Goal: Task Accomplishment & Management: Complete application form

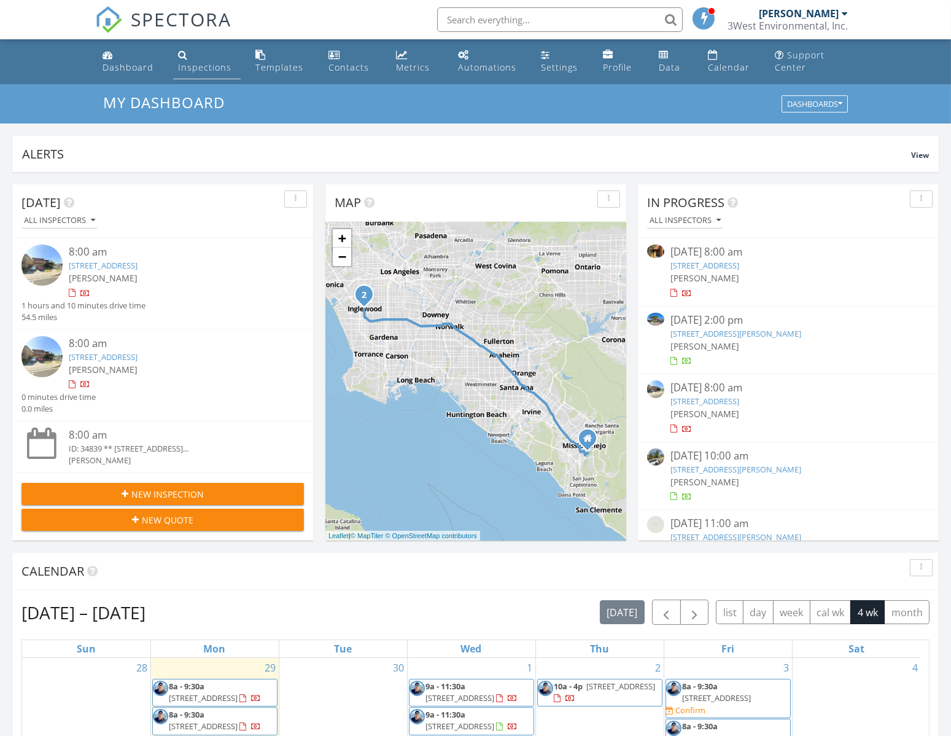
click at [195, 60] on link "Inspections" at bounding box center [207, 61] width 68 height 35
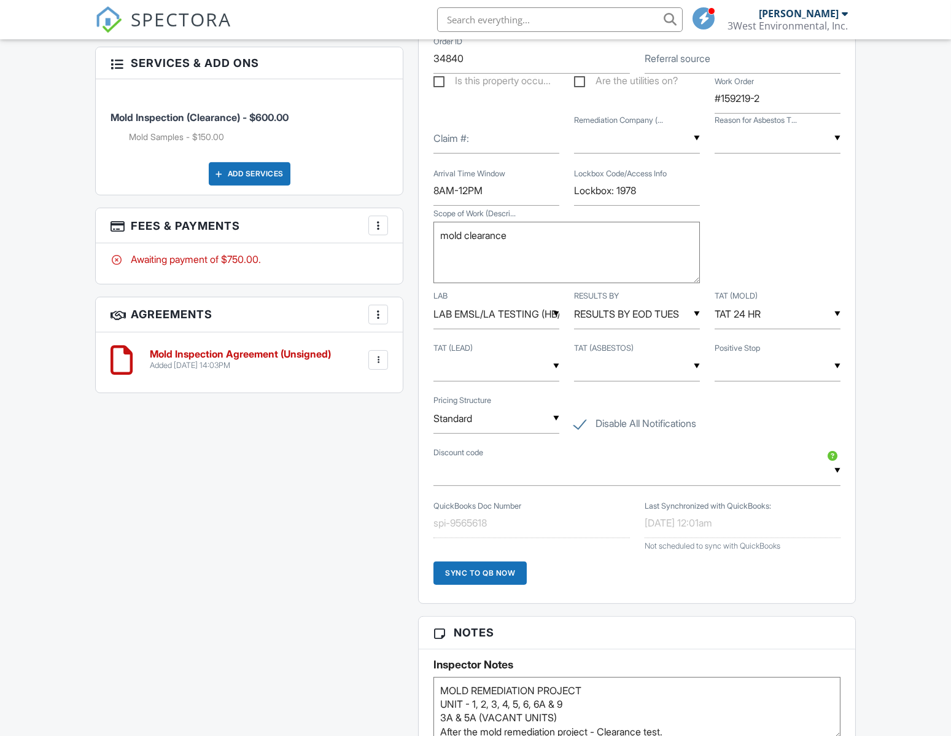
scroll to position [1162, 0]
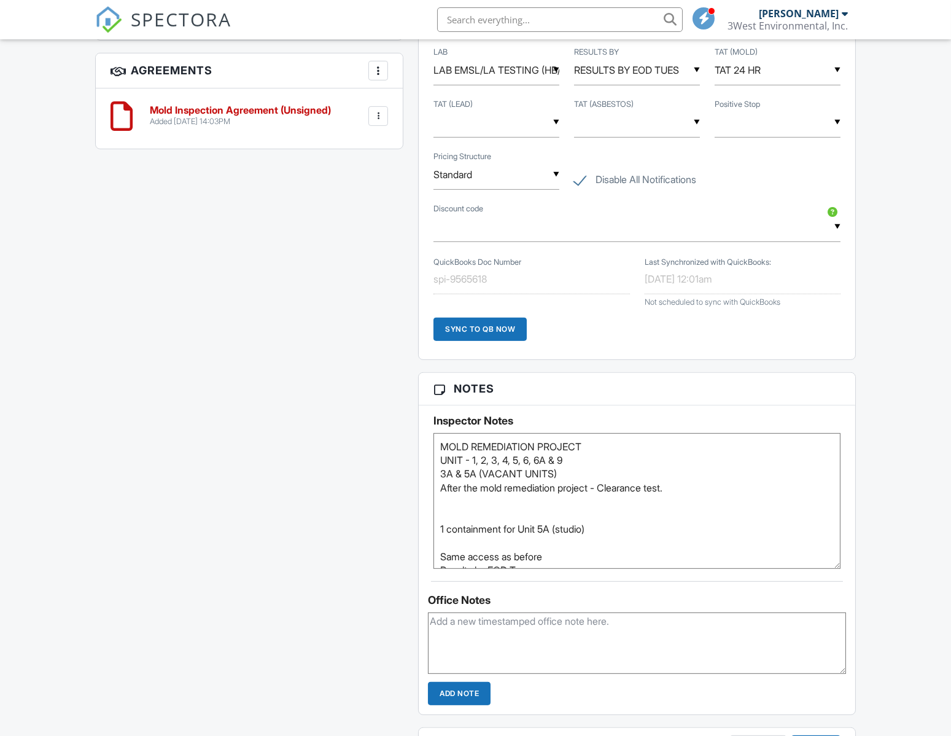
drag, startPoint x: 836, startPoint y: 491, endPoint x: 823, endPoint y: 566, distance: 75.3
click at [823, 566] on textarea "MOLD REMEDIATION PROJECT UNIT - 1, 2, 3, 4, 5, 6, 6A & 9 3A & 5A (VACANT UNITS)…" at bounding box center [636, 501] width 407 height 136
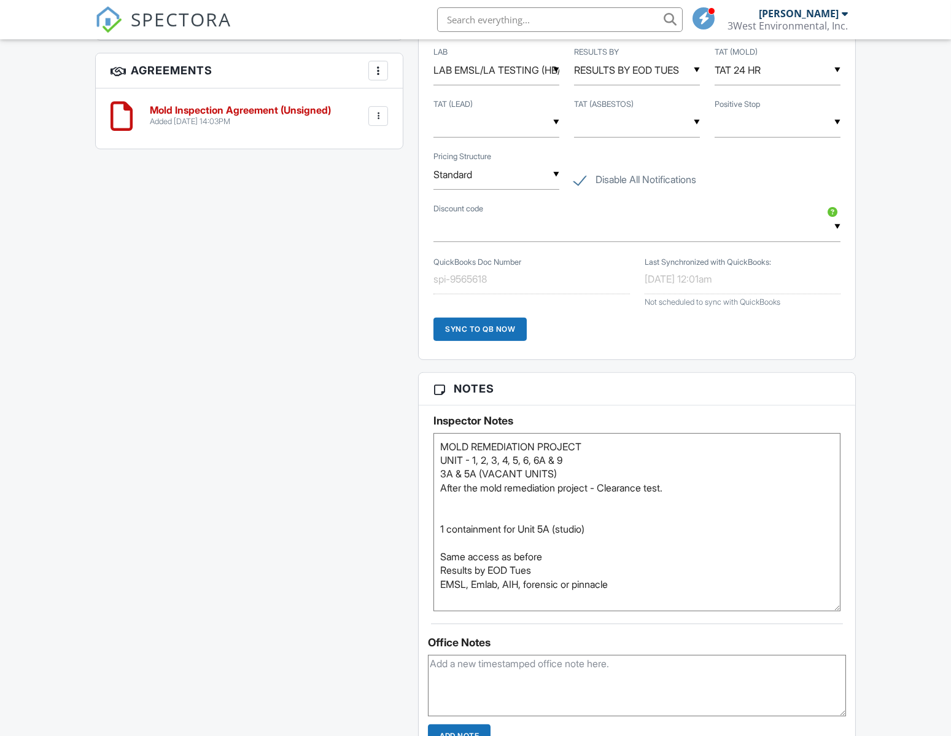
drag, startPoint x: 834, startPoint y: 565, endPoint x: 827, endPoint y: 608, distance: 43.6
click at [827, 608] on textarea "MOLD REMEDIATION PROJECT UNIT - 1, 2, 3, 4, 5, 6, 6A & 9 3A & 5A (VACANT UNITS)…" at bounding box center [636, 522] width 407 height 178
click at [68, 440] on div "Dashboard Inspections Templates Contacts Metrics Automations Settings Profile D…" at bounding box center [475, 85] width 951 height 2415
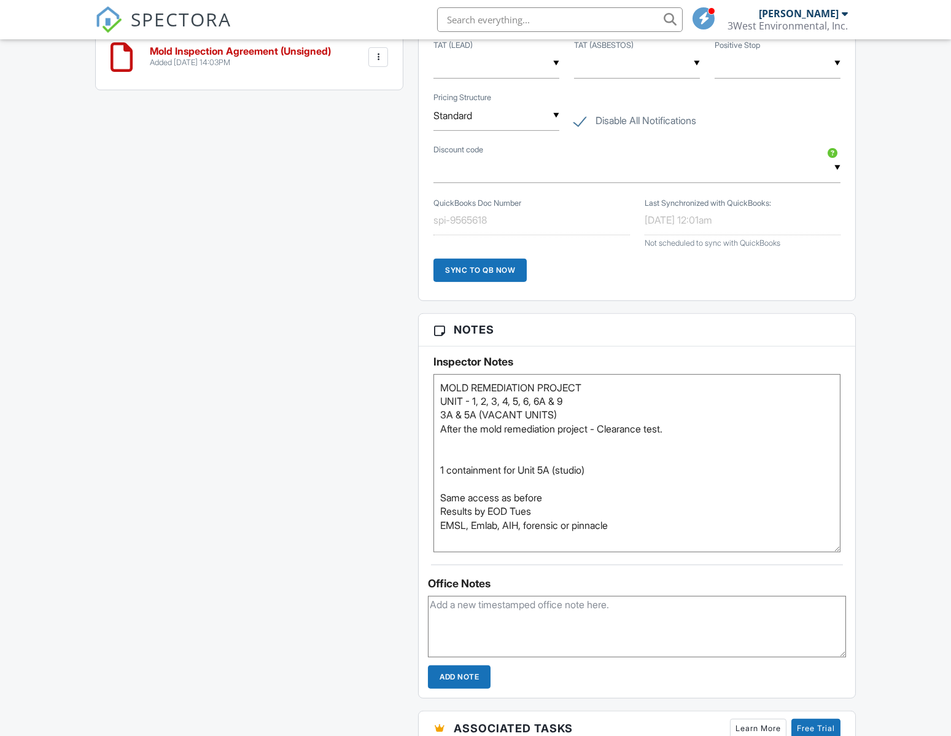
scroll to position [1273, 0]
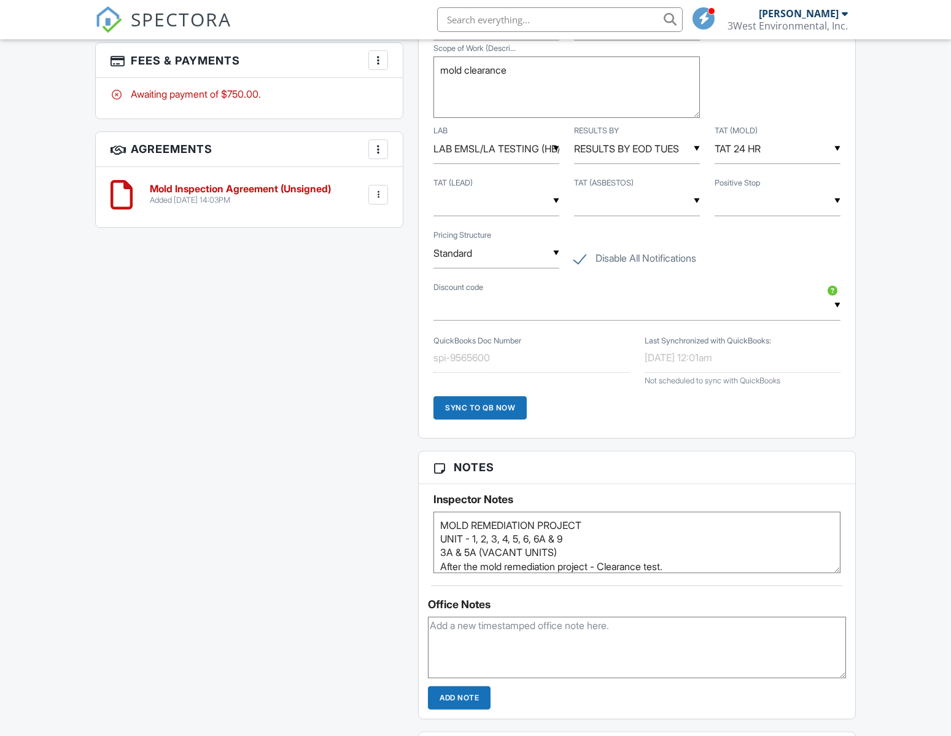
scroll to position [1116, 0]
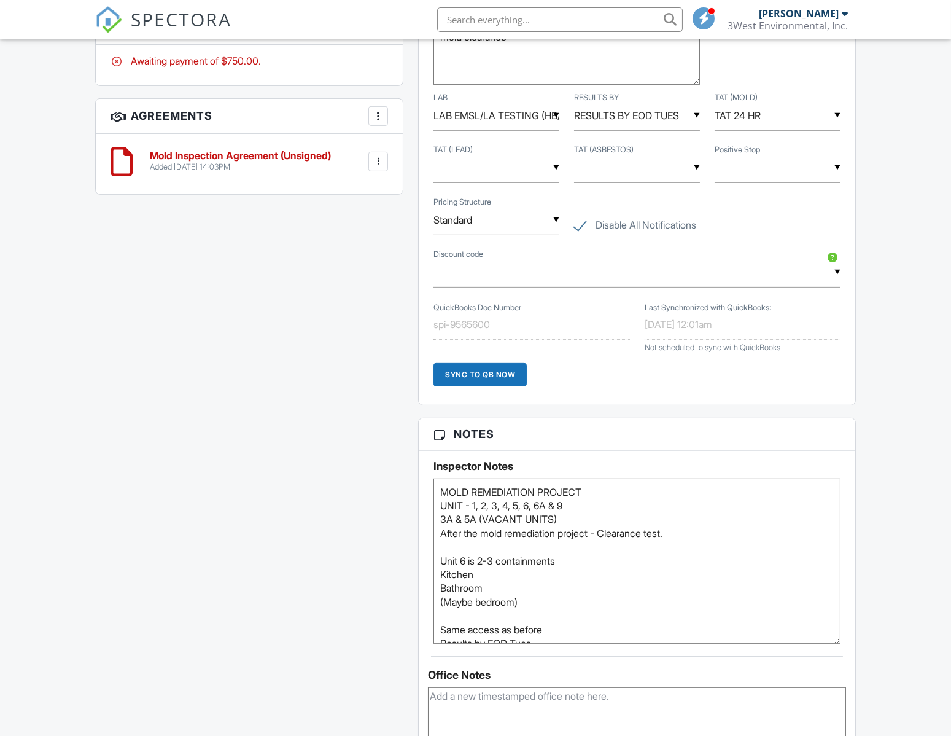
drag, startPoint x: 839, startPoint y: 537, endPoint x: 825, endPoint y: 665, distance: 128.4
click at [825, 643] on textarea "MOLD REMEDIATION PROJECT UNIT - 1, 2, 3, 4, 5, 6, 6A & 9 3A & 5A (VACANT UNITS)…" at bounding box center [636, 560] width 407 height 165
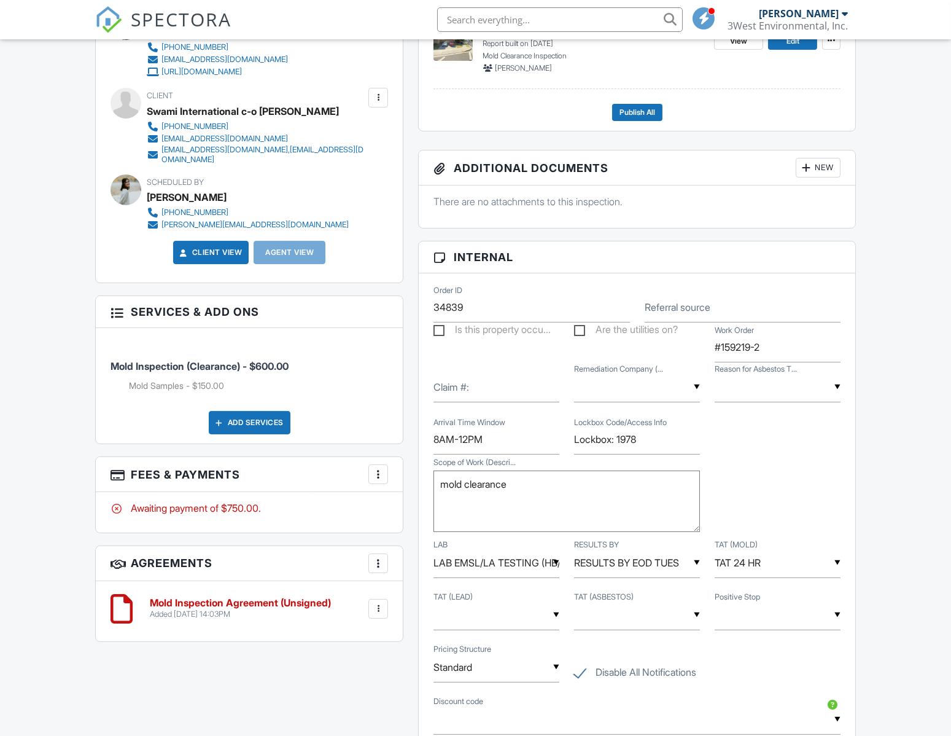
scroll to position [335, 0]
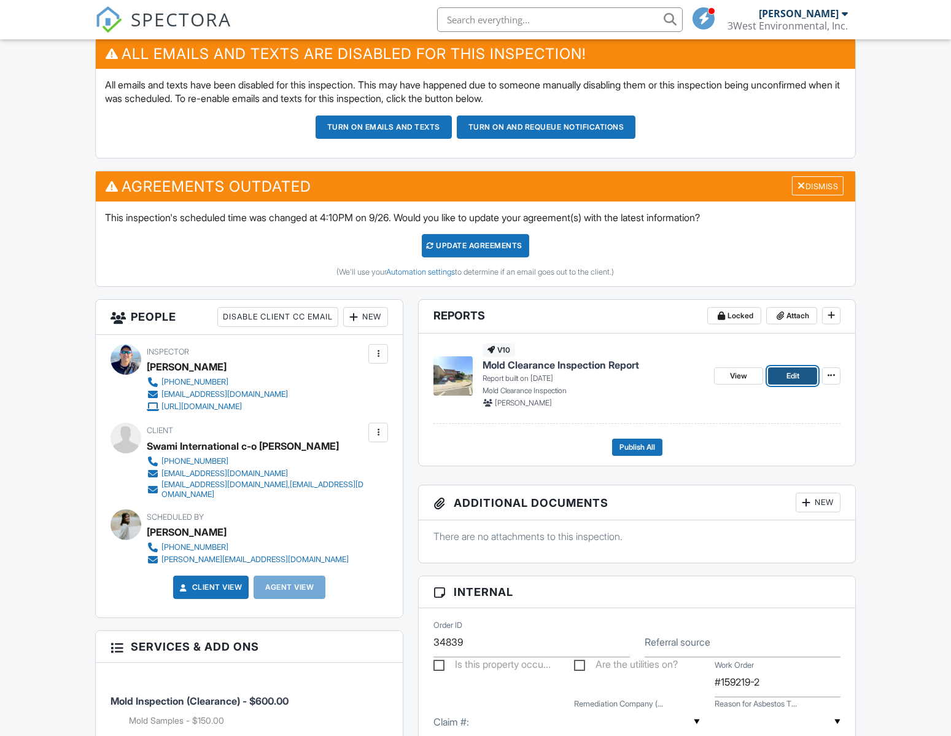
click at [779, 379] on link "Edit" at bounding box center [792, 375] width 49 height 17
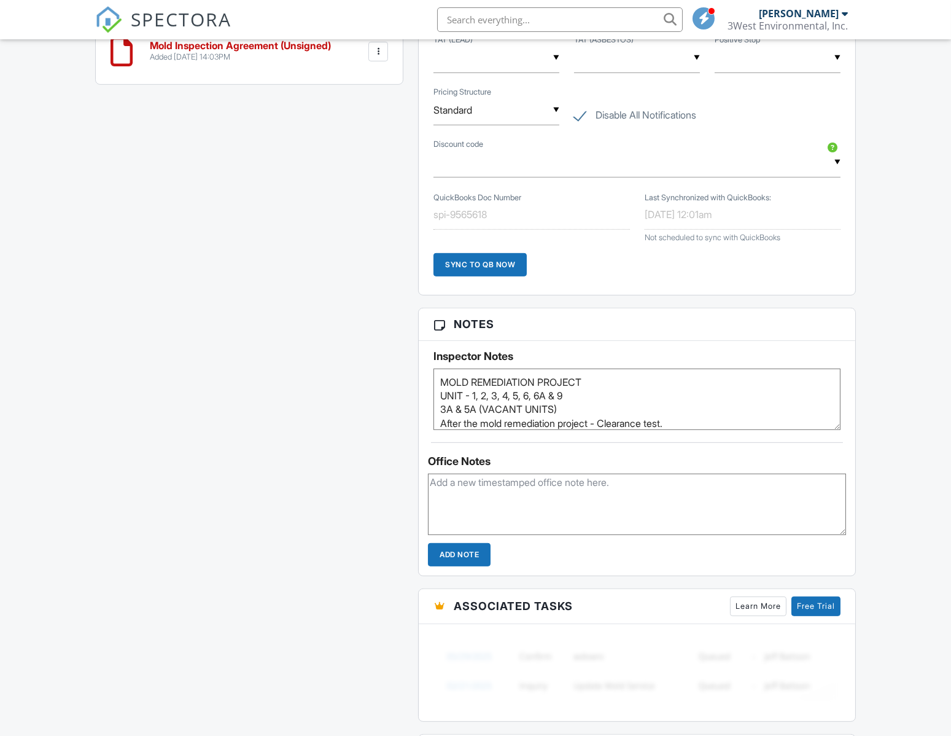
scroll to position [1228, 0]
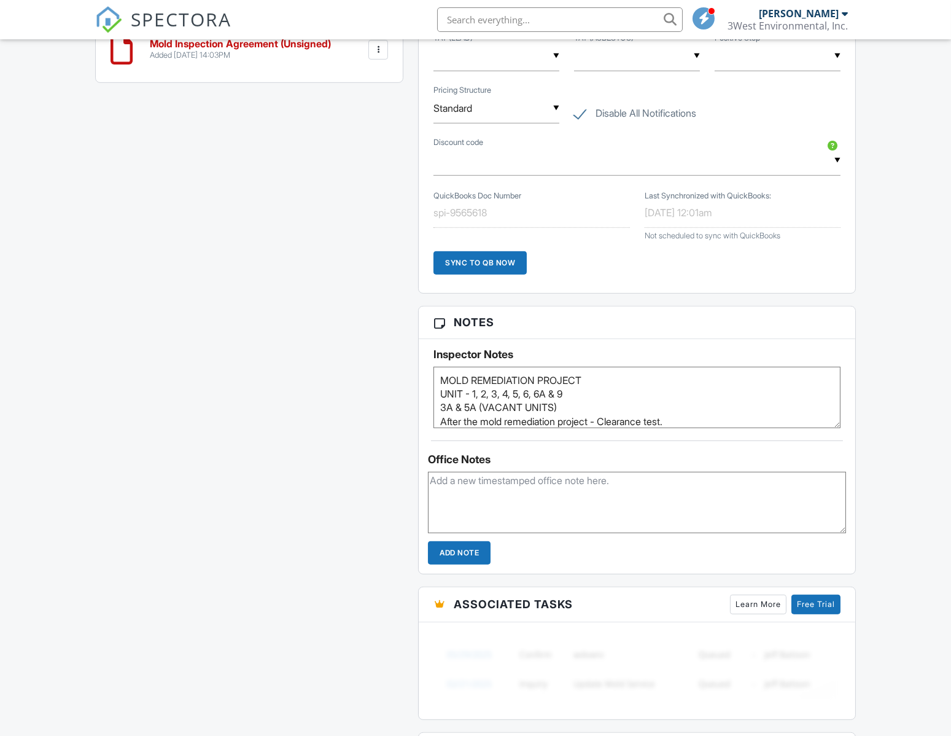
click at [592, 528] on textarea at bounding box center [637, 502] width 418 height 61
type textarea "possible codes: 1978 8713 1940"
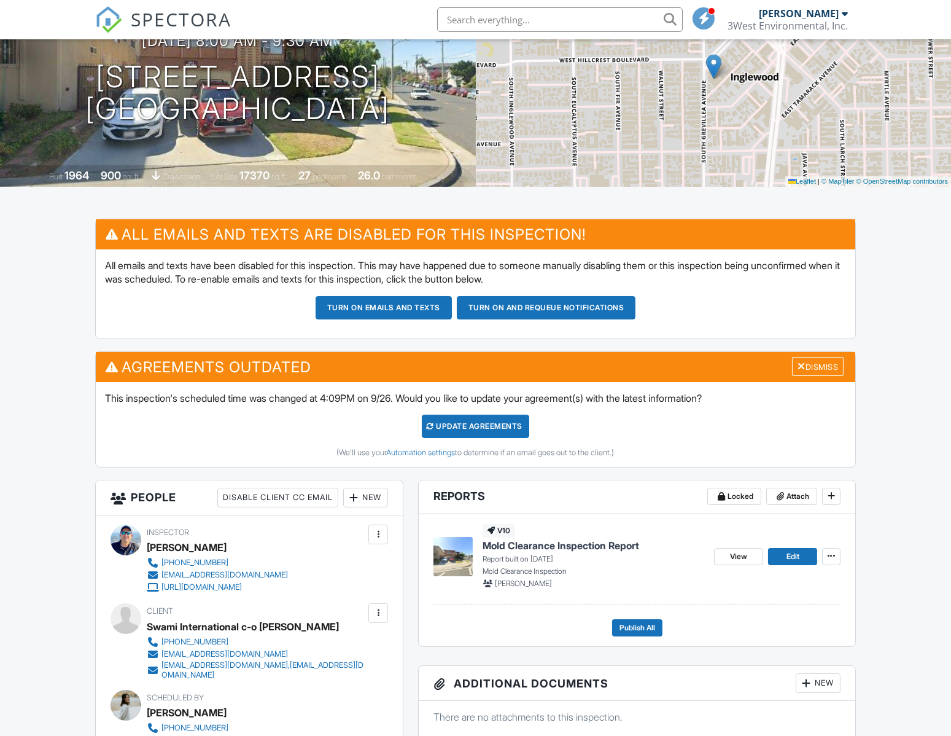
scroll to position [111, 0]
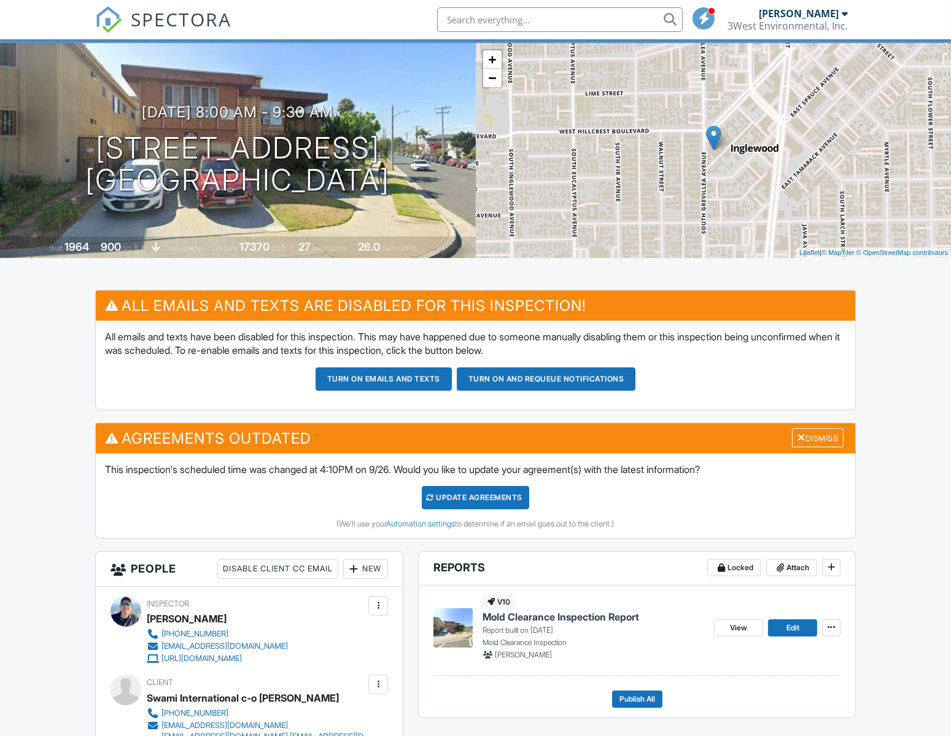
scroll to position [335, 0]
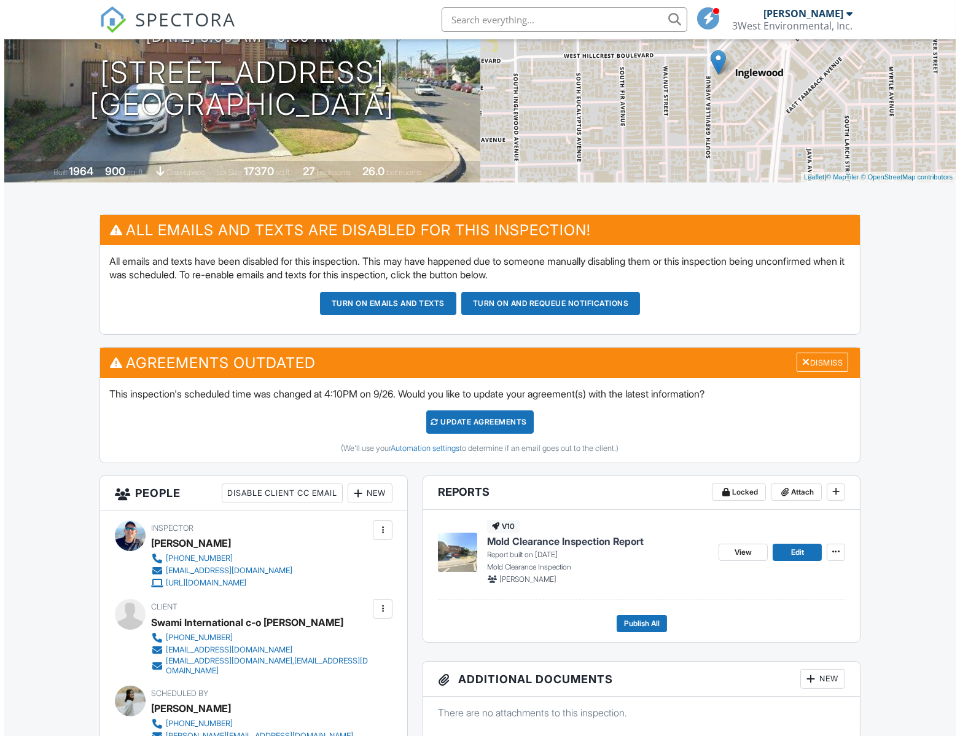
scroll to position [111, 0]
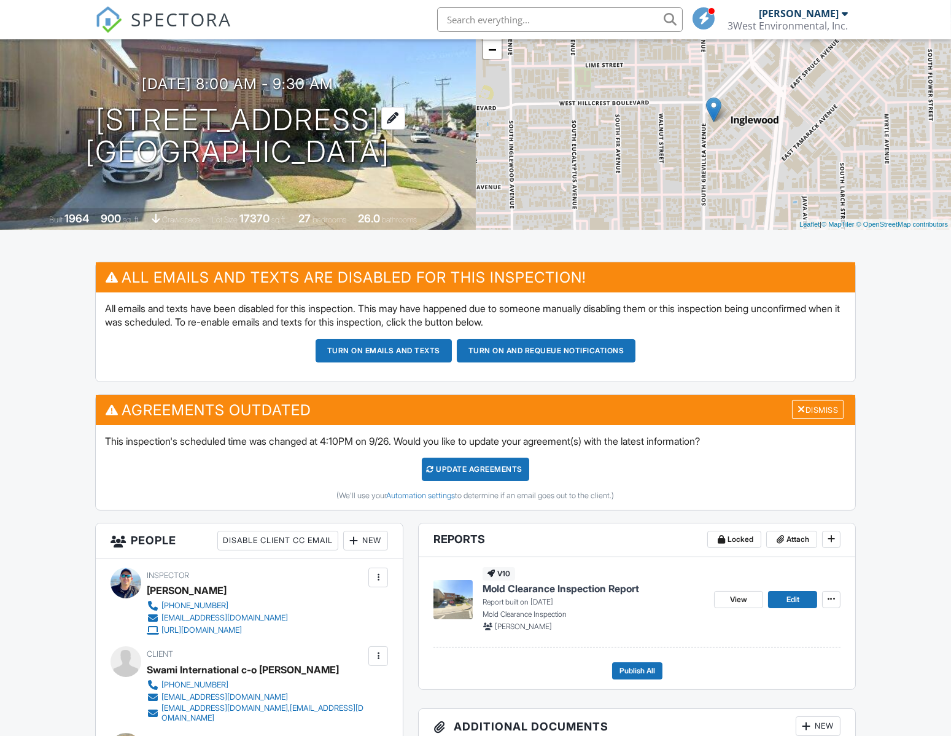
click at [173, 110] on h1 "100 E Hillcrest Blvd Unit 6 Inglewood, CA 90301" at bounding box center [237, 136] width 305 height 65
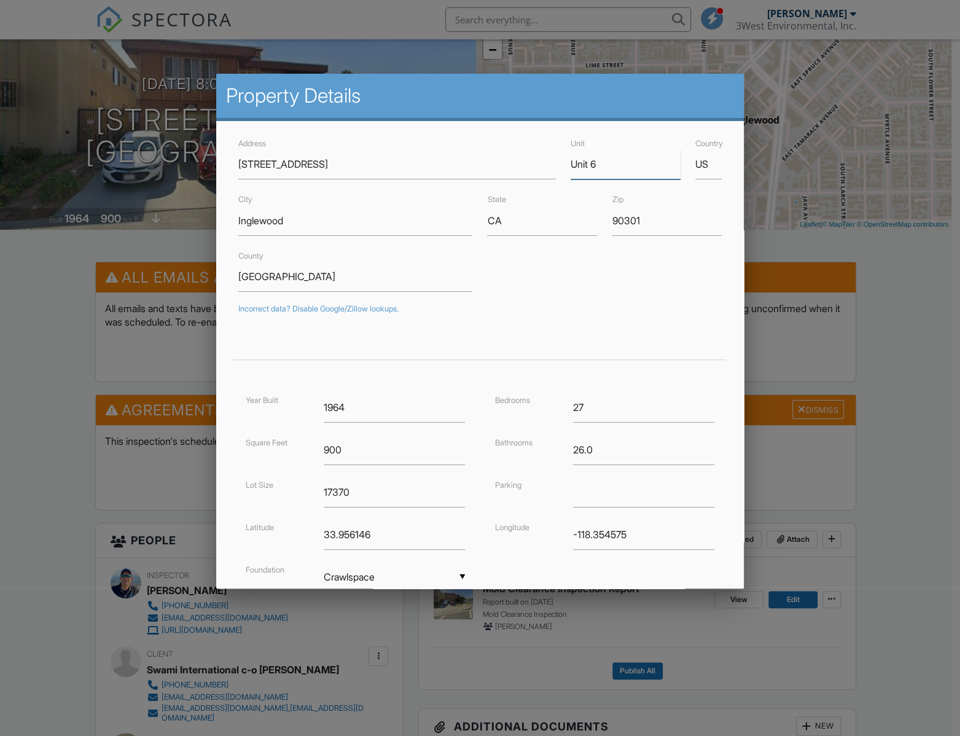
click at [616, 158] on input "Unit 6" at bounding box center [625, 164] width 110 height 30
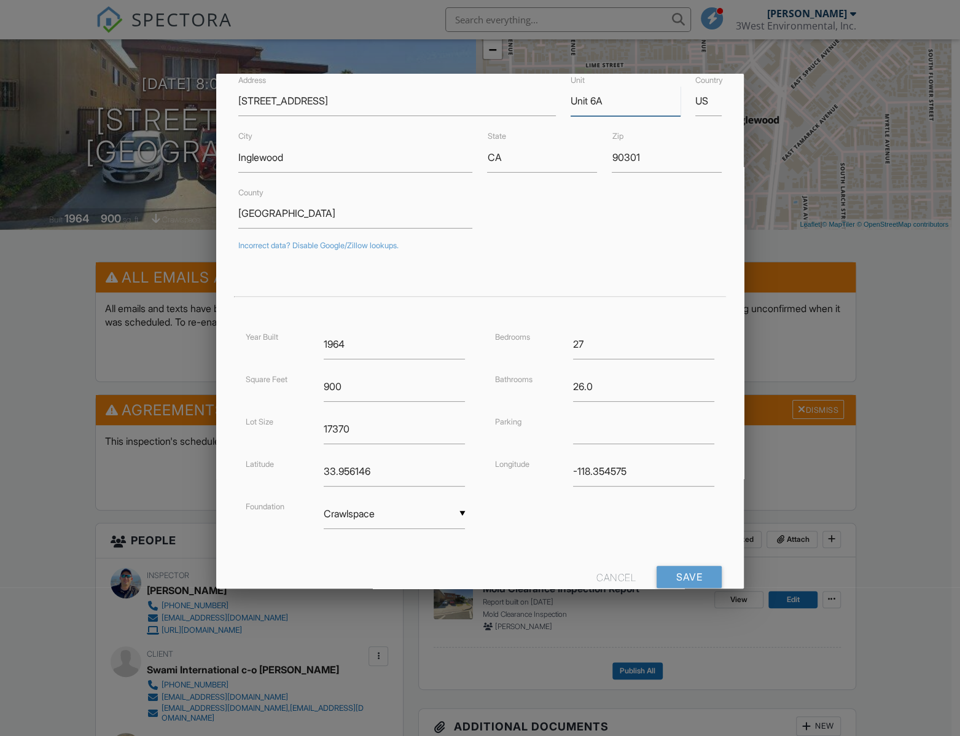
scroll to position [98, 0]
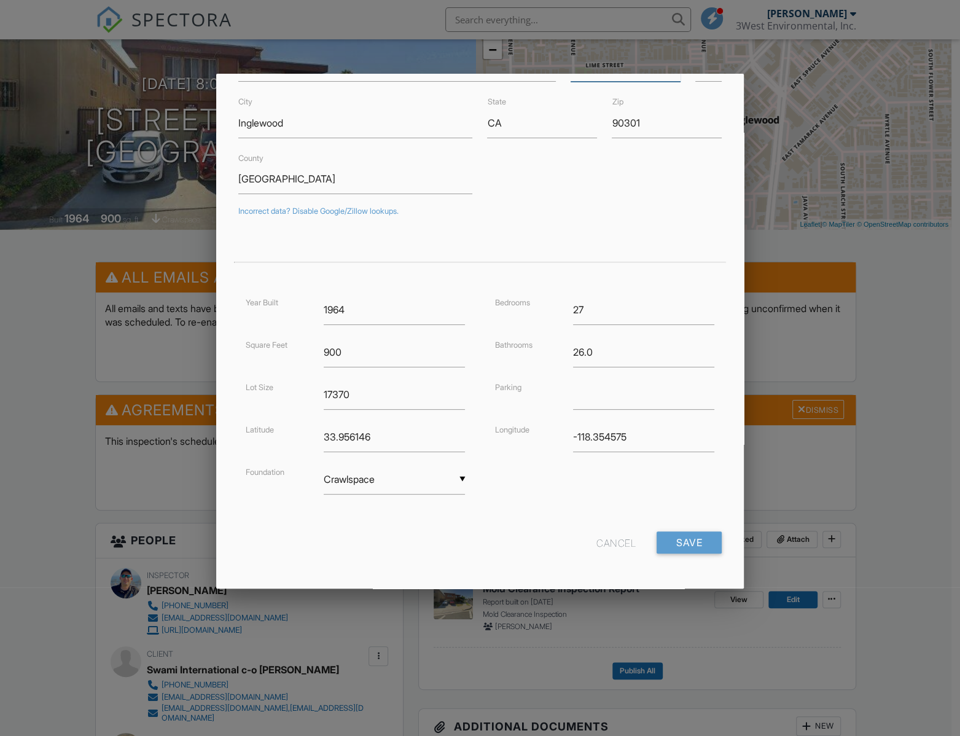
type input "Unit 6A"
drag, startPoint x: 376, startPoint y: 344, endPoint x: 225, endPoint y: 350, distance: 151.8
click at [225, 351] on div "Address 100 E Hillcrest Blvd Unit Unit 6A Country US City Inglewood State CA Zi…" at bounding box center [480, 306] width 528 height 567
type input "700"
click at [682, 540] on input "Save" at bounding box center [688, 542] width 65 height 22
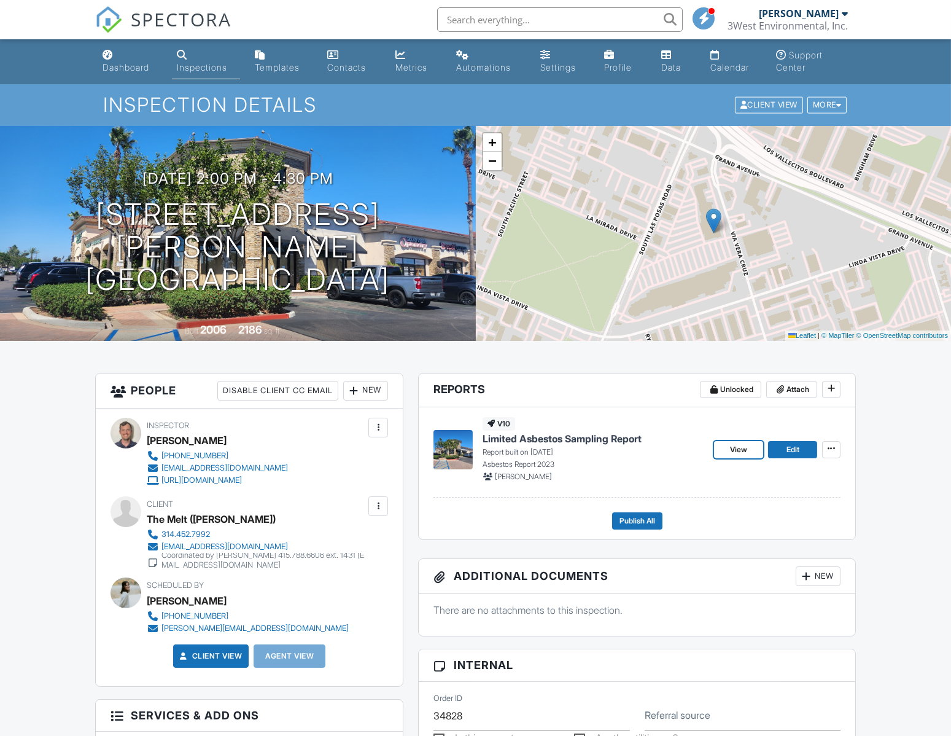
drag, startPoint x: 742, startPoint y: 447, endPoint x: 730, endPoint y: 446, distance: 11.7
click at [742, 447] on span "View" at bounding box center [738, 449] width 17 height 12
click at [796, 387] on span "Attach" at bounding box center [798, 389] width 23 height 12
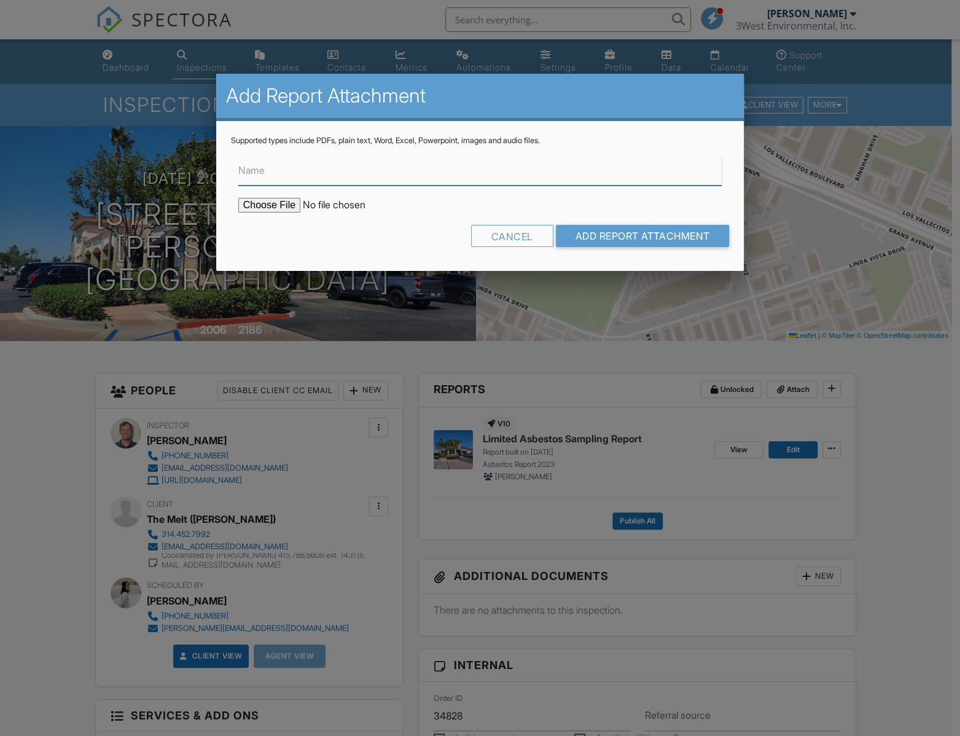
click at [320, 175] on input "Name" at bounding box center [480, 170] width 484 height 30
type input "Complete Asbestos Report (All Supporting Docs Attached)"
click at [279, 206] on input "file" at bounding box center [342, 205] width 209 height 15
type input "C:\fakepath\151_S_Las_Posas_Rd_Unit_170___Limited_Asbestos_Sampling_Report.pdf"
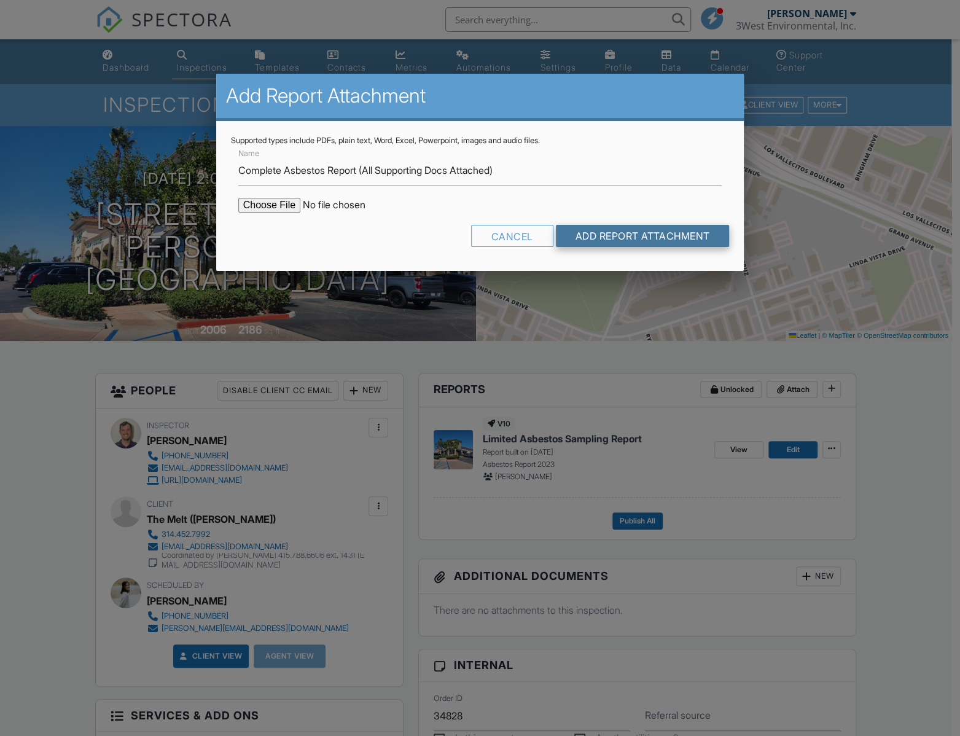
click at [626, 233] on input "Add Report Attachment" at bounding box center [643, 236] width 174 height 22
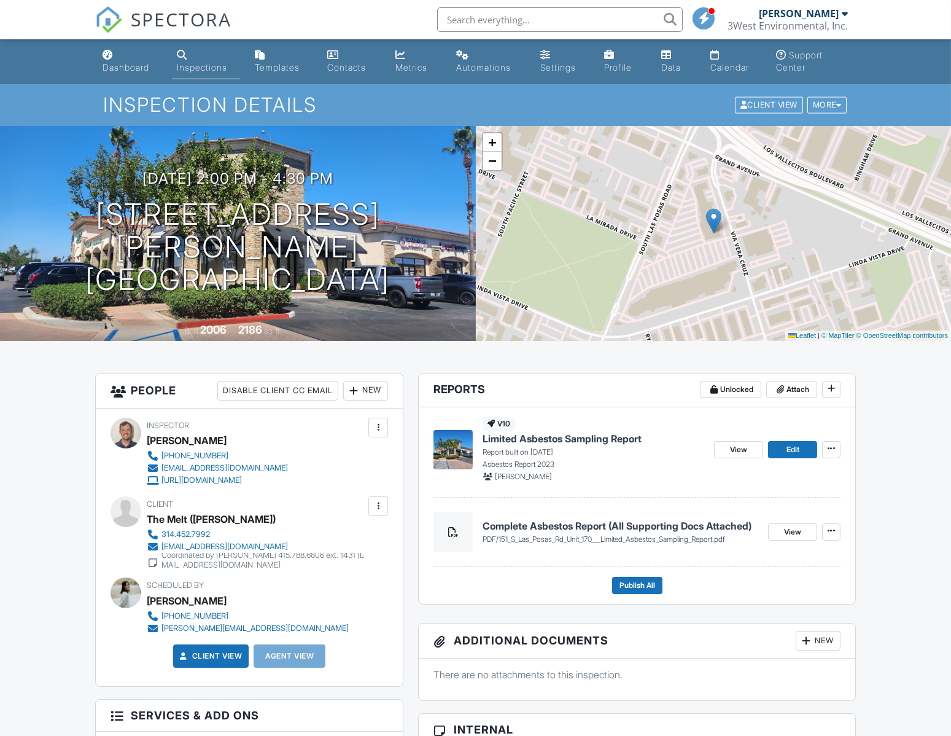
scroll to position [335, 0]
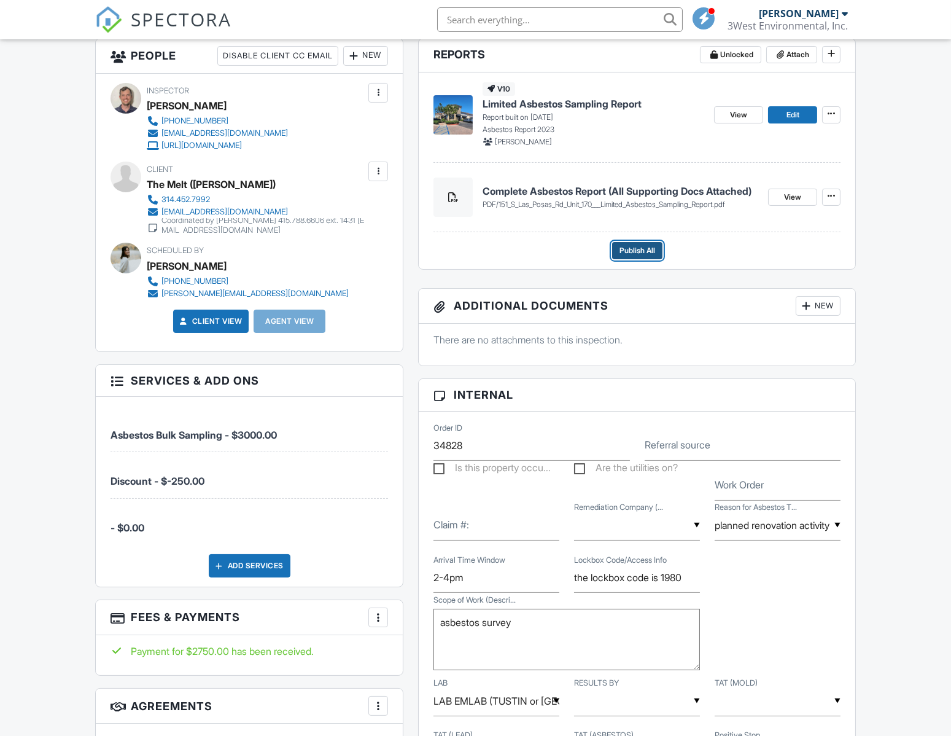
click at [642, 247] on span "Publish All" at bounding box center [638, 250] width 36 height 12
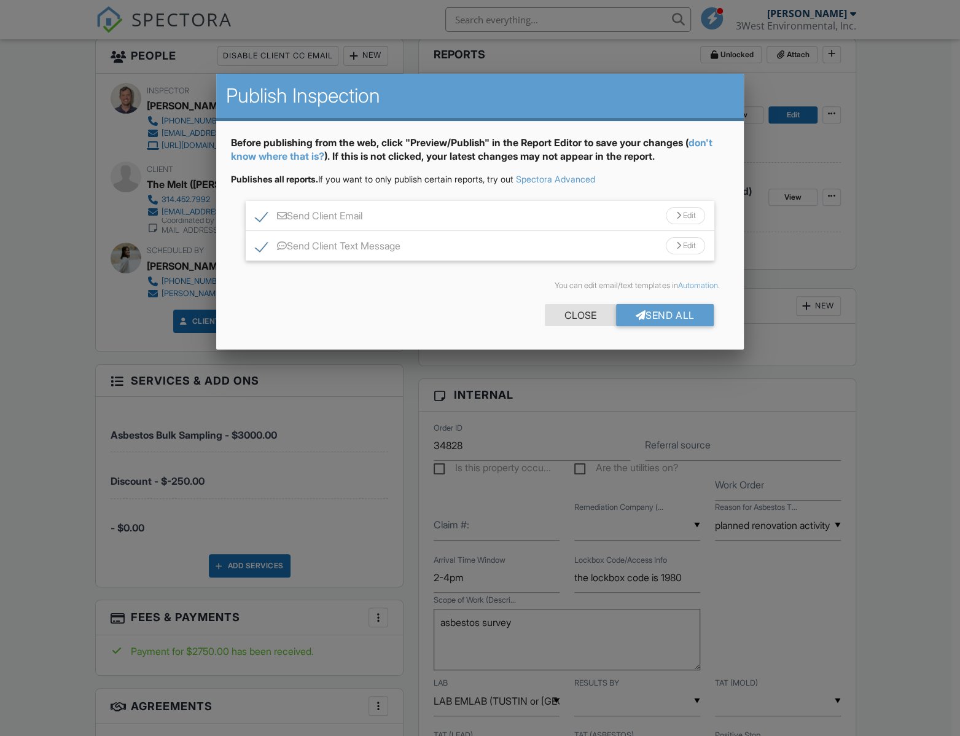
click at [570, 319] on div "Close" at bounding box center [580, 315] width 71 height 22
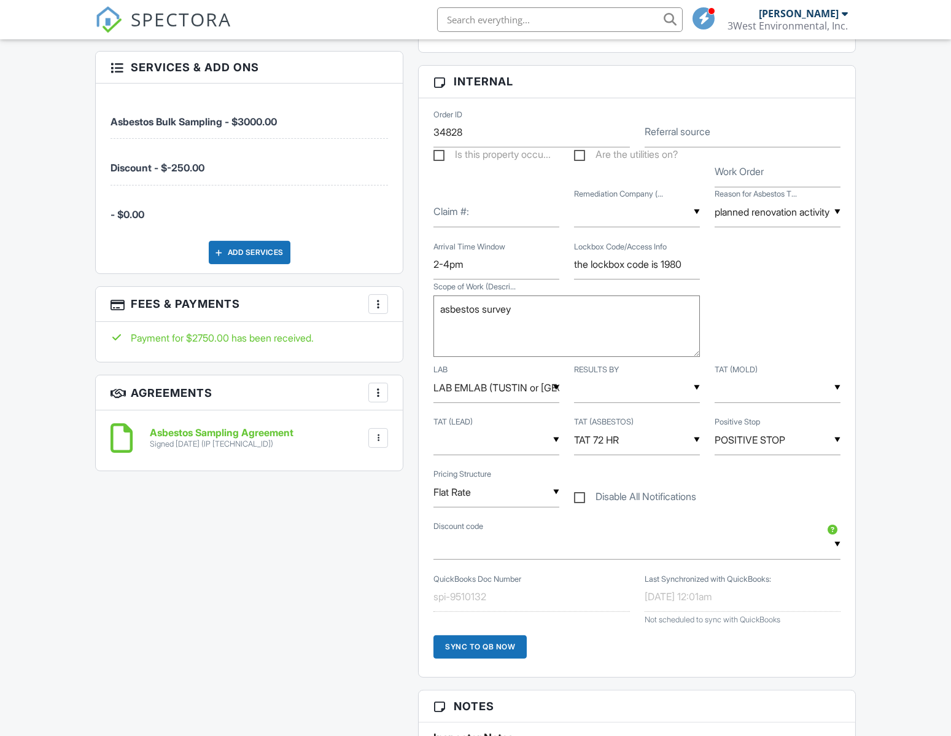
scroll to position [669, 0]
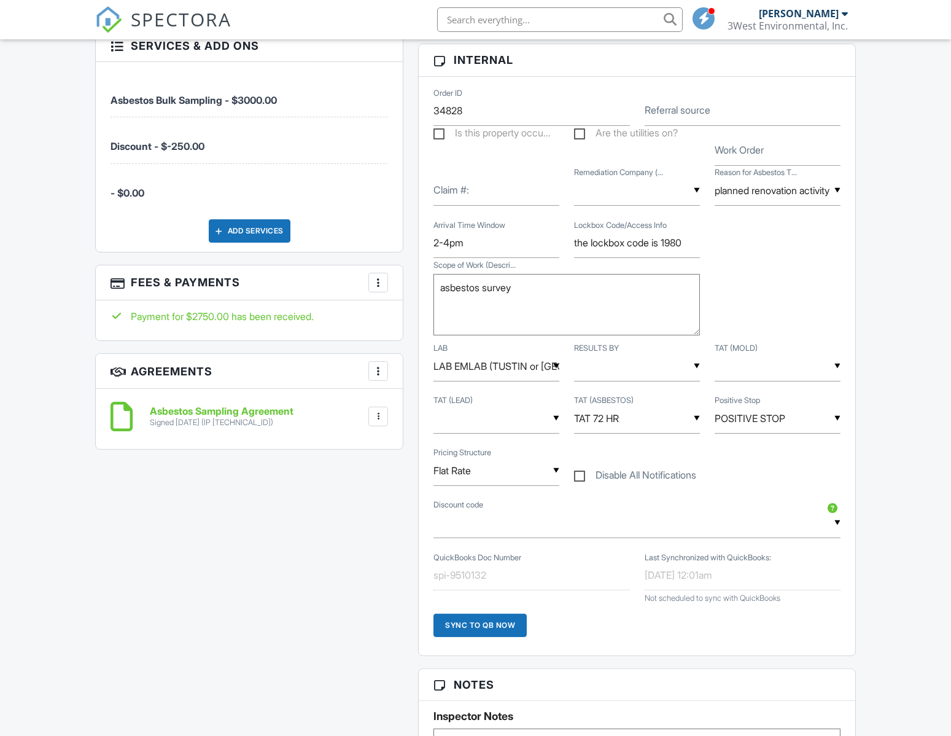
click at [577, 479] on label "Disable All Notifications" at bounding box center [635, 476] width 122 height 15
click at [577, 473] on input "Disable All Notifications" at bounding box center [578, 469] width 8 height 8
checkbox input "true"
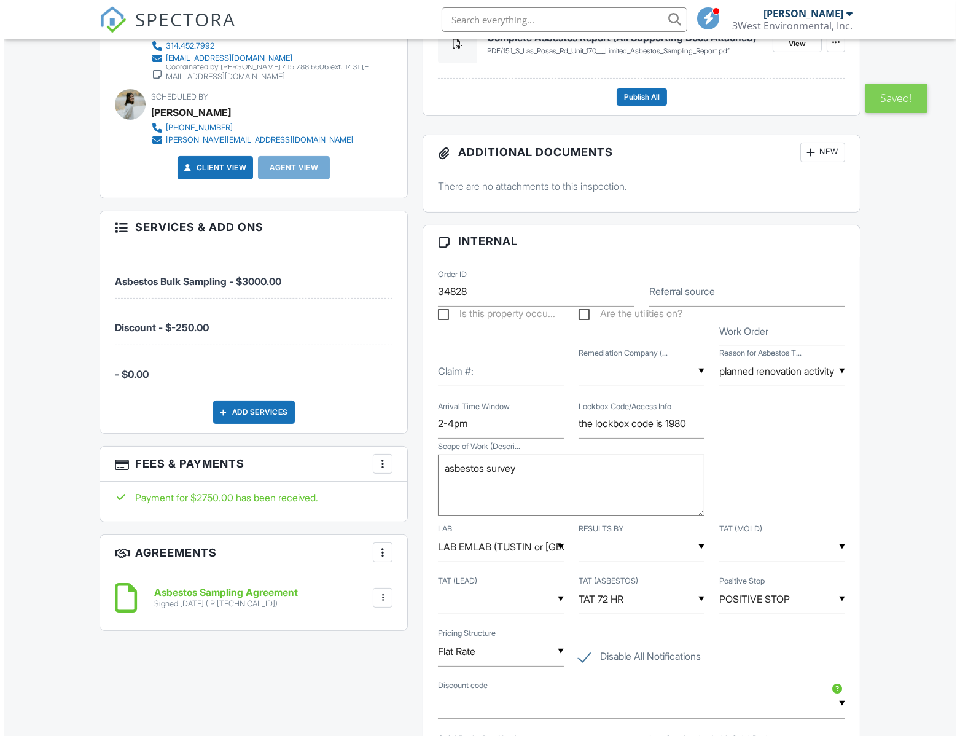
scroll to position [411, 0]
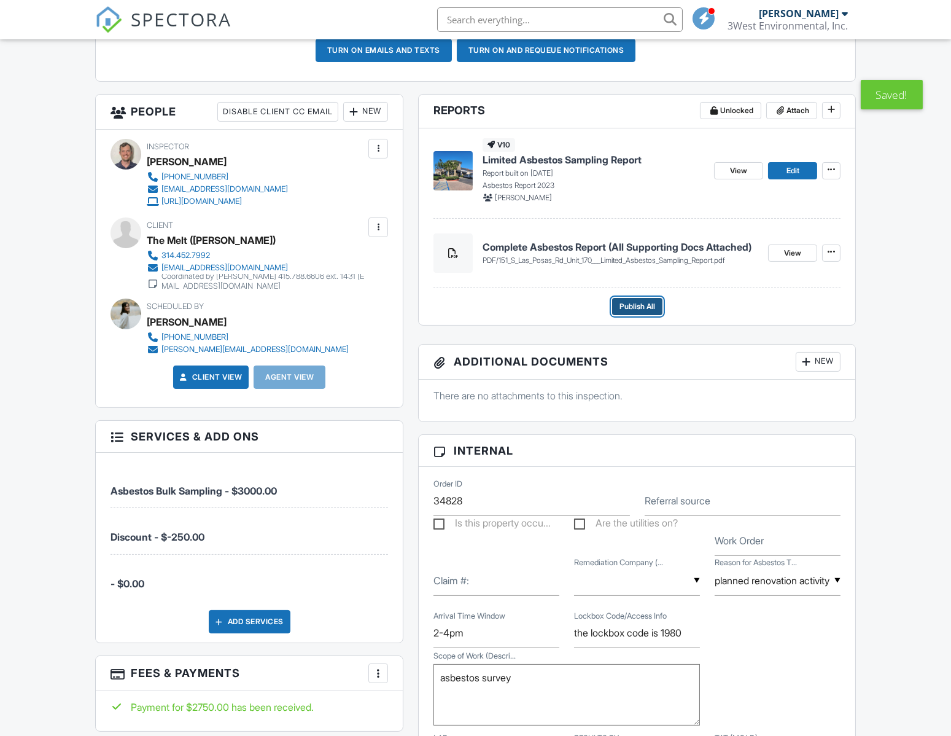
click at [651, 308] on span "Publish All" at bounding box center [638, 306] width 36 height 12
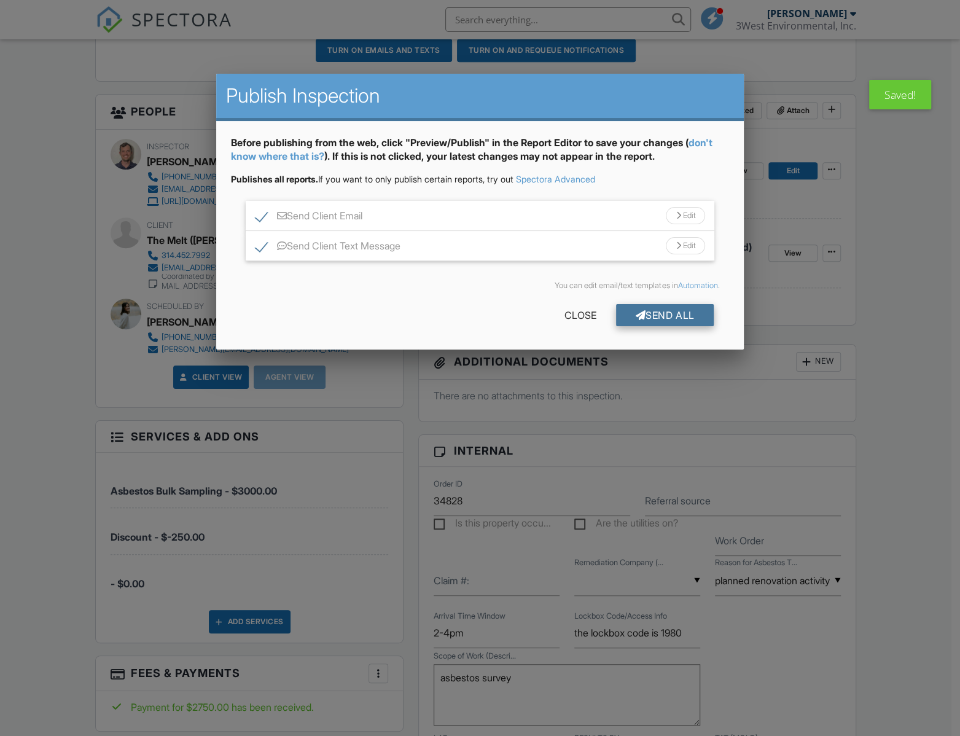
click at [668, 307] on div "Send All" at bounding box center [665, 315] width 98 height 22
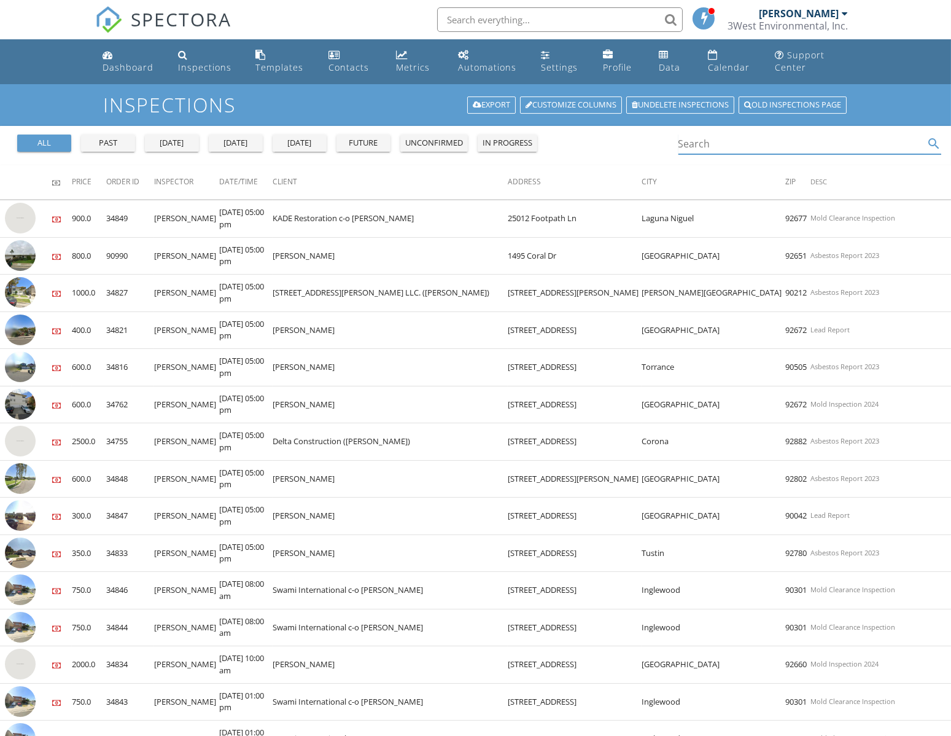
click at [718, 147] on input "Search" at bounding box center [801, 144] width 246 height 20
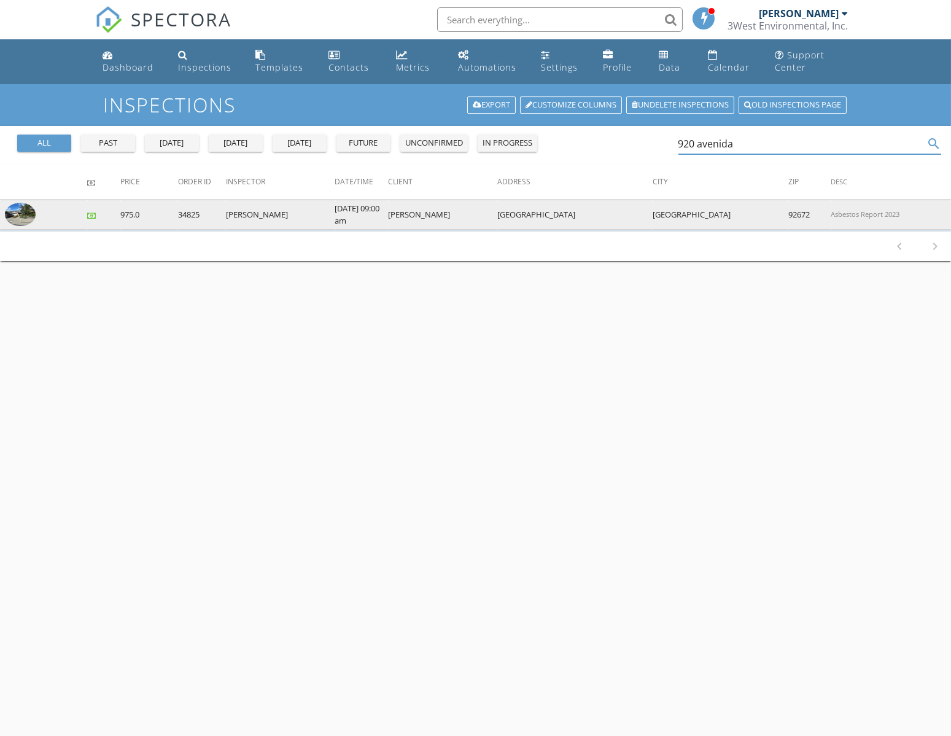
type input "920 avenida"
click at [27, 211] on img at bounding box center [20, 214] width 31 height 23
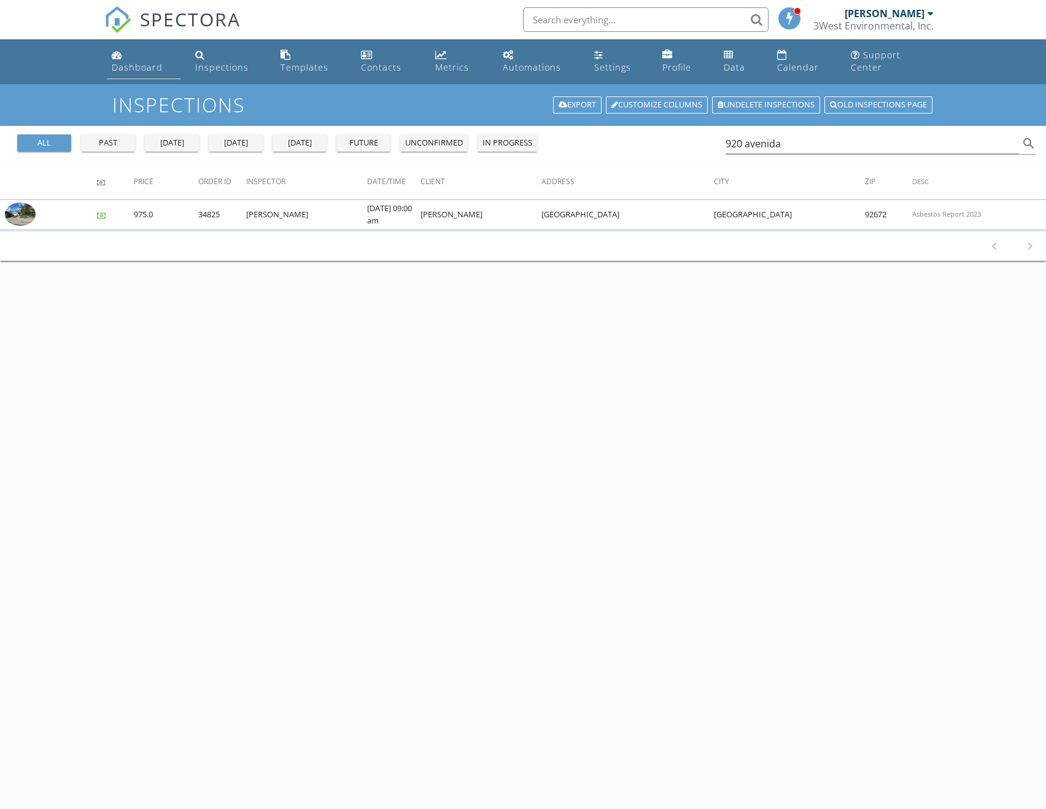
click at [142, 61] on div "Dashboard" at bounding box center [137, 67] width 51 height 12
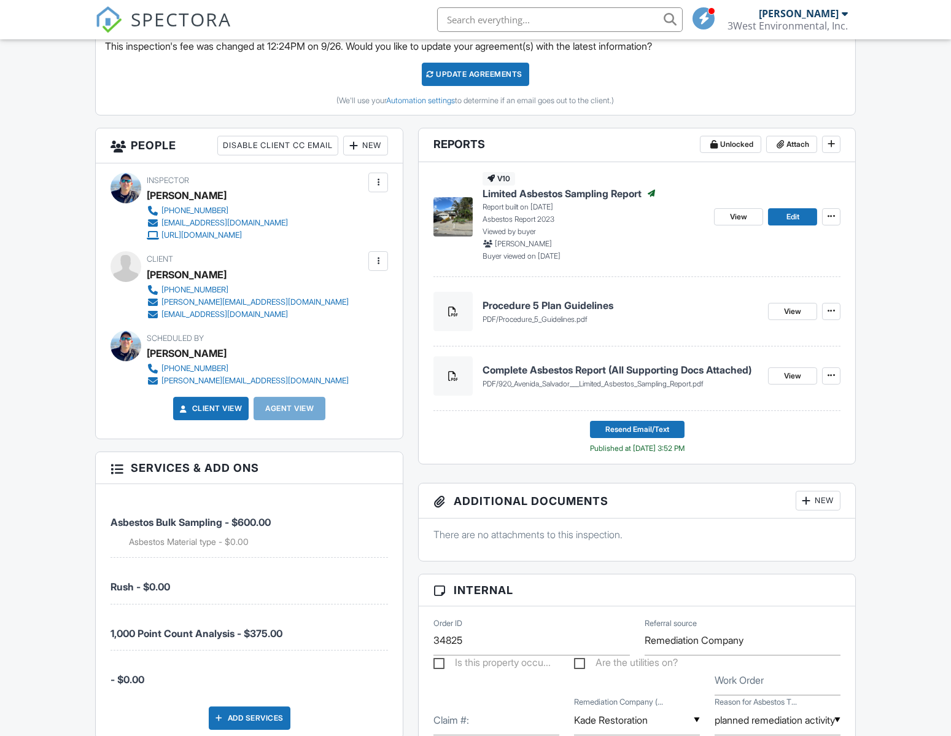
scroll to position [335, 0]
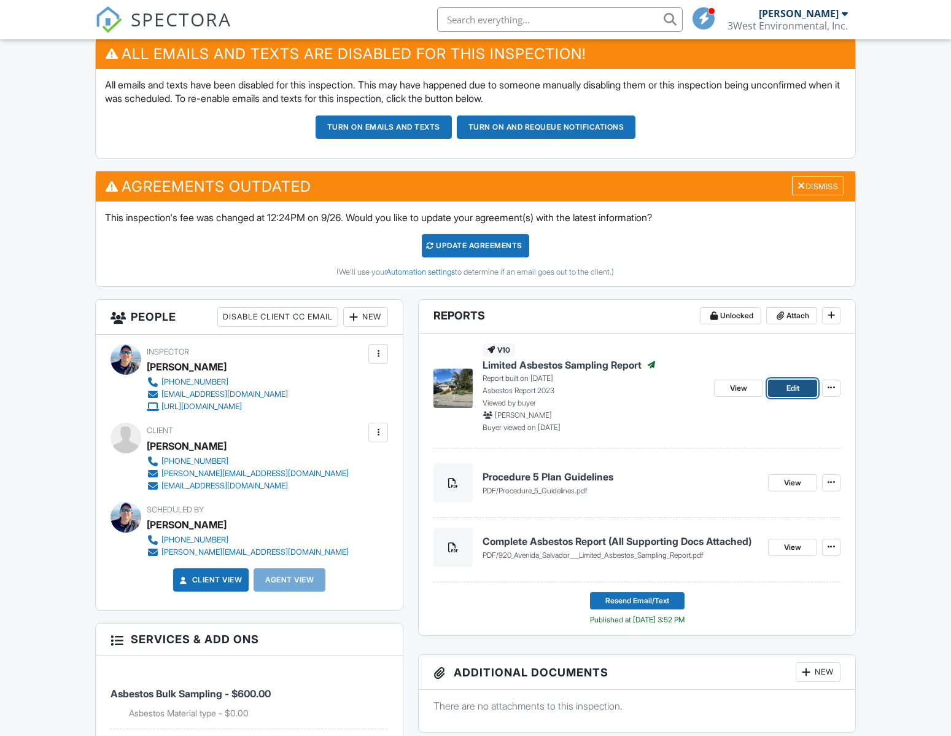
click at [792, 389] on span "Edit" at bounding box center [793, 388] width 13 height 12
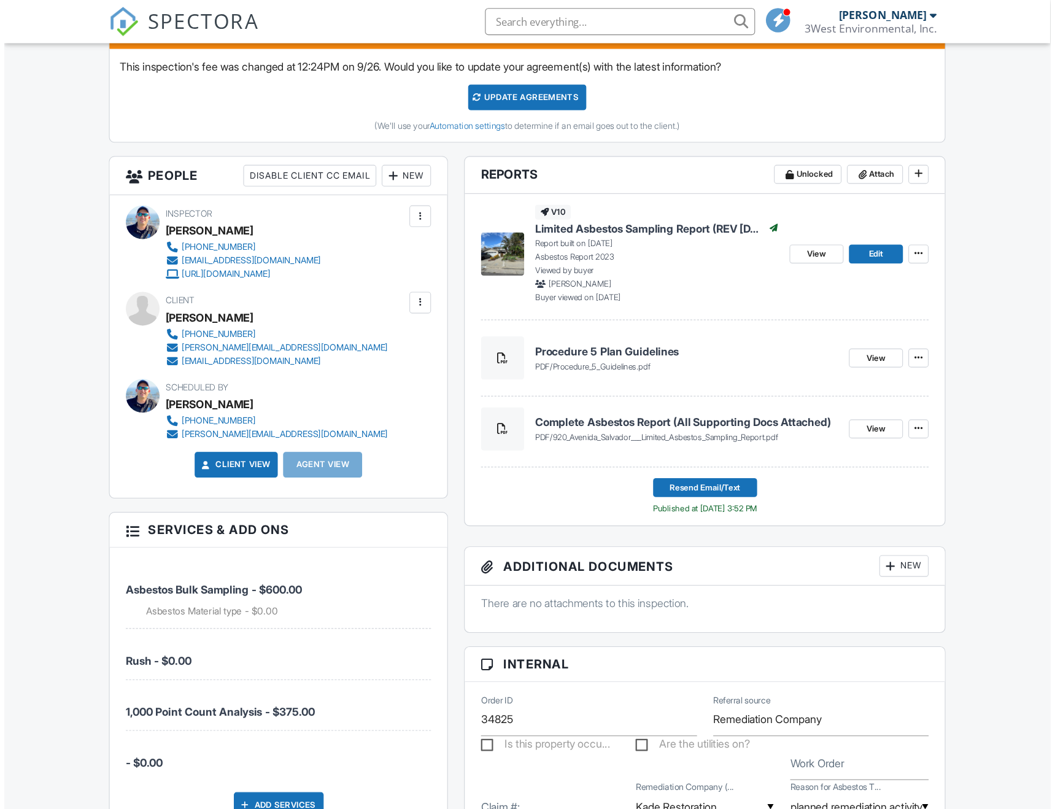
scroll to position [492, 0]
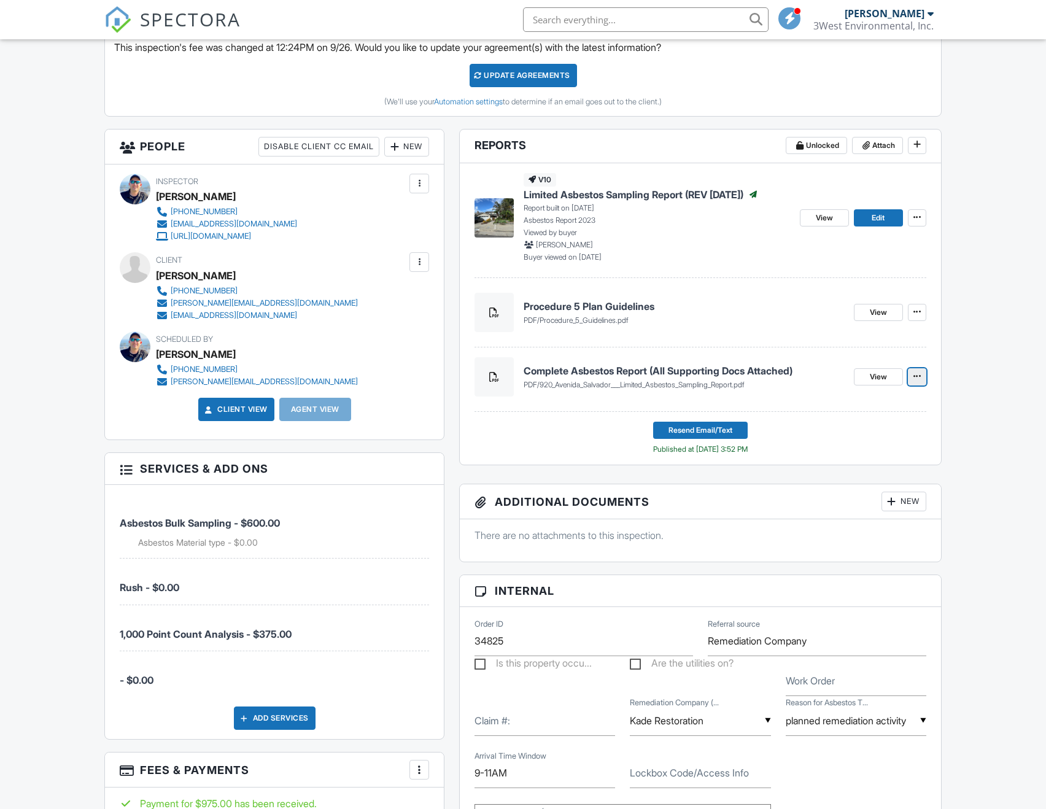
click at [917, 381] on icon at bounding box center [917, 376] width 7 height 9
click at [822, 417] on input "Delete" at bounding box center [855, 422] width 125 height 28
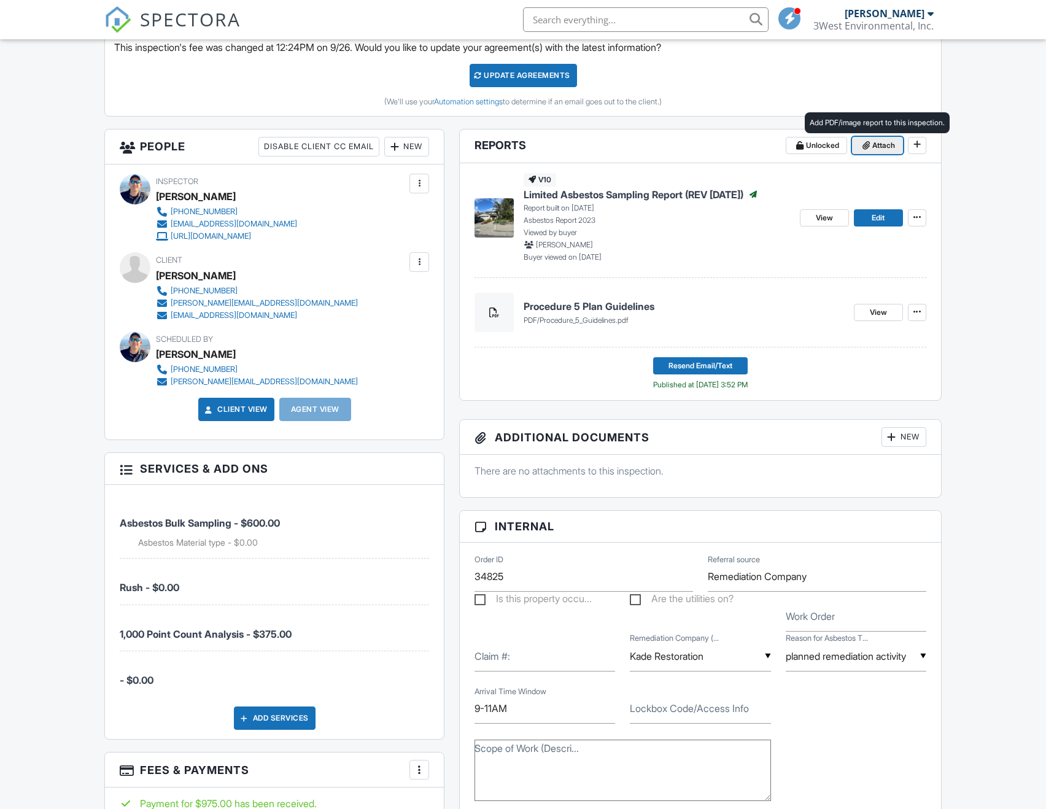
click at [871, 152] on span at bounding box center [866, 145] width 12 height 12
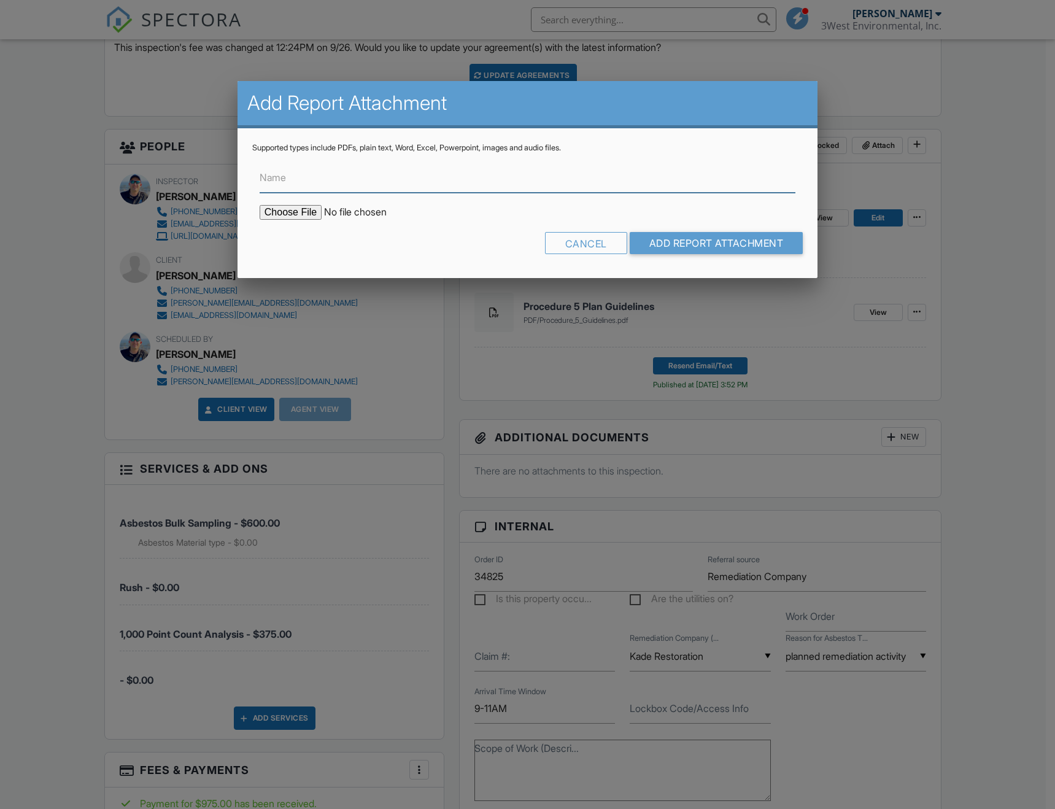
click at [394, 175] on input "Name" at bounding box center [528, 178] width 536 height 30
click at [386, 172] on input "Complete Asbestos Report (All Supporting Docs Attached)" at bounding box center [528, 178] width 536 height 30
type input "Complete Asbestos Report REV 9-29-25 (All Supporting Docs Attached)"
click at [260, 205] on input "file" at bounding box center [364, 212] width 209 height 15
type input "C:\fakepath\920_Avenida_Salvador___Limited_Asbestos_Sampling_Report__REV_9_29_2…"
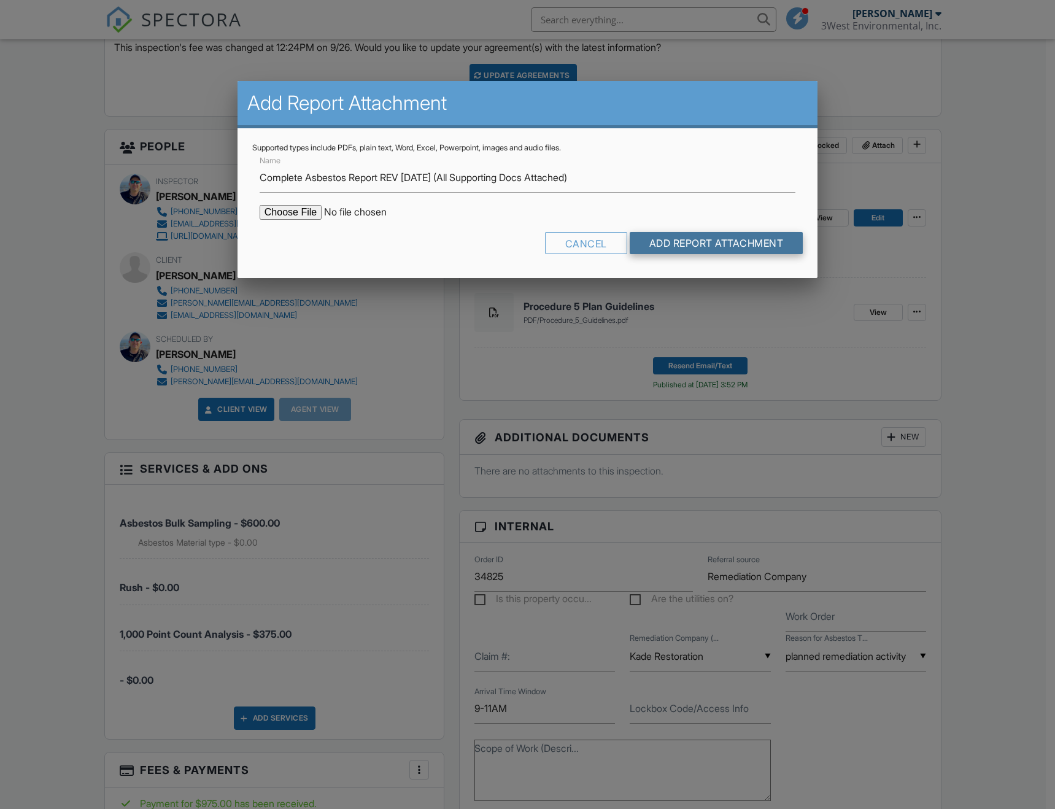
click at [683, 234] on input "Add Report Attachment" at bounding box center [717, 243] width 174 height 22
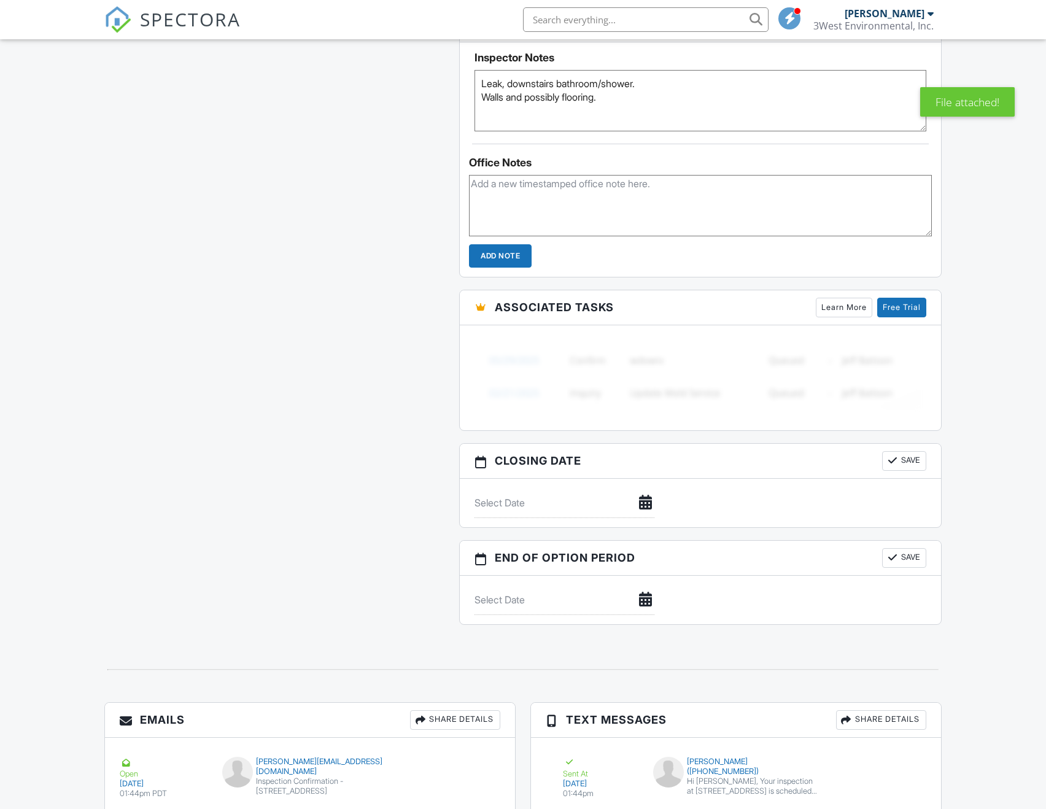
scroll to position [1596, 0]
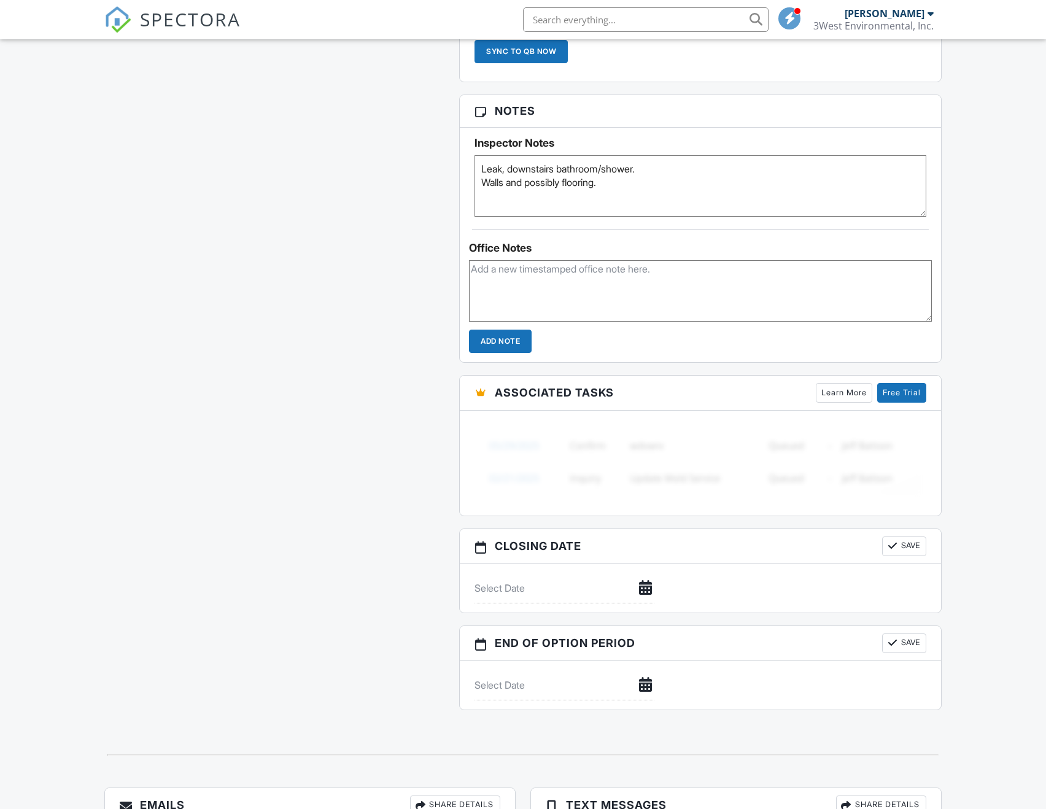
click at [607, 281] on textarea at bounding box center [700, 290] width 462 height 61
paste textarea "714-608-1575"
type textarea "Eric Payne: 714-608-1575"
click at [469, 330] on input "Add Note" at bounding box center [500, 341] width 63 height 23
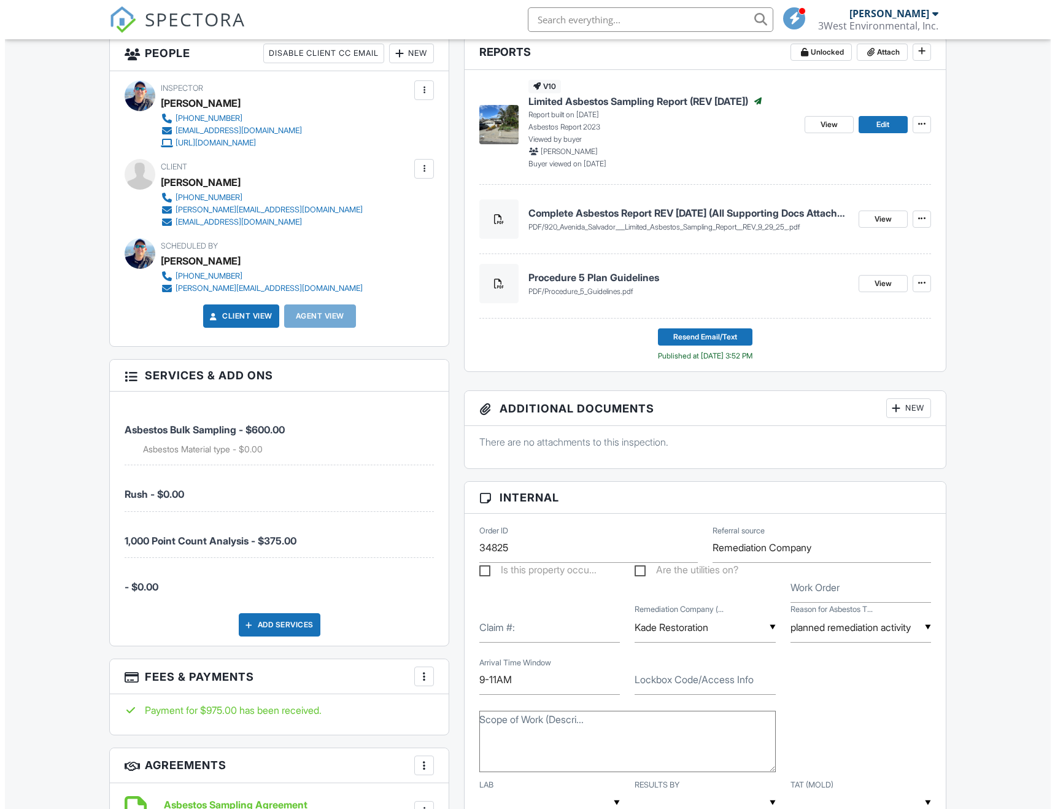
scroll to position [553, 0]
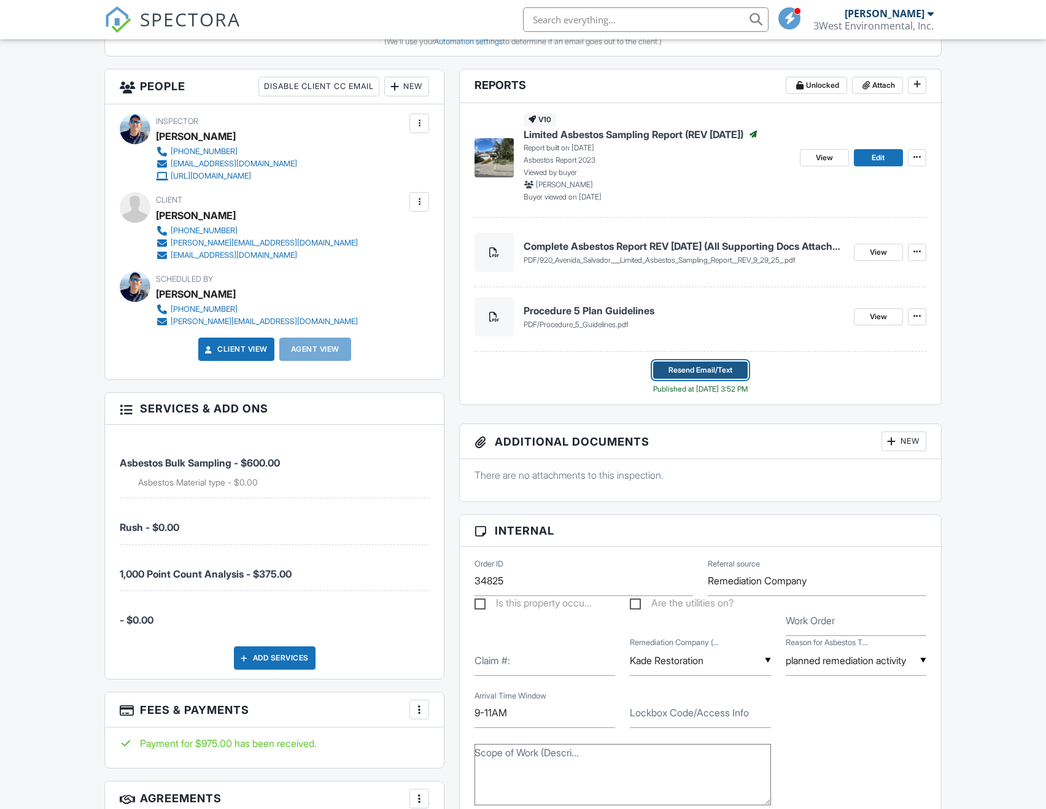
click at [726, 376] on span "Resend Email/Text" at bounding box center [701, 370] width 64 height 12
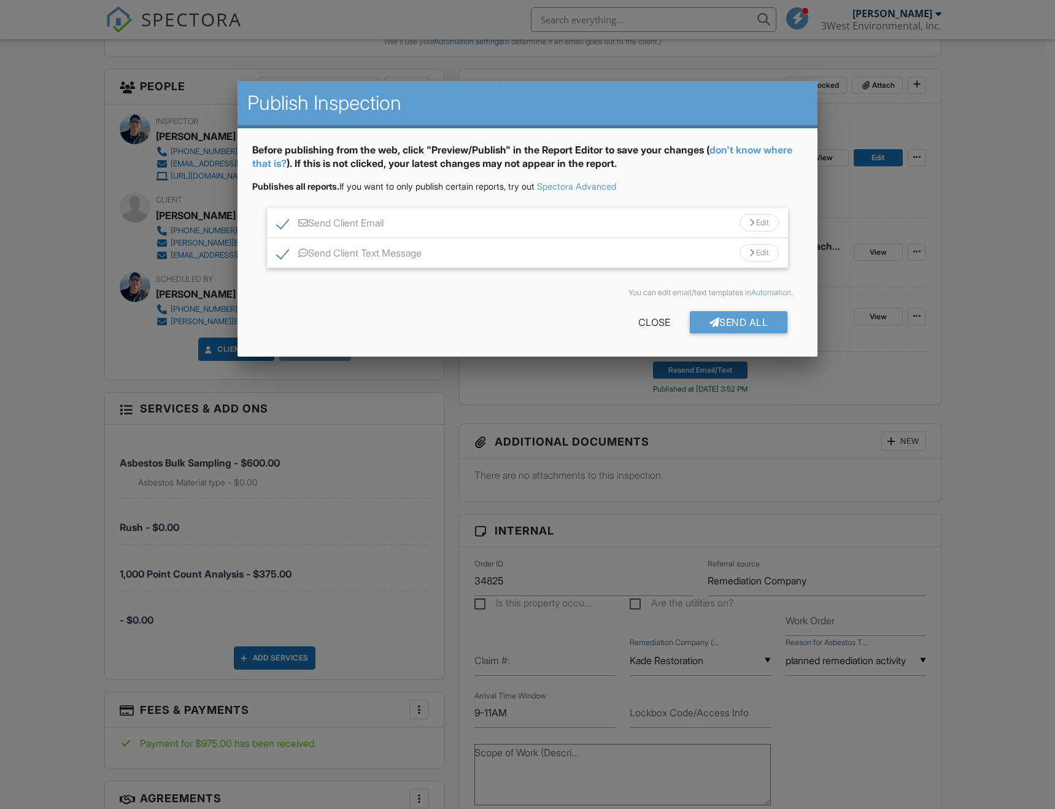
click at [763, 226] on div "Edit" at bounding box center [759, 222] width 39 height 17
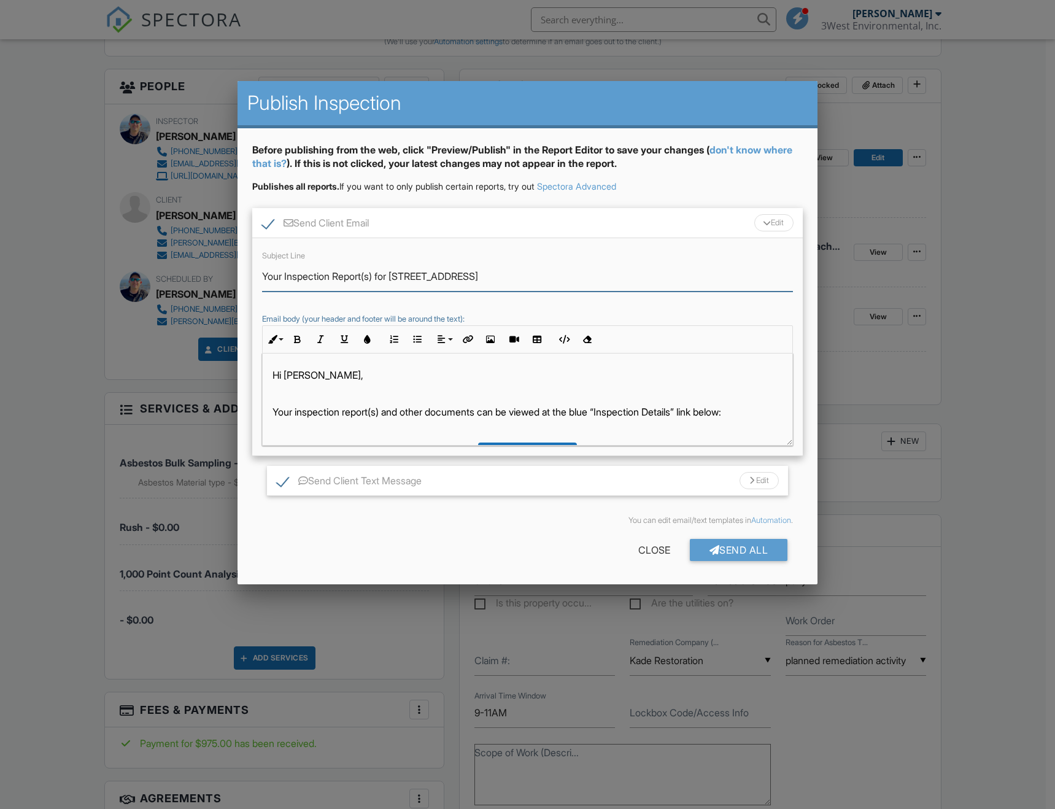
click at [286, 277] on input "Your Inspection Report(s) for 920 Avenida Salvador" at bounding box center [527, 277] width 531 height 30
type input "Your Updated Inspection Report(s) for 920 Avenida Salvador"
click at [322, 372] on p "Hi Jennifer," at bounding box center [528, 375] width 510 height 14
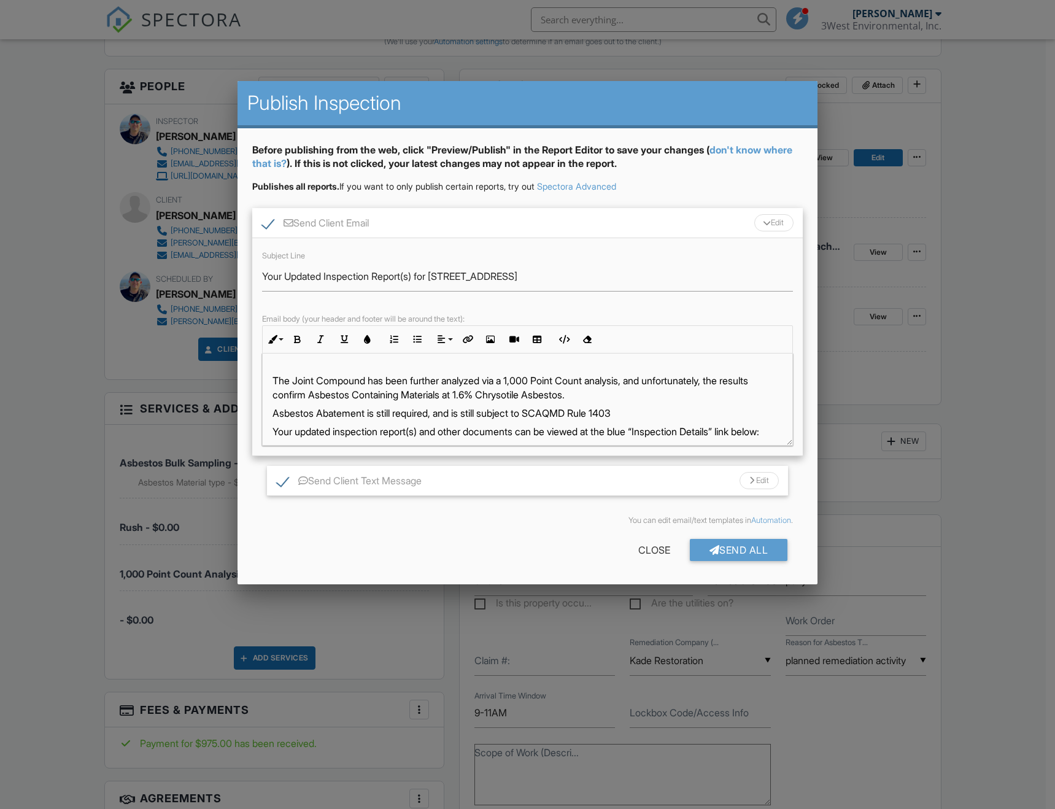
scroll to position [61, 0]
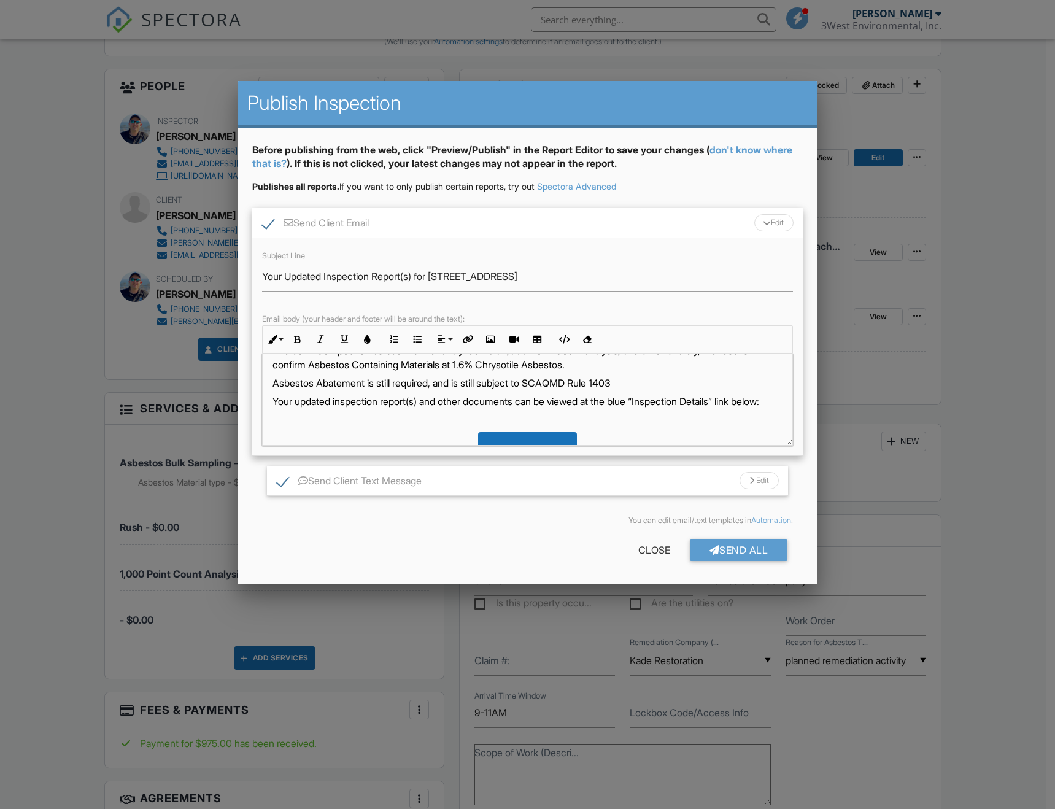
click at [653, 377] on p "Asbestos Abatement is still required, and is still subject to SCAQMD Rule 1403" at bounding box center [528, 383] width 510 height 14
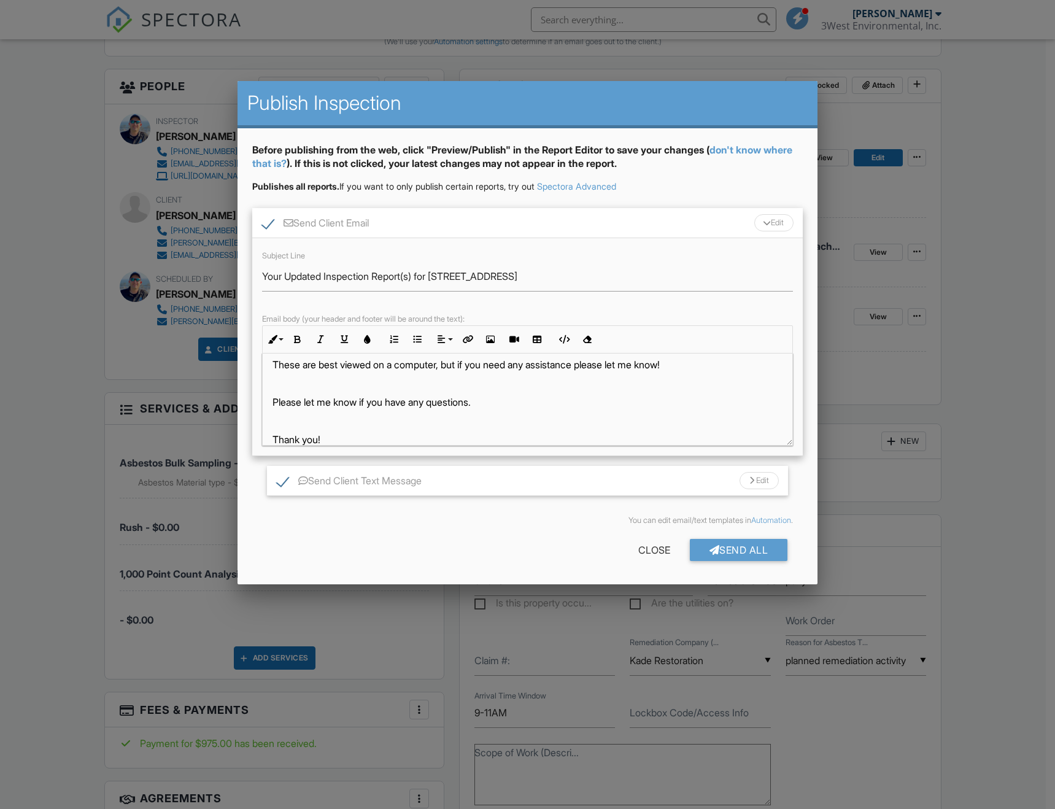
scroll to position [276, 0]
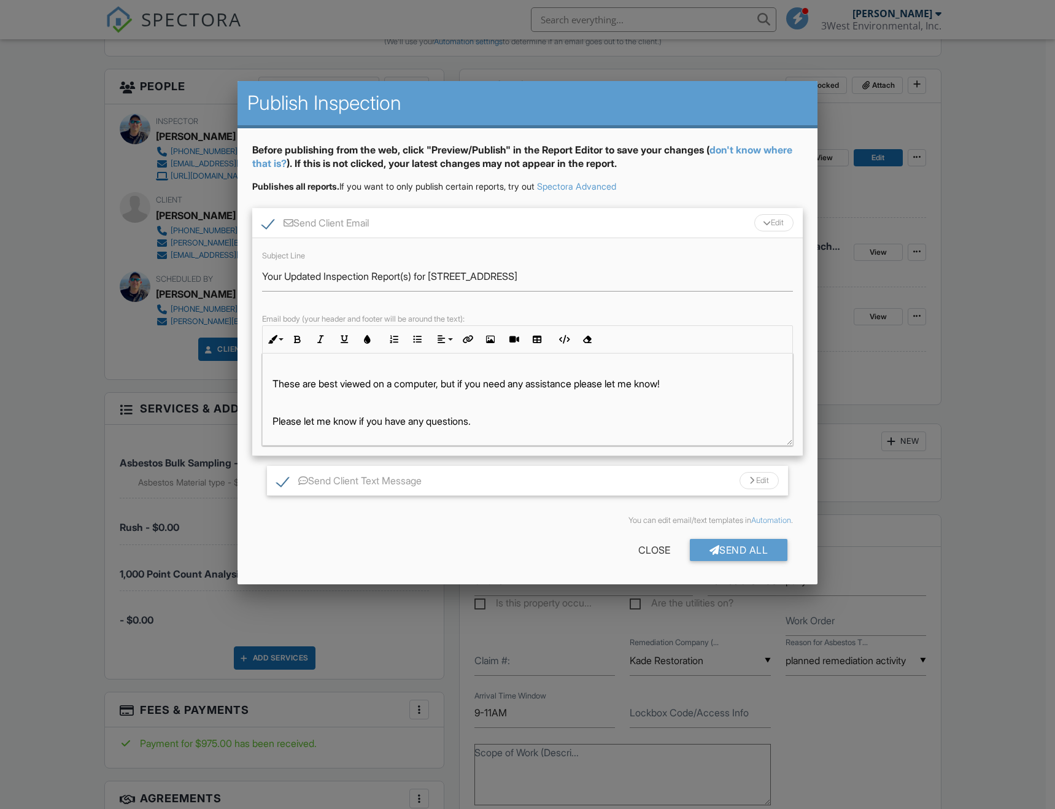
click at [761, 476] on div "Edit" at bounding box center [759, 480] width 39 height 17
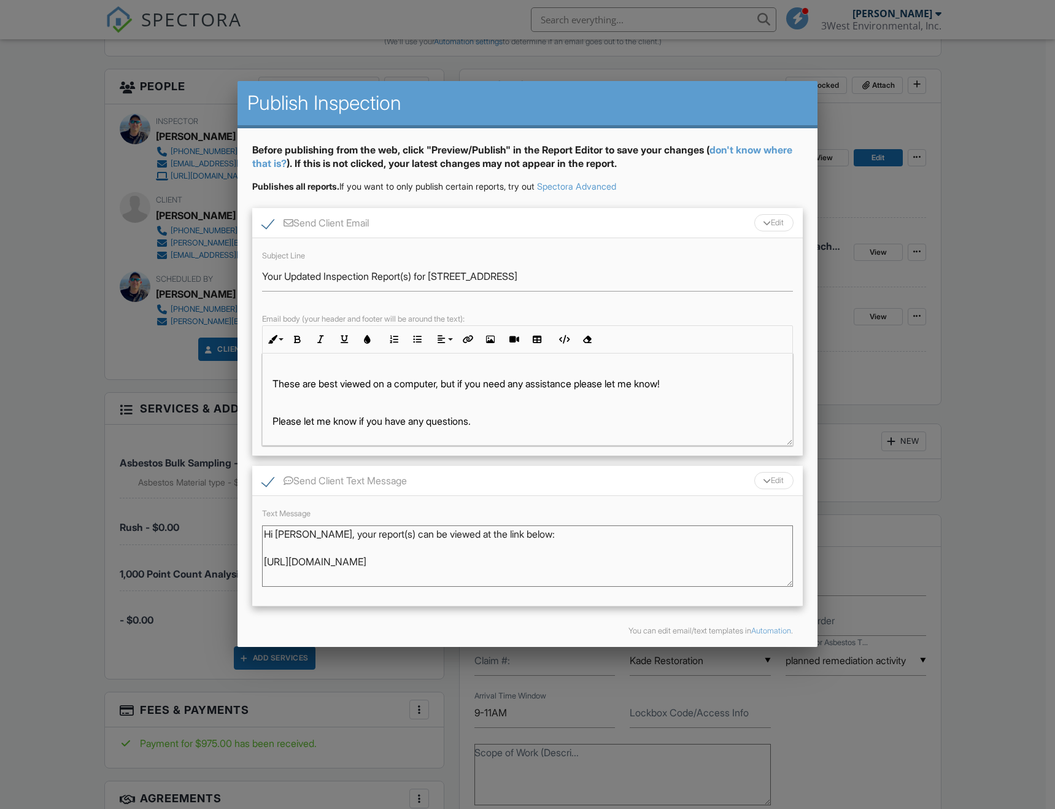
click at [344, 534] on textarea "Hi Jennifer, your report(s) can be viewed at the link below: https://app.specto…" at bounding box center [527, 556] width 531 height 61
type textarea "Hi Jennifer, your updated report(s) can be viewed at the link below: https://ap…"
click at [724, 405] on div "Hi Eric & Jennifer, The Joint Compound has been further analyzed via a 1,000 Po…" at bounding box center [528, 279] width 530 height 403
click at [715, 391] on p "These are best viewed on a computer, but if you need any assistance please let …" at bounding box center [528, 384] width 510 height 14
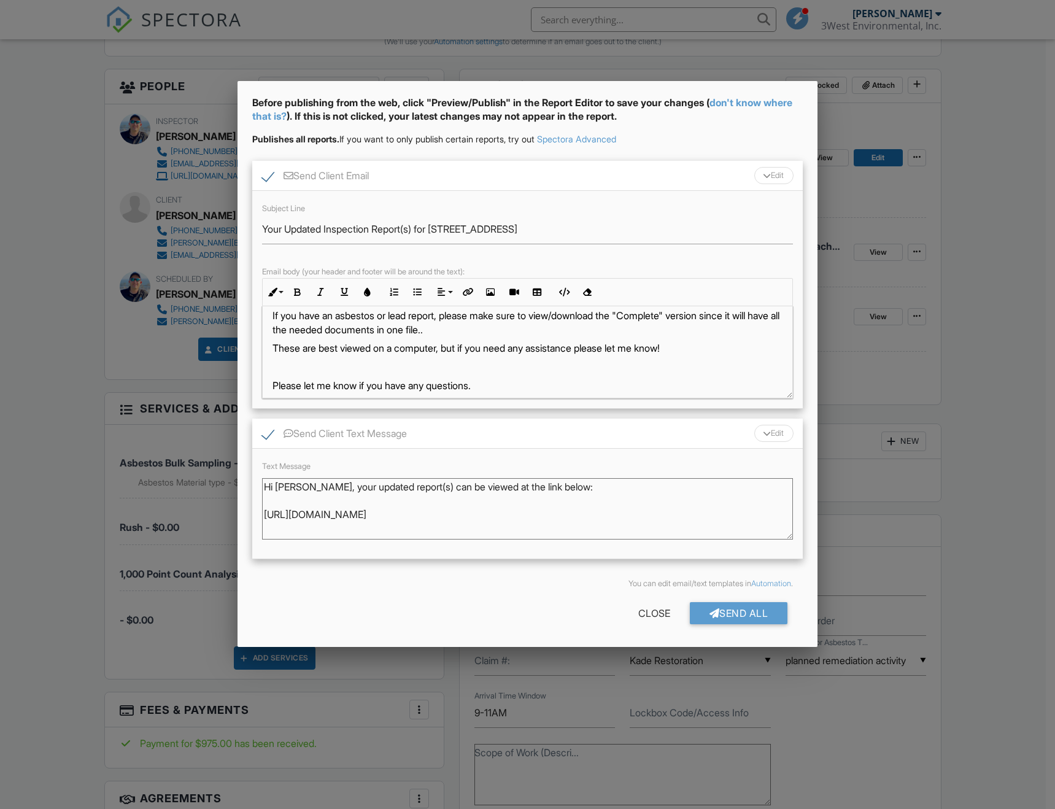
scroll to position [48, 0]
click at [750, 612] on div "Send All" at bounding box center [739, 613] width 98 height 22
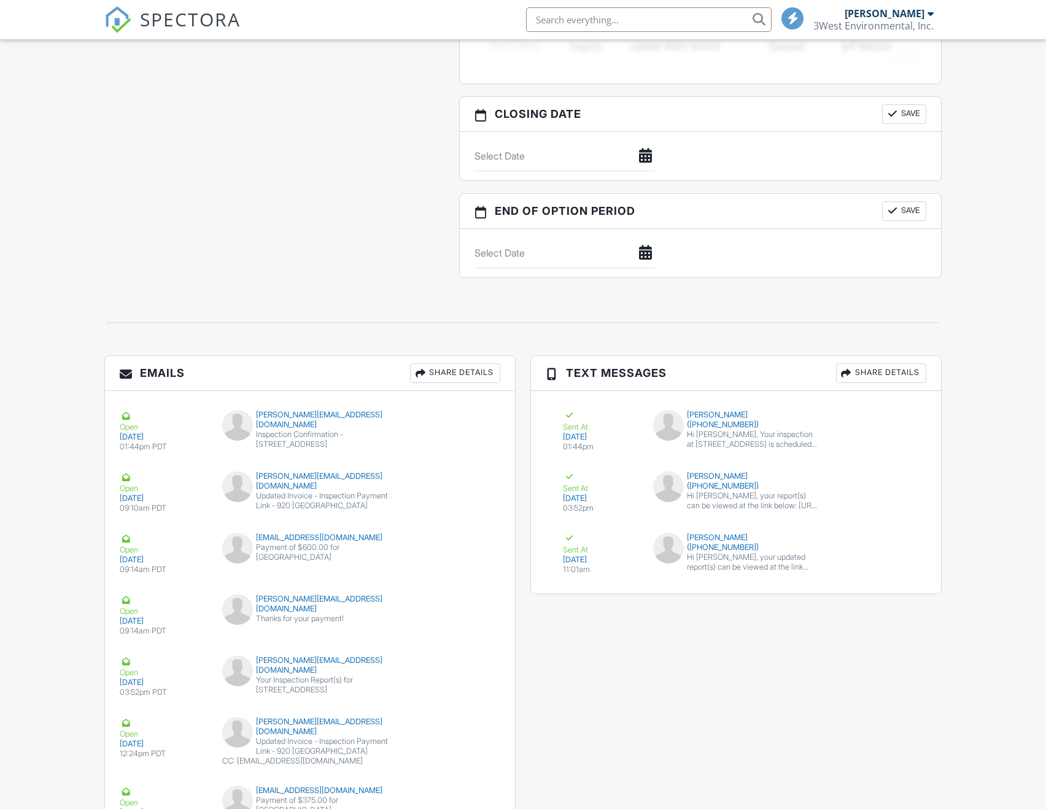
scroll to position [2112, 0]
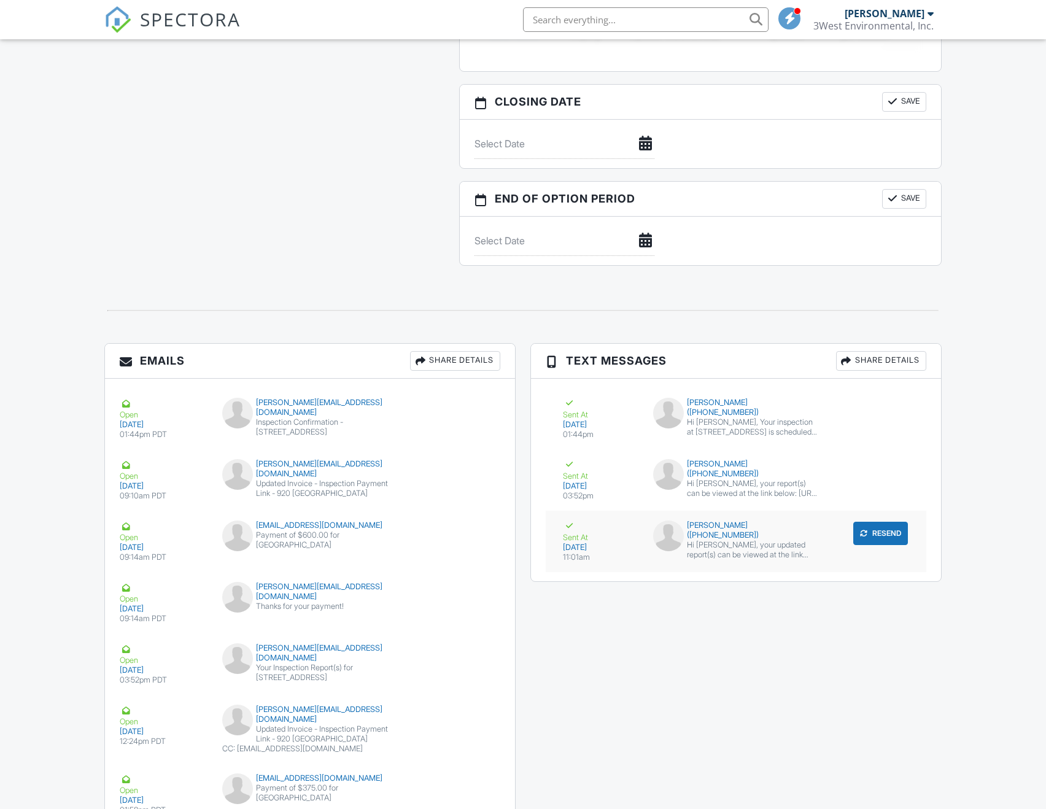
click at [793, 560] on div "Hi Jennifer, your updated report(s) can be viewed at the link below: https://ap…" at bounding box center [753, 550] width 132 height 20
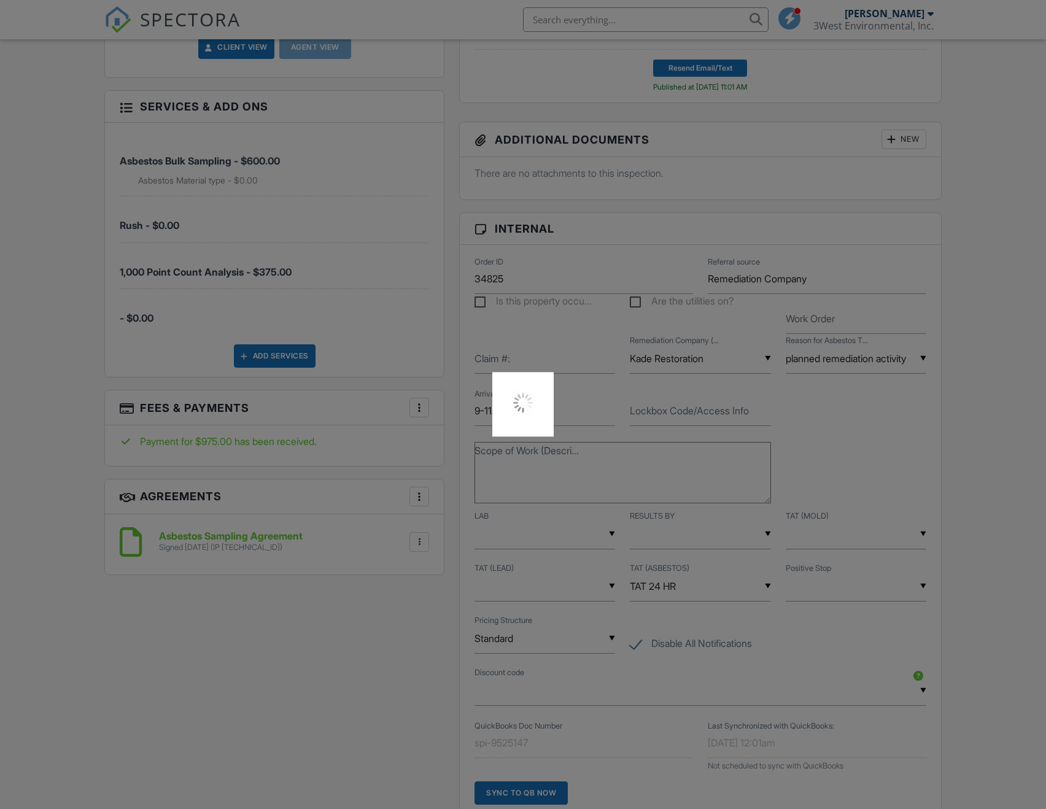
scroll to position [1143, 0]
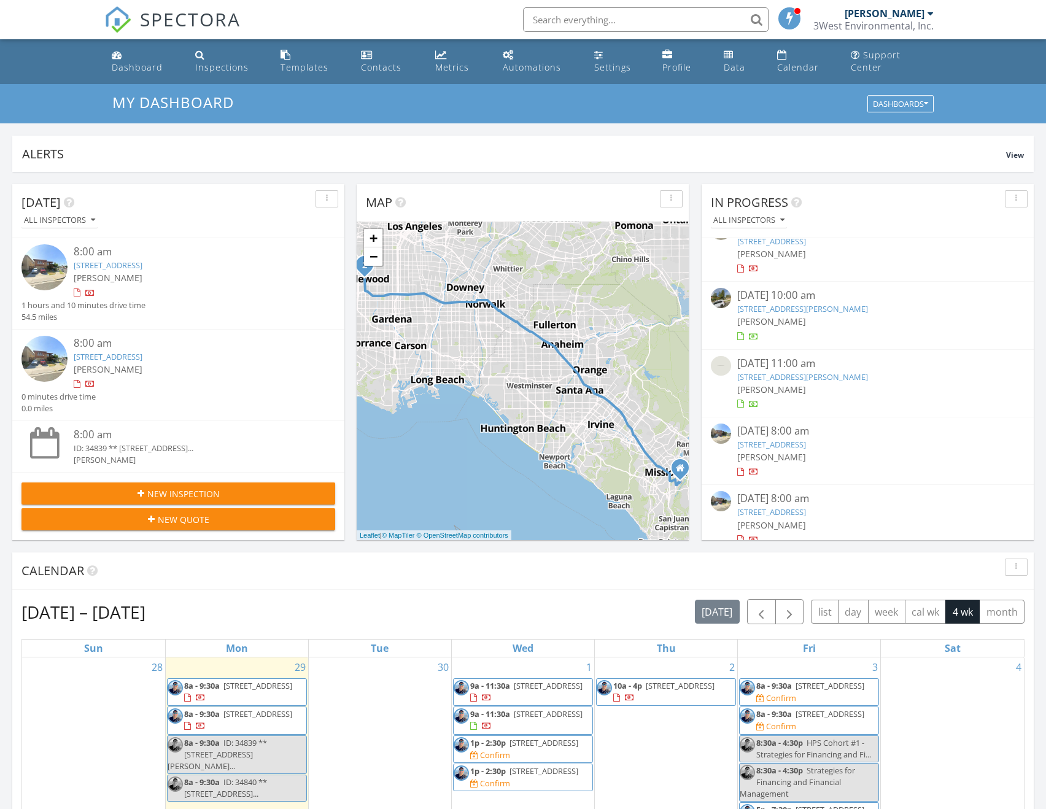
scroll to position [104, 0]
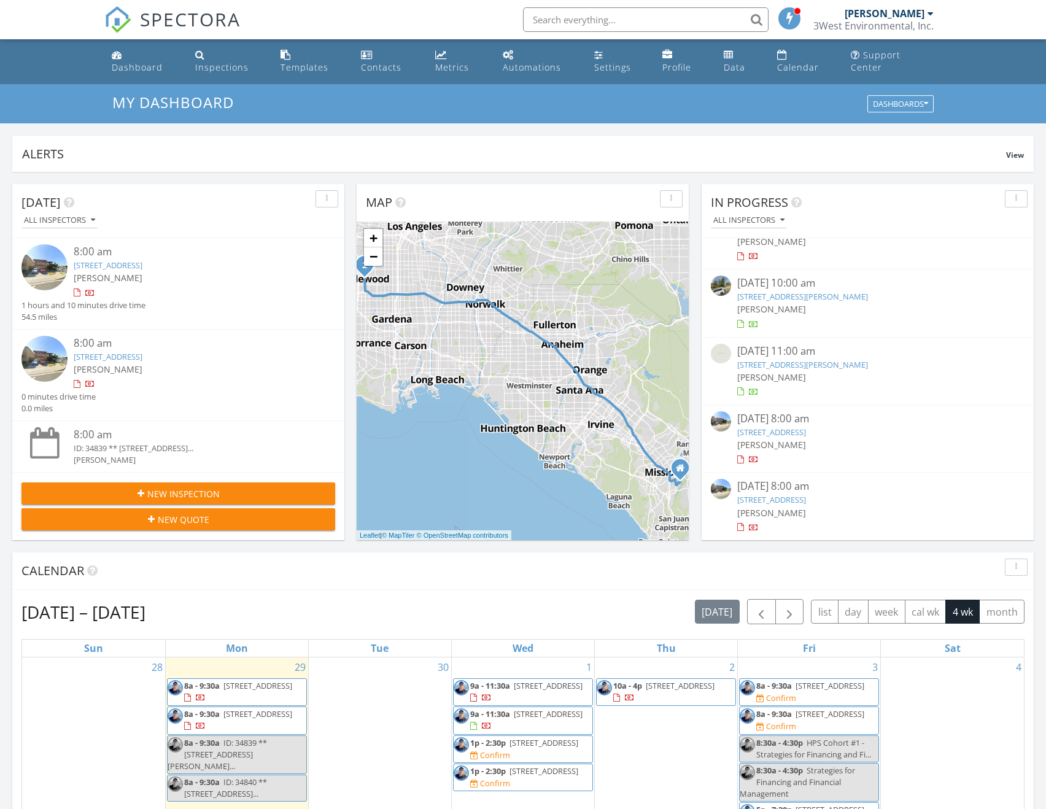
click at [825, 359] on link "[STREET_ADDRESS][PERSON_NAME]" at bounding box center [802, 364] width 131 height 11
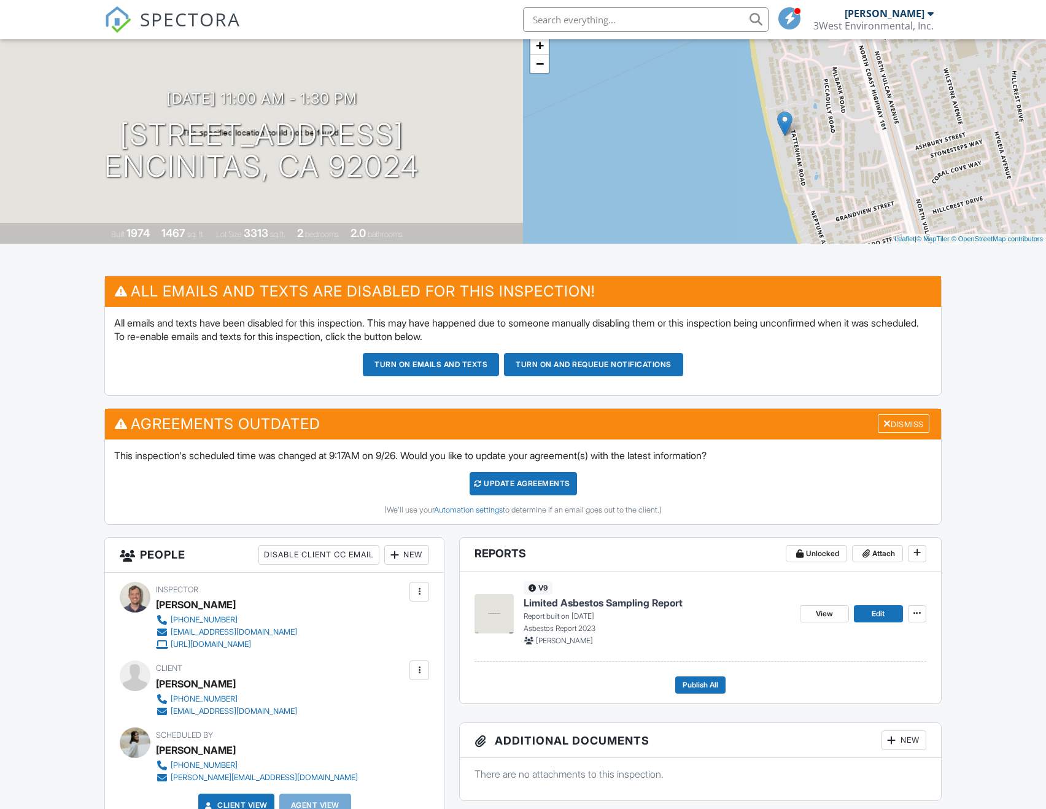
scroll to position [307, 0]
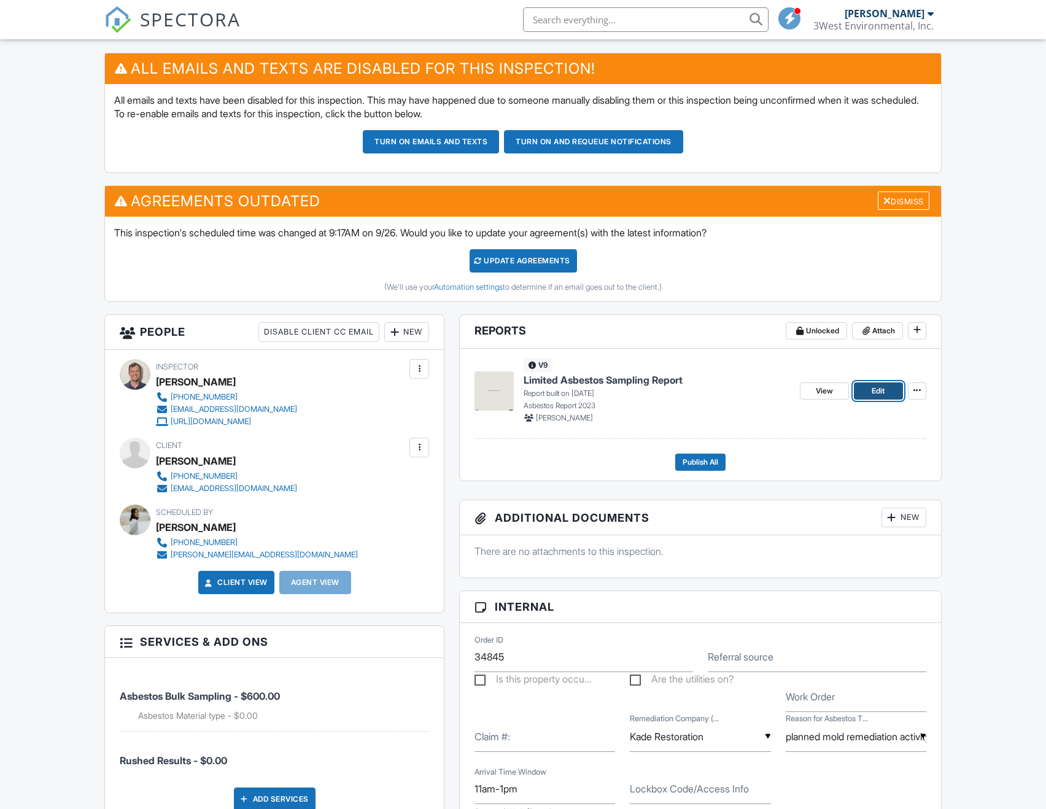
click at [886, 400] on link "Edit" at bounding box center [878, 391] width 49 height 17
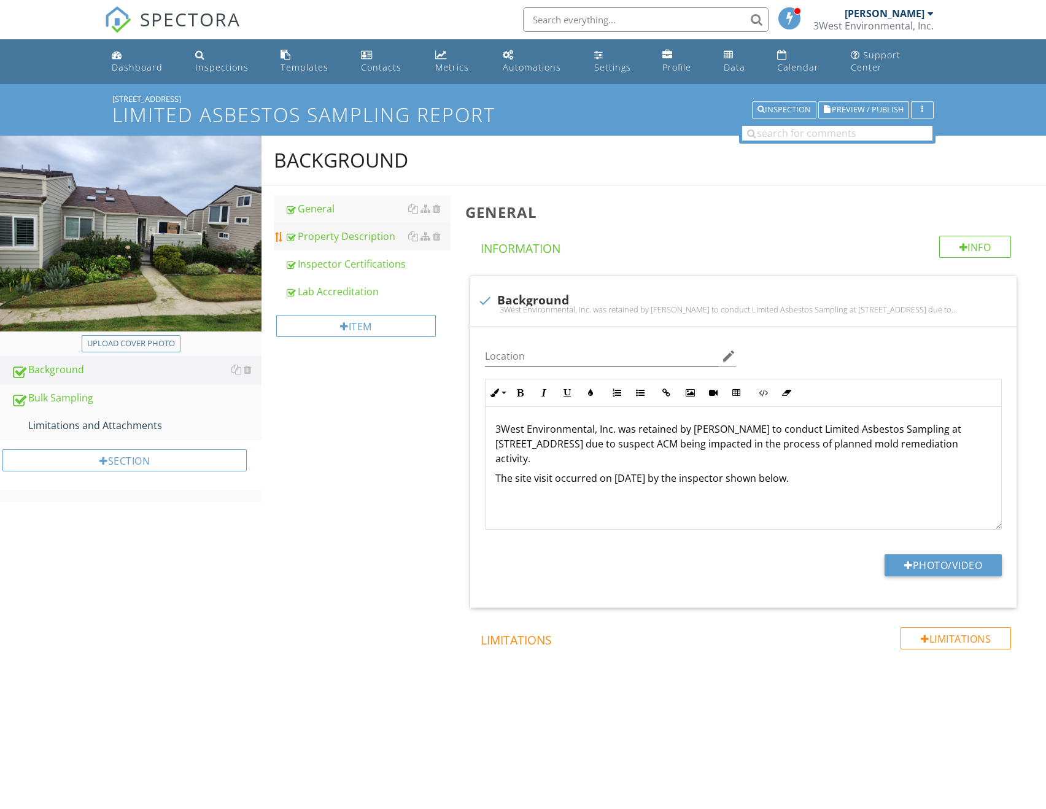
click at [365, 229] on div "Property Description" at bounding box center [368, 236] width 166 height 15
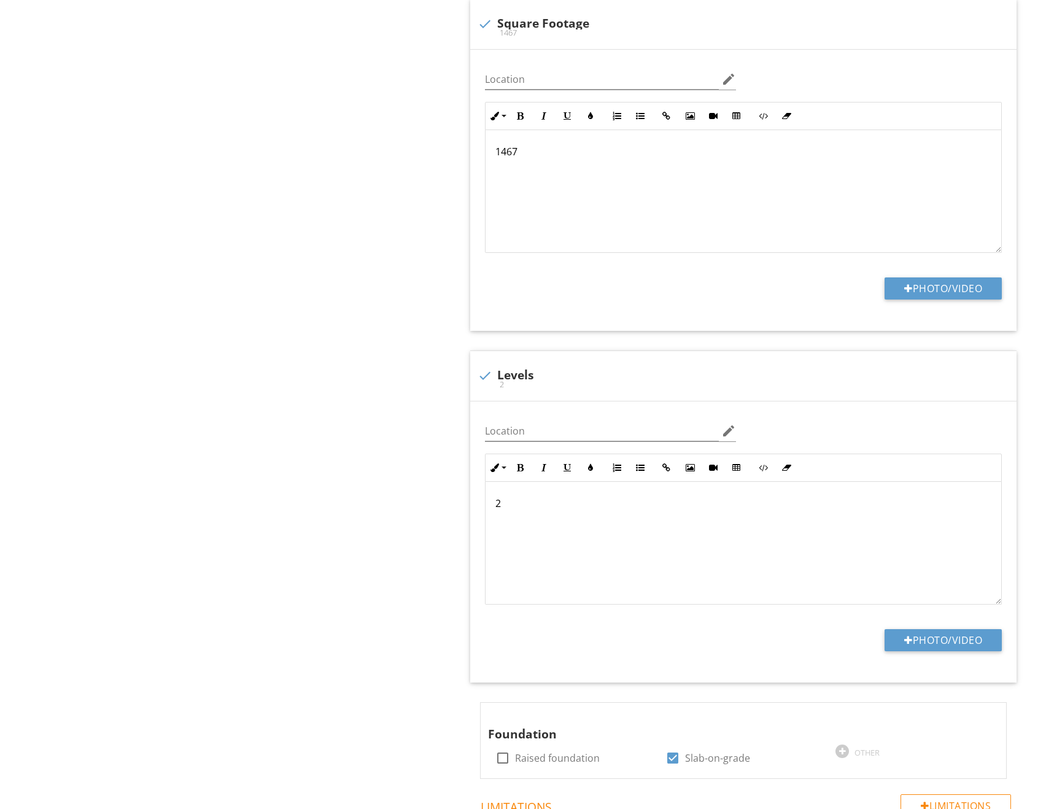
scroll to position [975, 0]
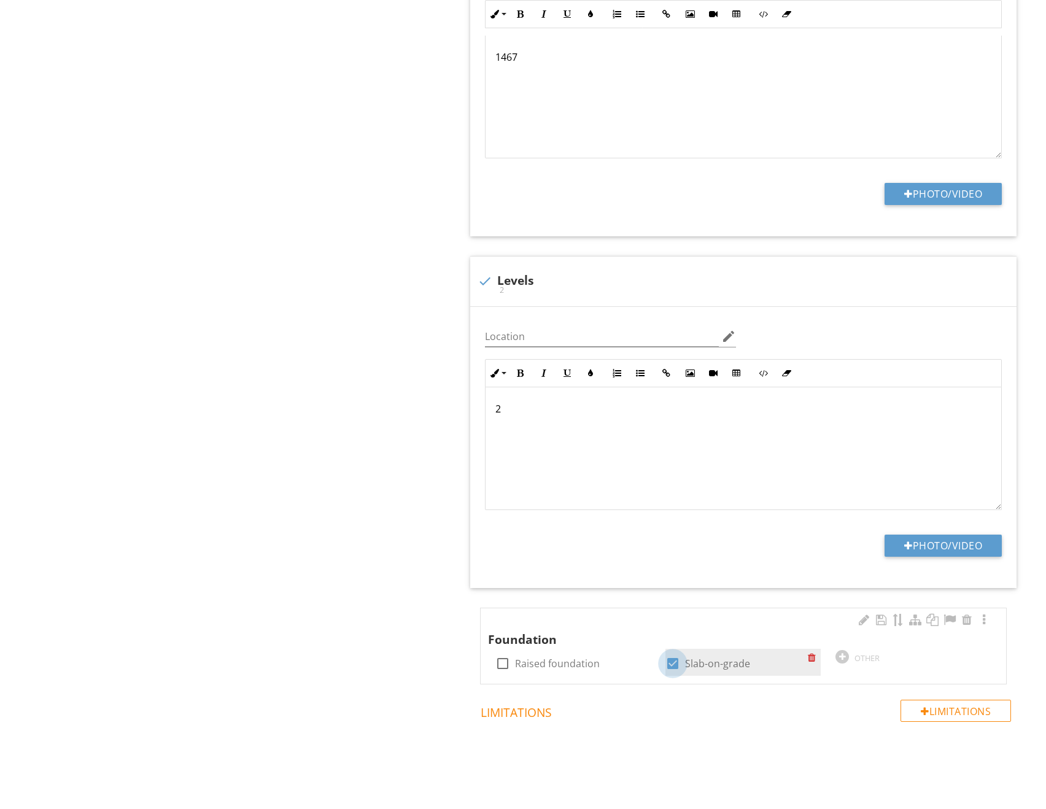
click at [674, 654] on div at bounding box center [673, 663] width 21 height 21
checkbox input "false"
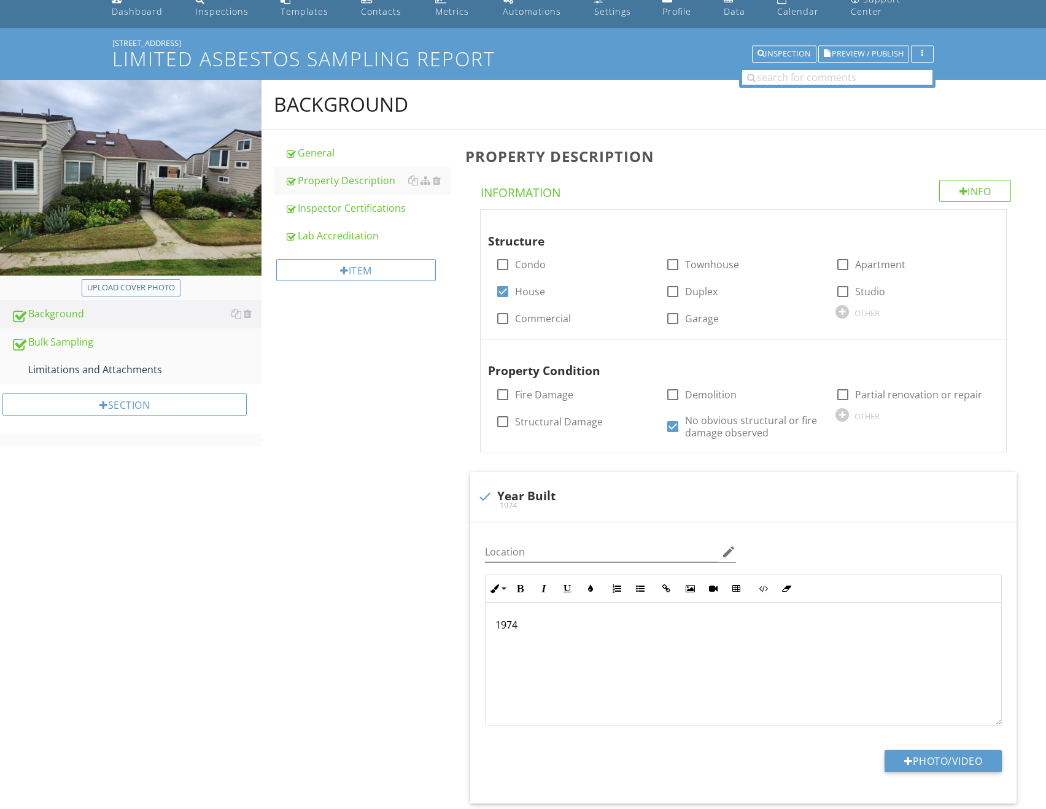
scroll to position [0, 0]
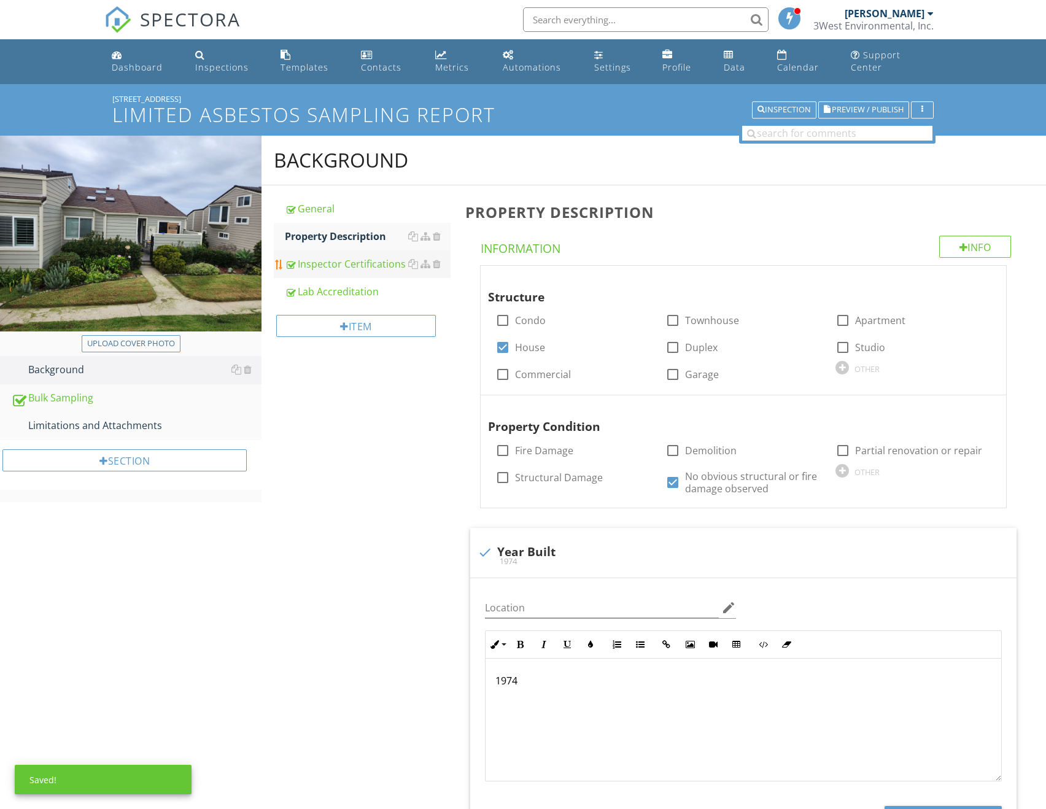
click at [369, 257] on div "Inspector Certifications" at bounding box center [368, 264] width 166 height 15
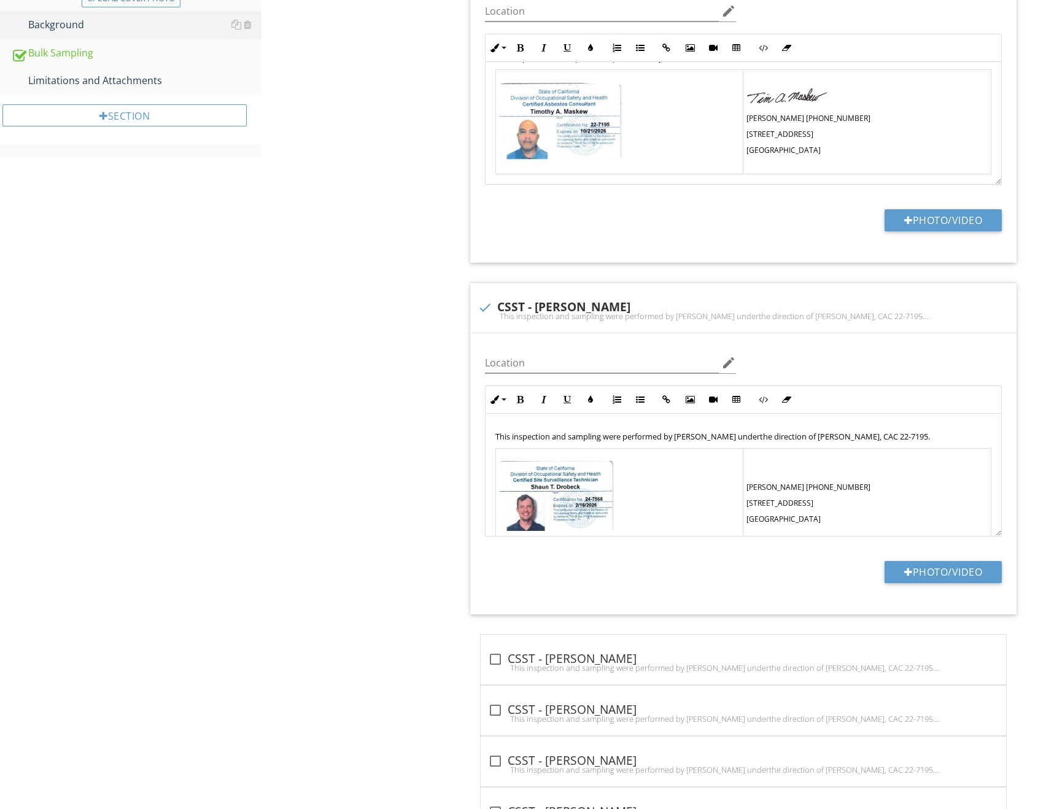
scroll to position [123, 0]
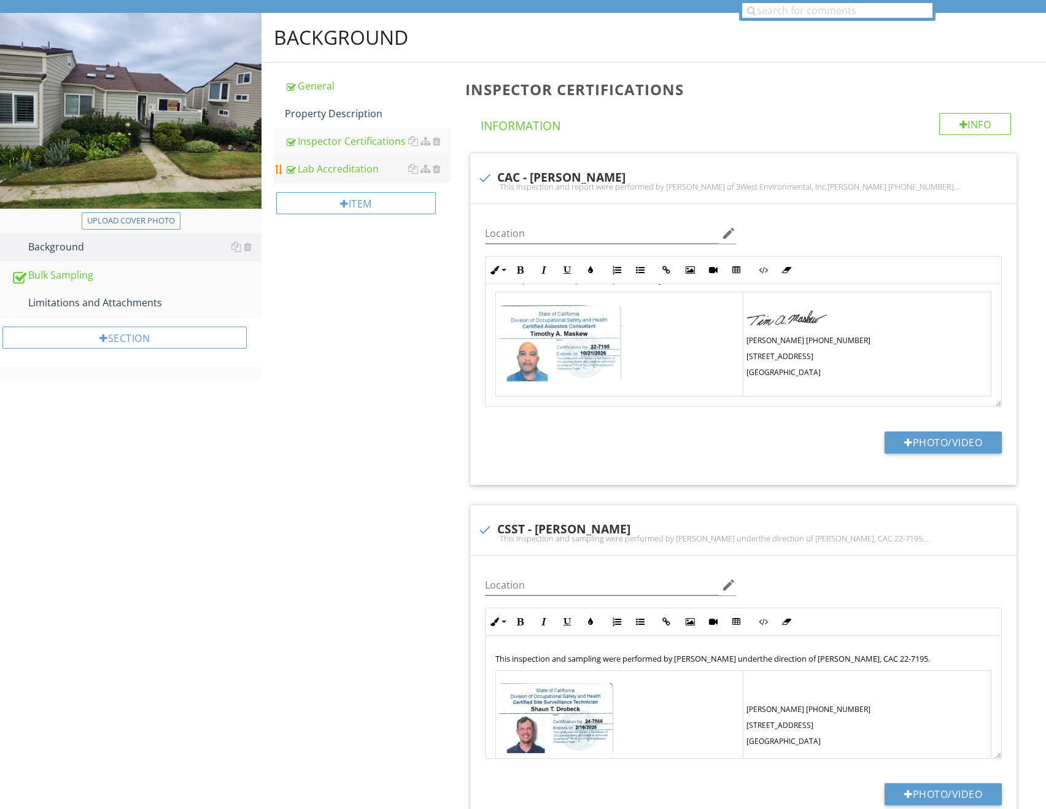
click at [365, 161] on div "Lab Accreditation" at bounding box center [368, 168] width 166 height 15
type textarea "<p><span style="font-size: .8rem; line-height:1rem;">This inspection and report…"
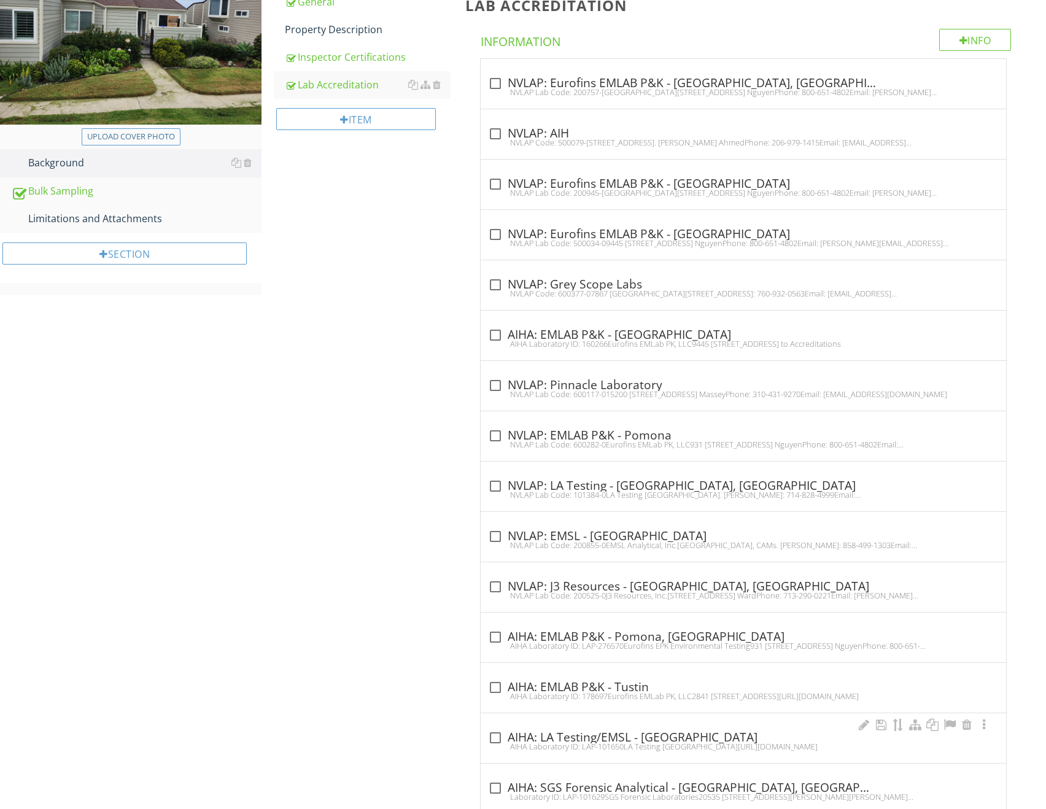
scroll to position [203, 0]
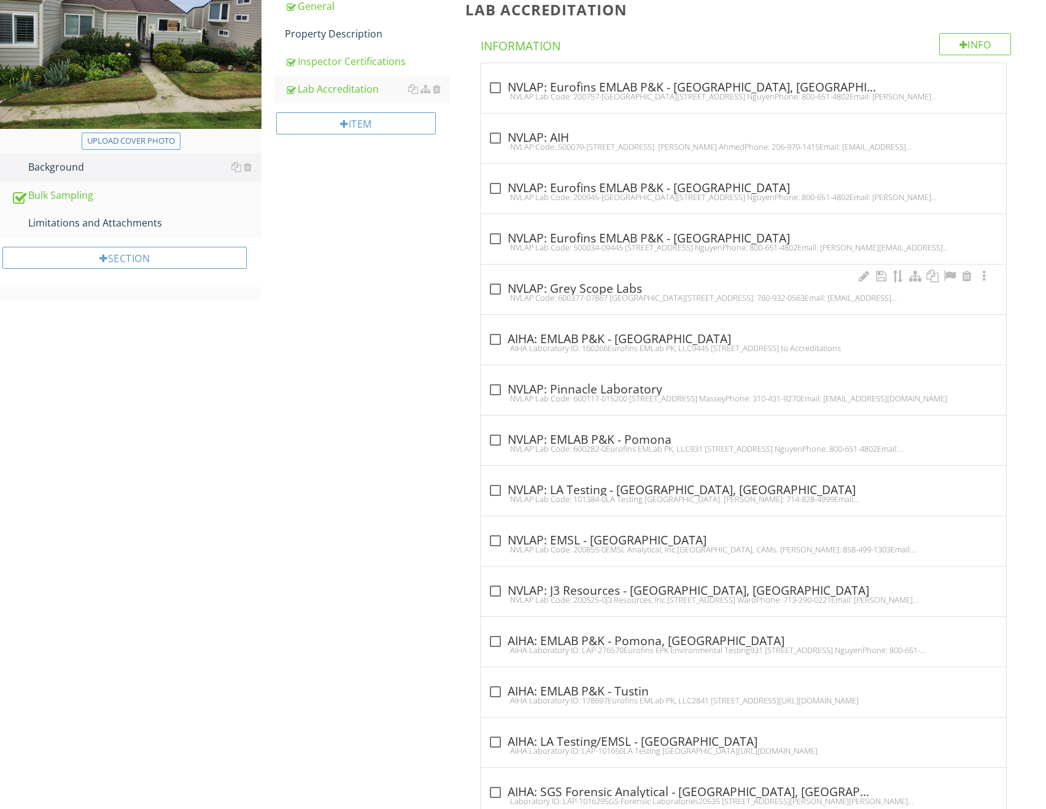
click at [494, 279] on div at bounding box center [495, 289] width 21 height 21
checkbox input "true"
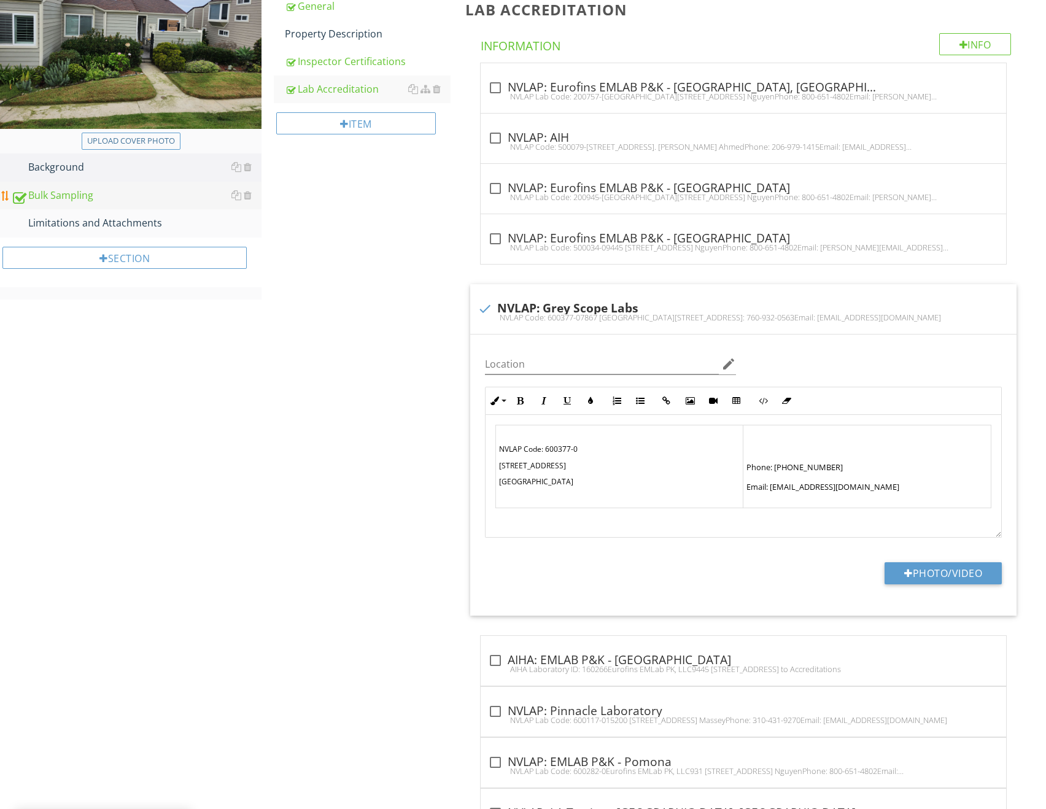
click at [142, 189] on div "Bulk Sampling" at bounding box center [136, 196] width 251 height 16
type textarea "<table style="width: 100%;"><tbody><tr><td style="width: 50.0000%;"><small><a h…"
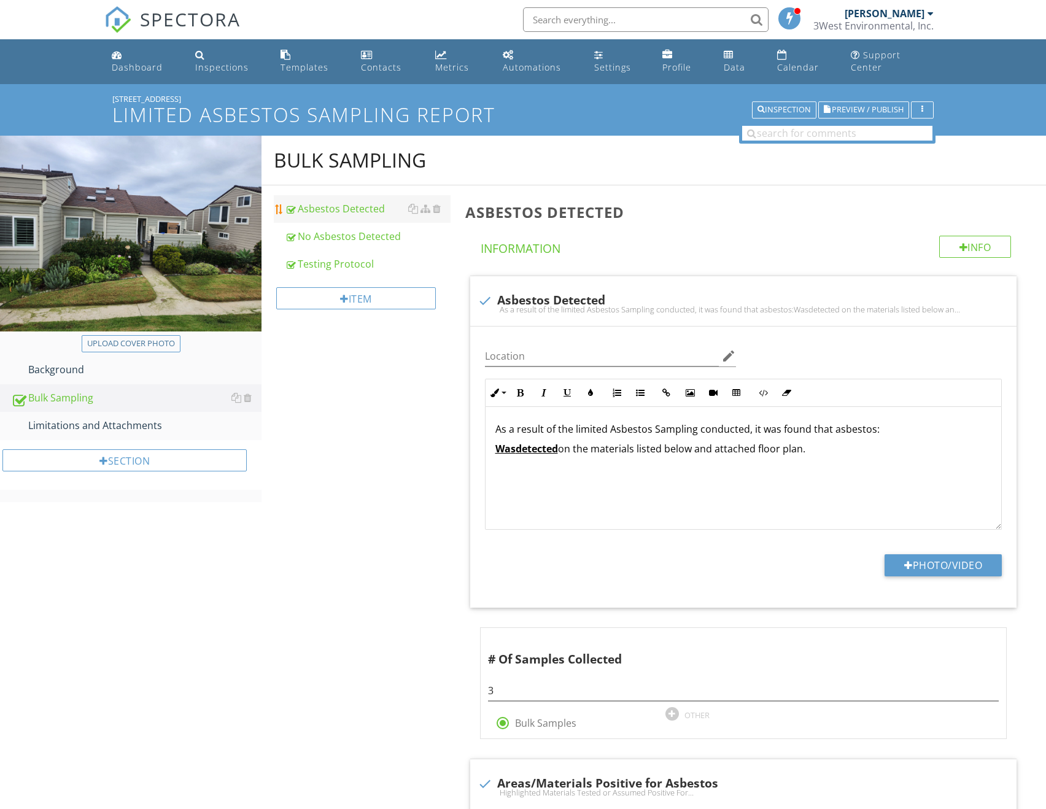
click at [367, 201] on div "Asbestos Detected" at bounding box center [368, 208] width 166 height 15
click at [368, 229] on div "No Asbestos Detected" at bounding box center [368, 236] width 166 height 15
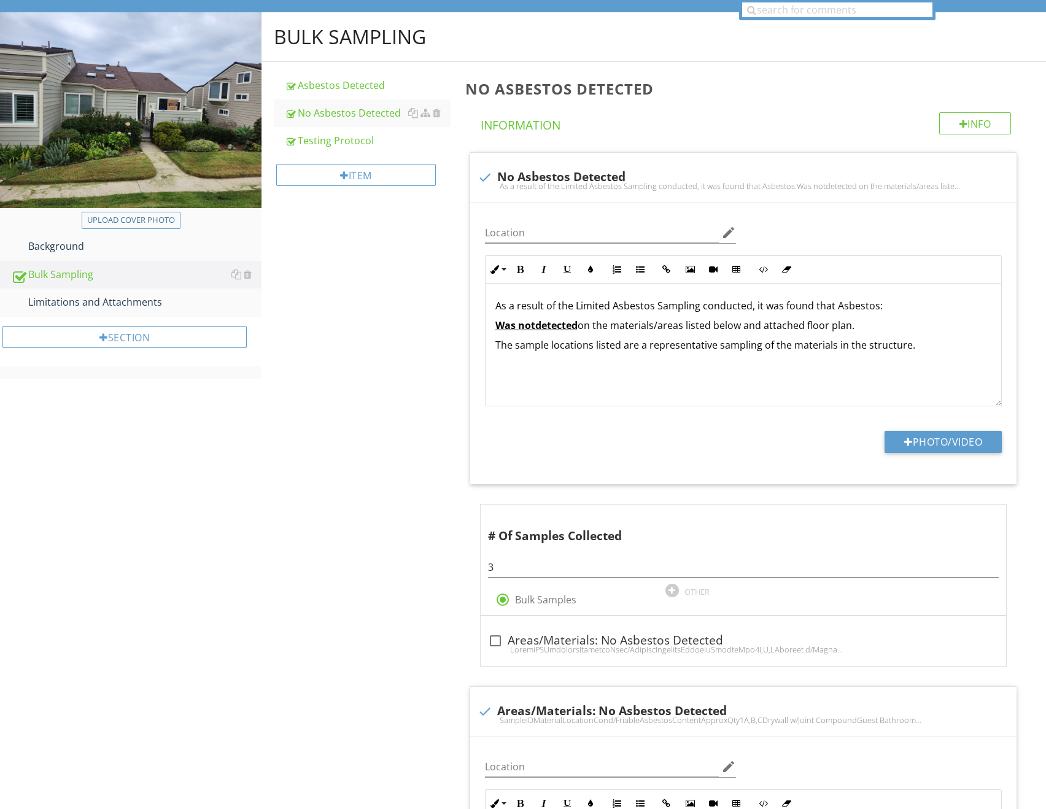
scroll to position [123, 0]
click at [435, 81] on div at bounding box center [437, 86] width 8 height 10
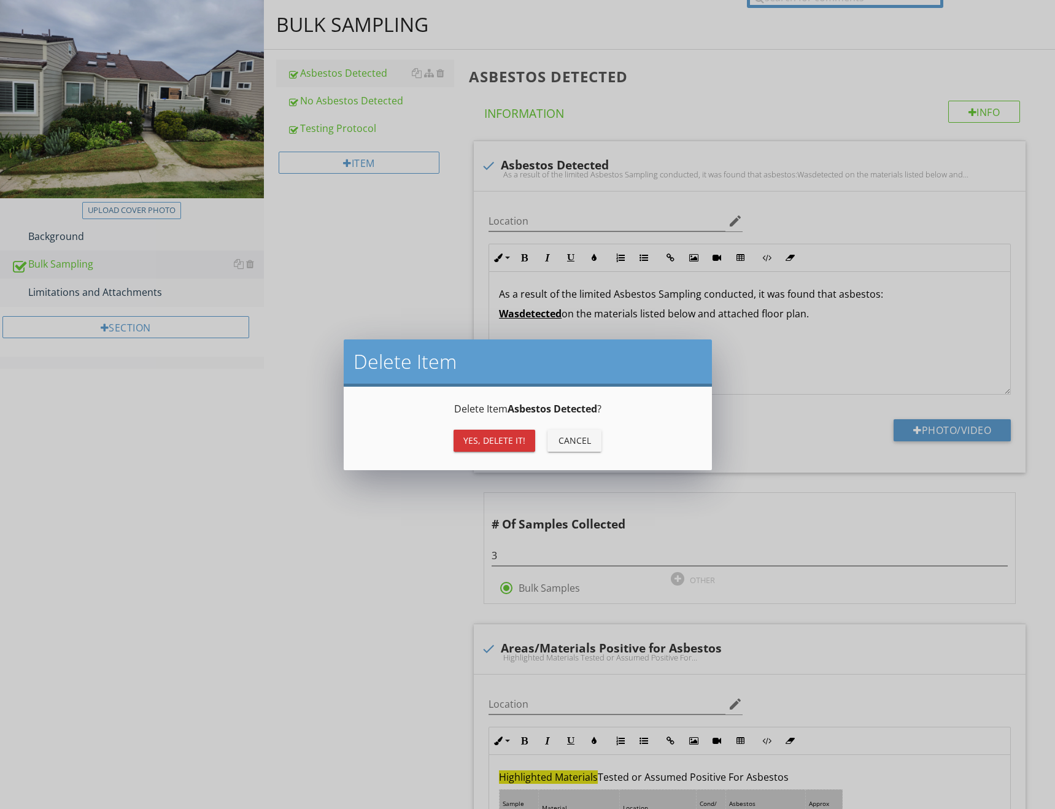
click at [518, 440] on div "Yes, Delete it!" at bounding box center [495, 440] width 62 height 13
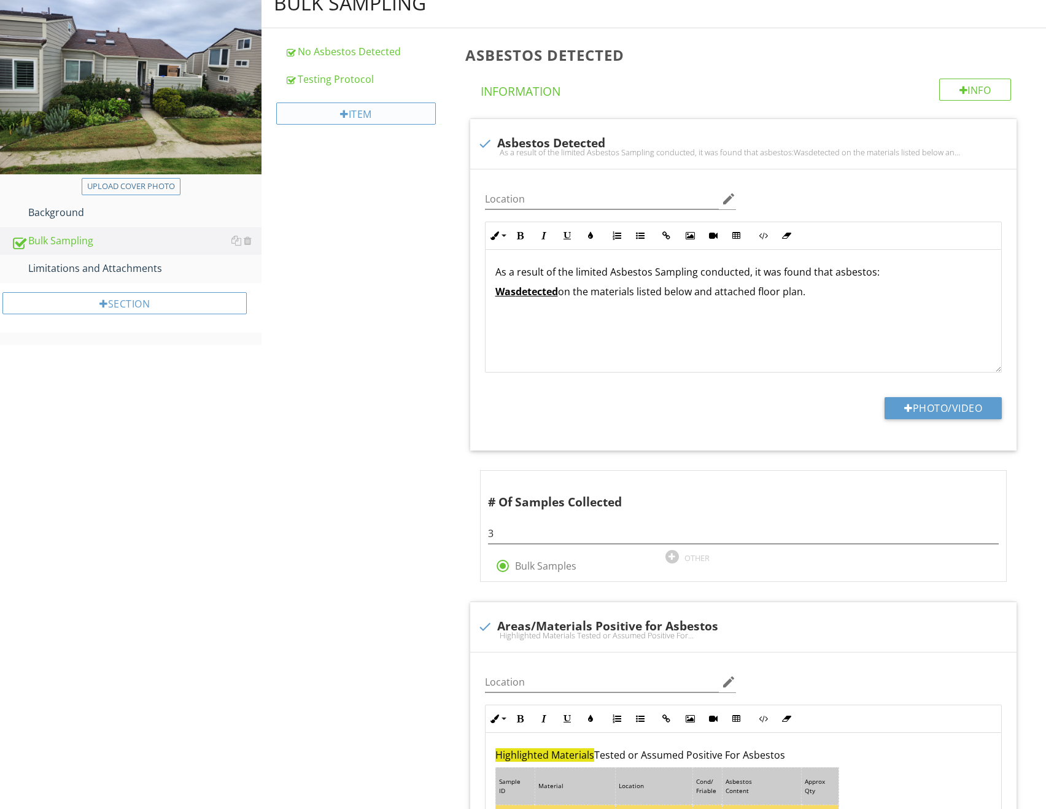
scroll to position [61, 0]
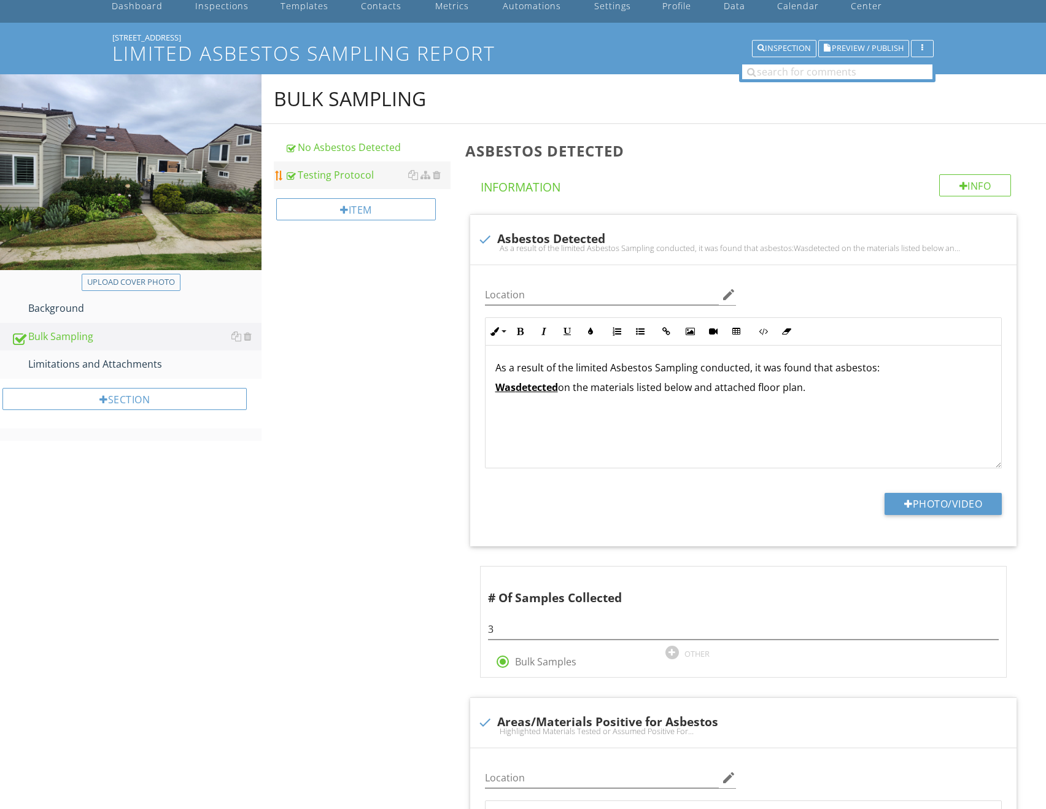
click at [344, 168] on div "Testing Protocol" at bounding box center [368, 175] width 166 height 15
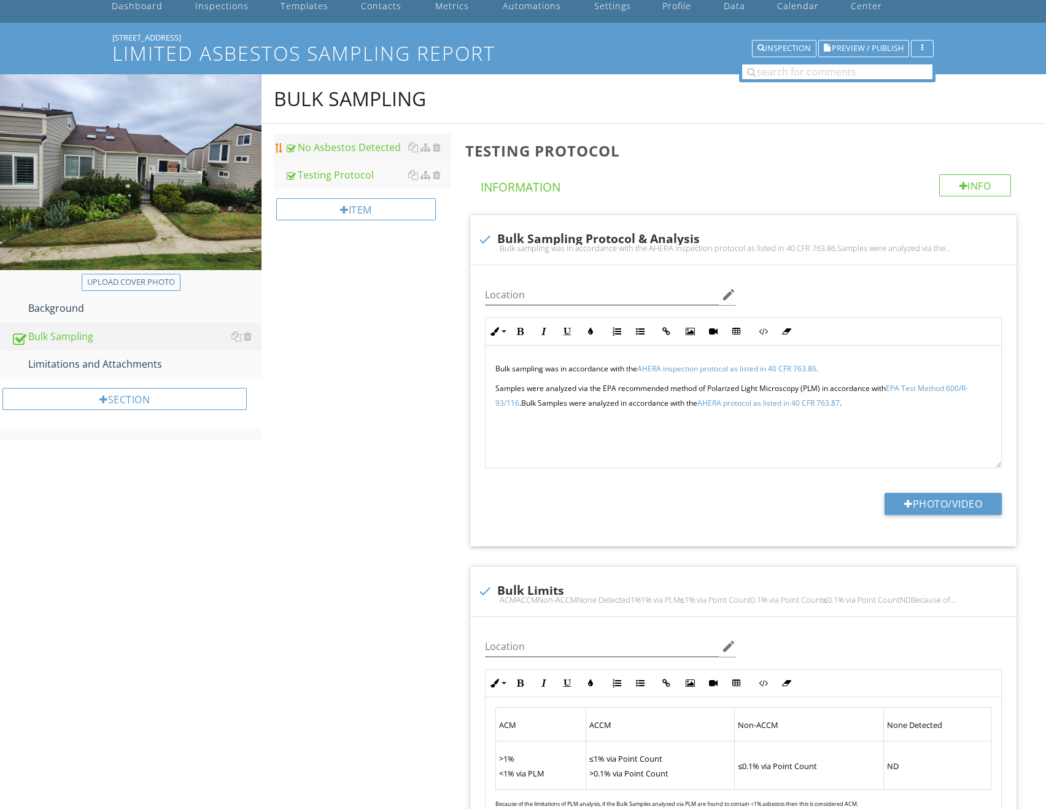
click at [346, 144] on link "No Asbestos Detected" at bounding box center [368, 147] width 166 height 27
type textarea "<p><small>Bulk sampling was in accordance with the <a fr-original-style="" href…"
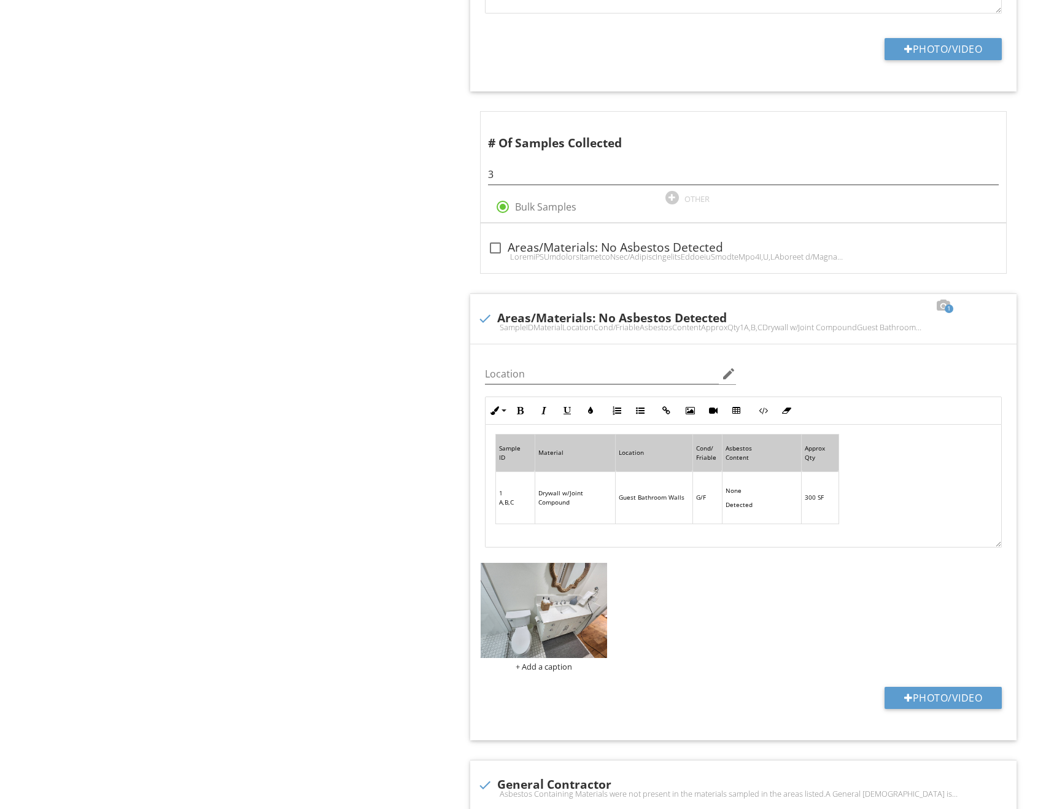
scroll to position [135, 0]
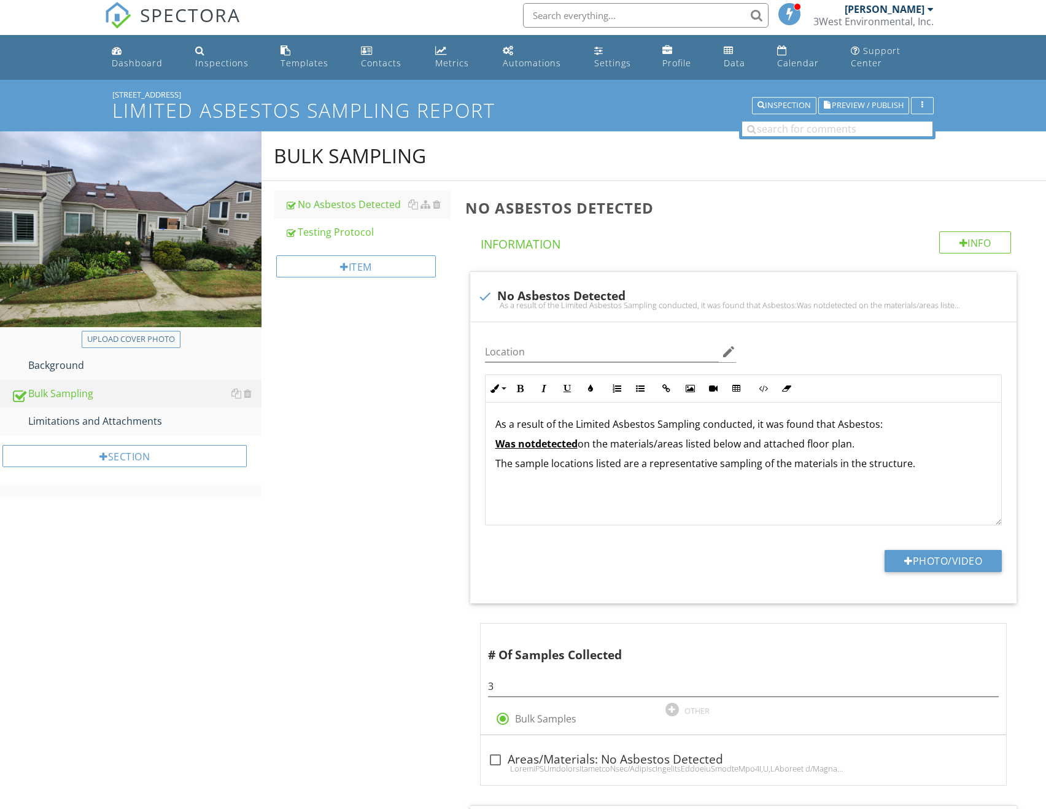
scroll to position [0, 0]
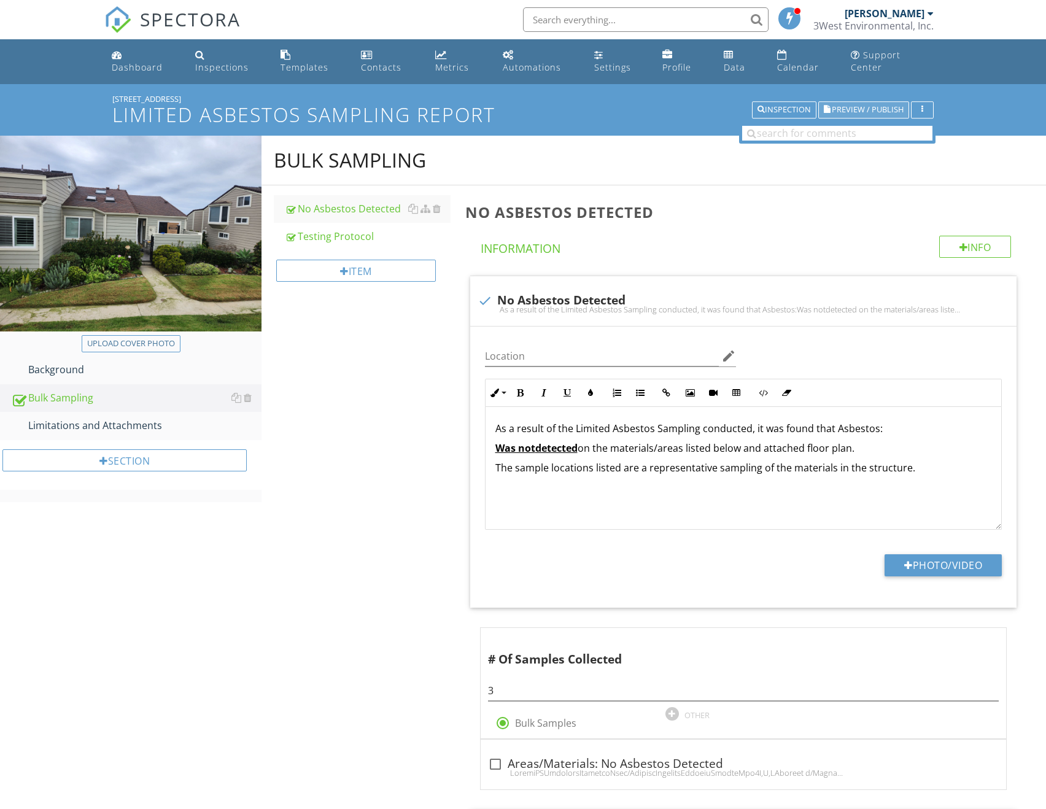
click at [877, 106] on span "Preview / Publish" at bounding box center [868, 110] width 72 height 8
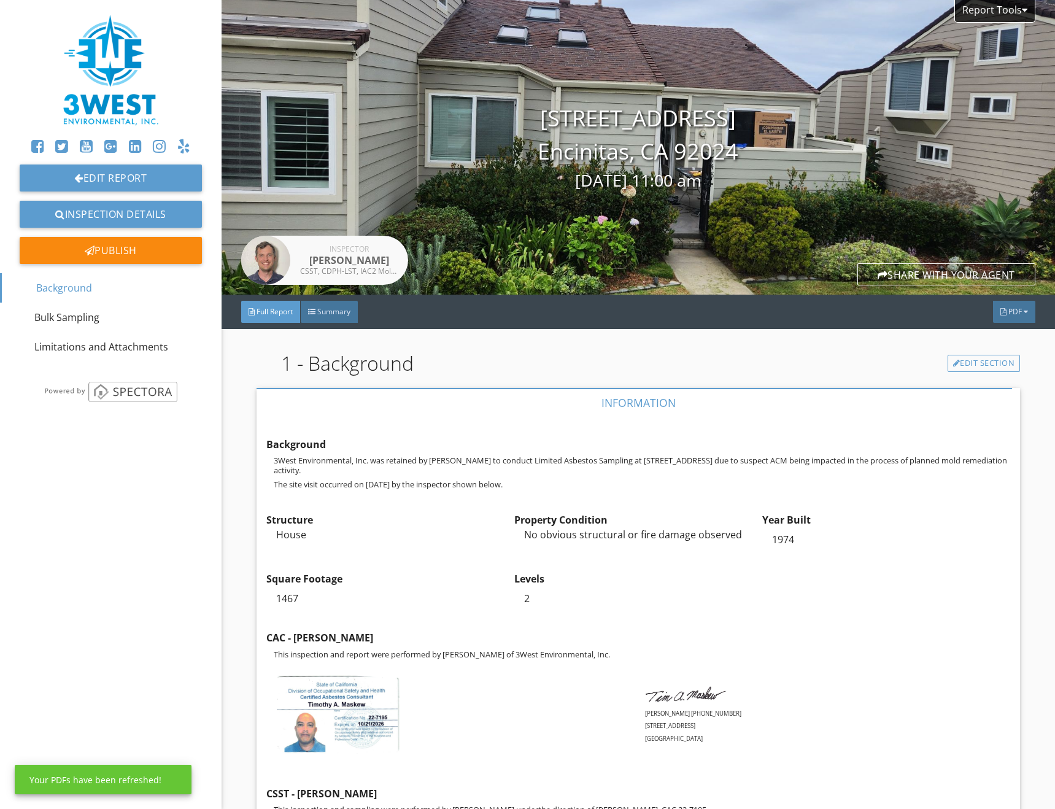
click at [1009, 314] on span "PDF" at bounding box center [1016, 311] width 14 height 10
click at [993, 365] on div "Full Report" at bounding box center [999, 363] width 79 height 15
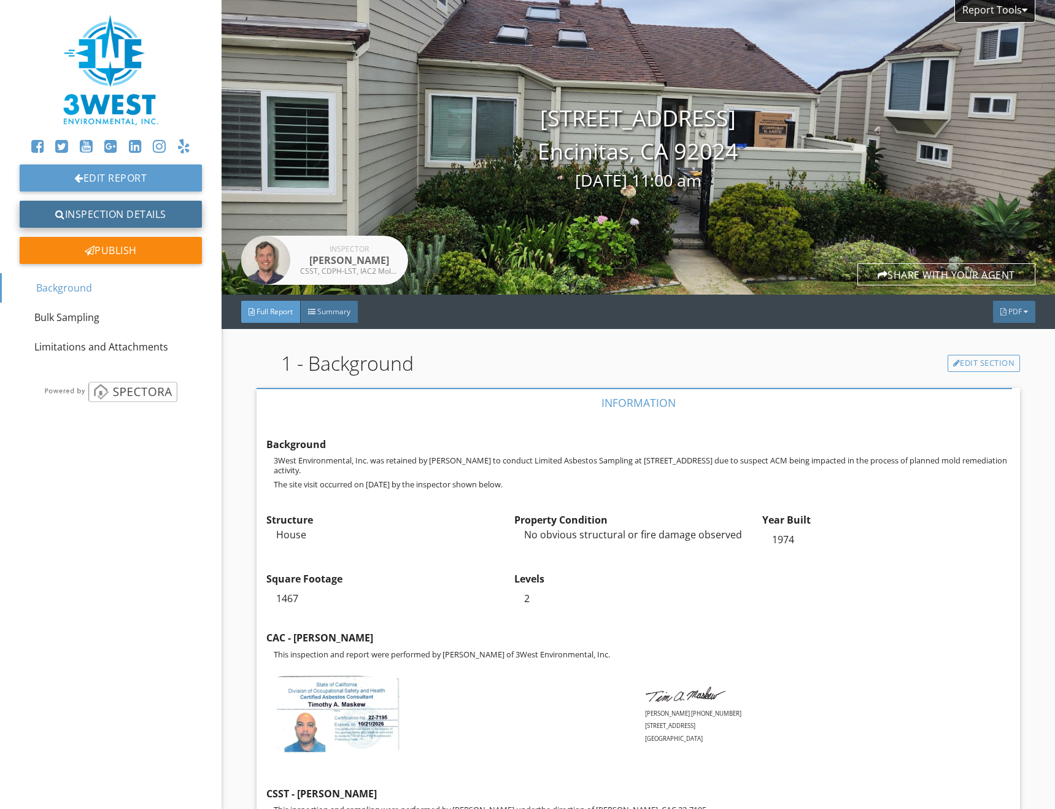
click at [144, 217] on link "Inspection Details" at bounding box center [111, 214] width 182 height 27
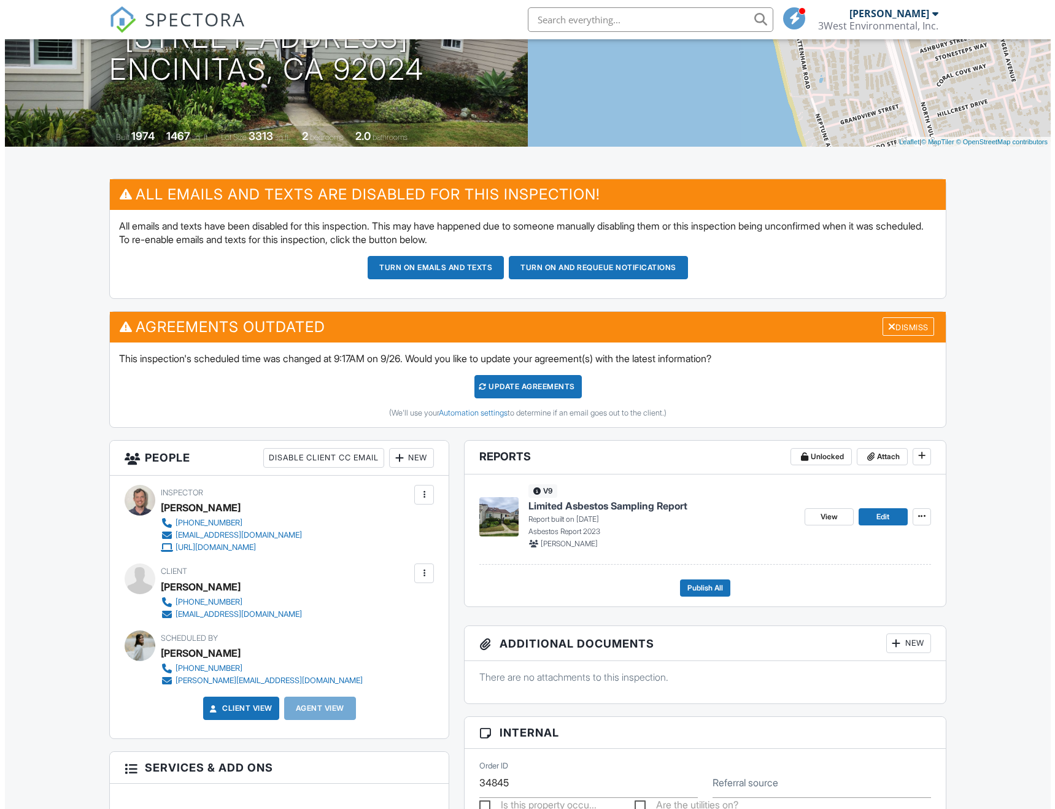
scroll to position [307, 0]
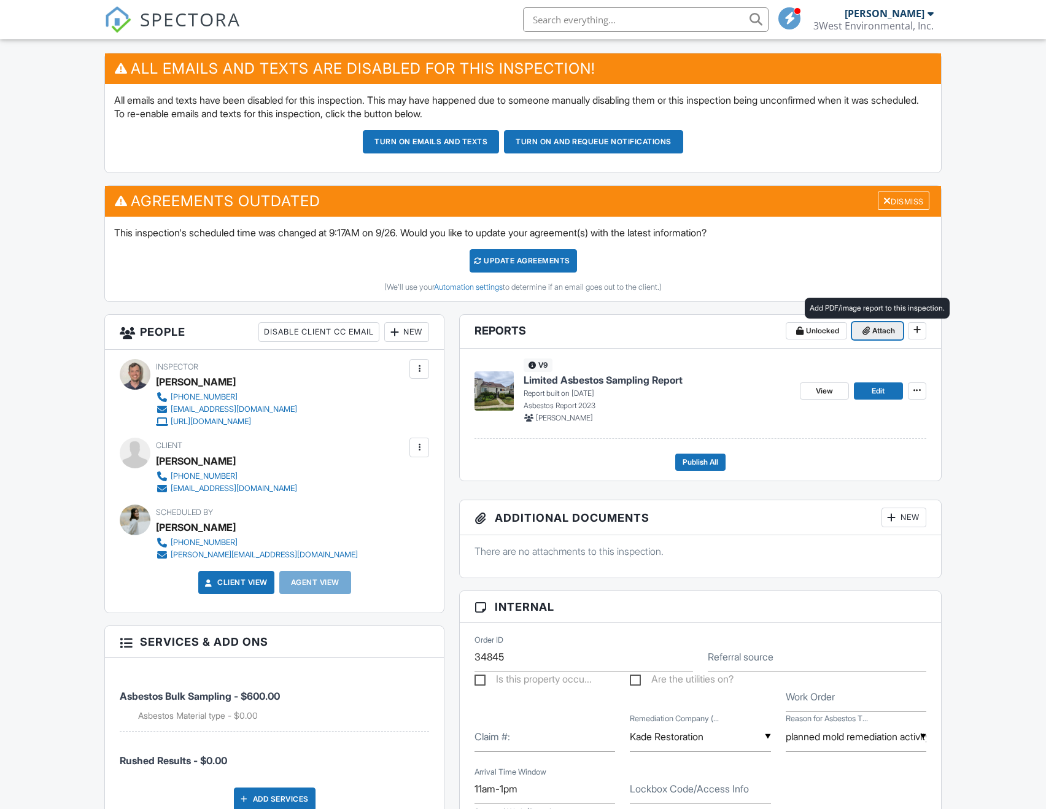
click at [882, 337] on span "Attach" at bounding box center [884, 331] width 23 height 12
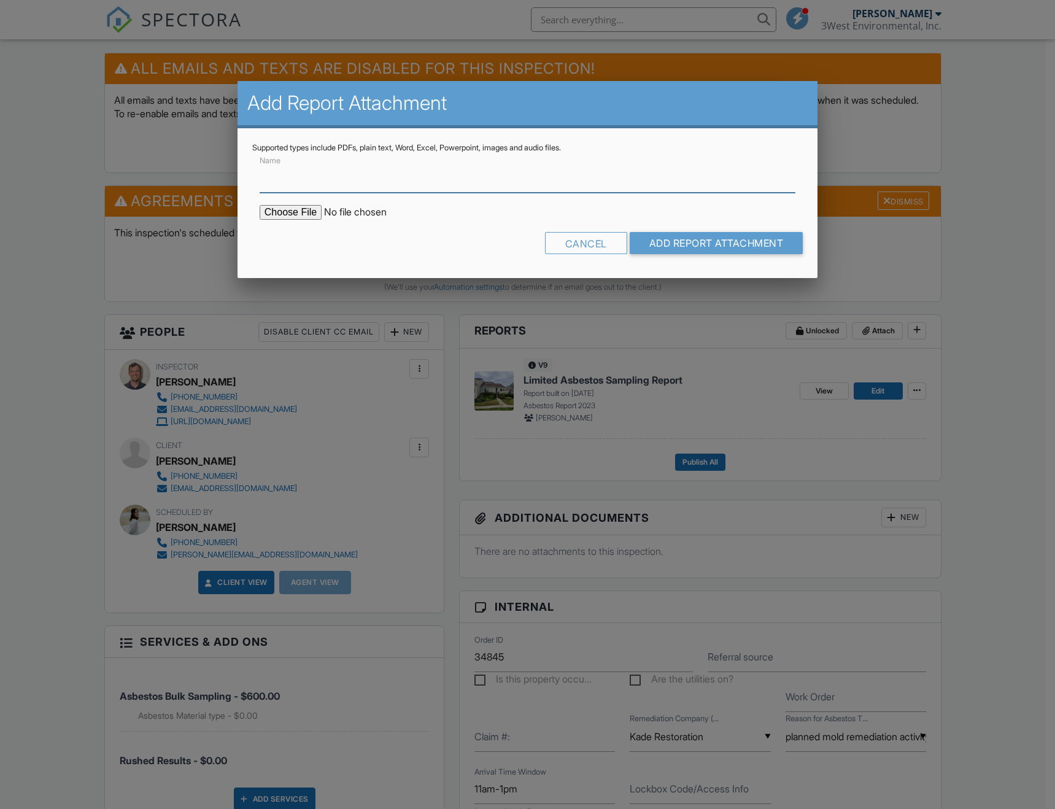
click at [314, 185] on input "Name" at bounding box center [528, 178] width 536 height 30
type input "Complete Asbestos Report (All Supporting Docs Attached)"
click at [301, 208] on input "file" at bounding box center [364, 212] width 209 height 15
type input "C:\fakepath\1748_Tattenham_Rd____Limited_Asbestos_Sampling_Report.pdf"
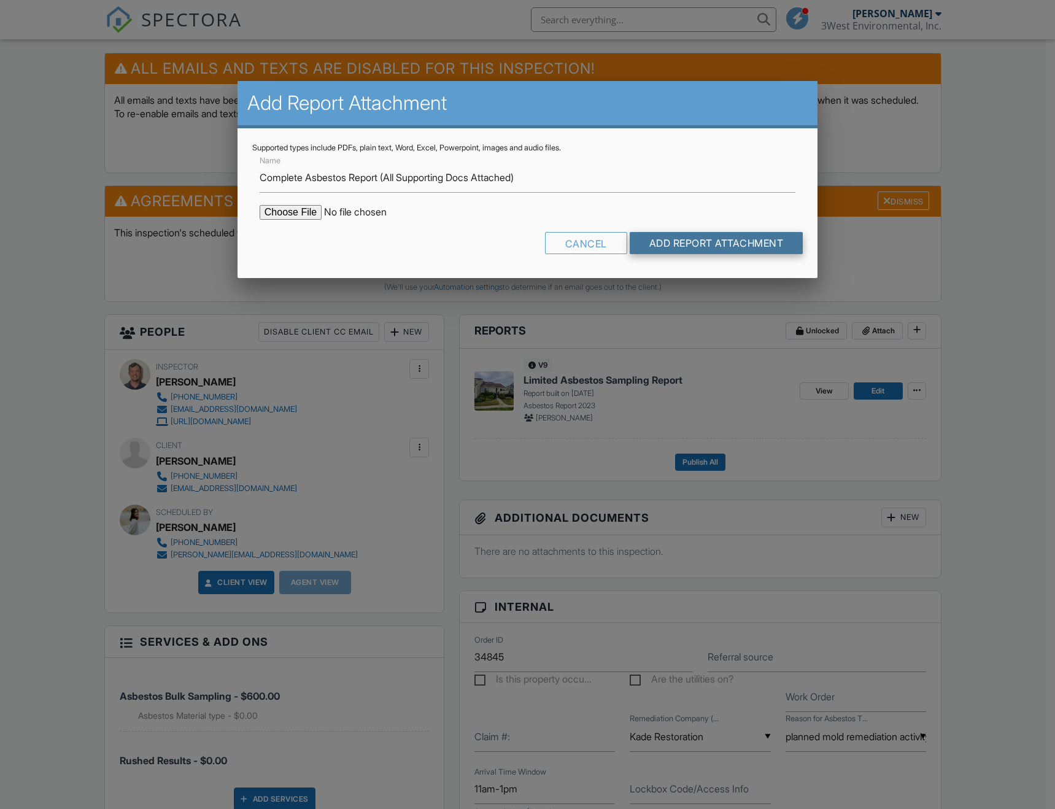
click at [671, 232] on input "Add Report Attachment" at bounding box center [717, 243] width 174 height 22
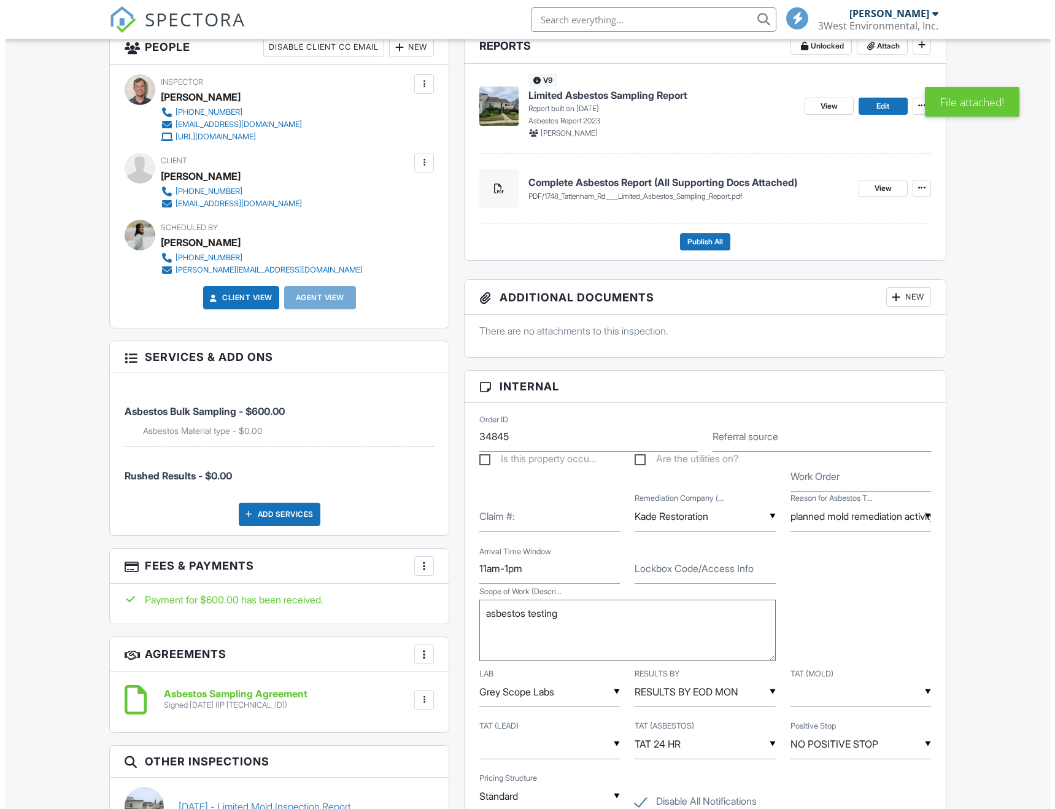
scroll to position [604, 0]
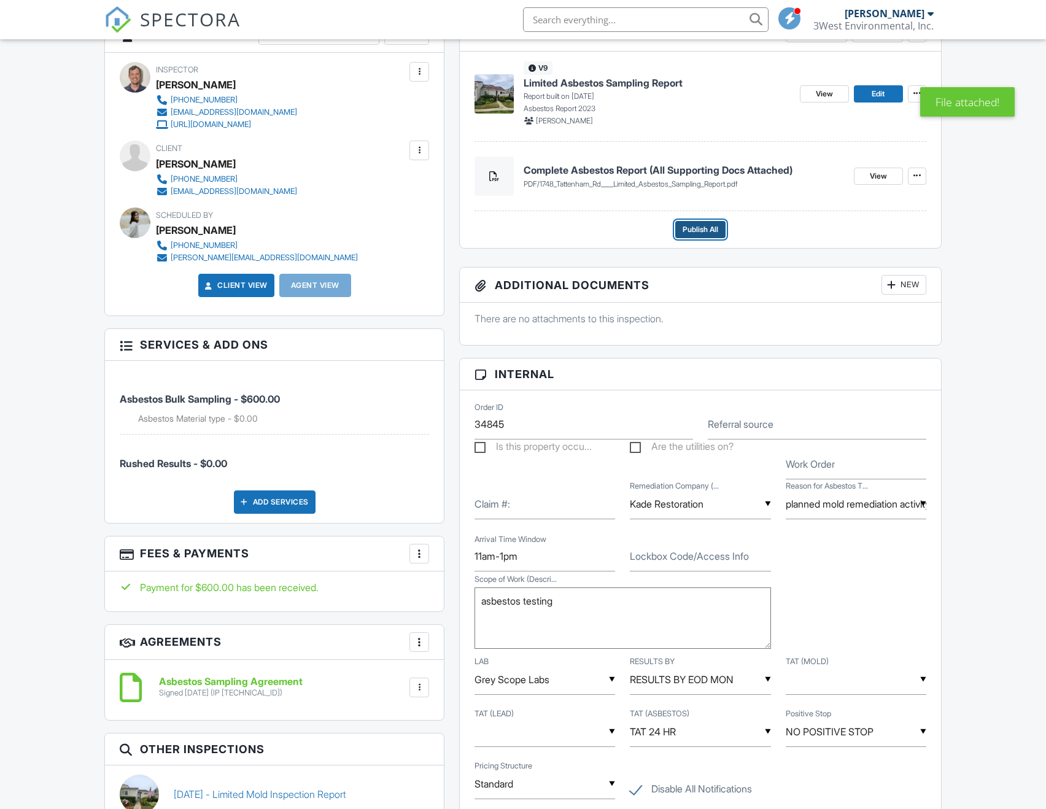
click at [706, 236] on span "Publish All" at bounding box center [701, 230] width 36 height 12
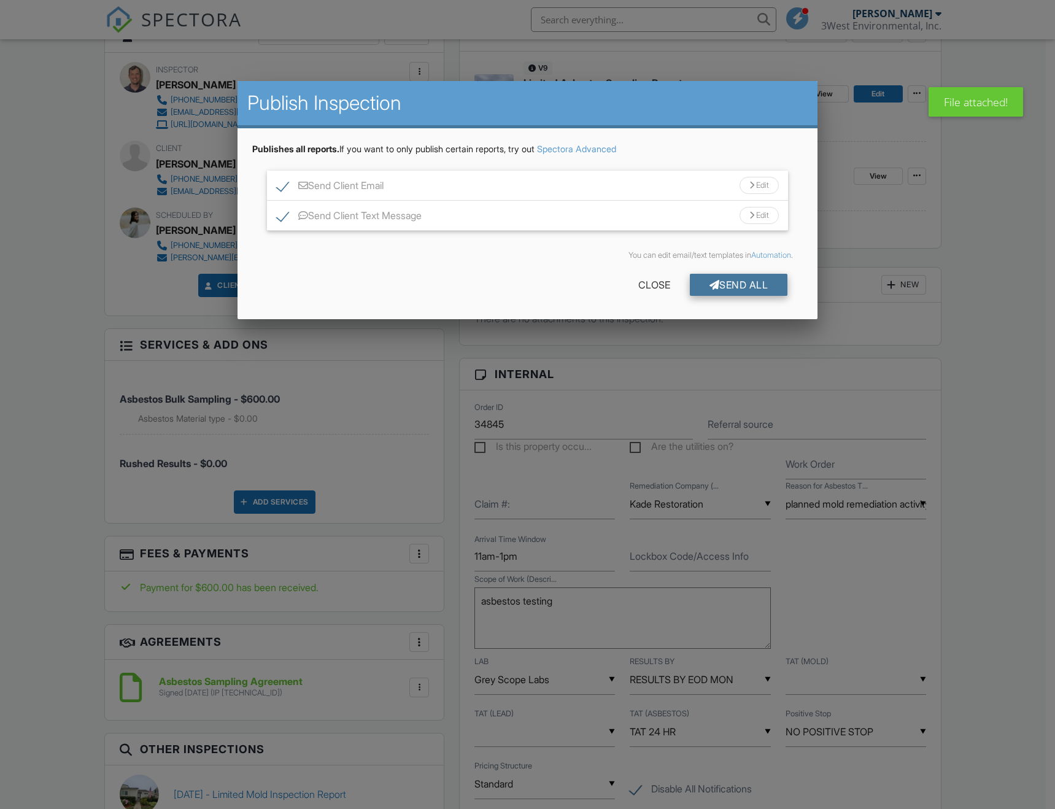
click at [727, 283] on div "Send All" at bounding box center [739, 285] width 98 height 22
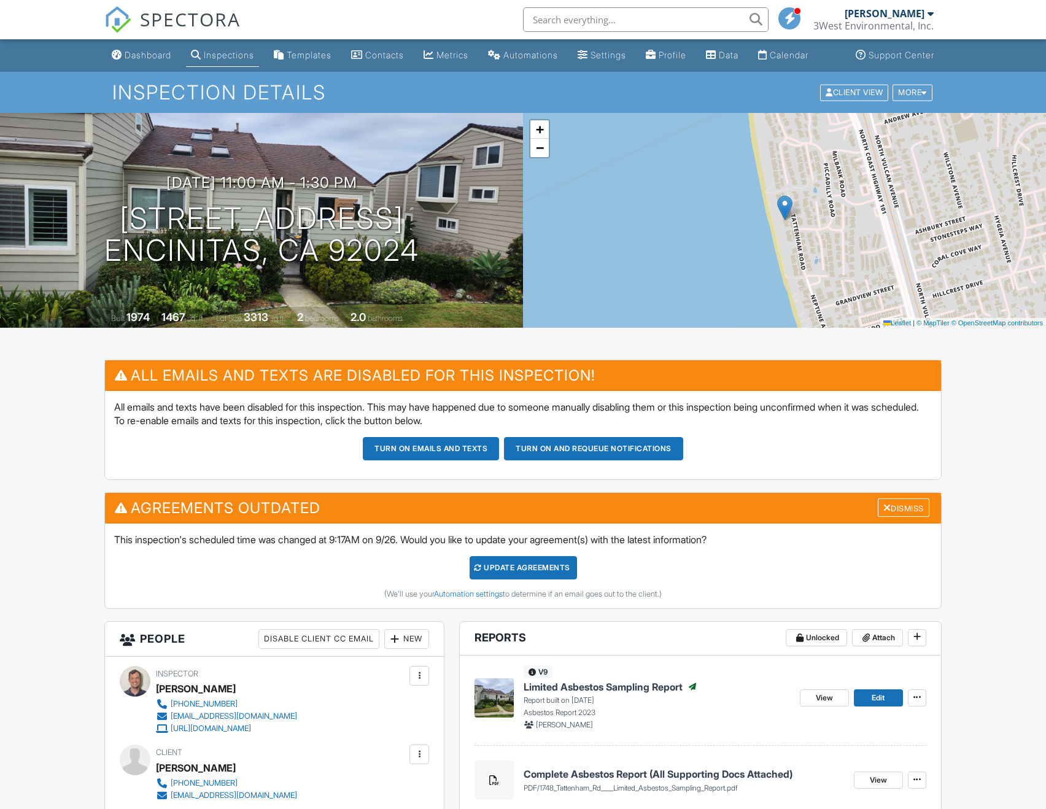
click at [142, 60] on link "Dashboard" at bounding box center [141, 55] width 69 height 23
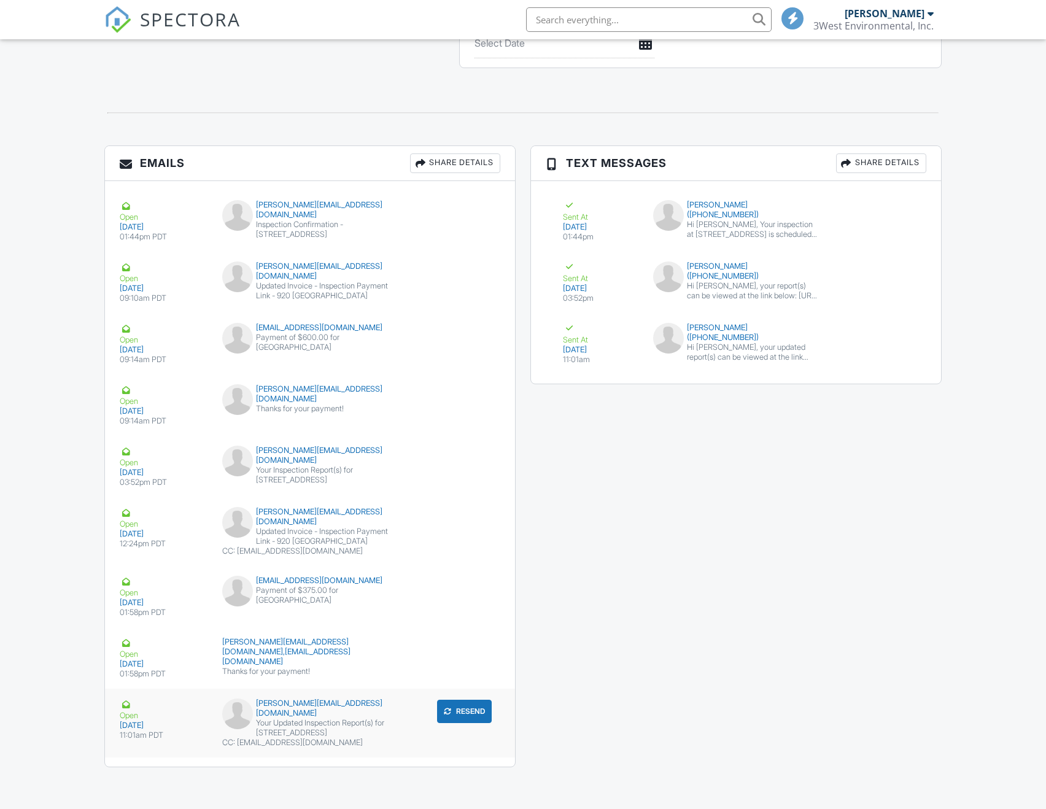
scroll to position [2309, 0]
click at [313, 742] on div "CC: [EMAIL_ADDRESS][DOMAIN_NAME]" at bounding box center [310, 743] width 176 height 10
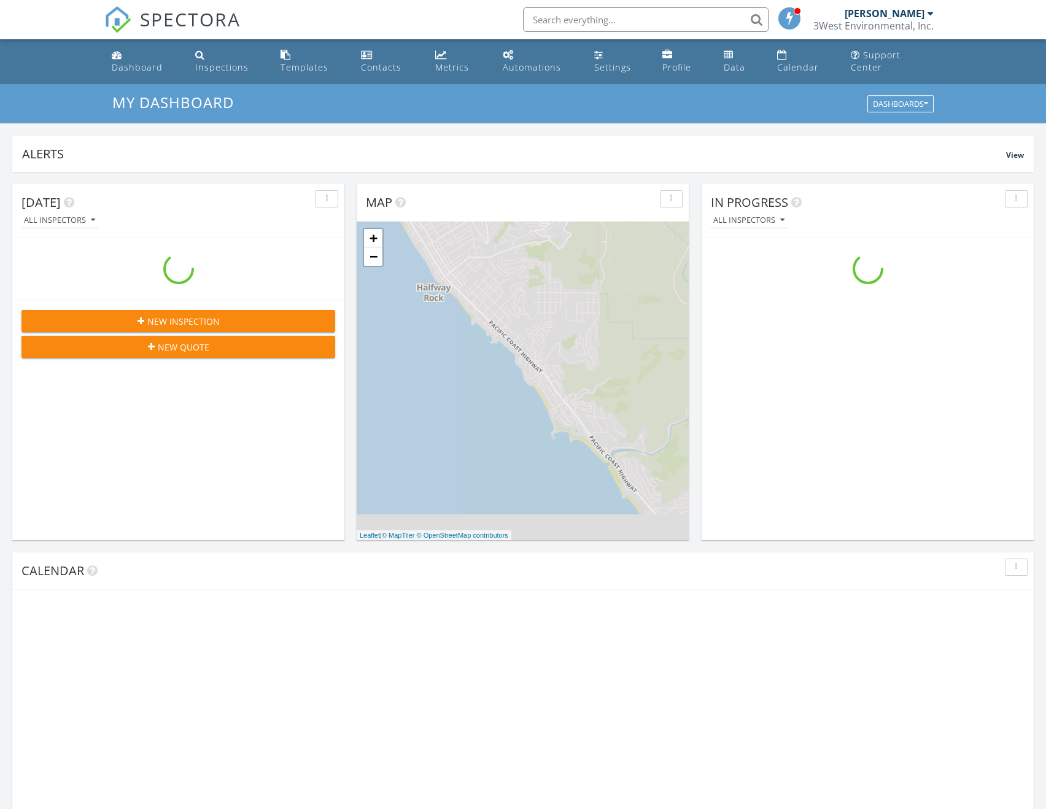
scroll to position [1137, 1065]
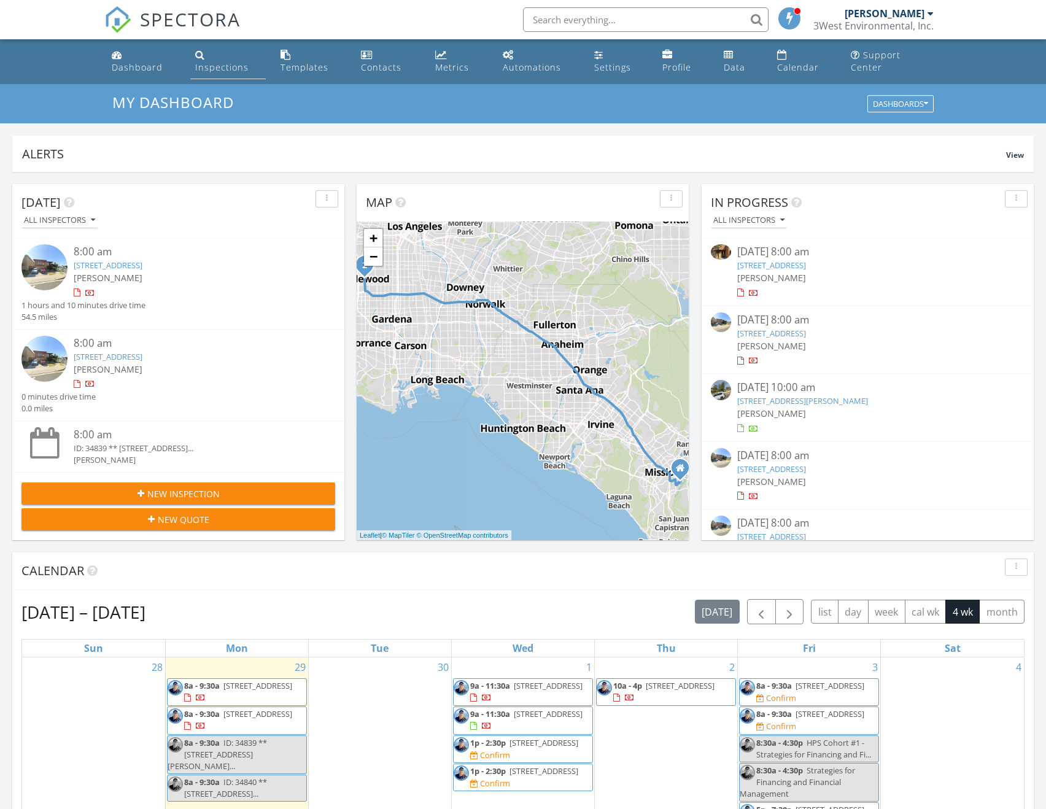
click at [220, 61] on div "Inspections" at bounding box center [221, 67] width 53 height 12
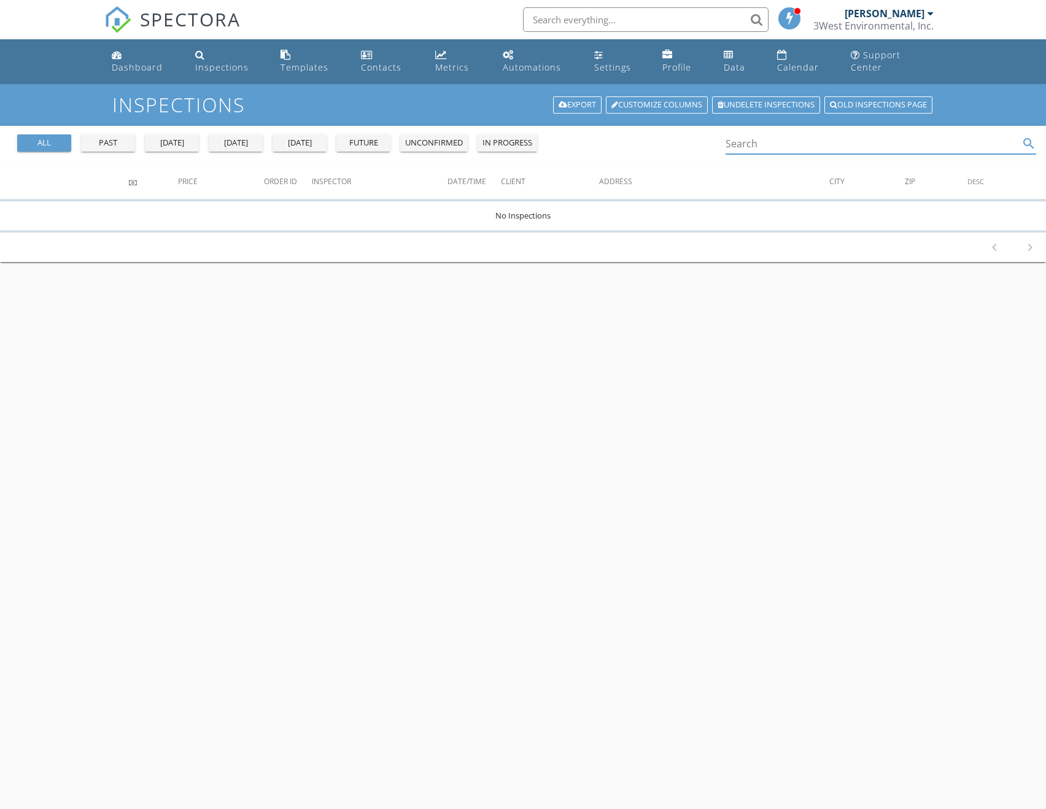
click at [760, 135] on input "Search" at bounding box center [873, 144] width 294 height 20
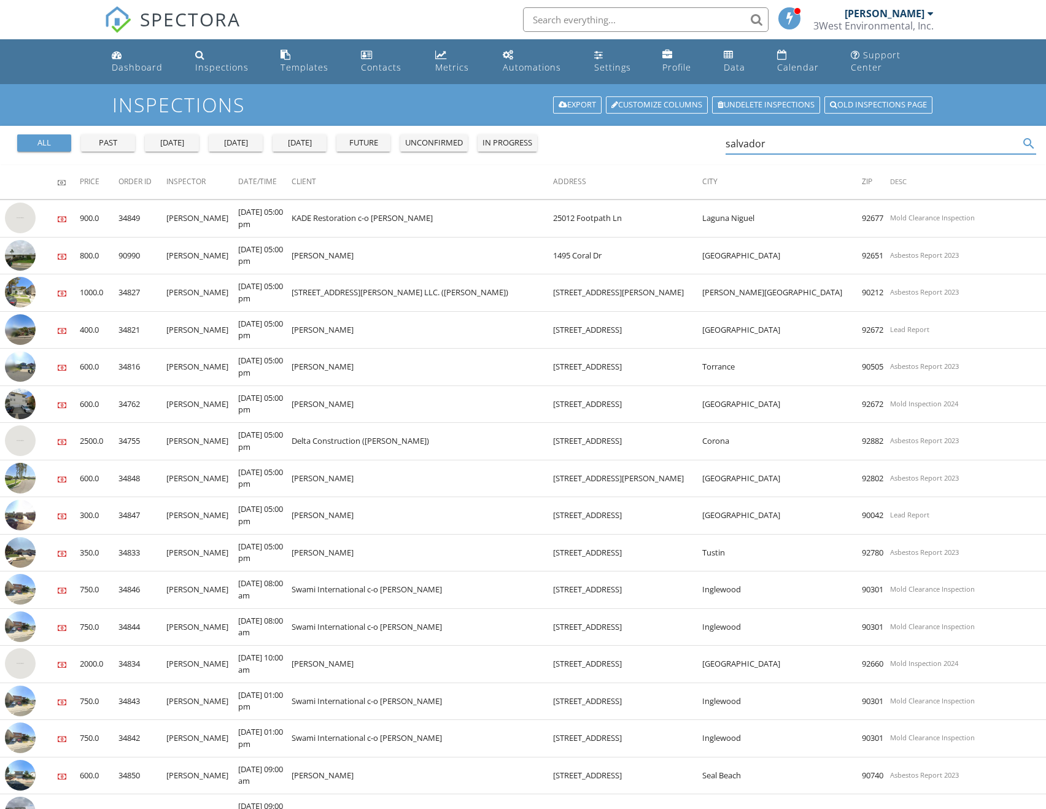
type input "salvador"
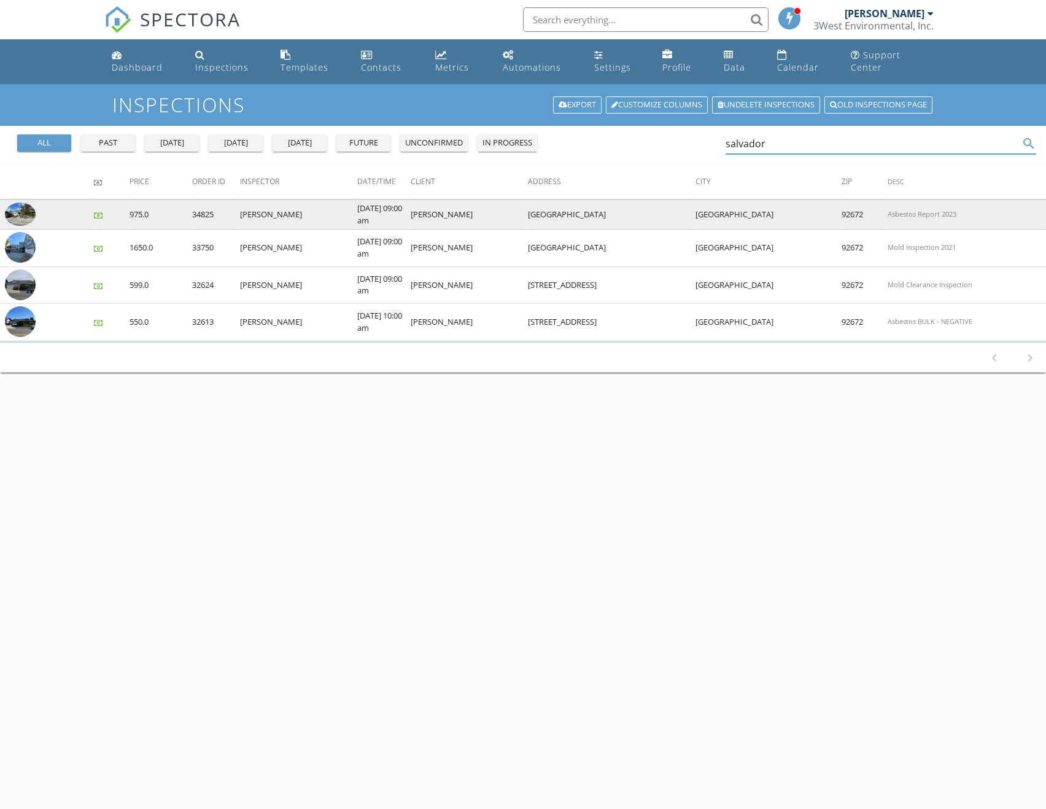
click at [17, 203] on img at bounding box center [20, 214] width 31 height 23
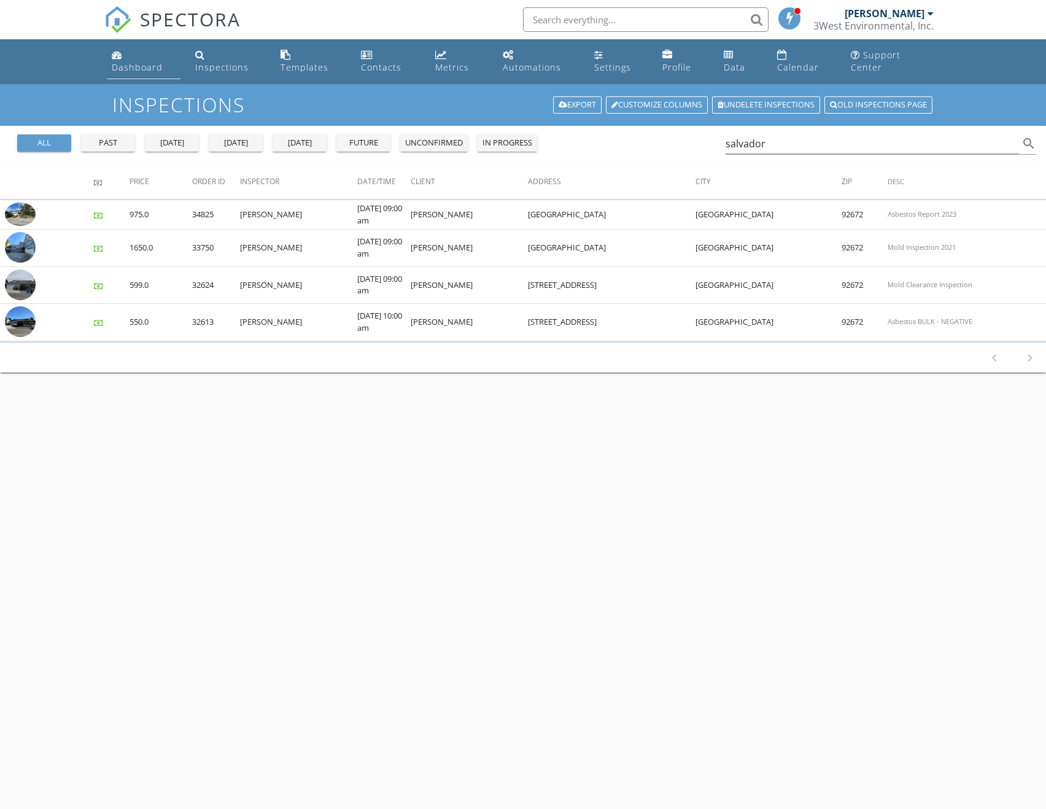
click at [163, 61] on div "Dashboard" at bounding box center [137, 67] width 51 height 12
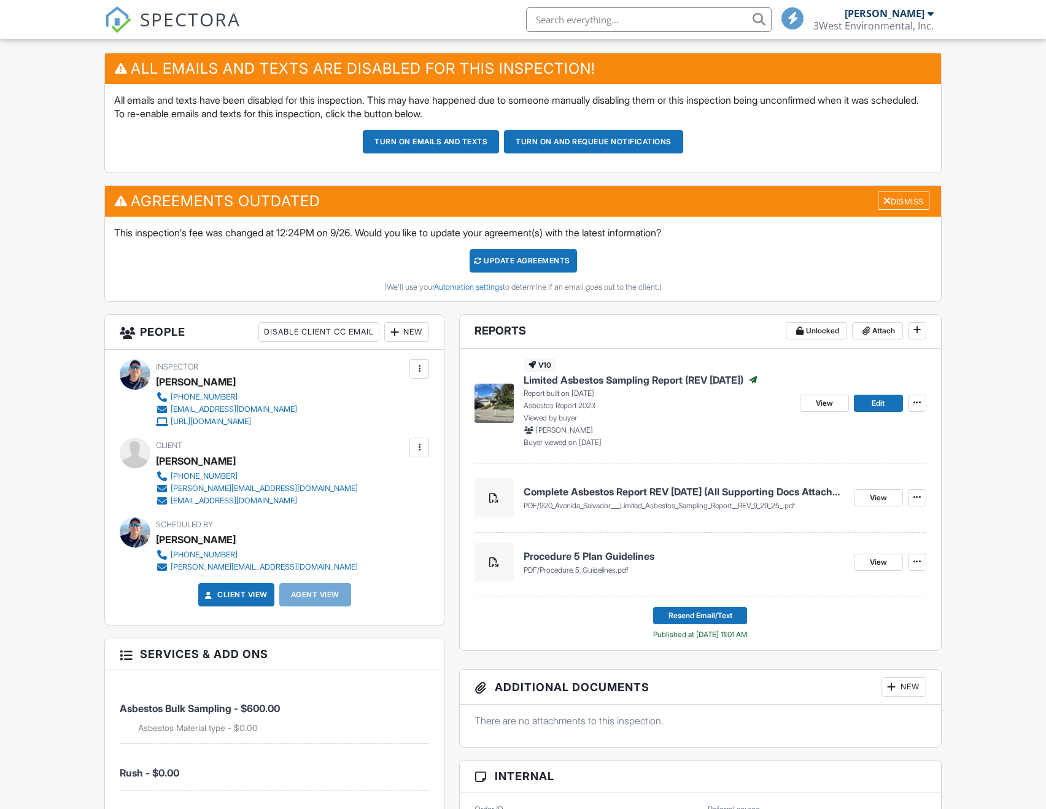
scroll to position [319, 0]
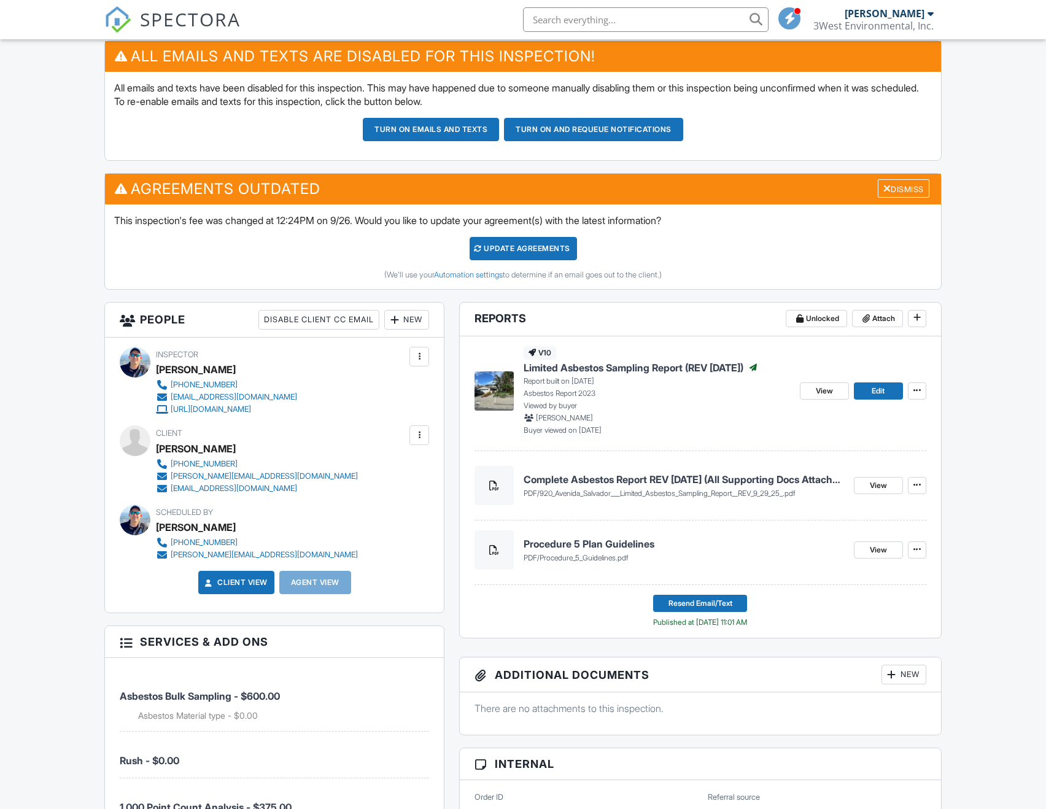
drag, startPoint x: 210, startPoint y: 516, endPoint x: 202, endPoint y: 502, distance: 16.2
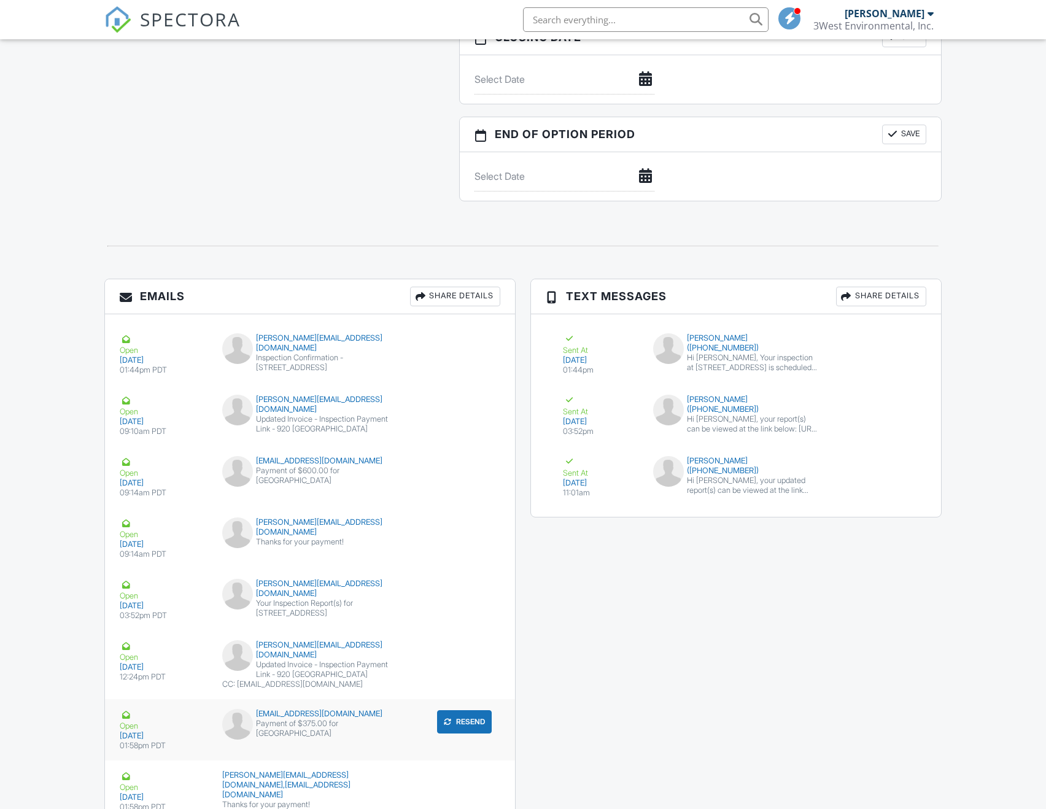
scroll to position [2309, 0]
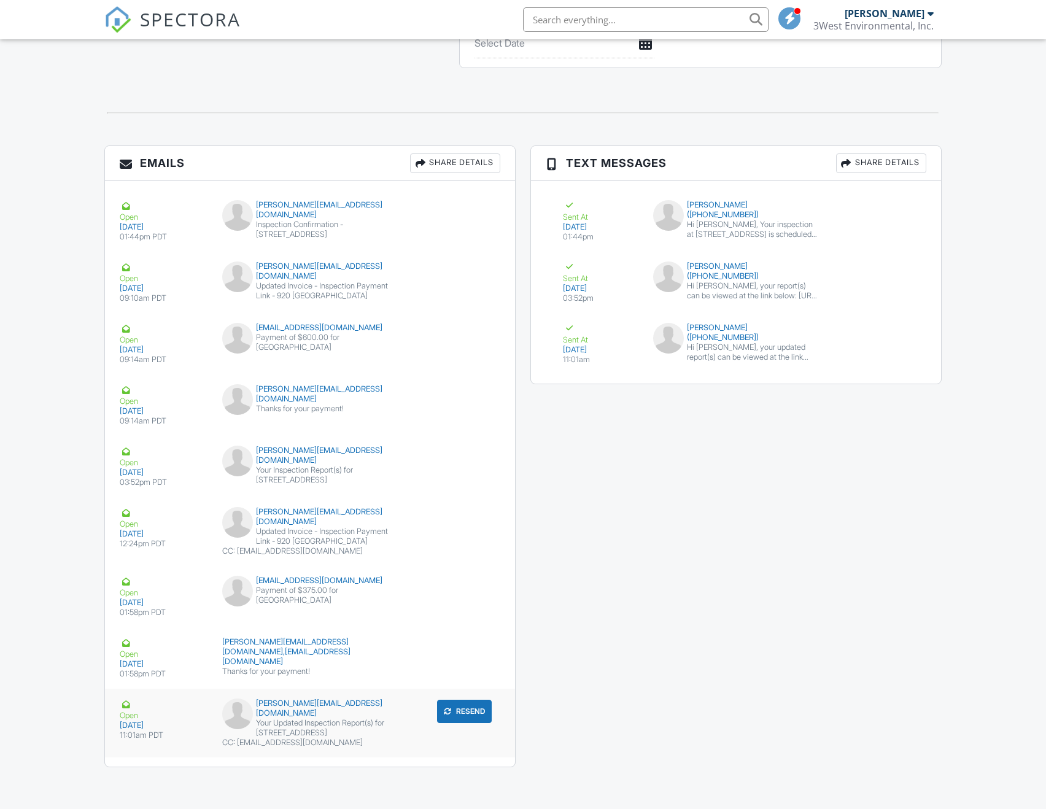
click at [324, 740] on div "CC: ericpayne@live.com" at bounding box center [310, 743] width 176 height 10
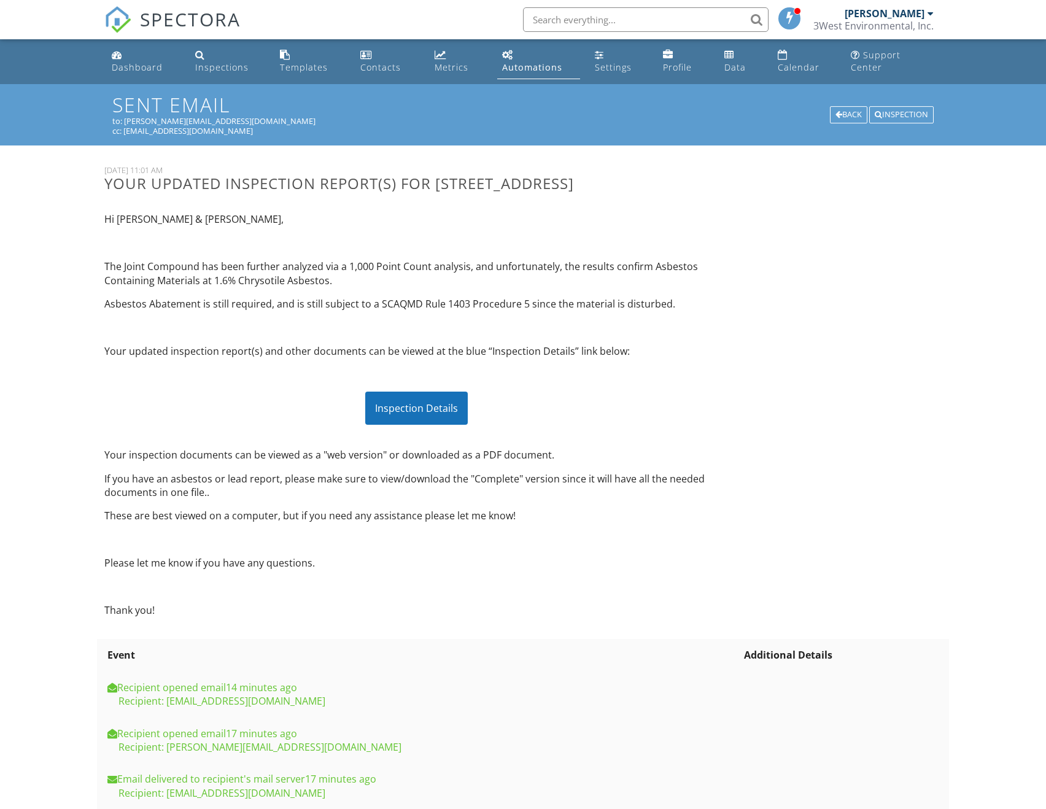
click at [115, 260] on p "The Joint Compound has been further analyzed via a 1,000 Point Count analysis, …" at bounding box center [416, 274] width 624 height 28
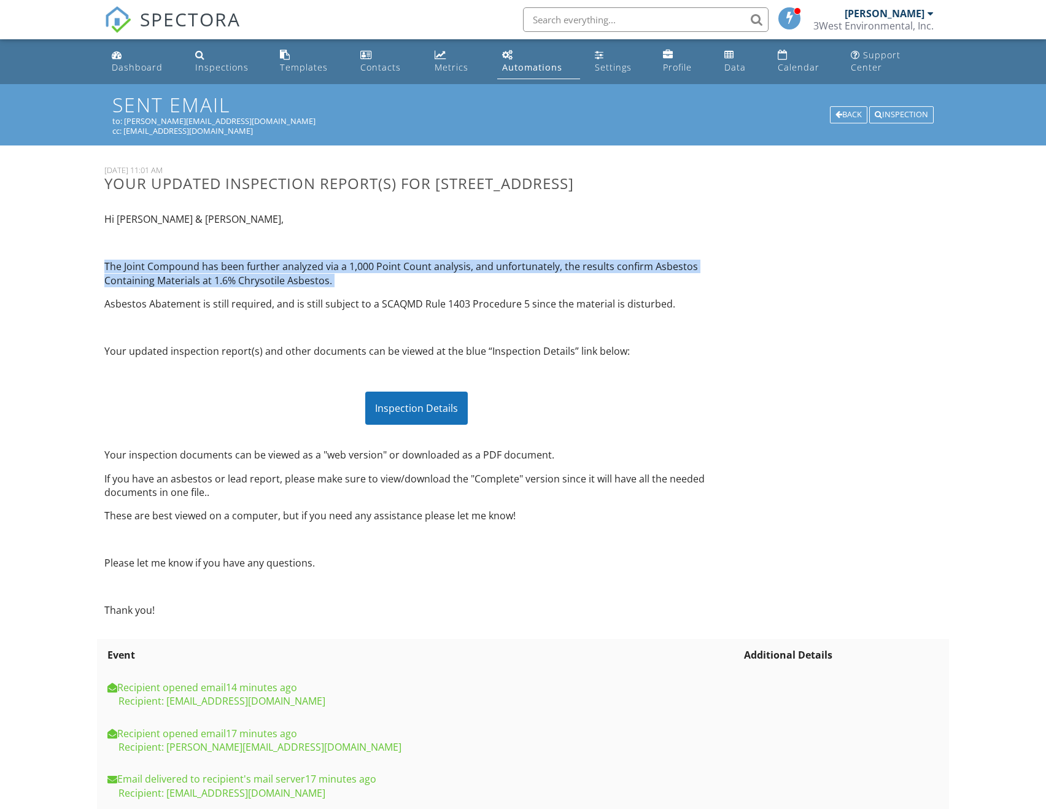
click at [115, 260] on p "The Joint Compound has been further analyzed via a 1,000 Point Count analysis, …" at bounding box center [416, 274] width 624 height 28
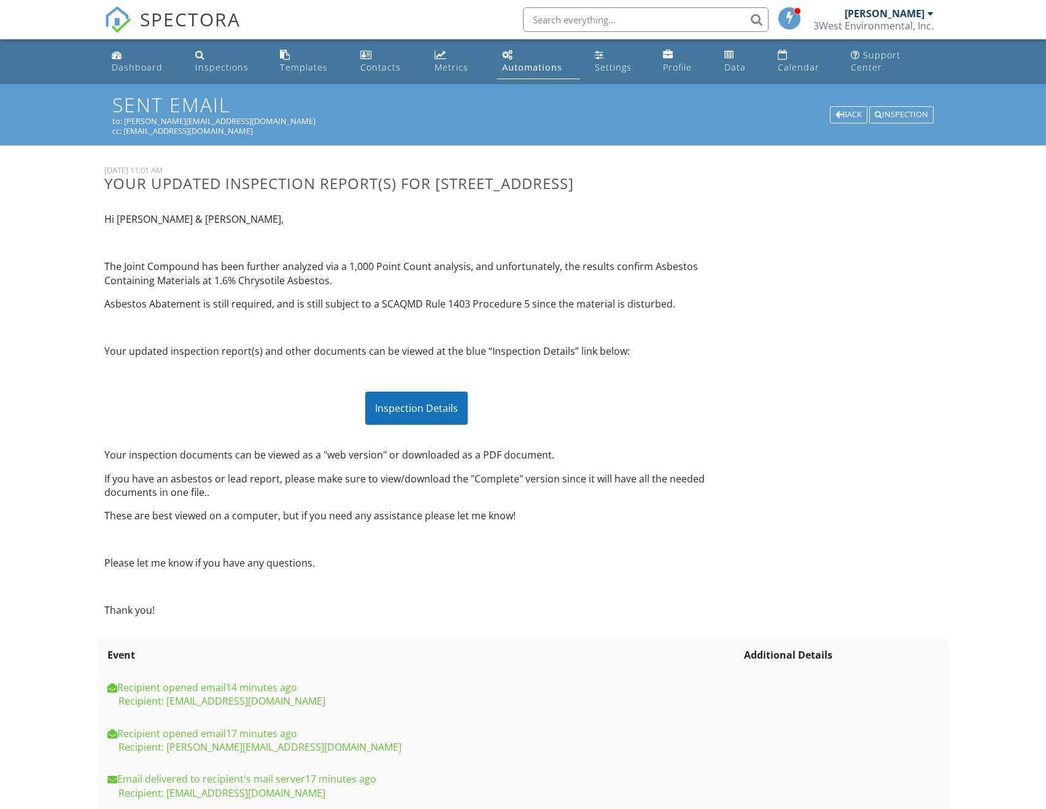
click at [664, 324] on div "Hi [PERSON_NAME] & [PERSON_NAME], The Joint Compound has been further analyzed …" at bounding box center [416, 415] width 639 height 424
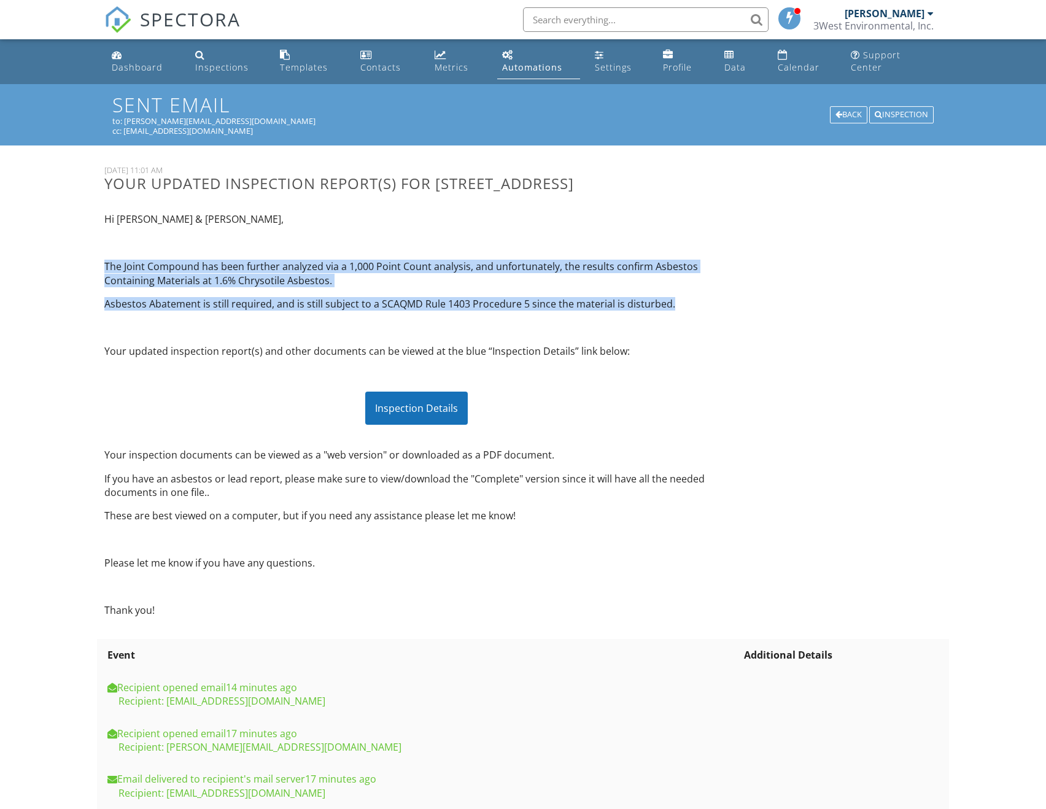
drag, startPoint x: 671, startPoint y: 298, endPoint x: 106, endPoint y: 247, distance: 567.8
click at [106, 247] on div "Hi [PERSON_NAME] & [PERSON_NAME], The Joint Compound has been further analyzed …" at bounding box center [416, 415] width 639 height 424
copy div "The Joint Compound has been further analyzed via a 1,000 Point Count analysis, …"
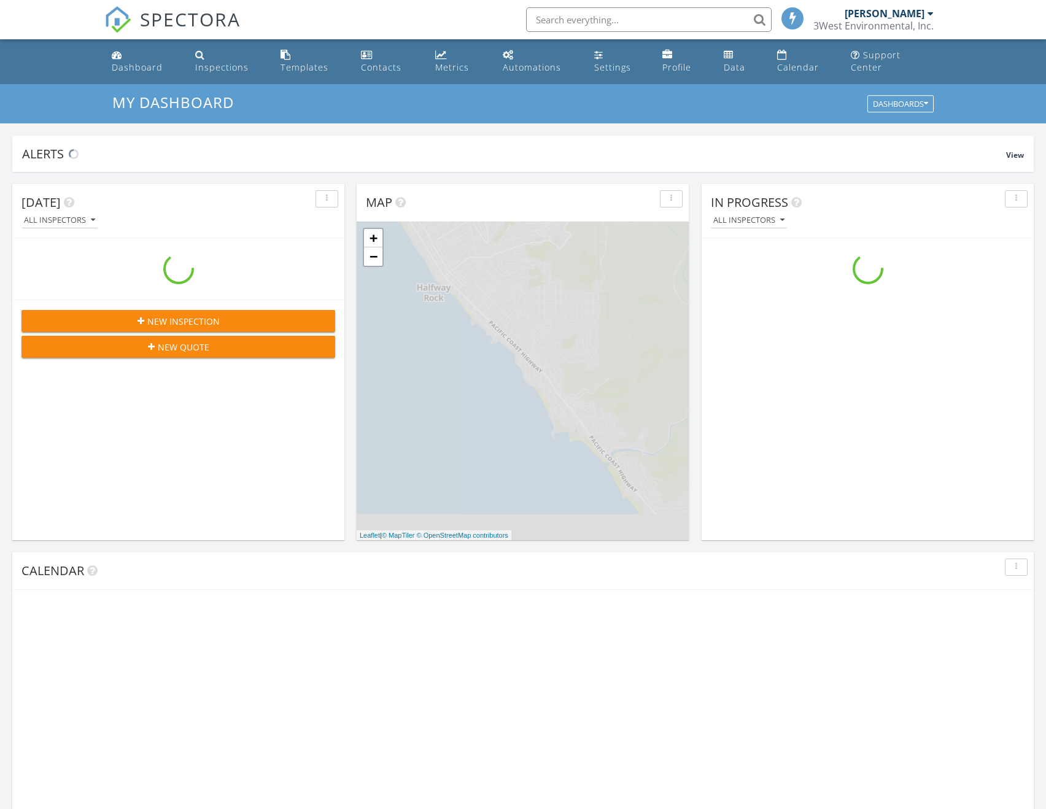
scroll to position [1137, 1065]
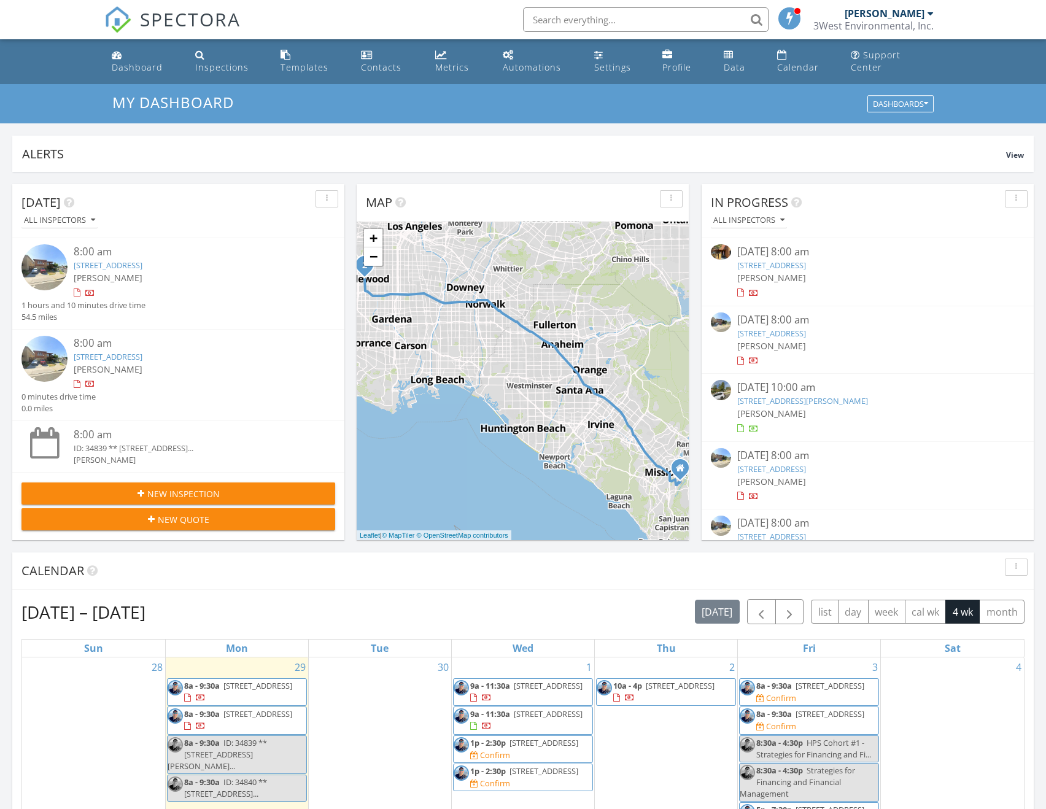
click at [160, 488] on span "New Inspection" at bounding box center [183, 494] width 72 height 13
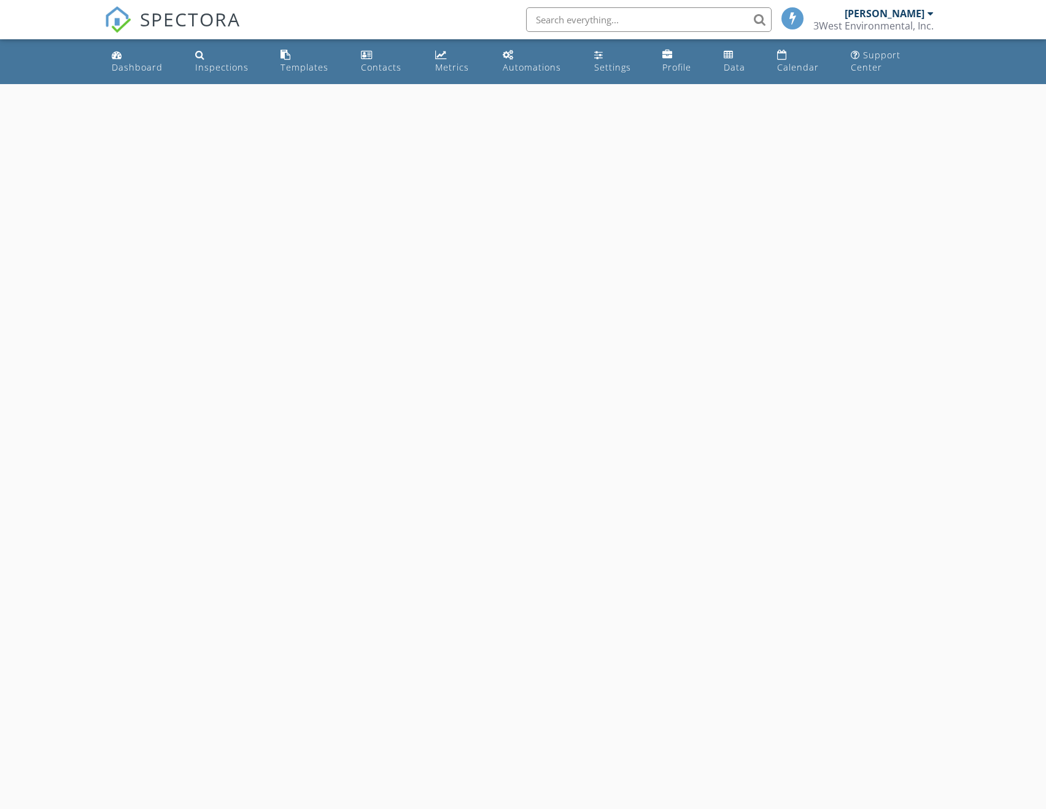
select select "8"
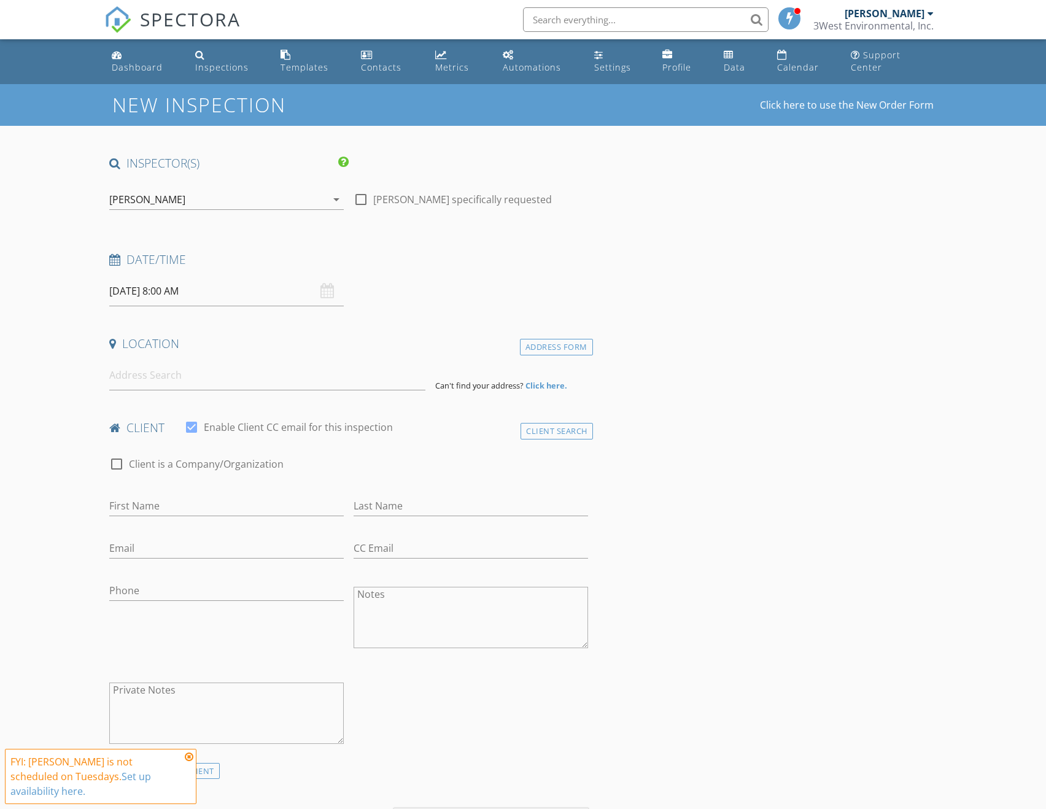
click at [184, 278] on input "09/30/2025 8:00 AM" at bounding box center [226, 291] width 235 height 30
click at [170, 283] on input "09/30/2025 8:00 AM" at bounding box center [226, 291] width 235 height 30
click at [228, 488] on input "00" at bounding box center [227, 488] width 76 height 25
type input "05"
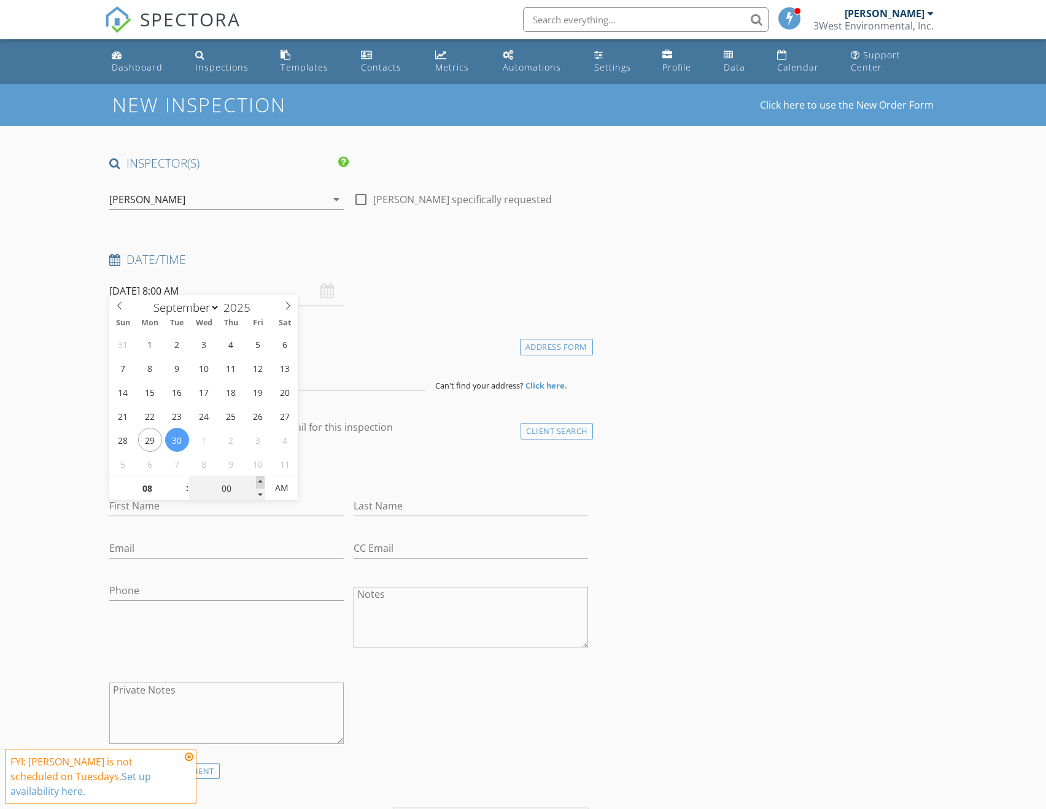
type input "09/30/2025 8:05 AM"
click at [257, 481] on span at bounding box center [260, 482] width 9 height 12
type input "10"
type input "09/30/2025 8:10 AM"
click at [257, 481] on span at bounding box center [260, 482] width 9 height 12
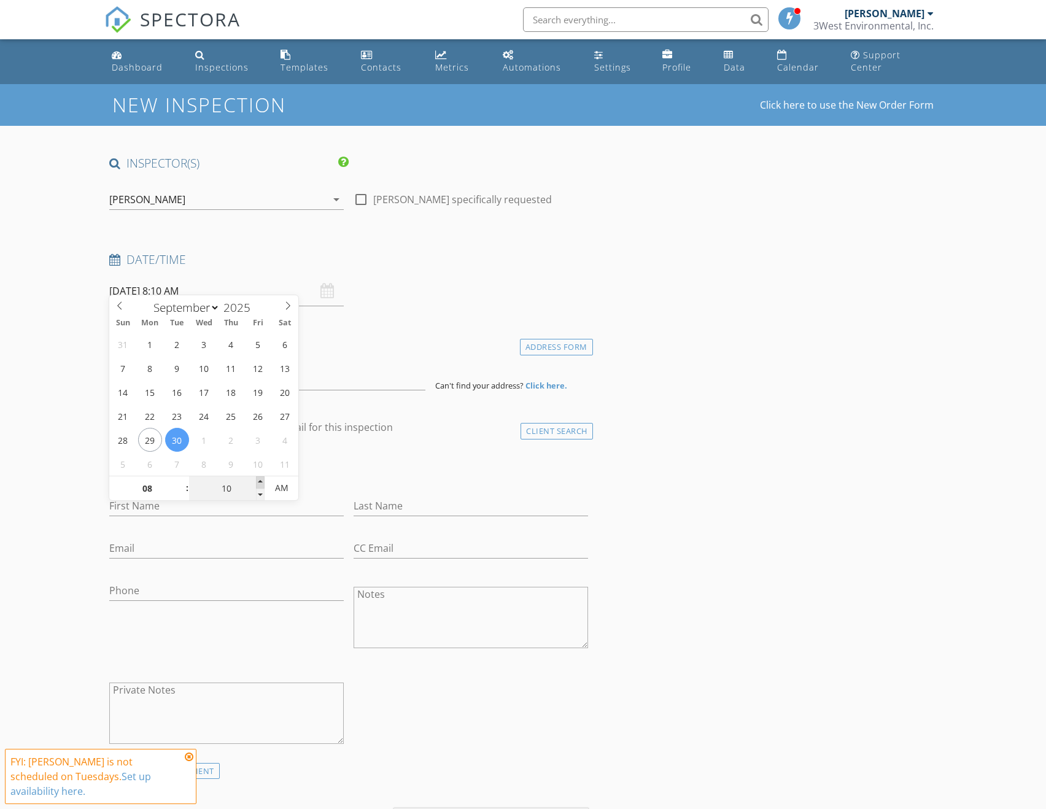
type input "15"
type input "09/30/2025 8:15 AM"
click at [257, 481] on span at bounding box center [260, 482] width 9 height 12
type input "20"
type input "09/30/2025 8:20 AM"
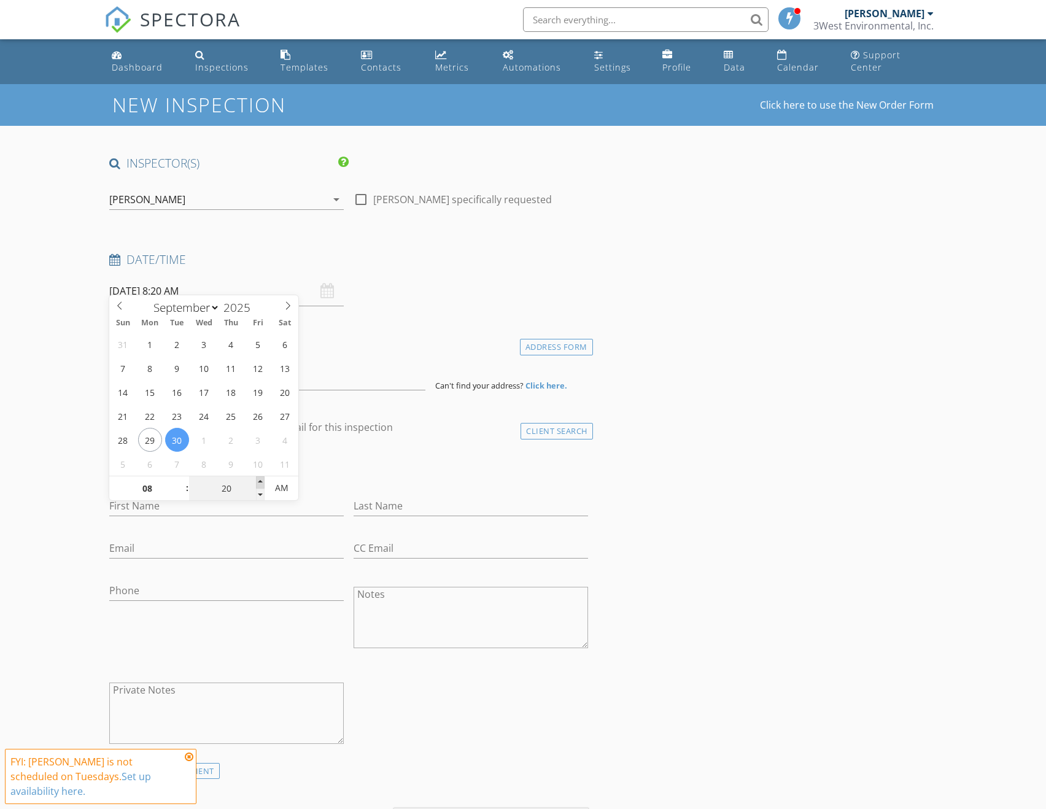
click at [257, 480] on span at bounding box center [260, 482] width 9 height 12
type input "25"
type input "09/30/2025 8:25 AM"
click at [257, 480] on span at bounding box center [260, 482] width 9 height 12
type input "30"
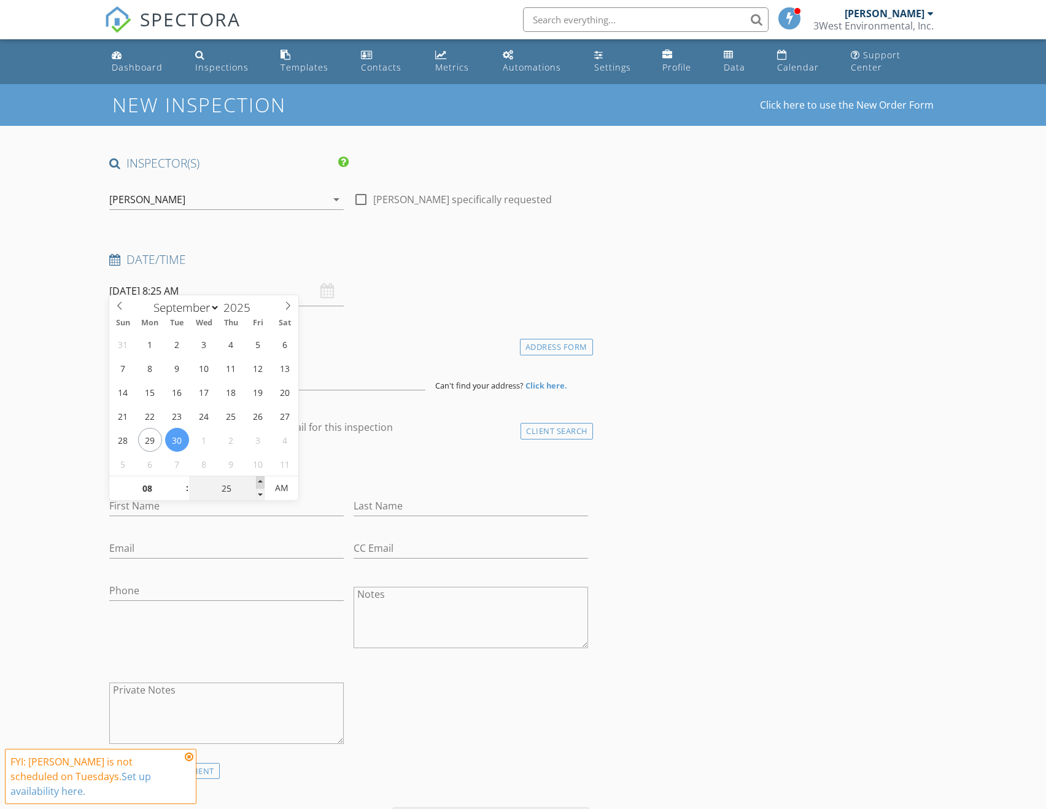
type input "09/30/2025 8:30 AM"
click at [257, 480] on span at bounding box center [260, 482] width 9 height 12
type input "35"
type input "09/30/2025 8:35 AM"
click at [257, 480] on span at bounding box center [260, 482] width 9 height 12
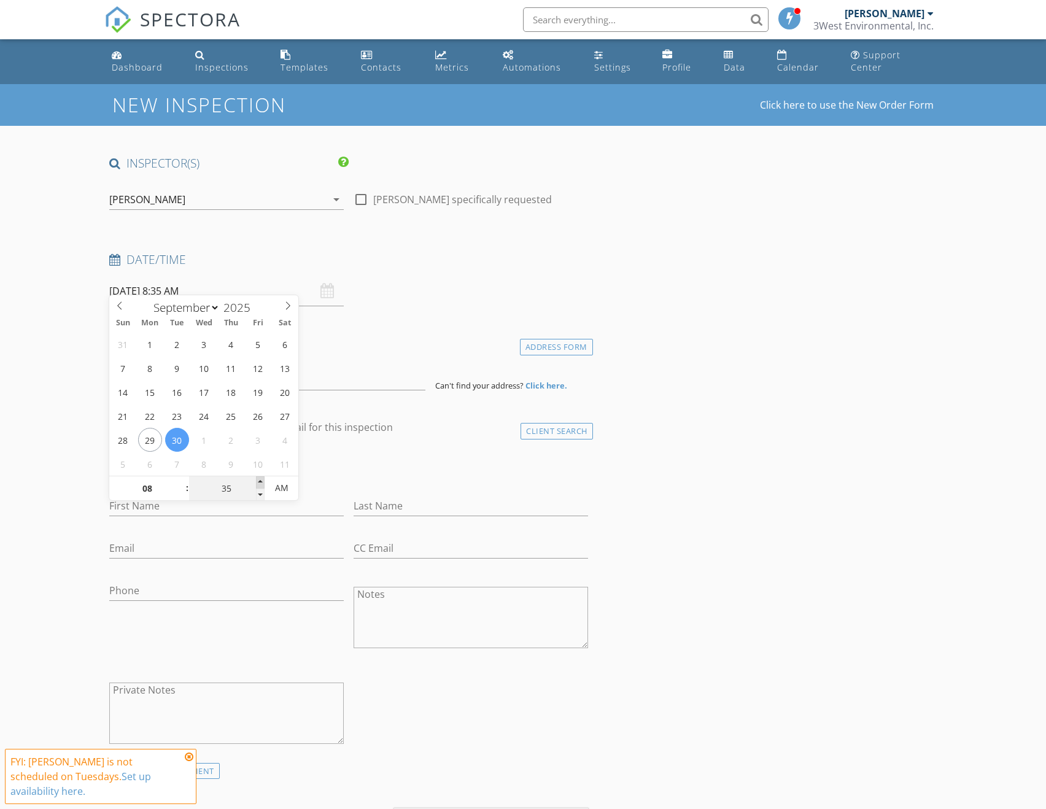
type input "40"
type input "09/30/2025 8:40 AM"
click at [257, 480] on span at bounding box center [260, 482] width 9 height 12
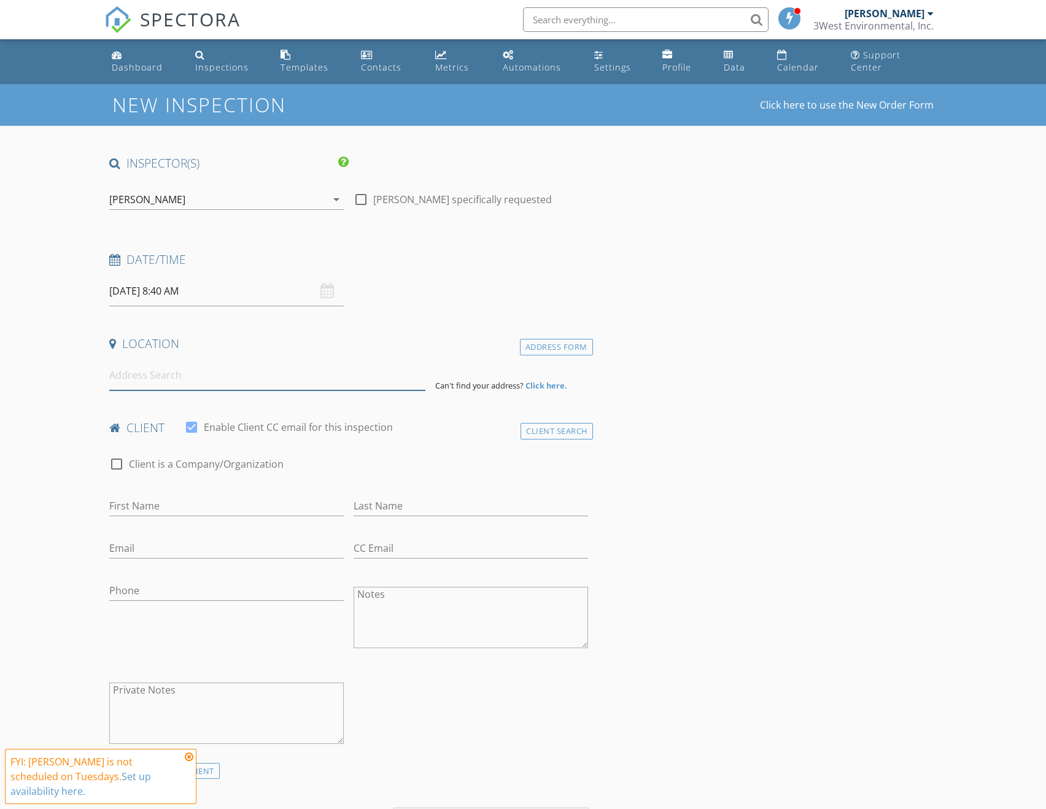
click at [174, 370] on input at bounding box center [267, 375] width 316 height 30
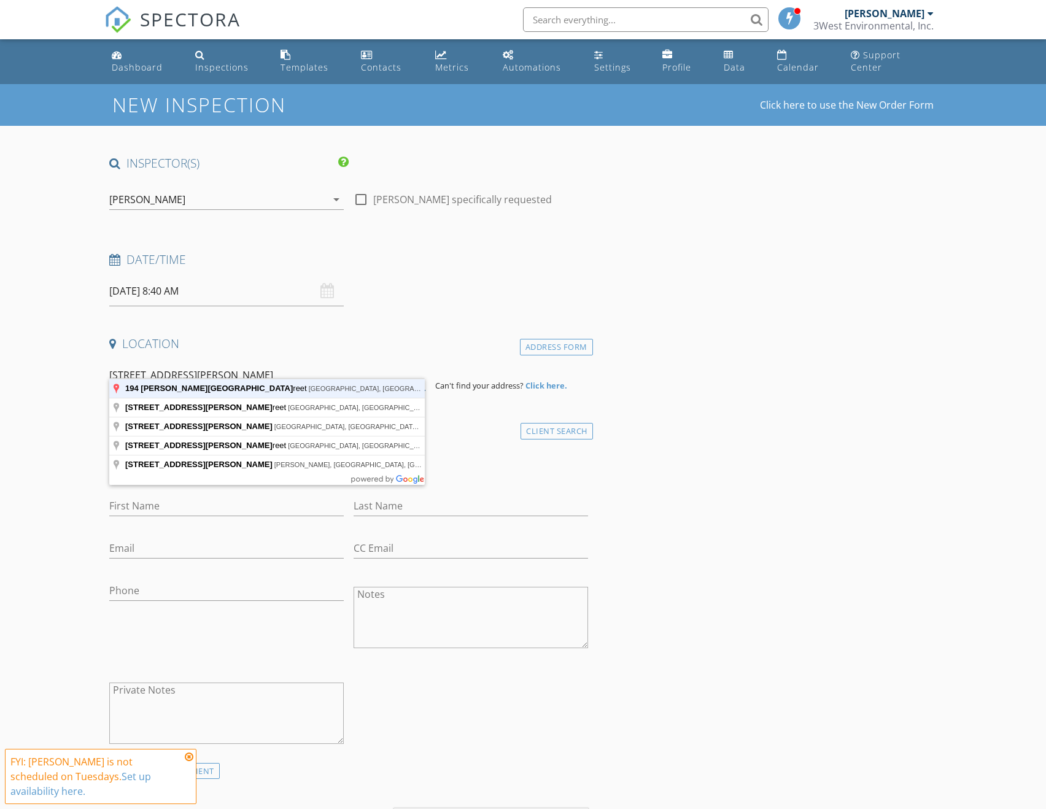
type input "194 West Blaine Street, Riverside, CA, USA"
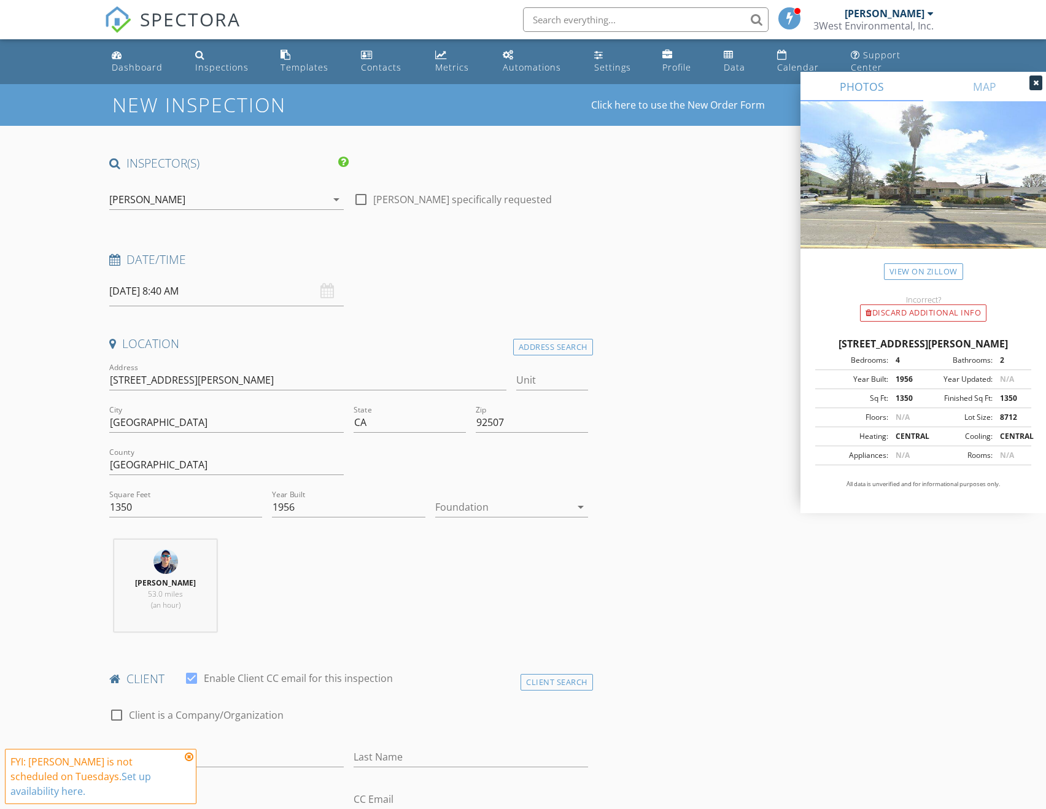
click at [480, 497] on div at bounding box center [503, 507] width 136 height 20
click at [467, 580] on div "Crawlspace" at bounding box center [511, 587] width 133 height 29
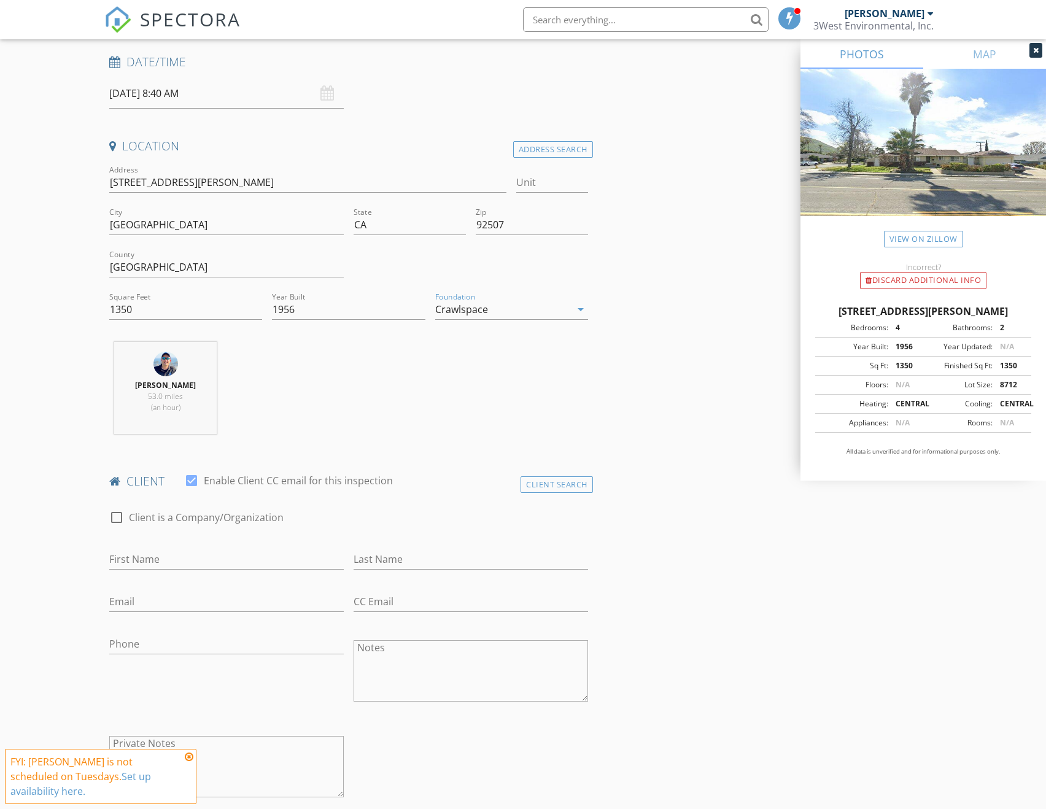
scroll to position [368, 0]
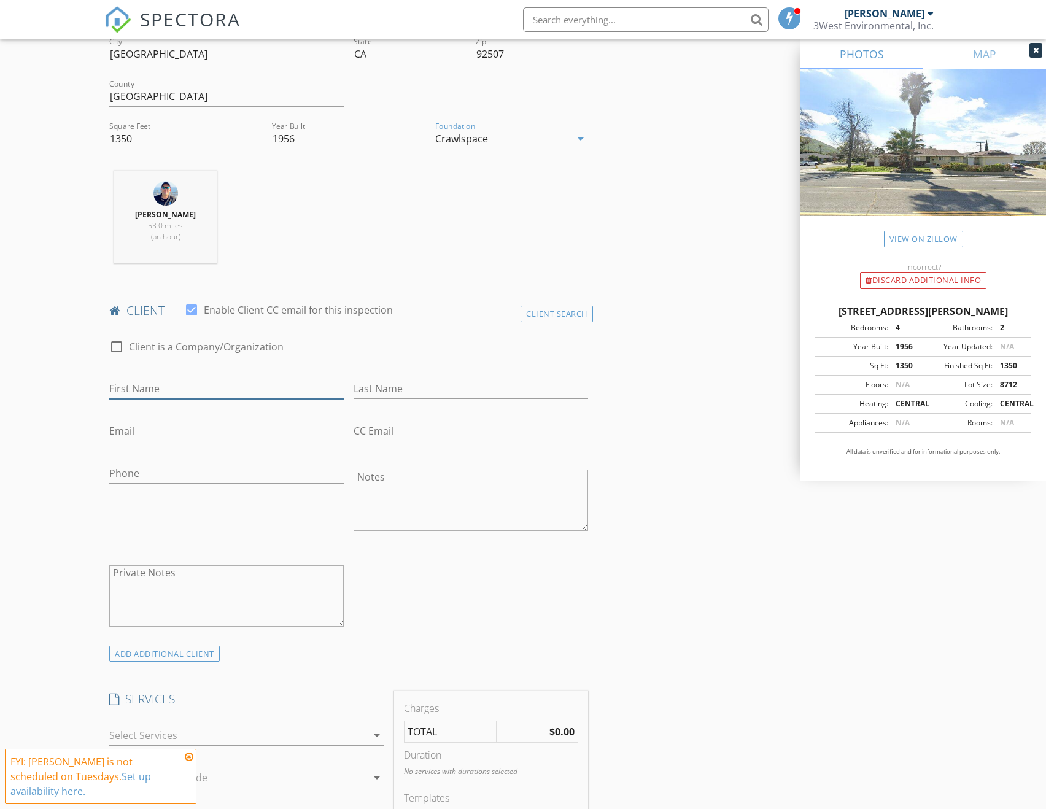
click at [216, 381] on input "First Name" at bounding box center [226, 389] width 235 height 20
type input "John"
type input "Murray"
type input "jmurray@romoland.net"
type input "951-741-7536"
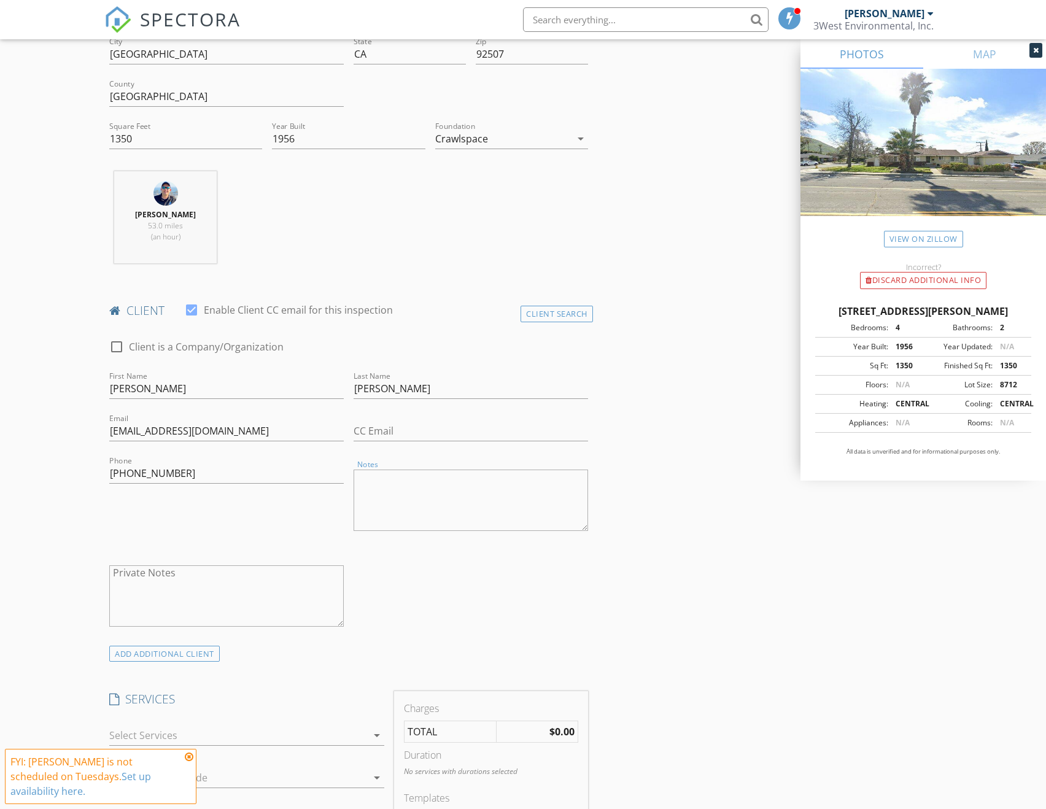
scroll to position [614, 0]
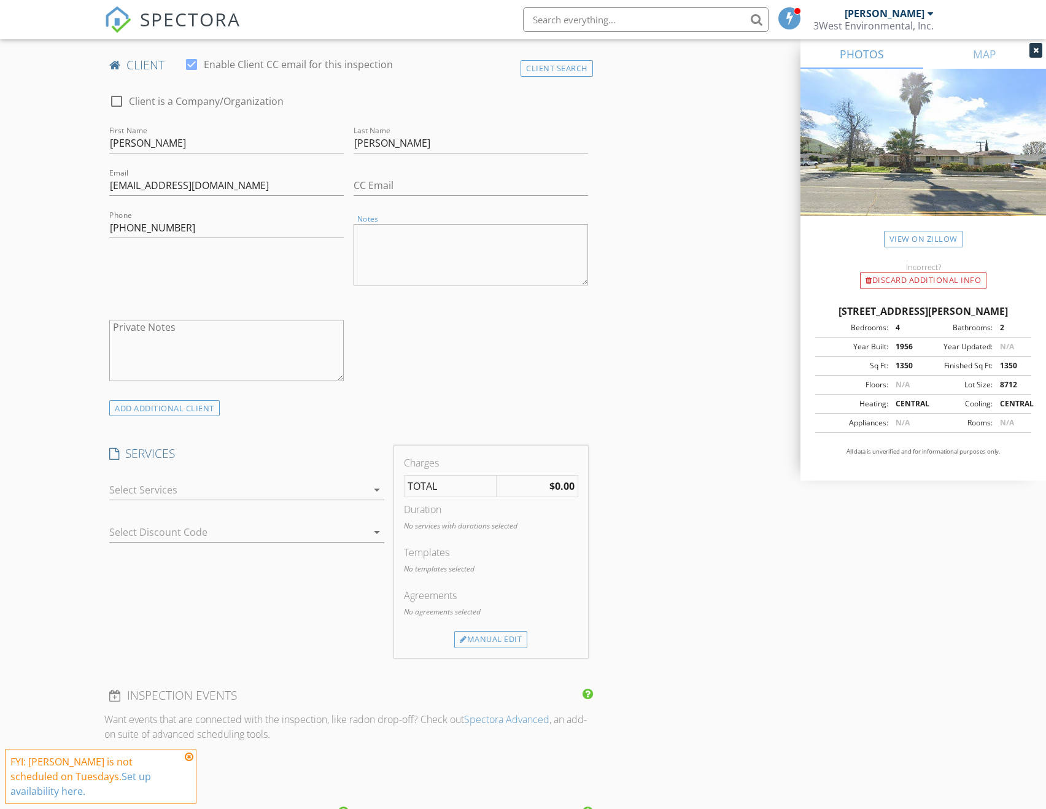
click at [232, 481] on div at bounding box center [238, 490] width 258 height 20
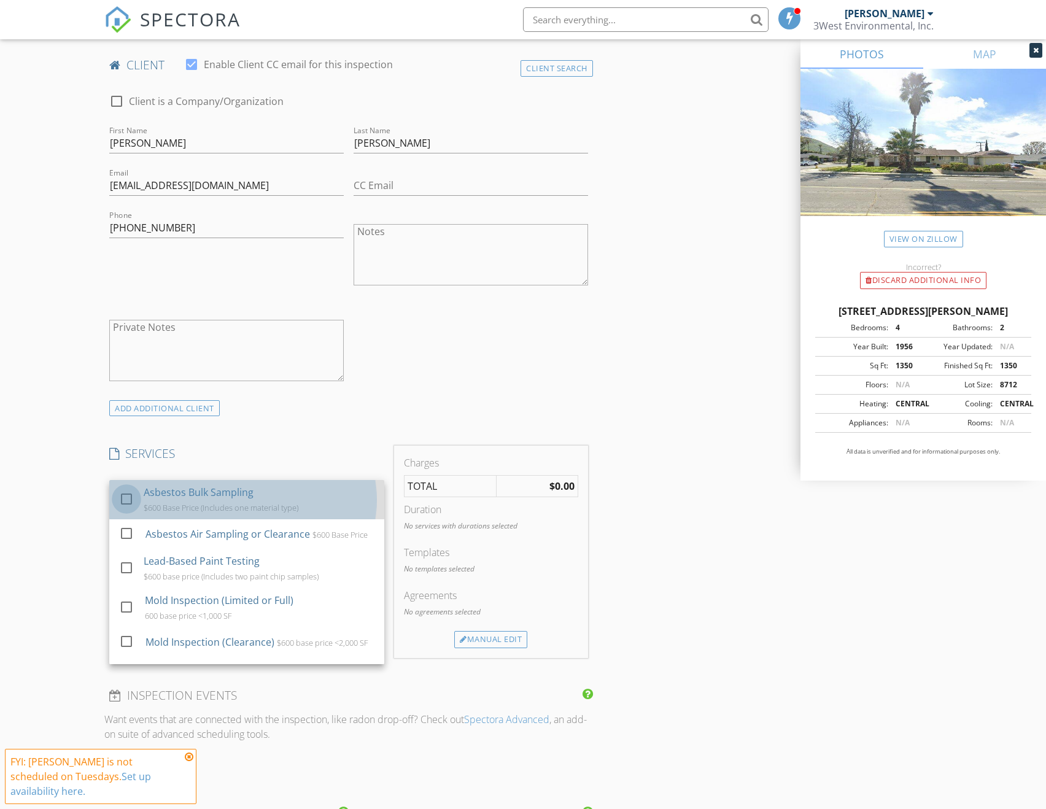
click at [119, 489] on div at bounding box center [126, 499] width 21 height 21
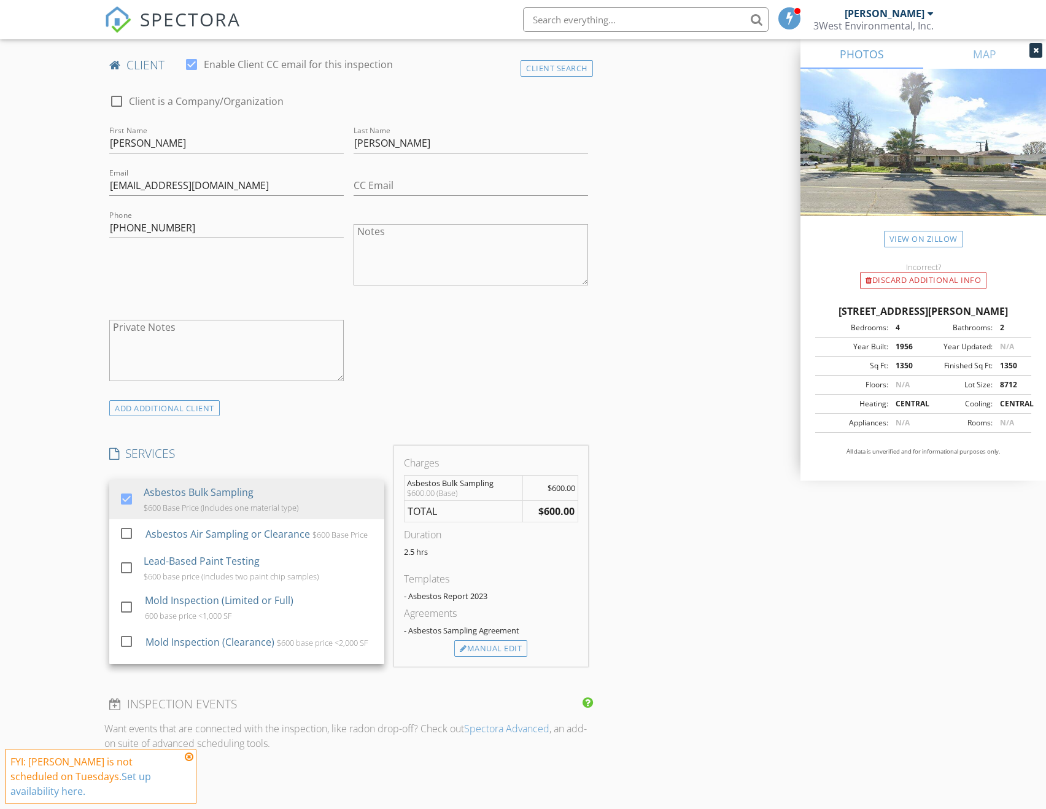
click at [26, 484] on div "New Inspection Click here to use the New Order Form INSPECTOR(S) check_box Timo…" at bounding box center [523, 716] width 1046 height 2492
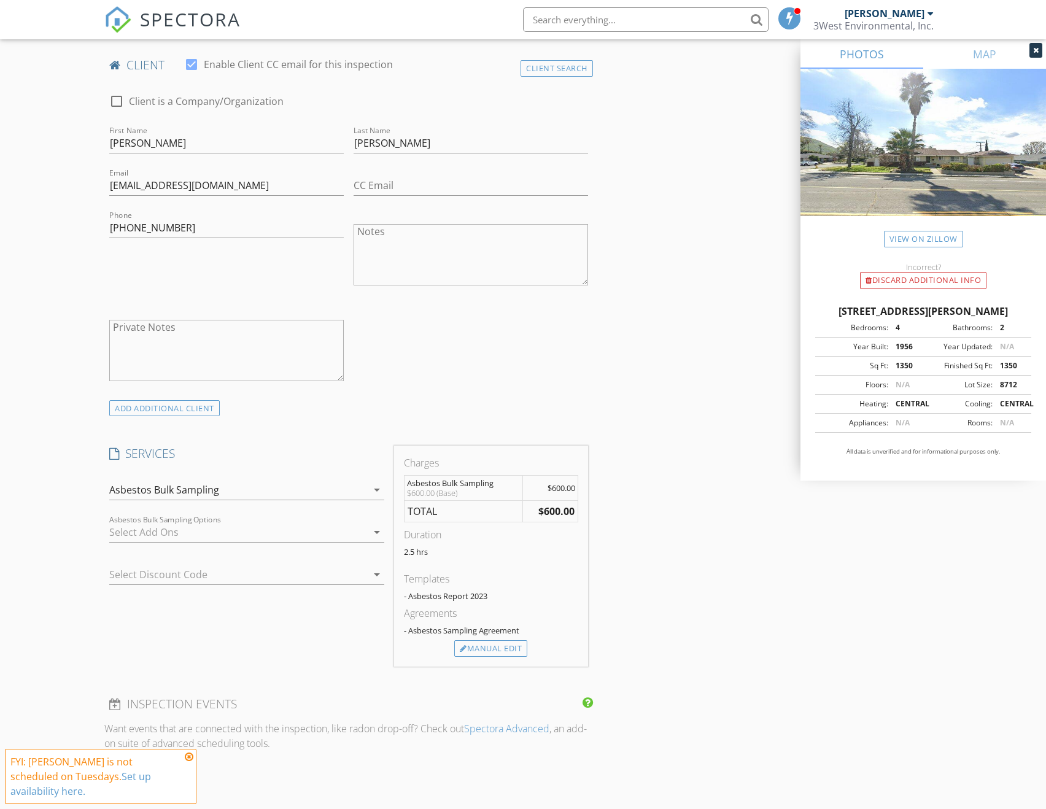
click at [133, 523] on div at bounding box center [238, 533] width 258 height 20
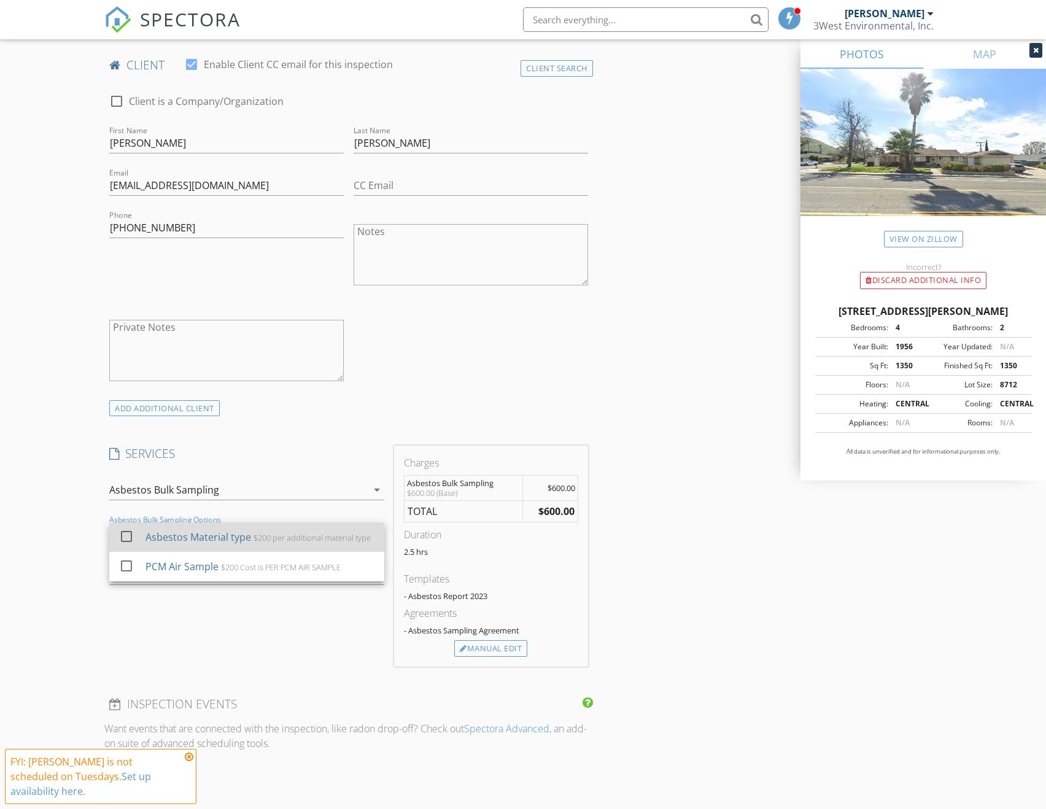
click at [120, 526] on div at bounding box center [126, 536] width 21 height 21
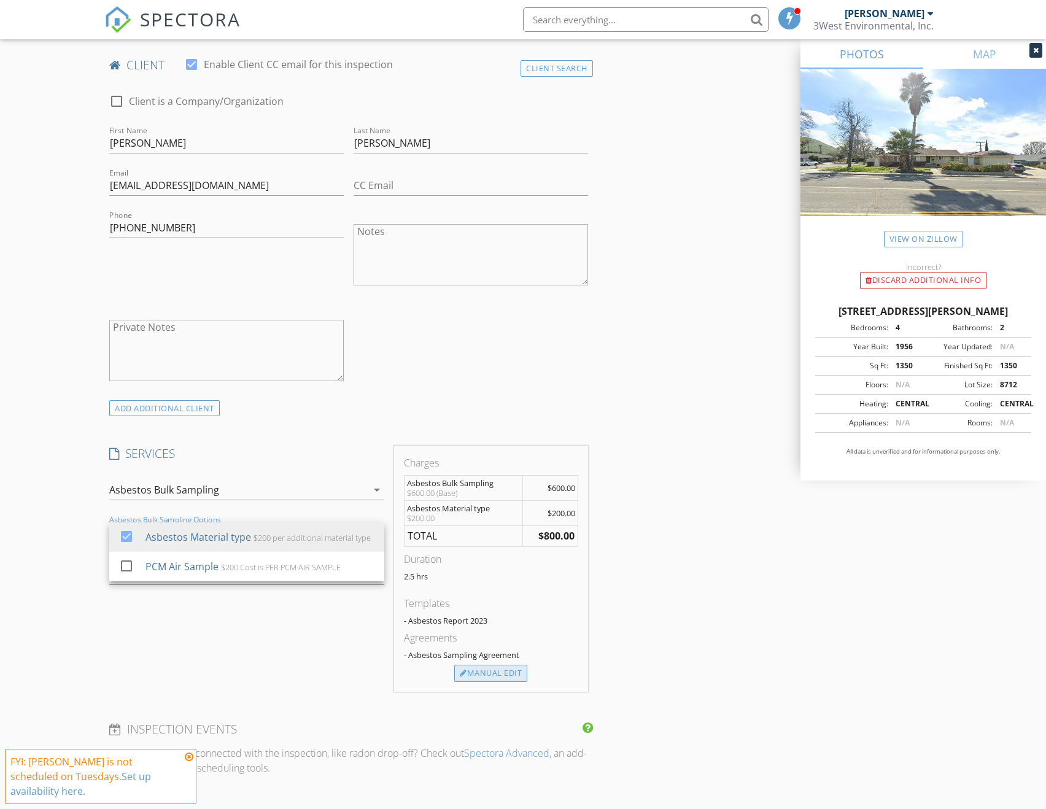
click at [500, 666] on div "Manual Edit" at bounding box center [490, 673] width 73 height 17
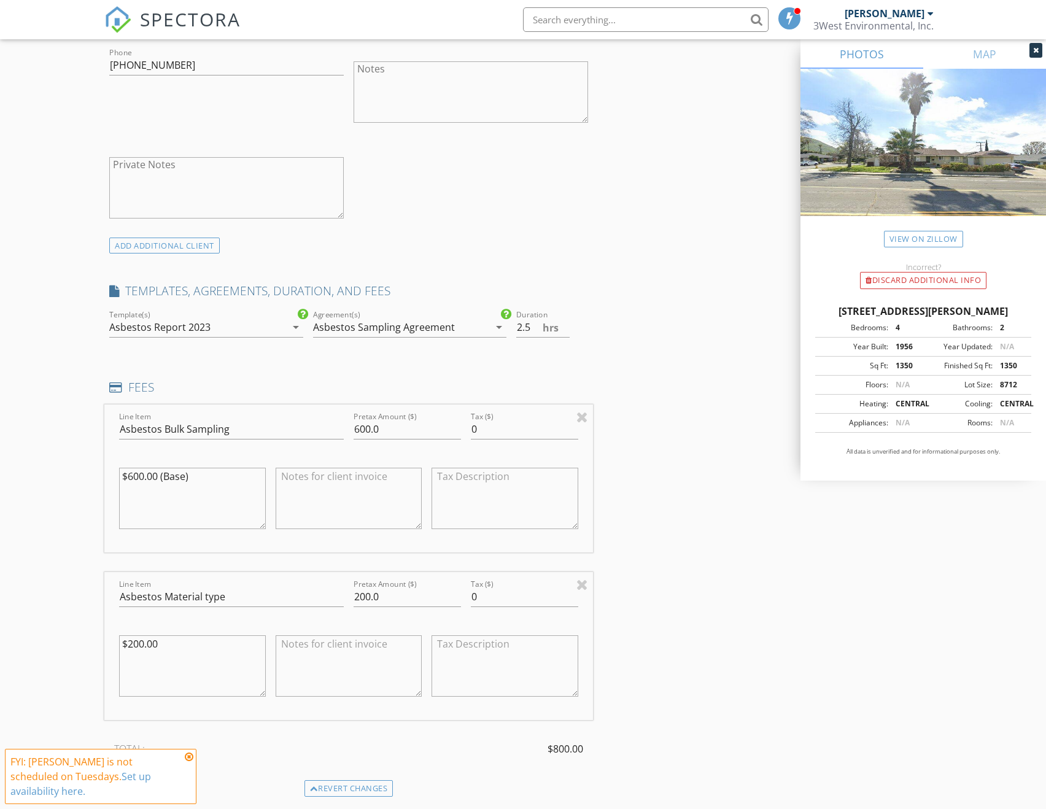
scroll to position [860, 0]
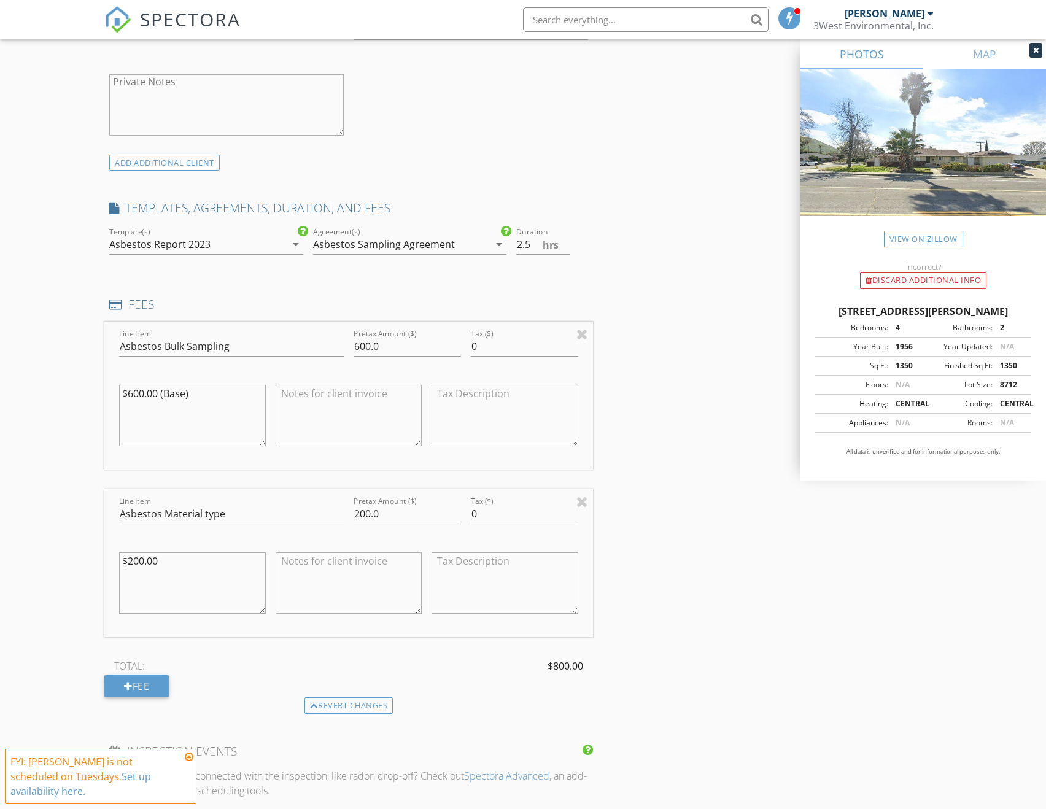
click at [384, 407] on textarea at bounding box center [349, 415] width 146 height 61
type textarea "Includes 1 material type"
type input "0"
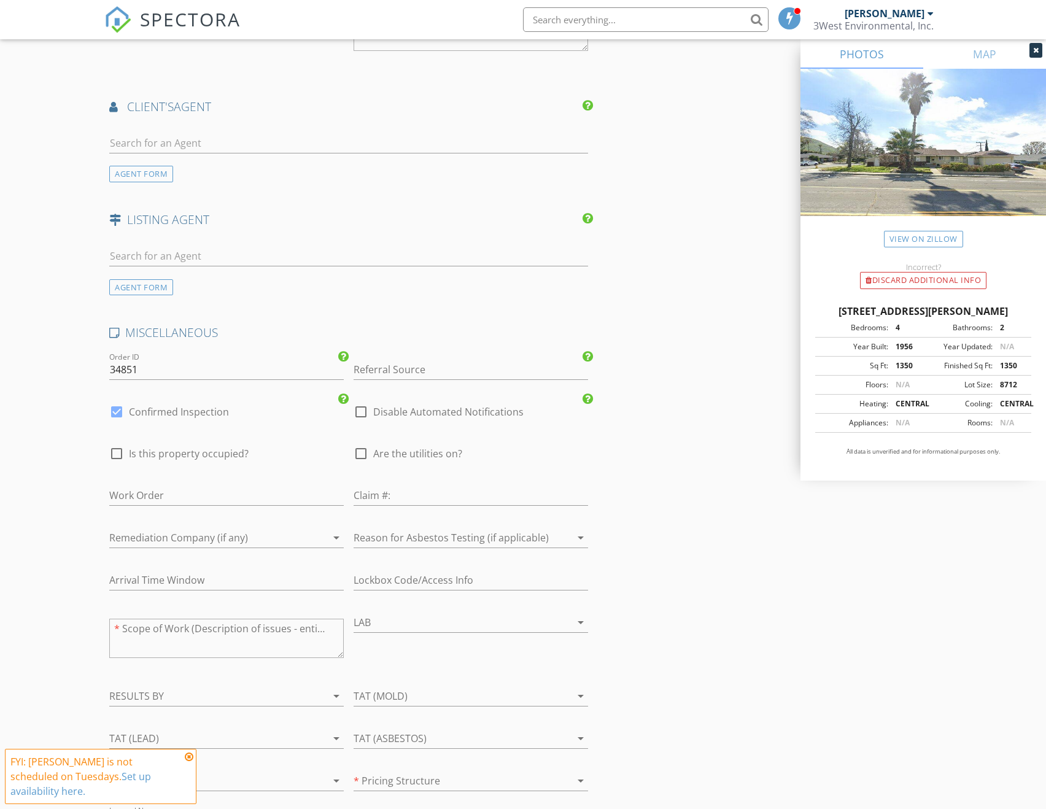
scroll to position [1781, 0]
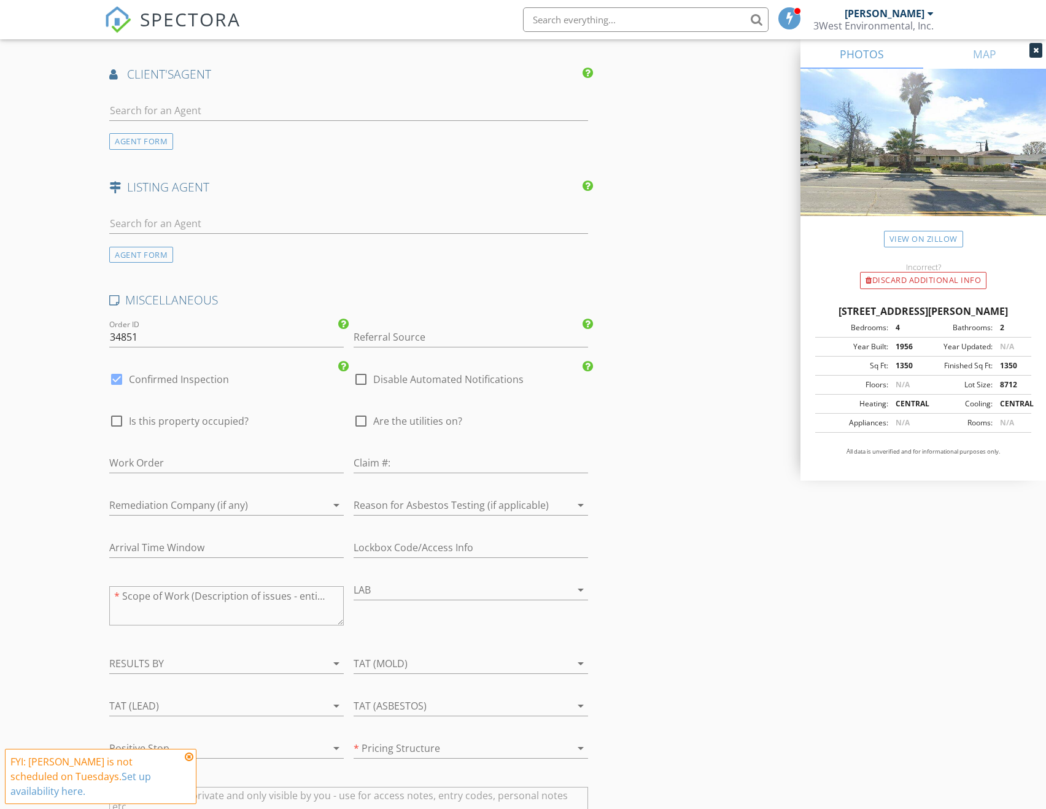
type textarea "$200 per additional material type, if any"
click at [413, 327] on input "Referral Source" at bounding box center [471, 337] width 235 height 20
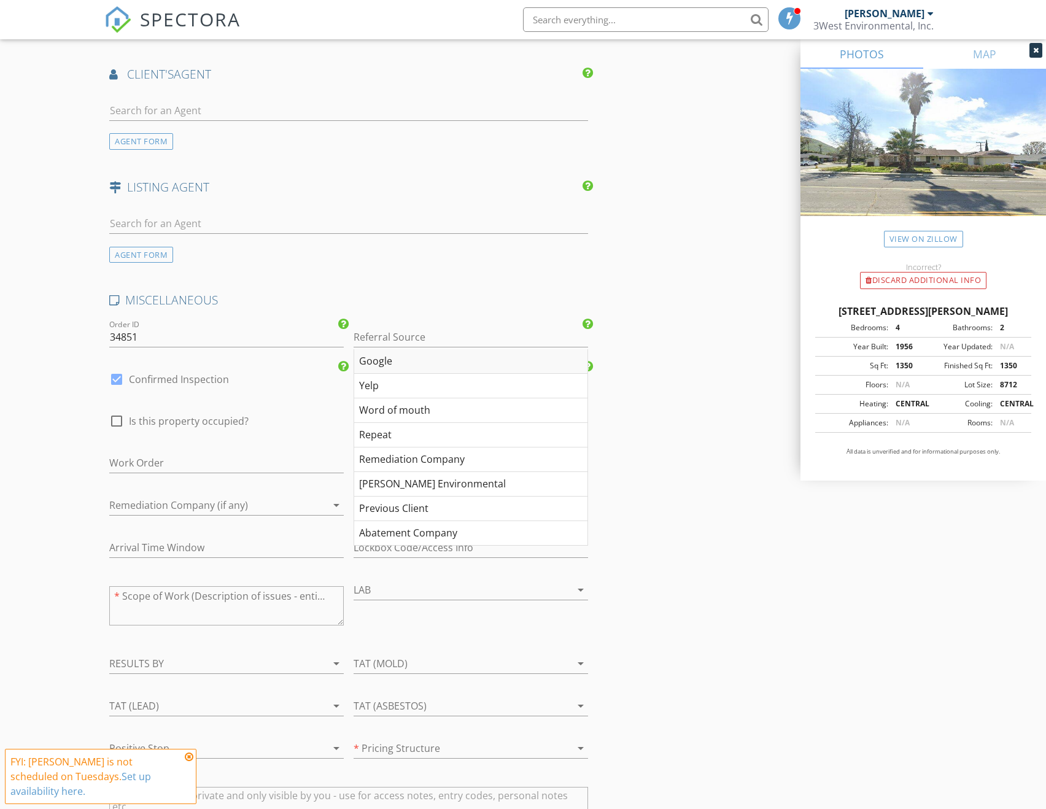
click at [400, 349] on div "Google" at bounding box center [470, 361] width 233 height 25
type input "Google"
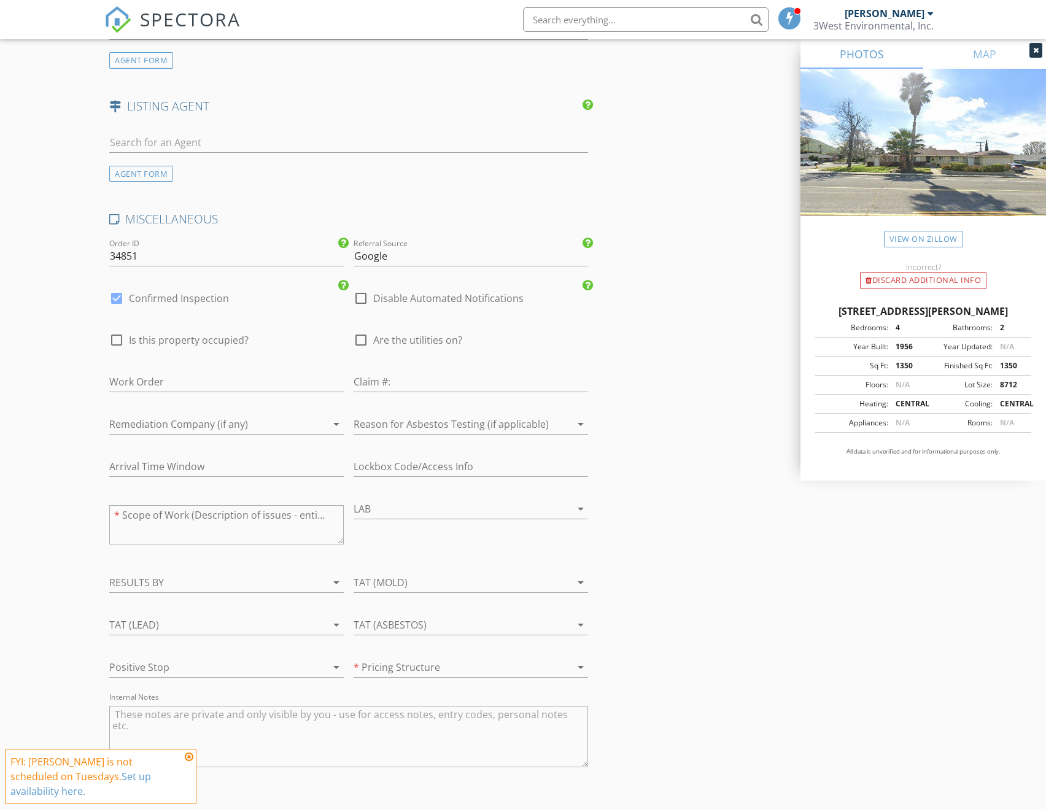
scroll to position [1903, 0]
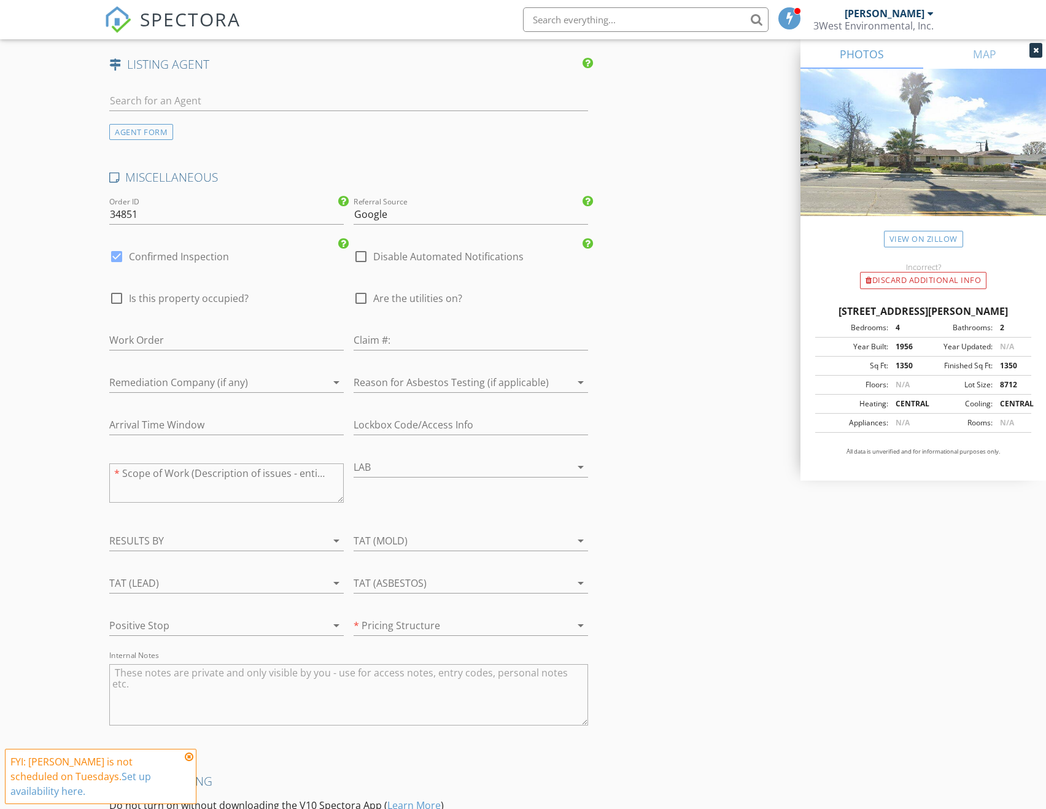
click at [408, 375] on div at bounding box center [454, 383] width 200 height 20
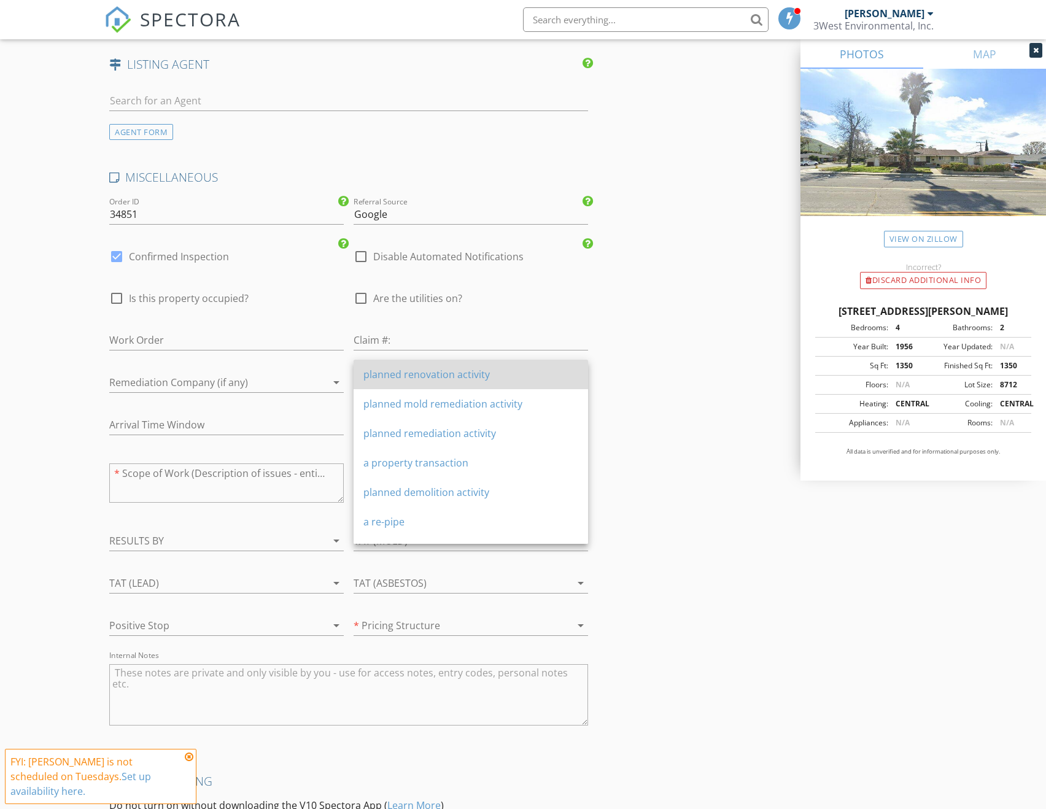
click at [407, 375] on div "planned renovation activity" at bounding box center [470, 374] width 215 height 15
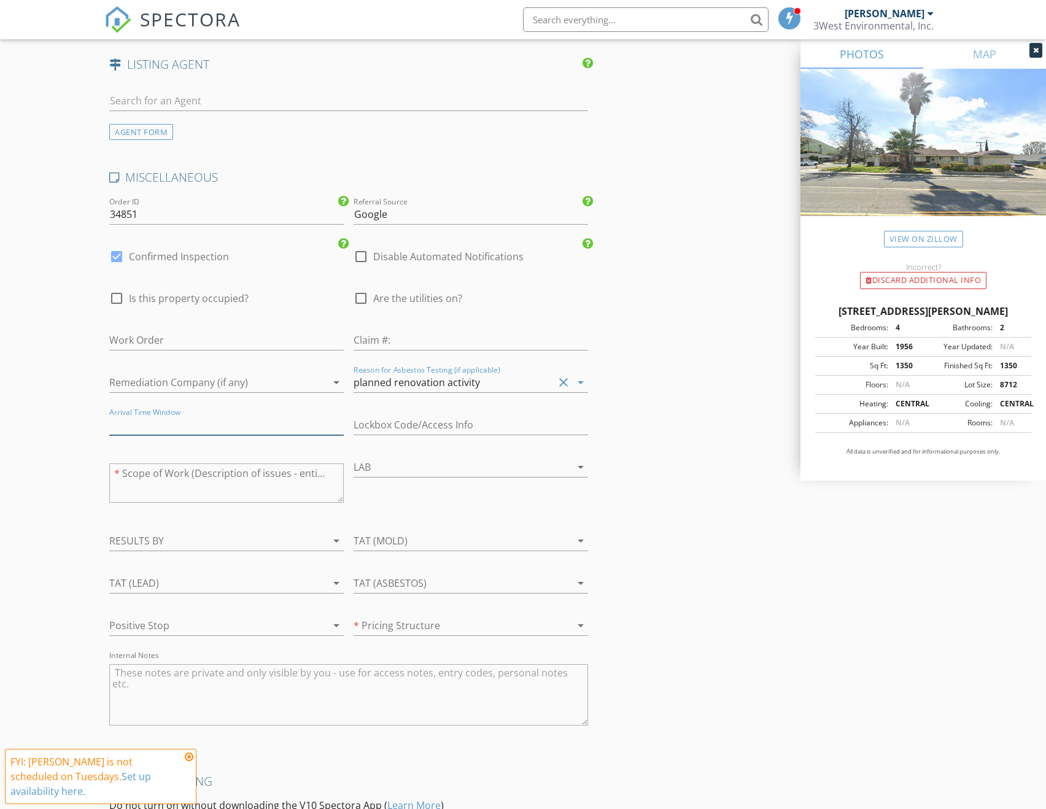
click at [246, 415] on input "text" at bounding box center [226, 425] width 235 height 20
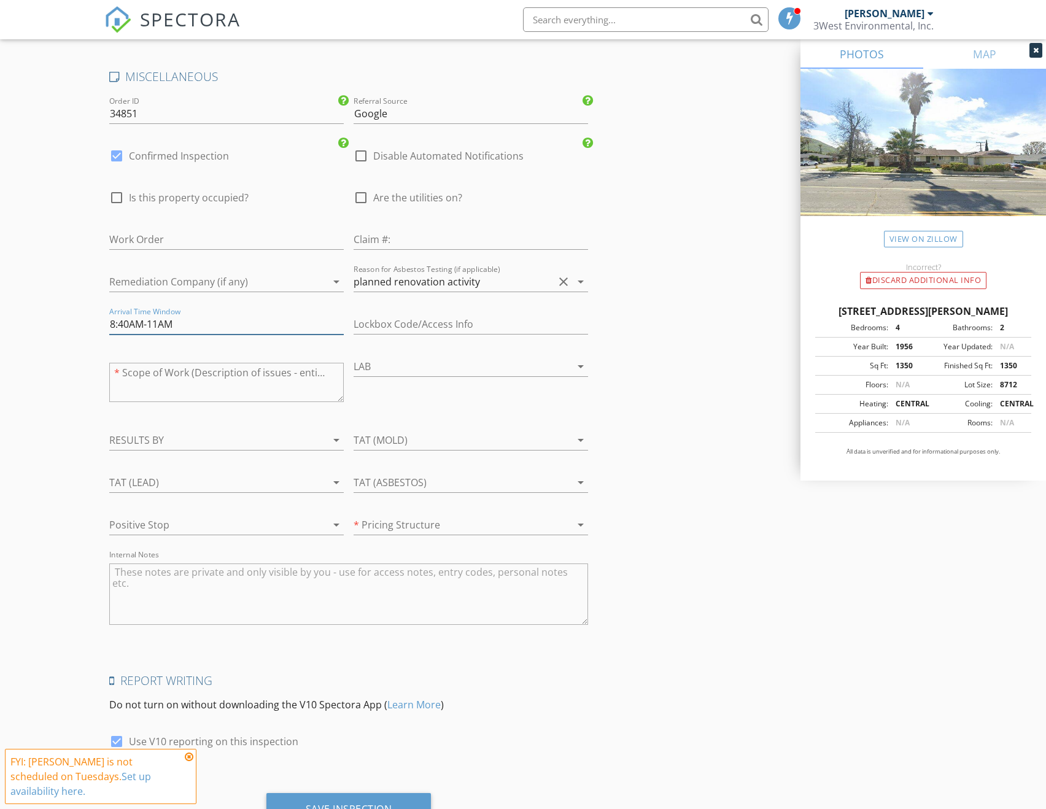
scroll to position [2026, 0]
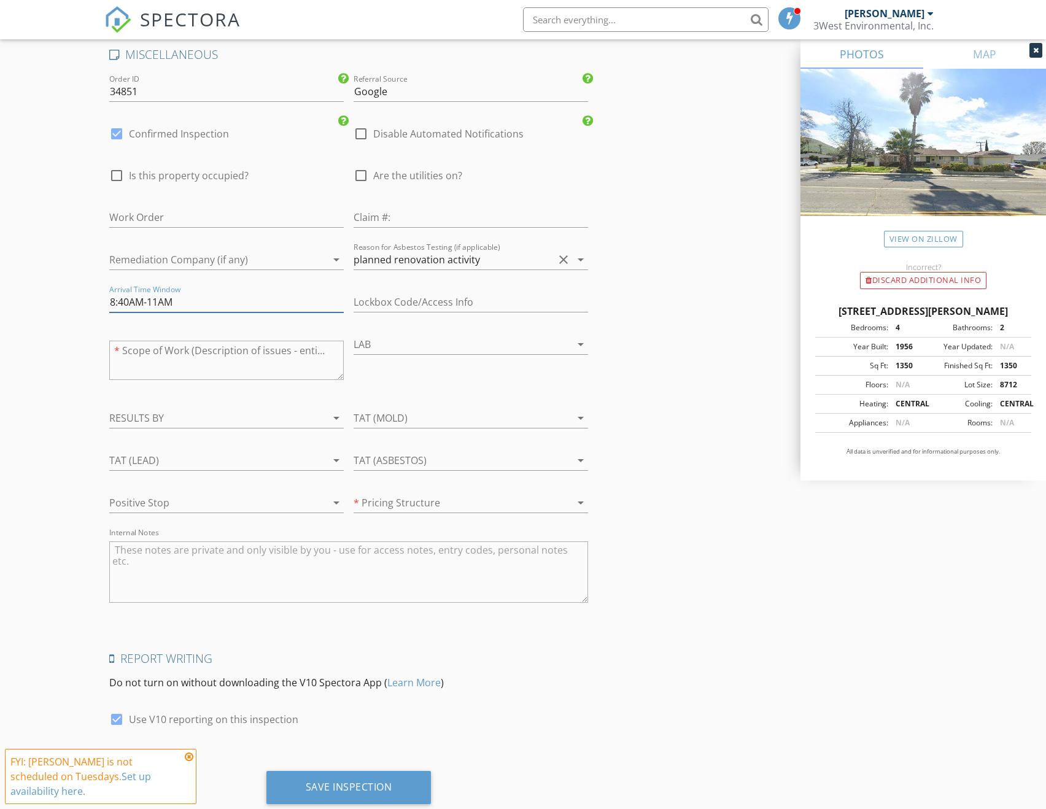
type input "8:40AM-11AM"
click at [424, 493] on div at bounding box center [454, 503] width 200 height 20
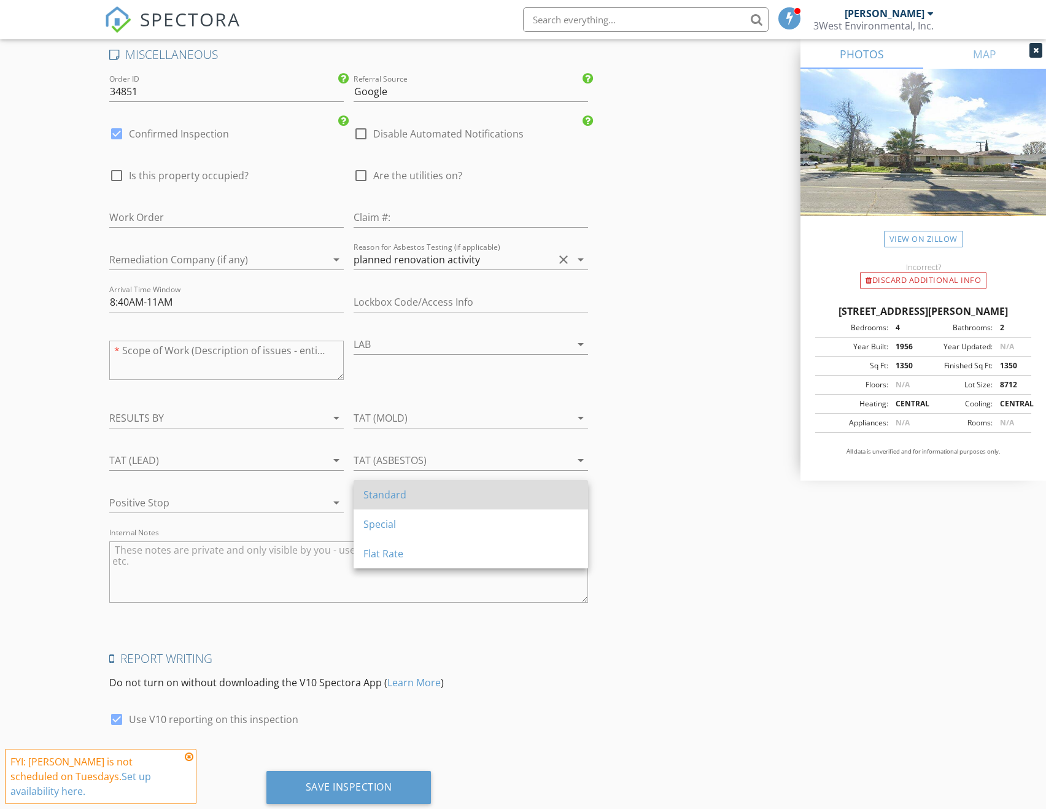
click at [422, 486] on div "Standard" at bounding box center [470, 494] width 215 height 29
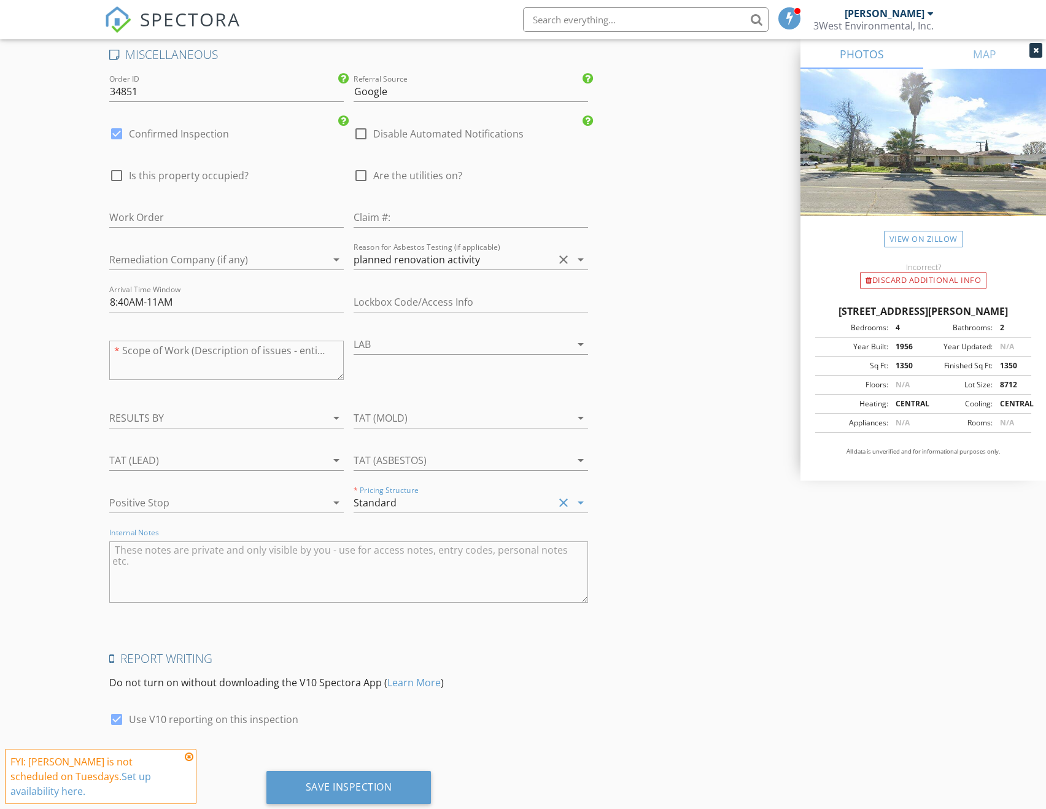
click at [287, 549] on textarea "Internal Notes" at bounding box center [348, 572] width 478 height 61
click at [400, 335] on div at bounding box center [454, 345] width 200 height 20
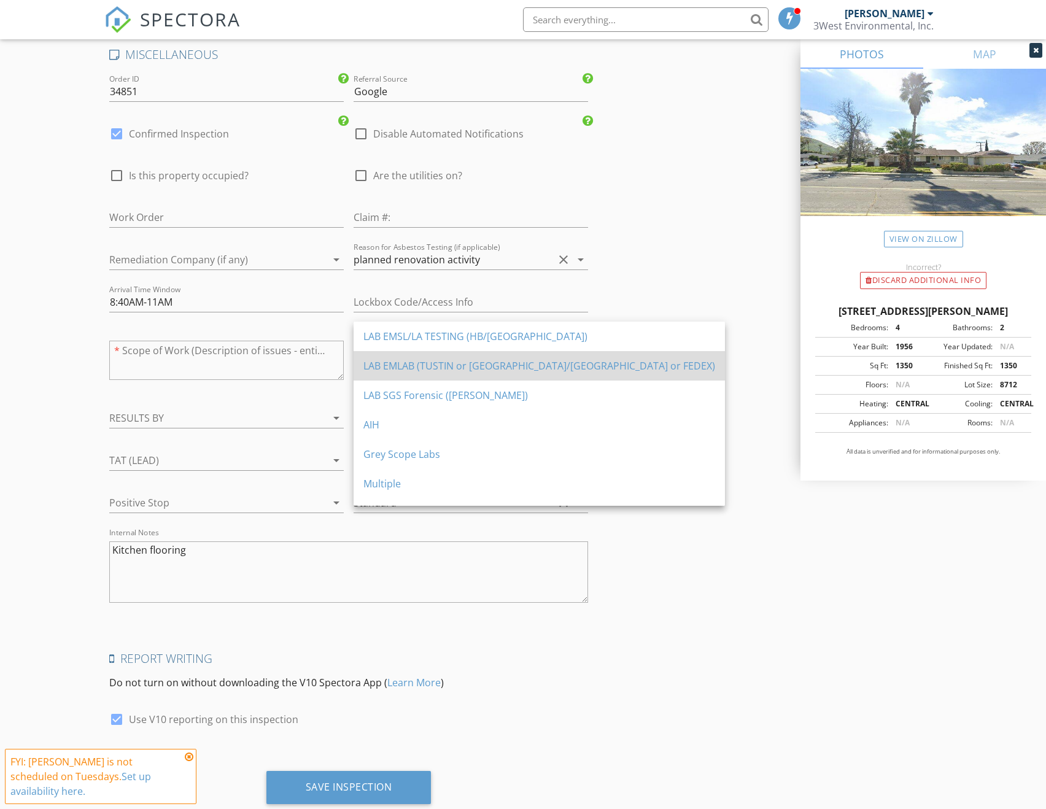
click at [404, 361] on div "LAB EMLAB (TUSTIN or [GEOGRAPHIC_DATA]/[GEOGRAPHIC_DATA] or FEDEX)" at bounding box center [539, 366] width 352 height 15
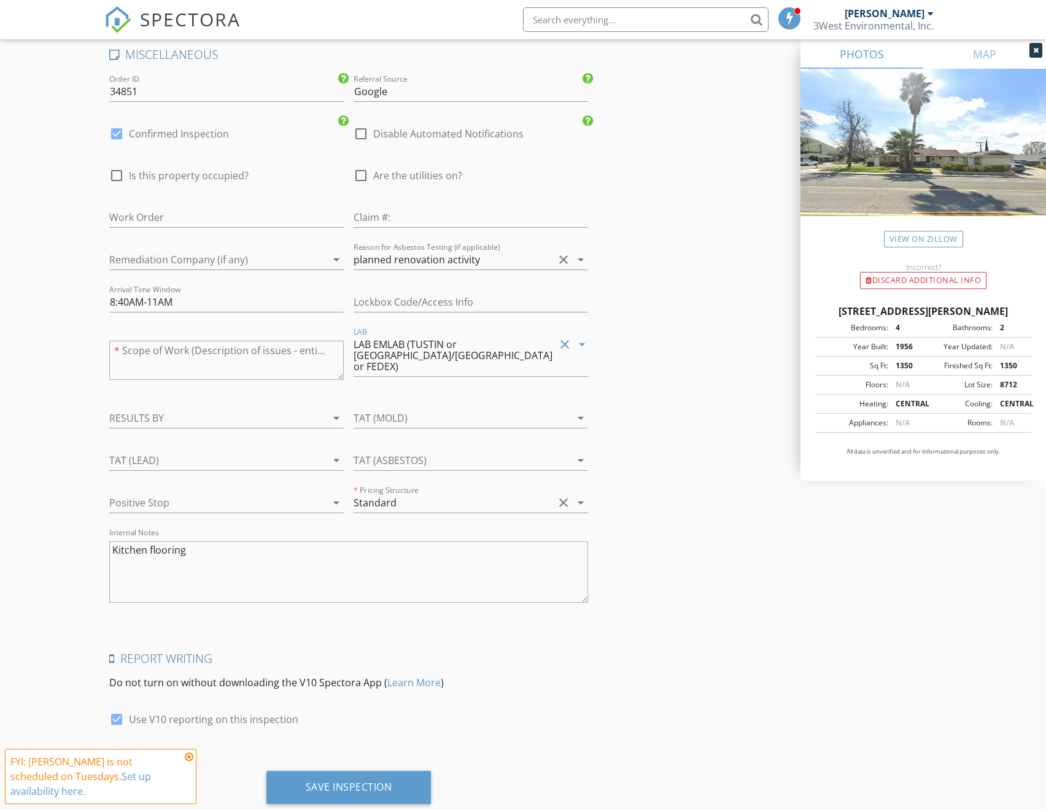
click at [395, 451] on div at bounding box center [454, 461] width 200 height 20
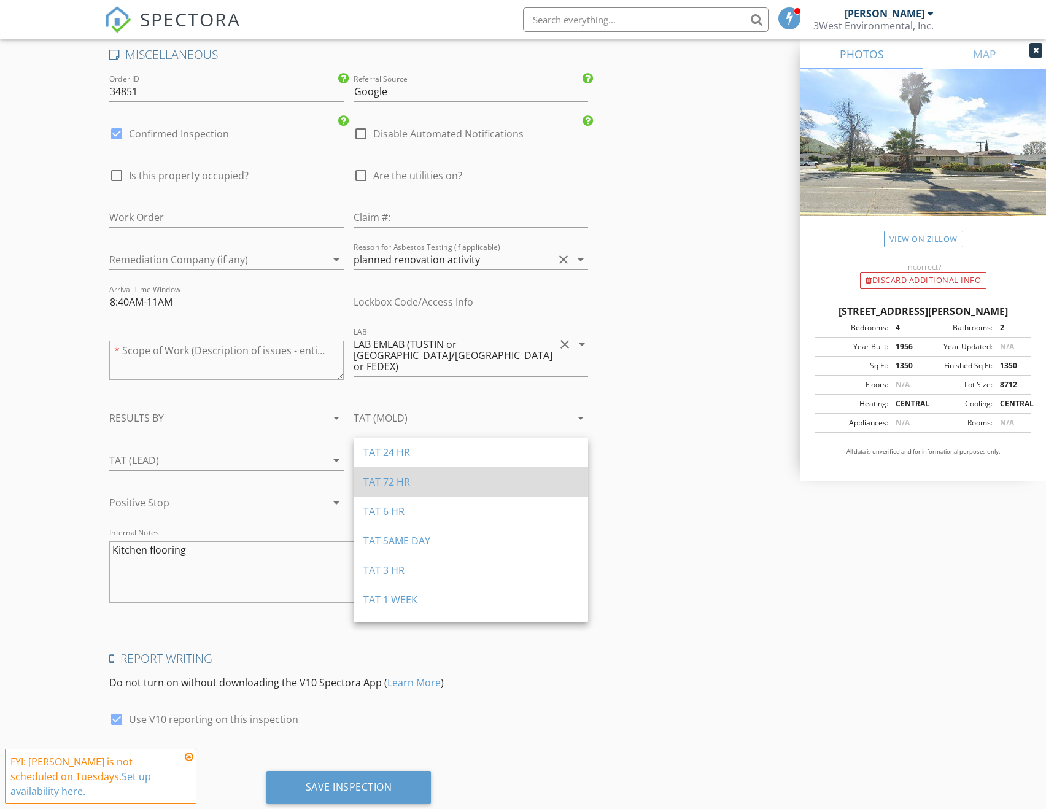
click at [390, 486] on div "TAT 72 HR" at bounding box center [470, 482] width 215 height 15
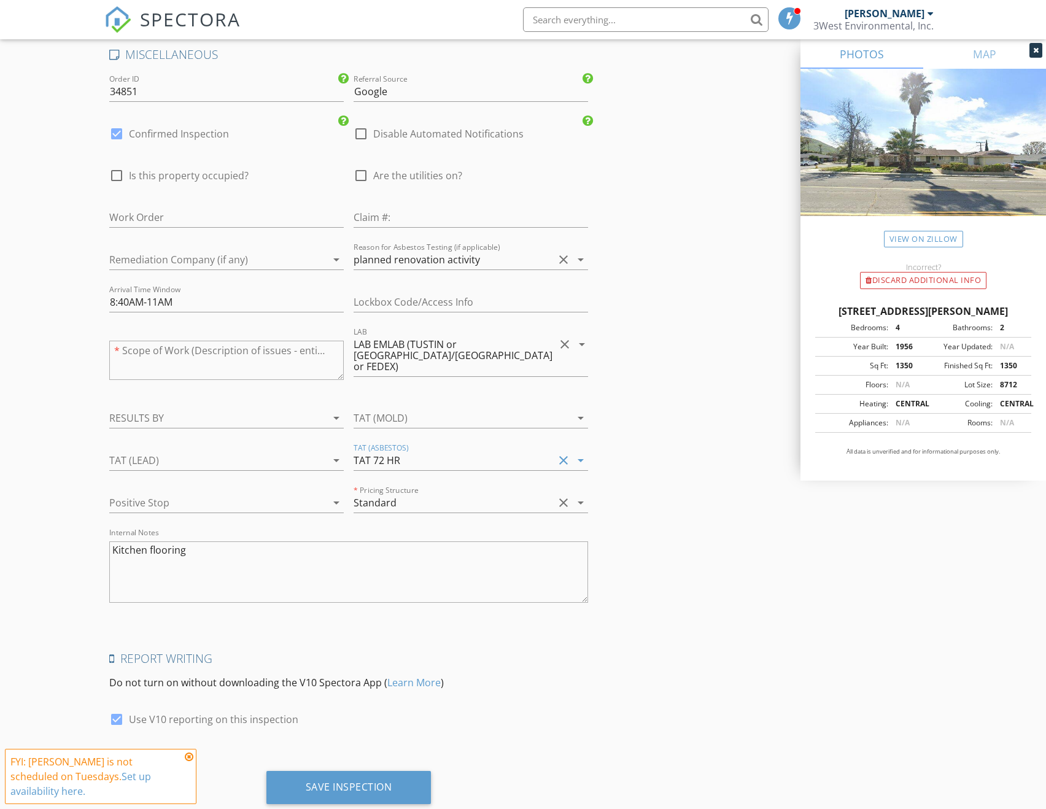
click at [282, 493] on div at bounding box center [209, 503] width 200 height 20
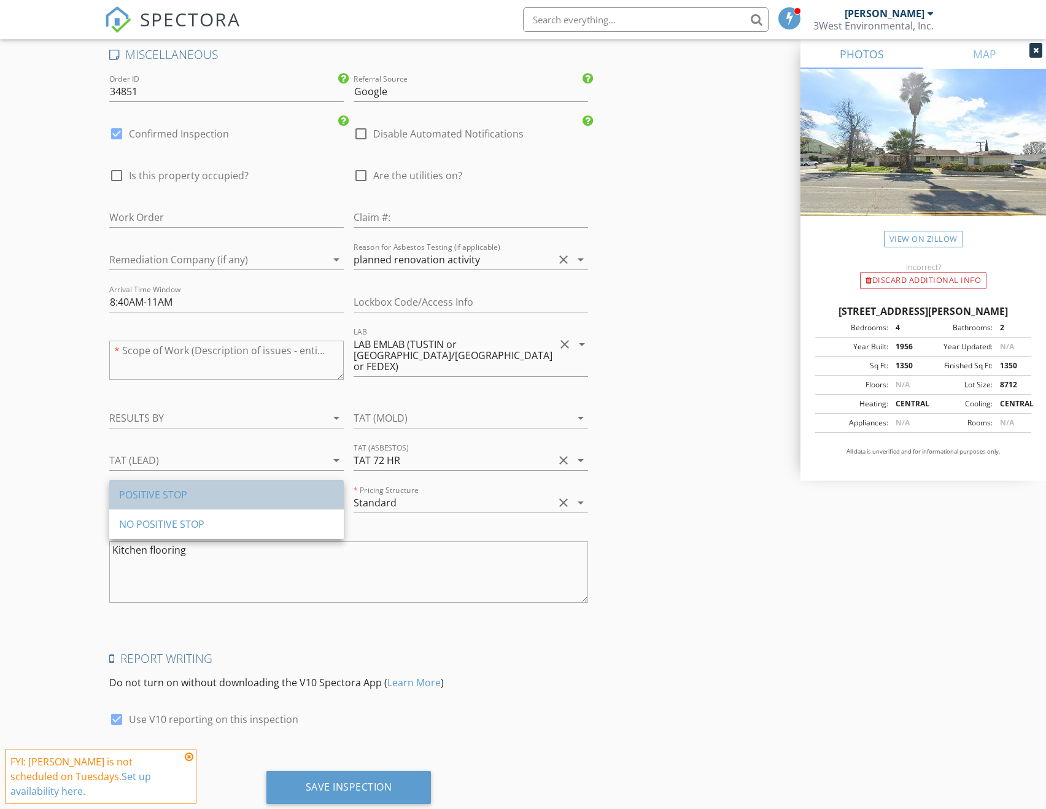
click at [225, 497] on div "POSITIVE STOP" at bounding box center [226, 495] width 215 height 15
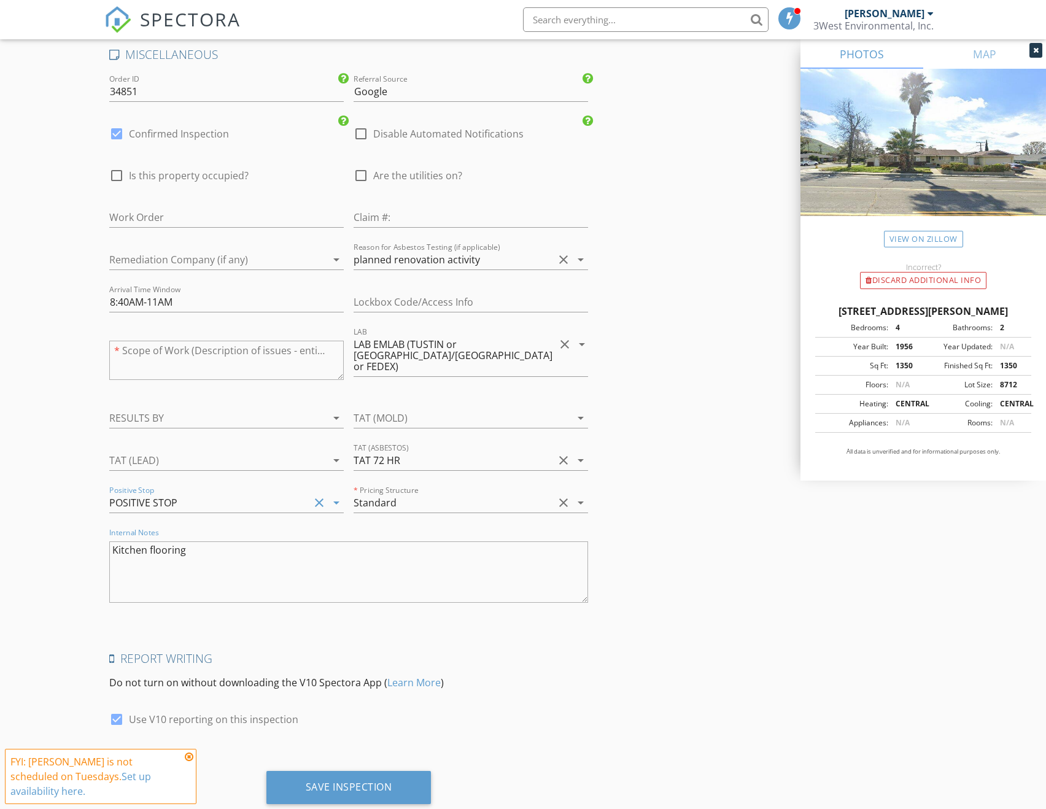
click at [226, 542] on textarea "Kitchen flooring" at bounding box center [348, 572] width 478 height 61
click at [340, 548] on textarea "Kitchen flooring" at bounding box center [348, 572] width 478 height 61
click at [327, 578] on textarea "Mike Murray will be there until 11AM. Kitchen flooring" at bounding box center [348, 572] width 478 height 61
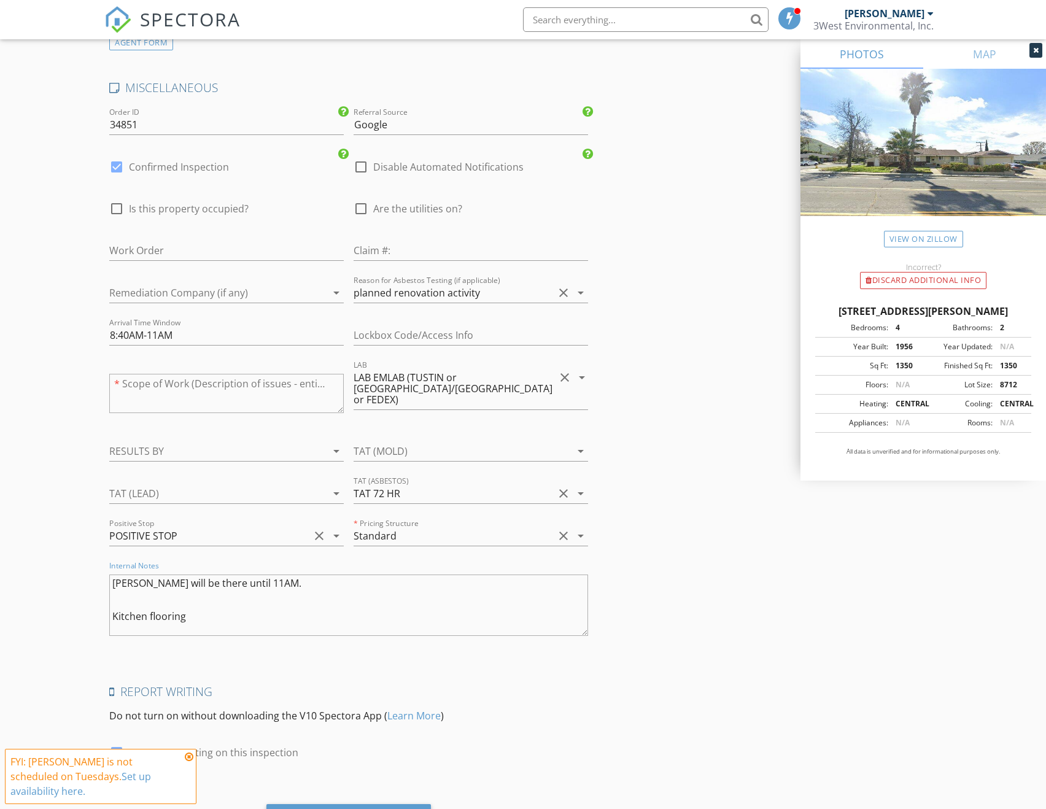
scroll to position [2048, 0]
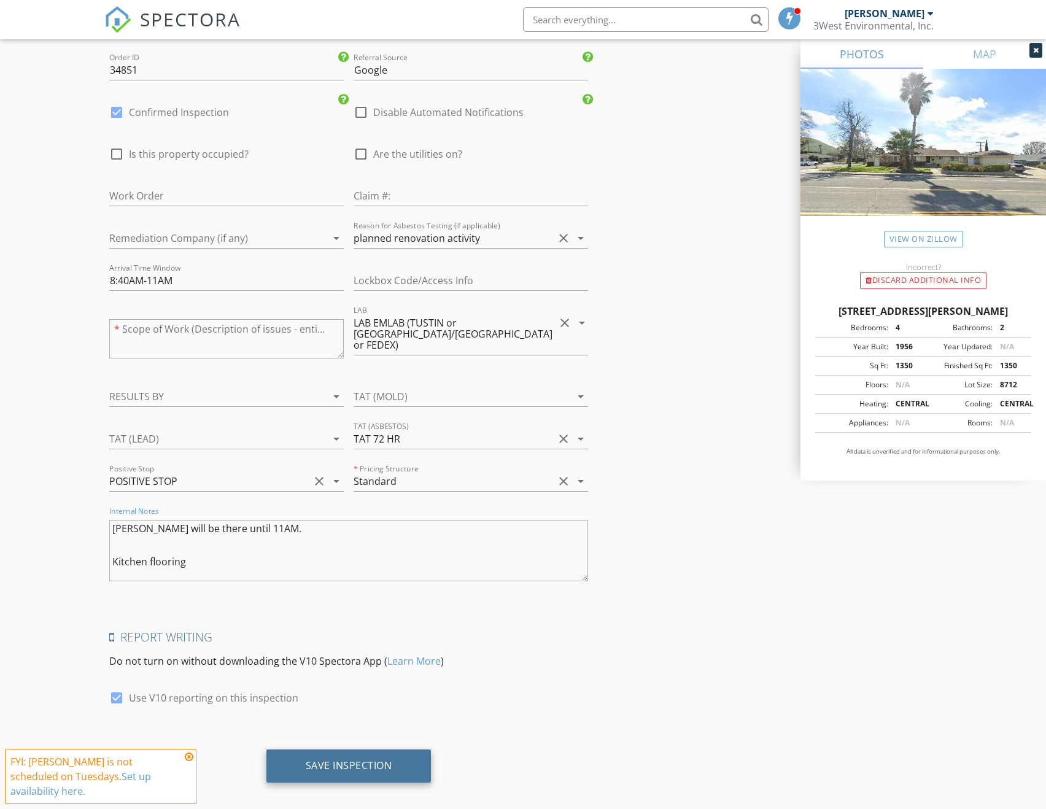
type textarea "Mike Murray will be there until 11AM. Kitchen flooring"
click at [350, 760] on div "Save Inspection" at bounding box center [349, 766] width 87 height 12
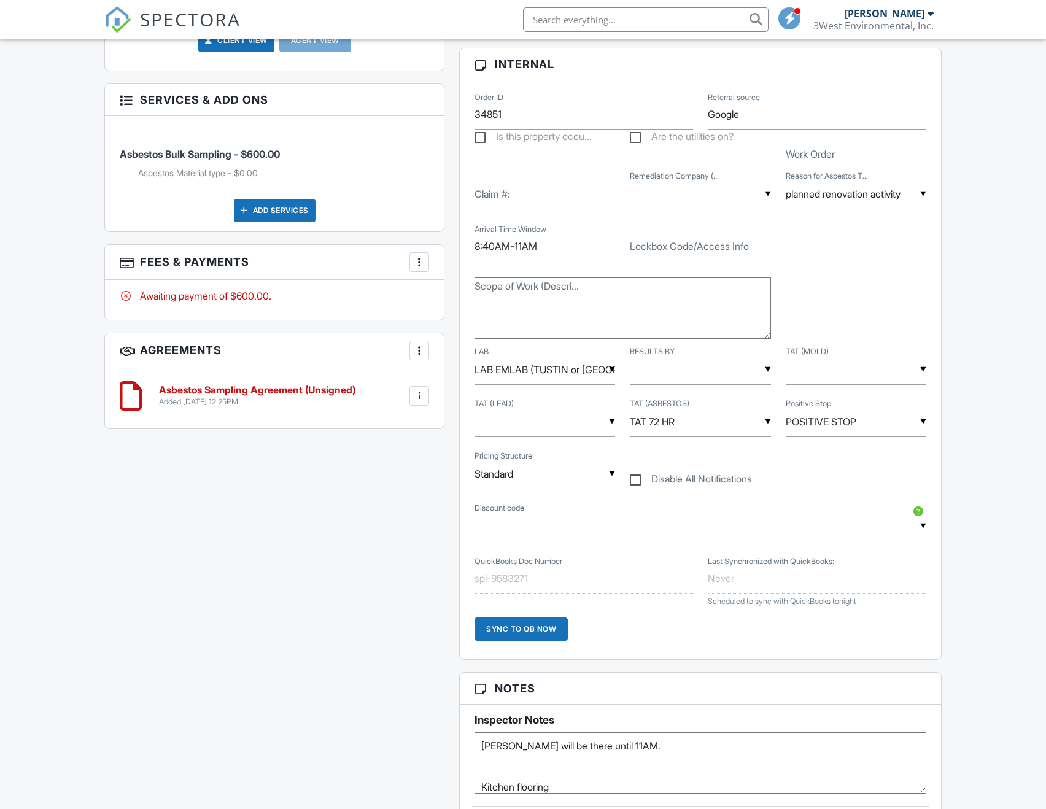
scroll to position [614, 0]
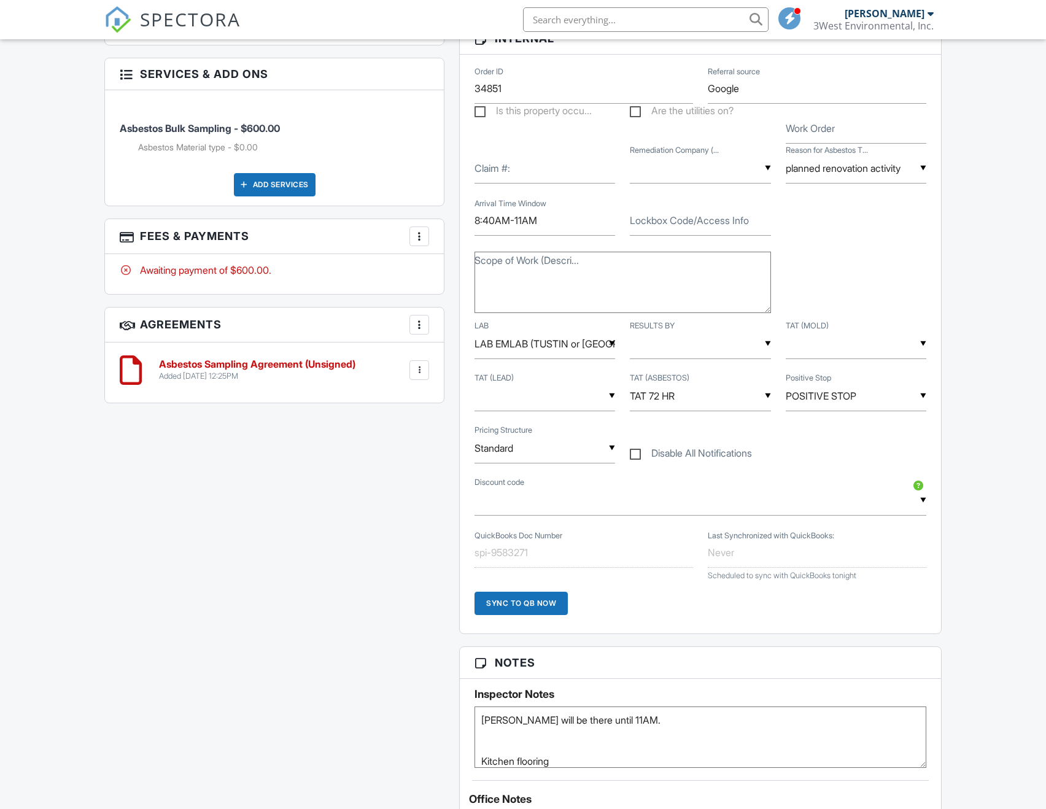
click at [660, 731] on textarea "Mike Murray will be there until 11AM. Kitchen flooring" at bounding box center [700, 737] width 451 height 61
type textarea "Mike Murray will be there until 11AM. 951-315-2433 Kitchen flooring"
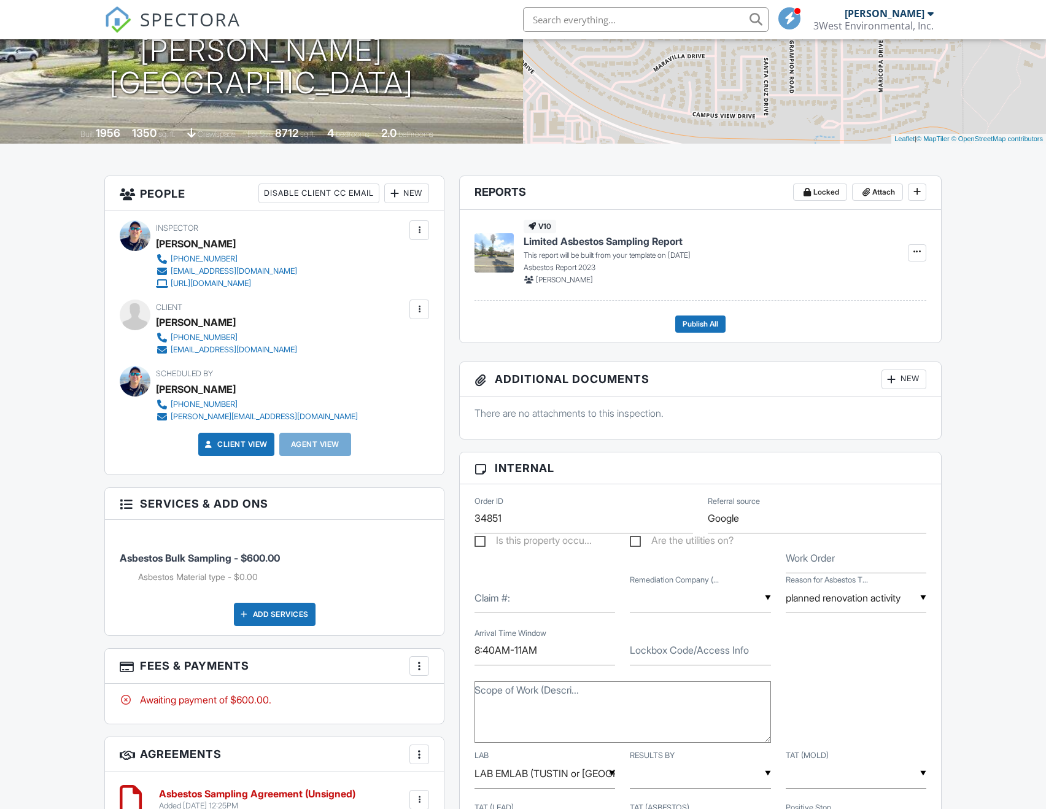
scroll to position [0, 0]
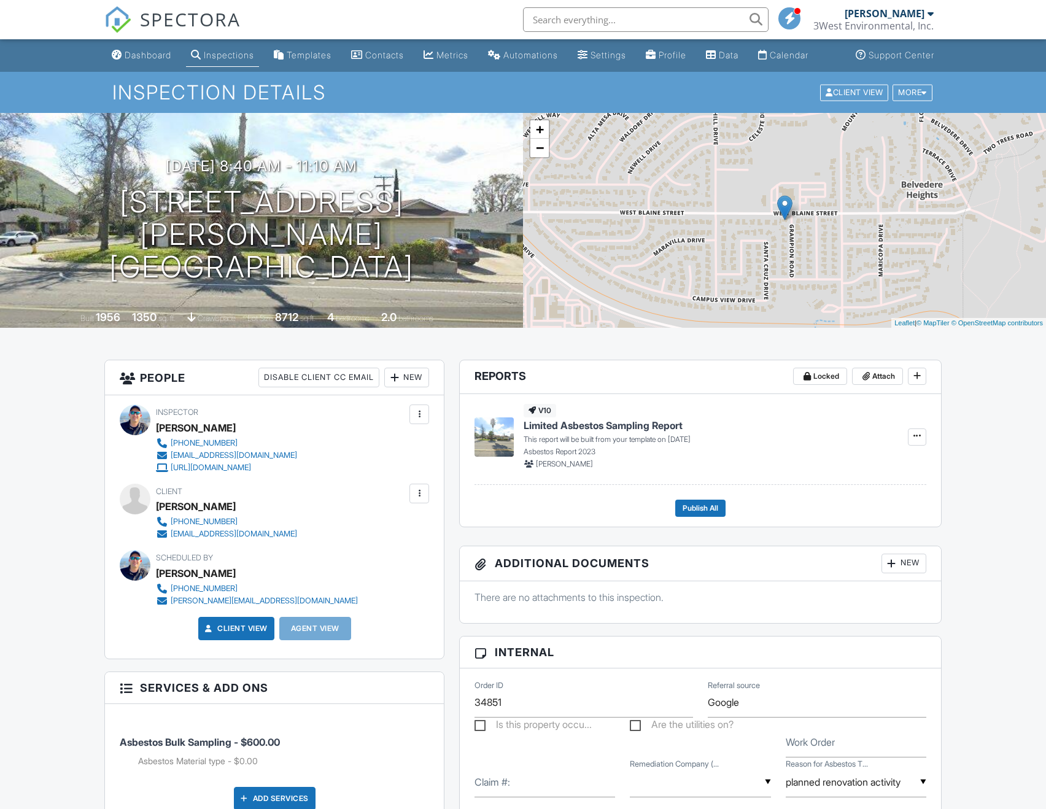
click at [201, 59] on div "Inspections" at bounding box center [196, 55] width 10 height 10
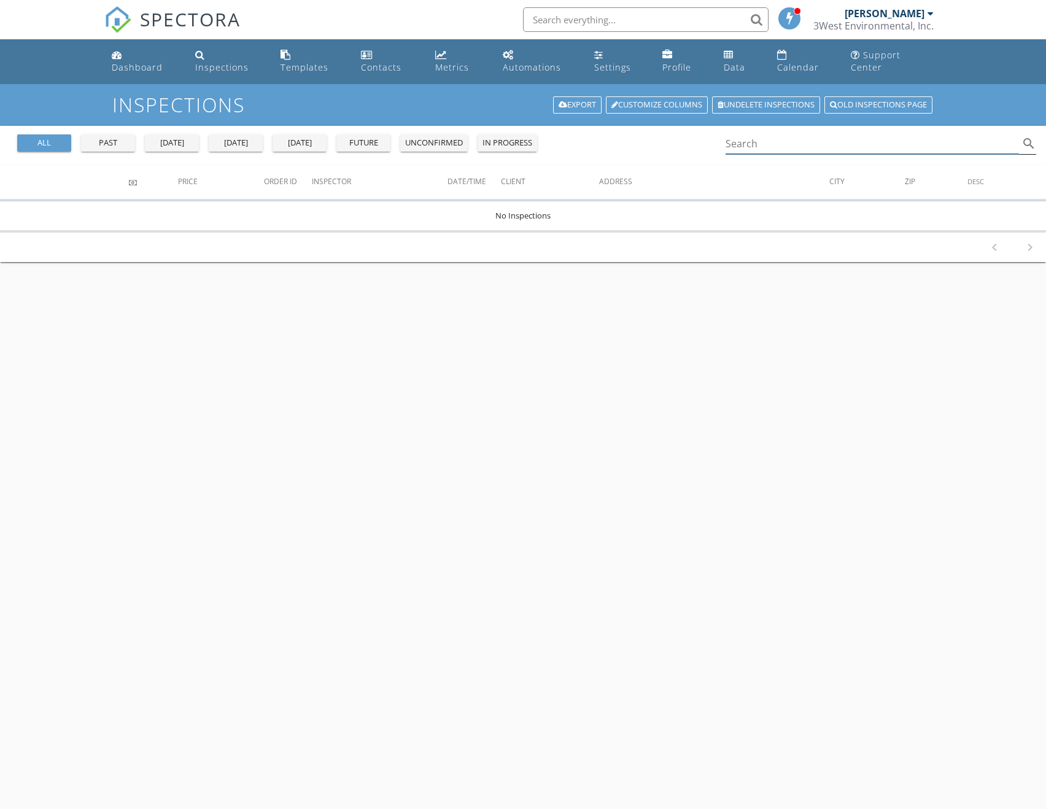
click at [768, 134] on input "Search" at bounding box center [873, 144] width 294 height 20
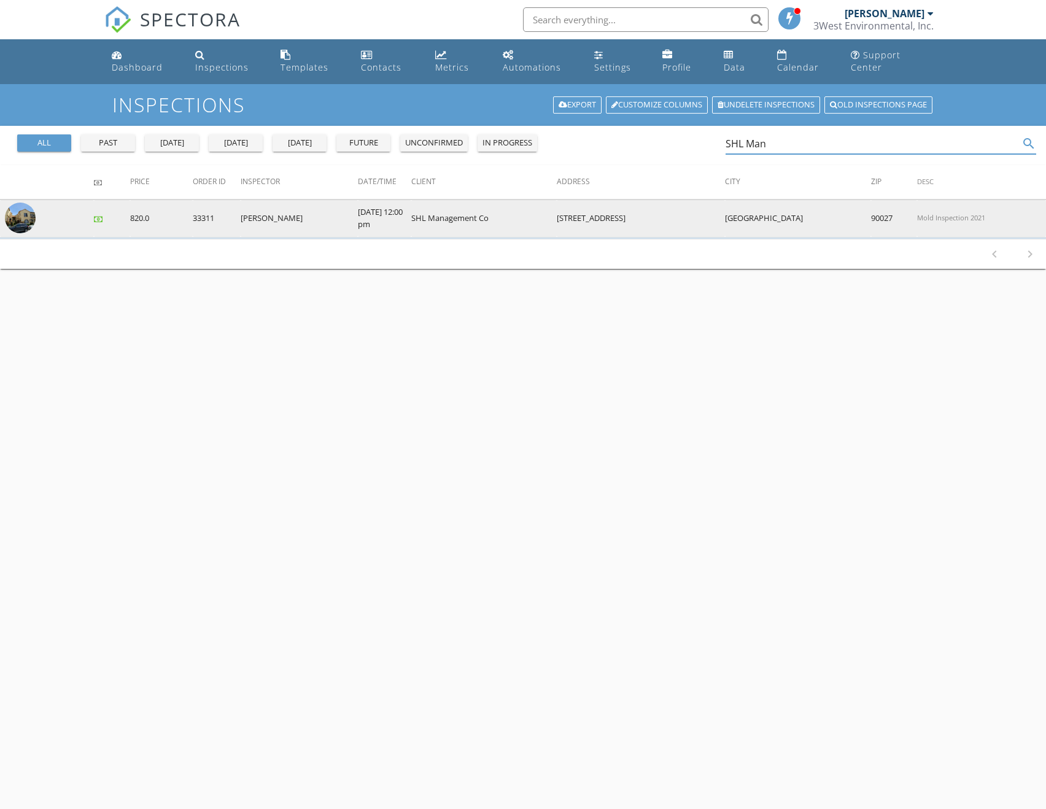
type input "SHL Man"
click at [18, 208] on img at bounding box center [20, 218] width 31 height 31
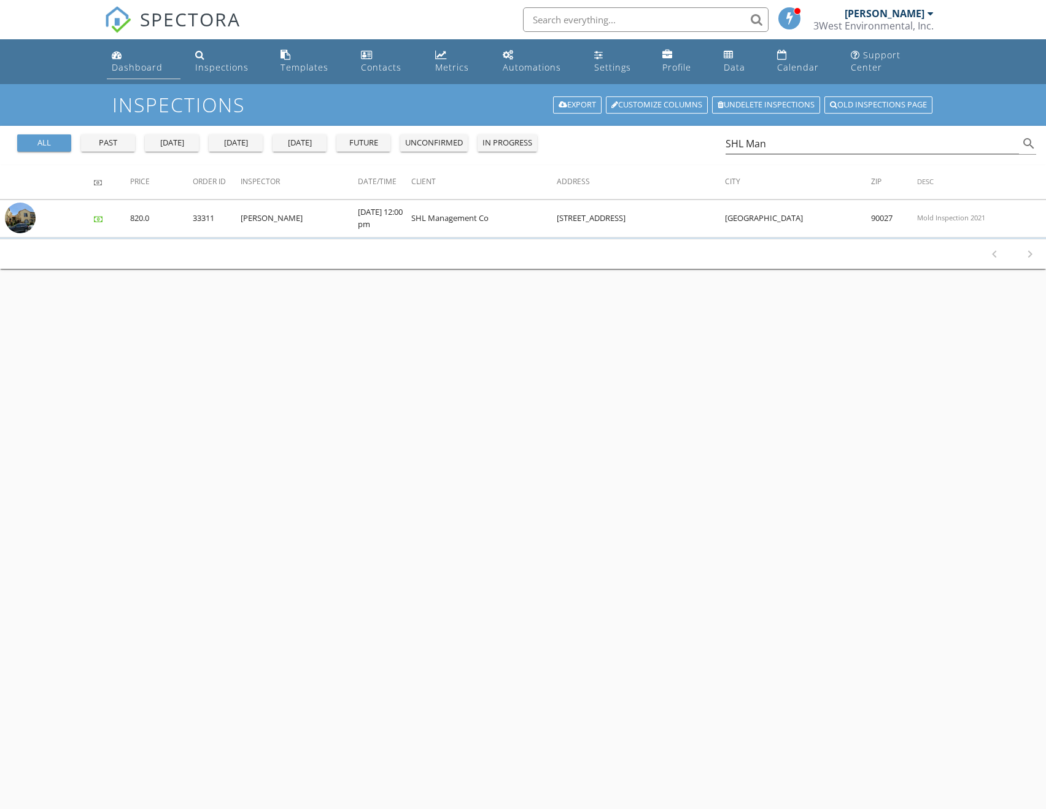
click at [152, 61] on div "Dashboard" at bounding box center [137, 67] width 51 height 12
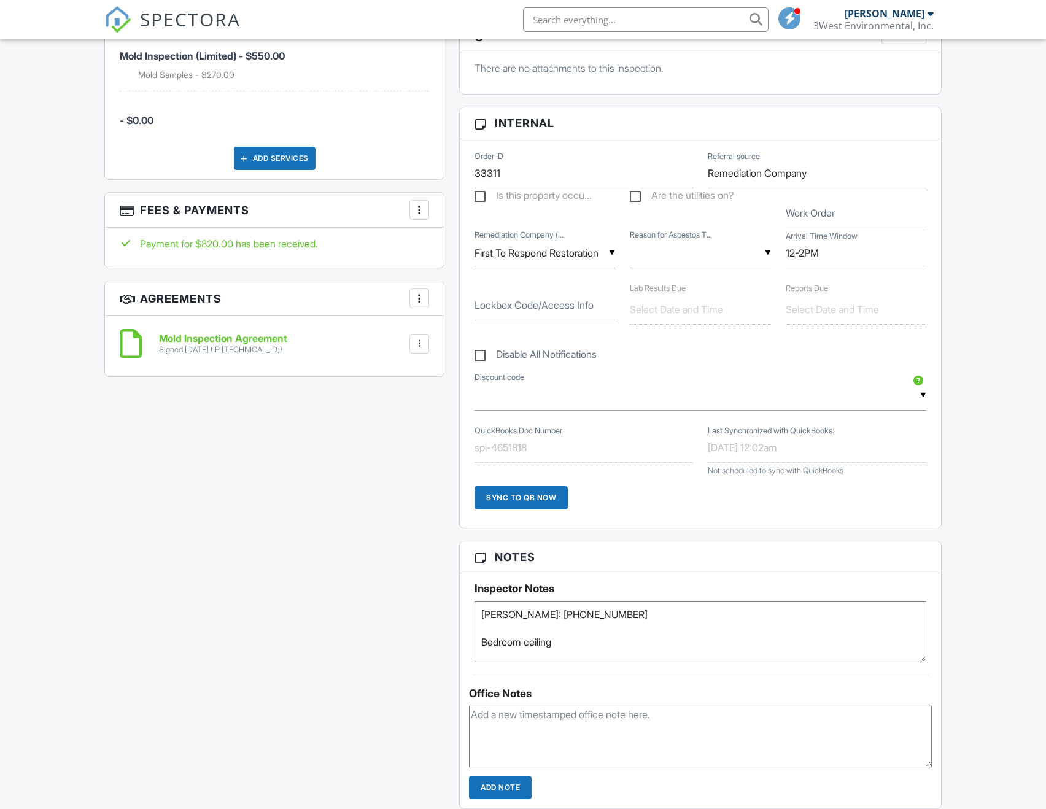
scroll to position [860, 0]
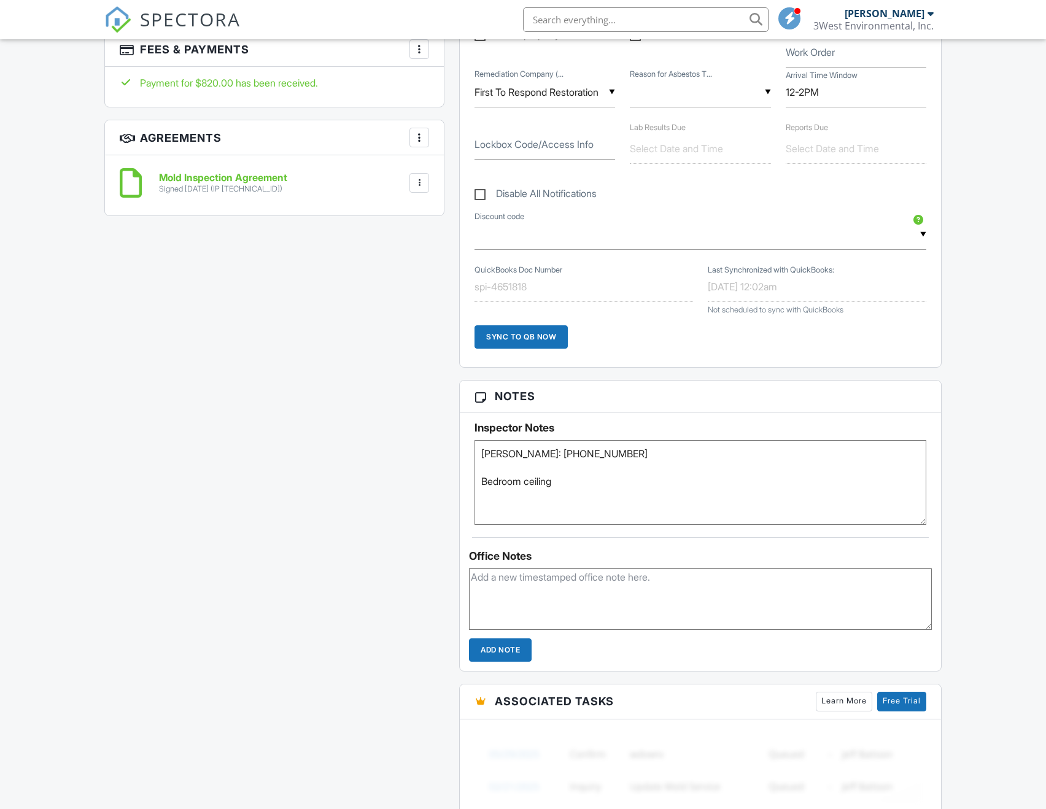
drag, startPoint x: 925, startPoint y: 512, endPoint x: 923, endPoint y: 535, distance: 23.4
click at [923, 525] on textarea "Fernando: 818-602-2185 Bedroom ceiling" at bounding box center [700, 482] width 451 height 85
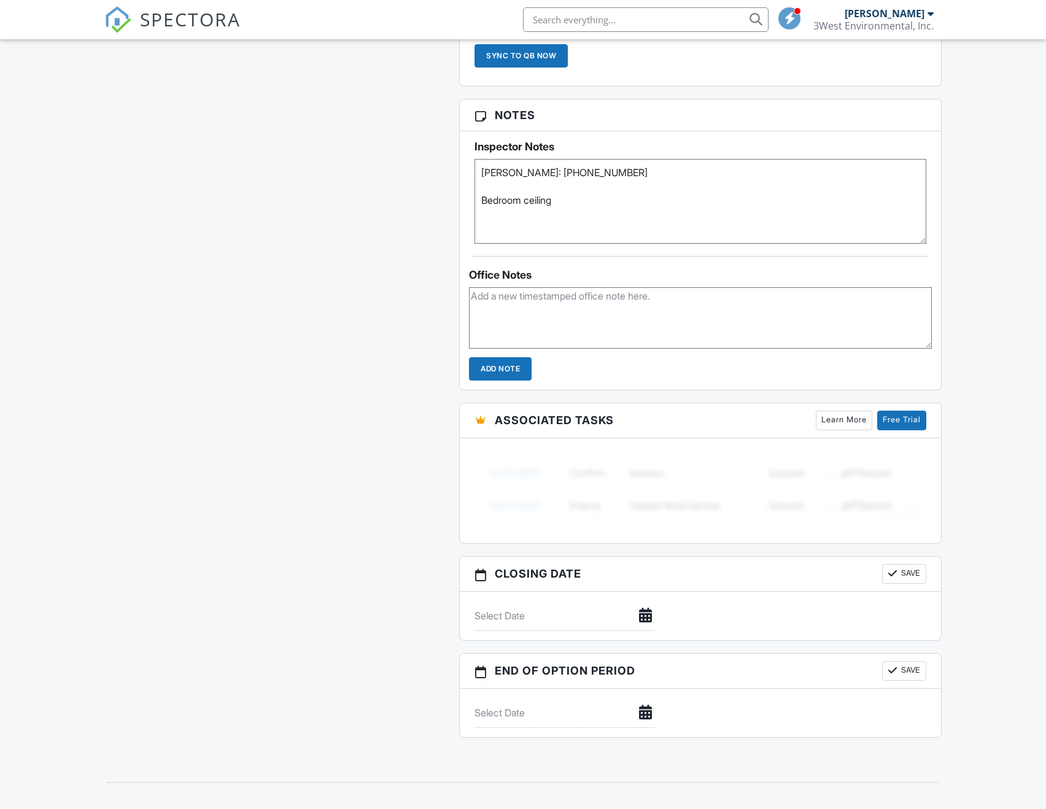
scroll to position [1135, 0]
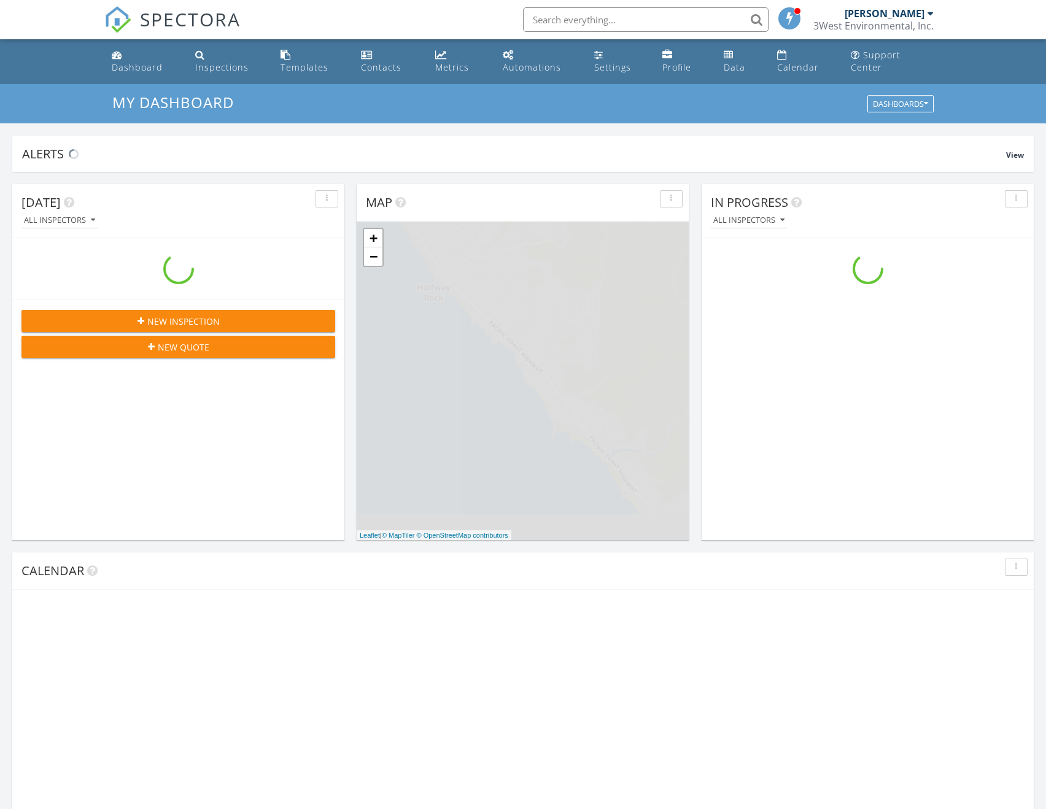
scroll to position [1137, 1065]
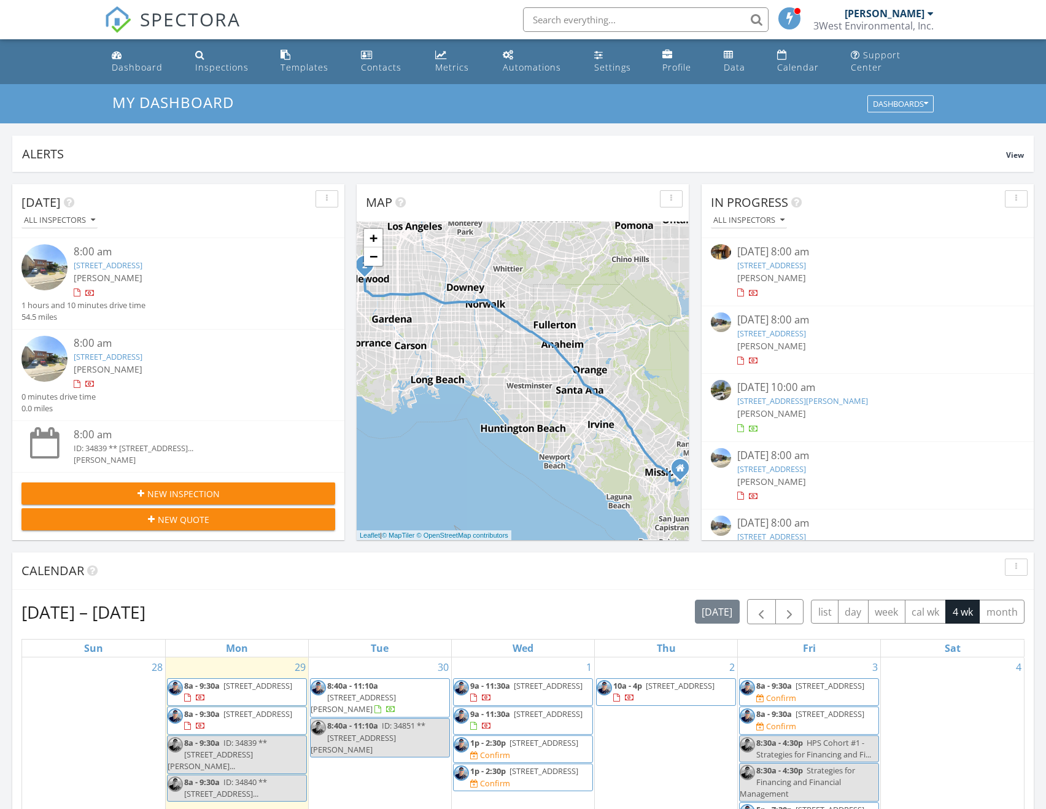
click at [180, 488] on span "New Inspection" at bounding box center [183, 494] width 72 height 13
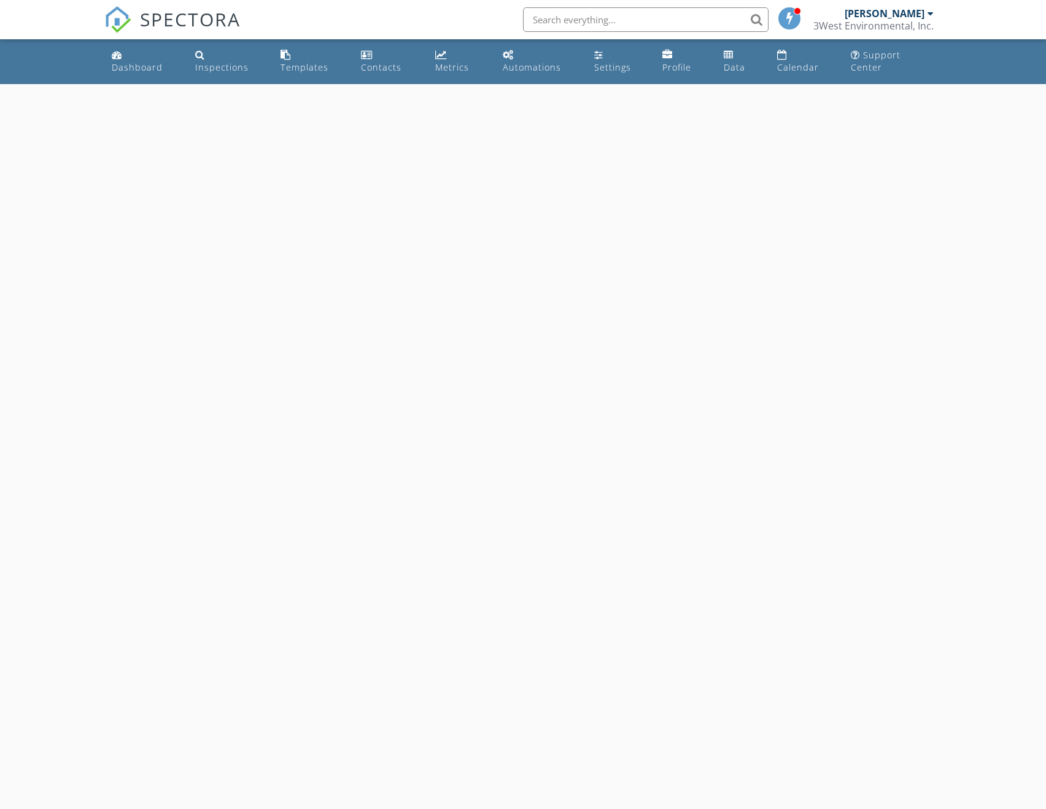
select select "8"
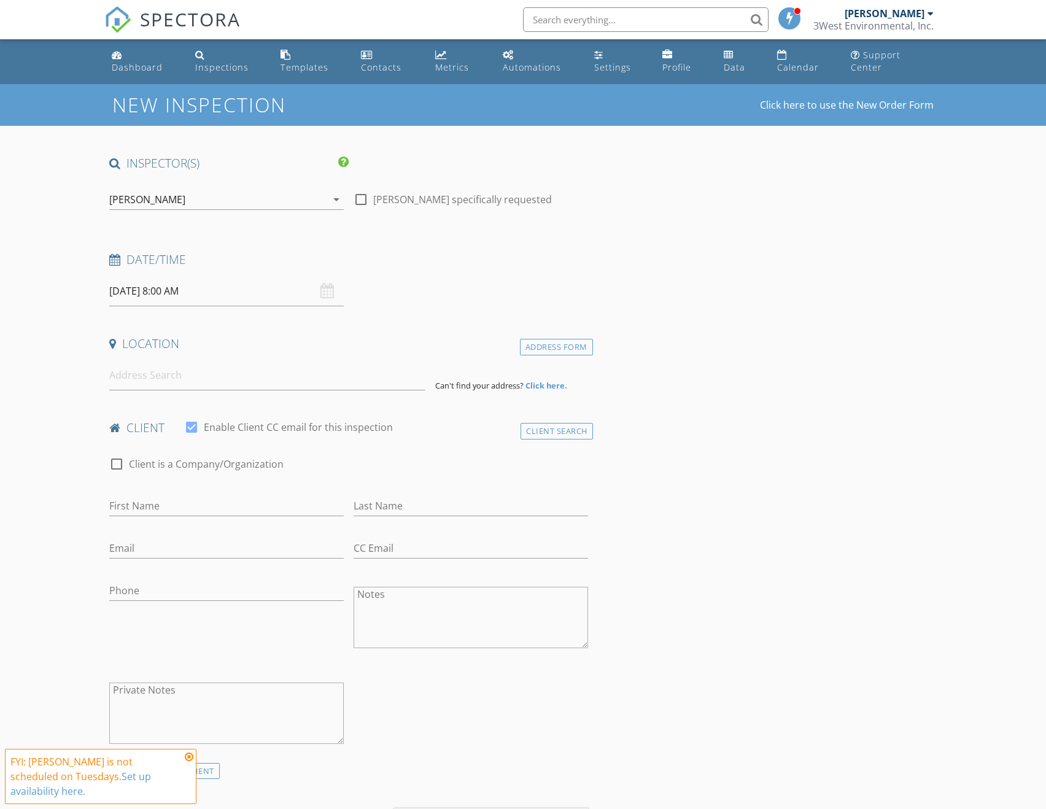
click at [204, 277] on input "[DATE] 8:00 AM" at bounding box center [226, 291] width 235 height 30
type input "[DATE] 8:00 AM"
click at [155, 360] on input at bounding box center [267, 375] width 316 height 30
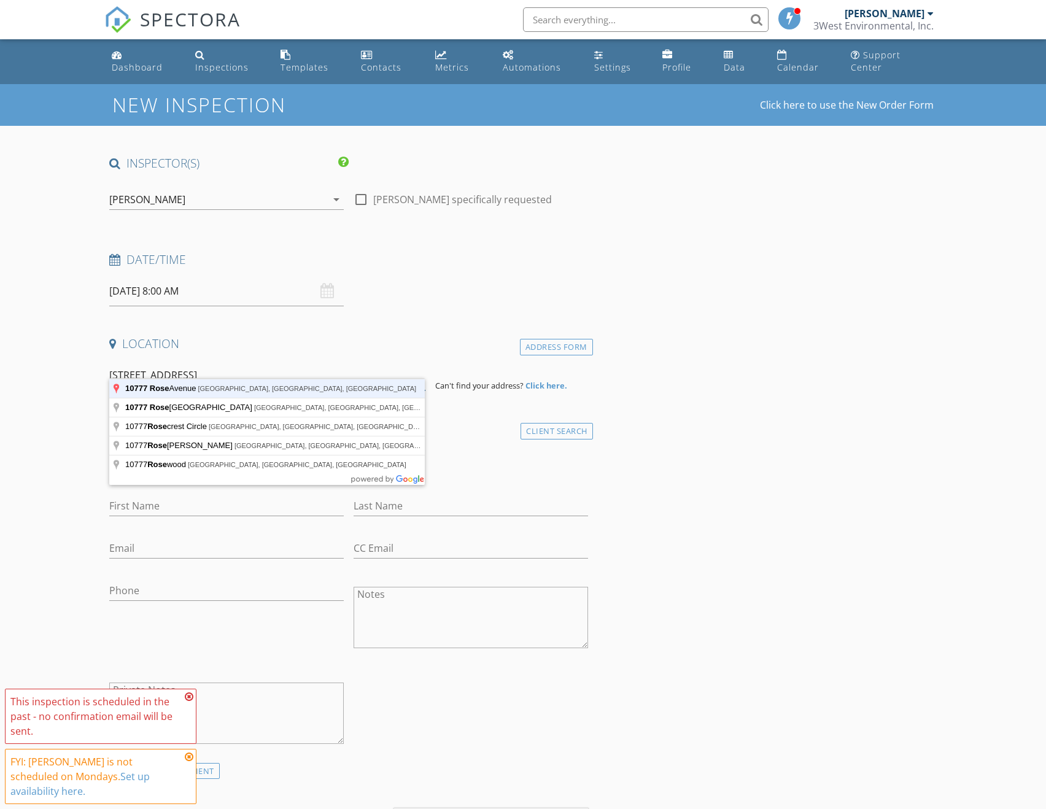
type input "10777 Rose Avenue, Los Angeles, CA, USA"
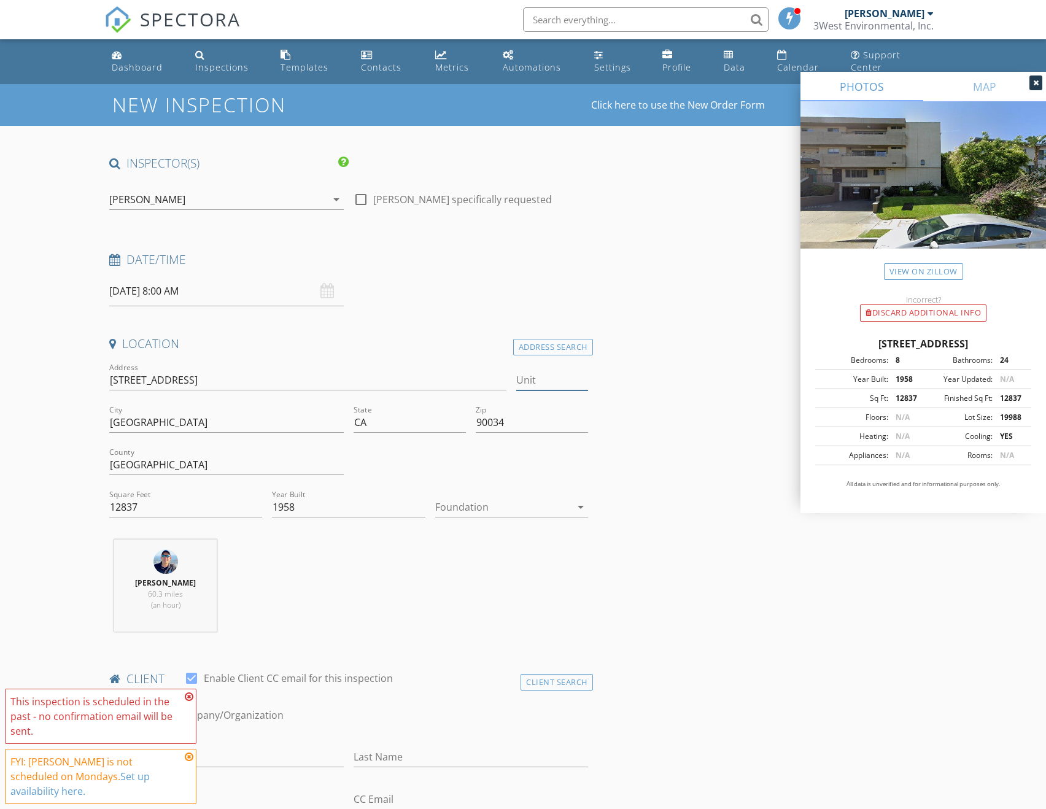
click at [529, 370] on input "Unit" at bounding box center [552, 380] width 72 height 20
type input "Apt 1"
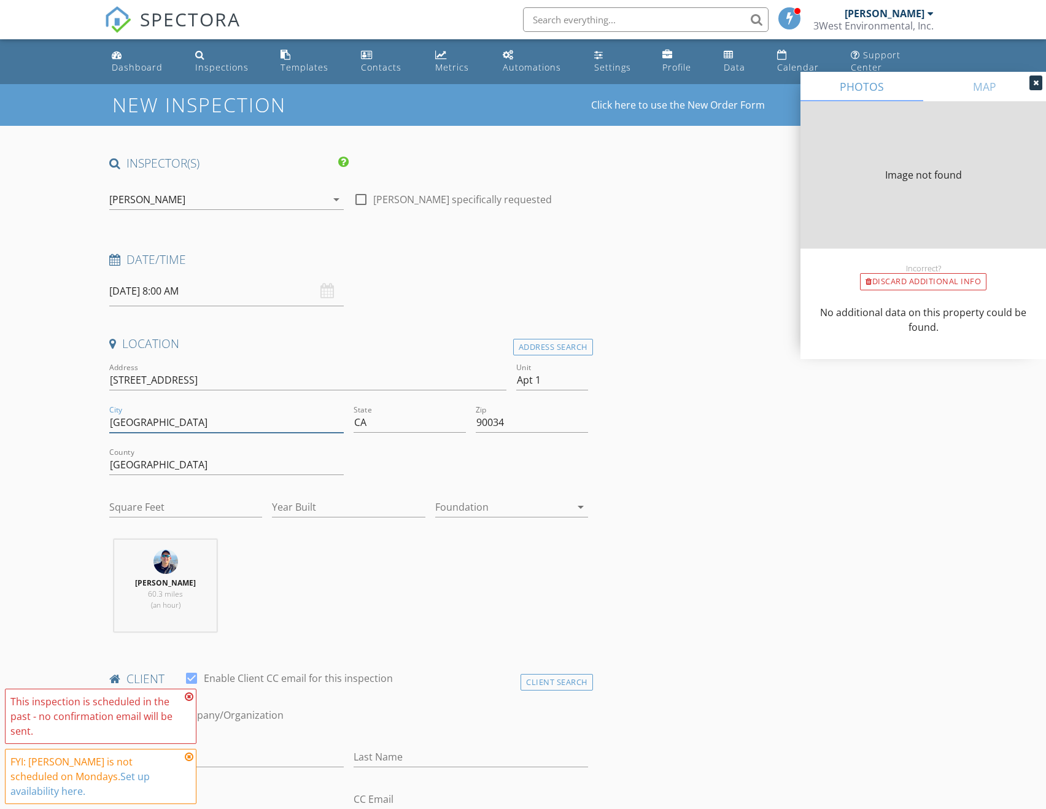
type input "12837"
type input "1958"
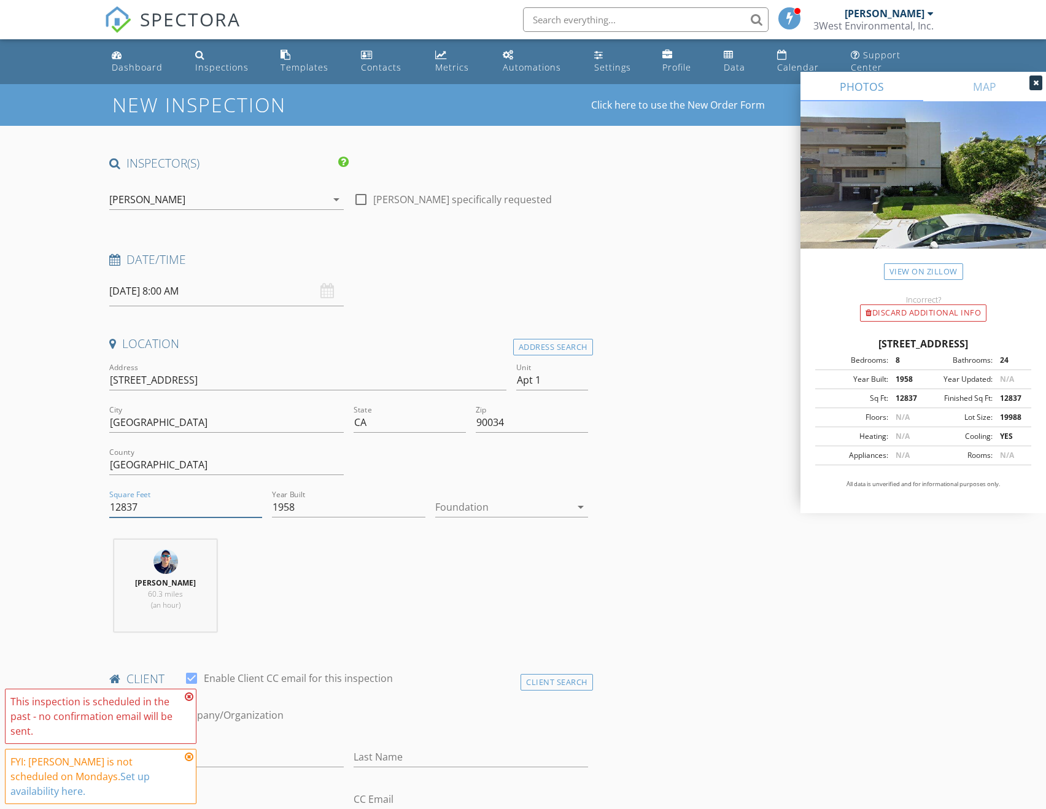
drag, startPoint x: 200, startPoint y: 494, endPoint x: 61, endPoint y: 493, distance: 138.8
type input "5"
type input "600"
click at [467, 497] on div at bounding box center [503, 507] width 136 height 20
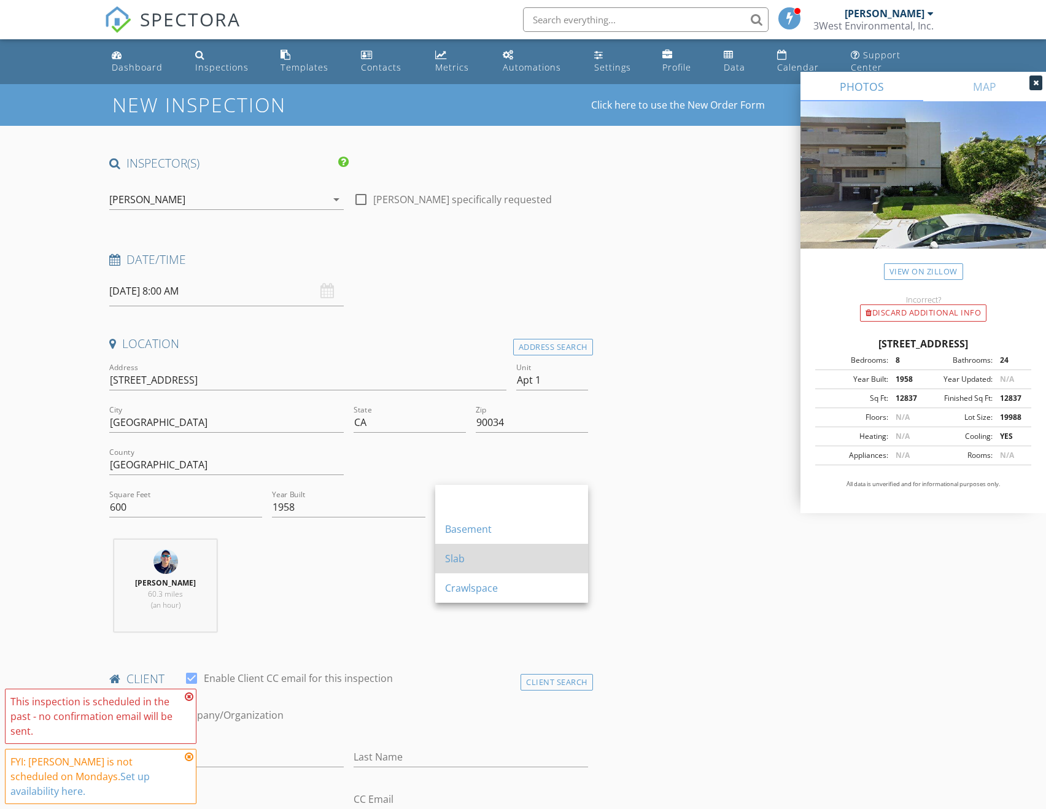
click at [478, 562] on div "Slab" at bounding box center [511, 558] width 133 height 15
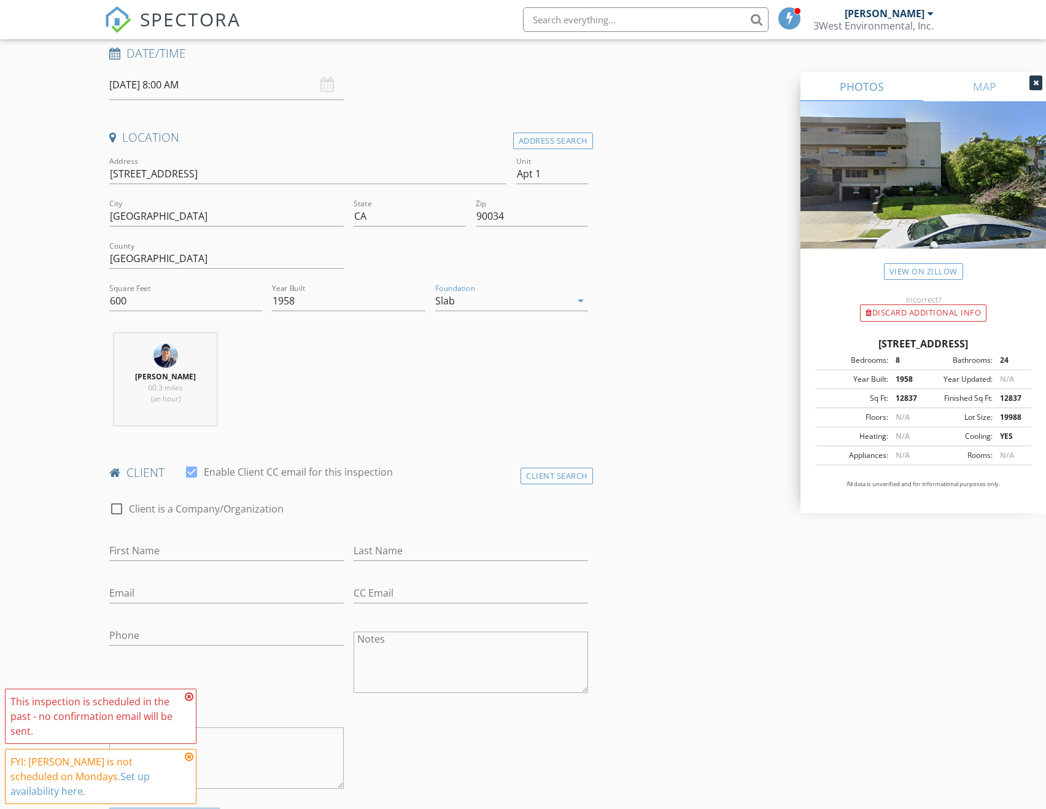
scroll to position [307, 0]
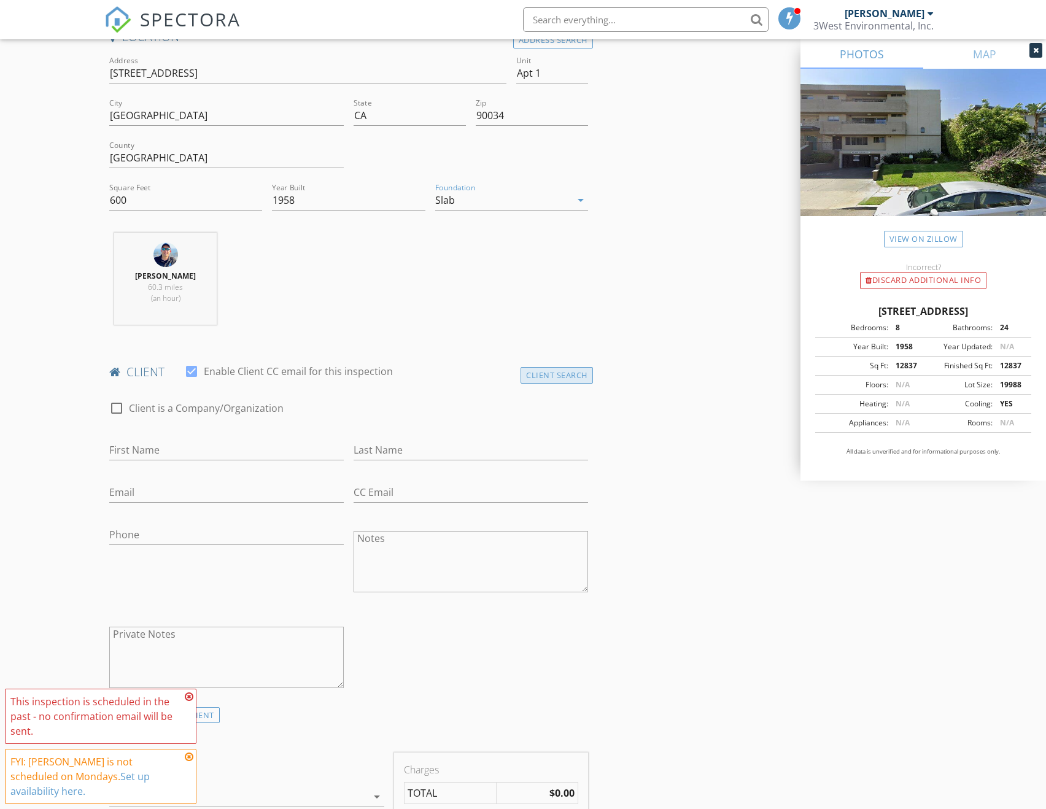
click at [570, 367] on div "Client Search" at bounding box center [557, 375] width 72 height 17
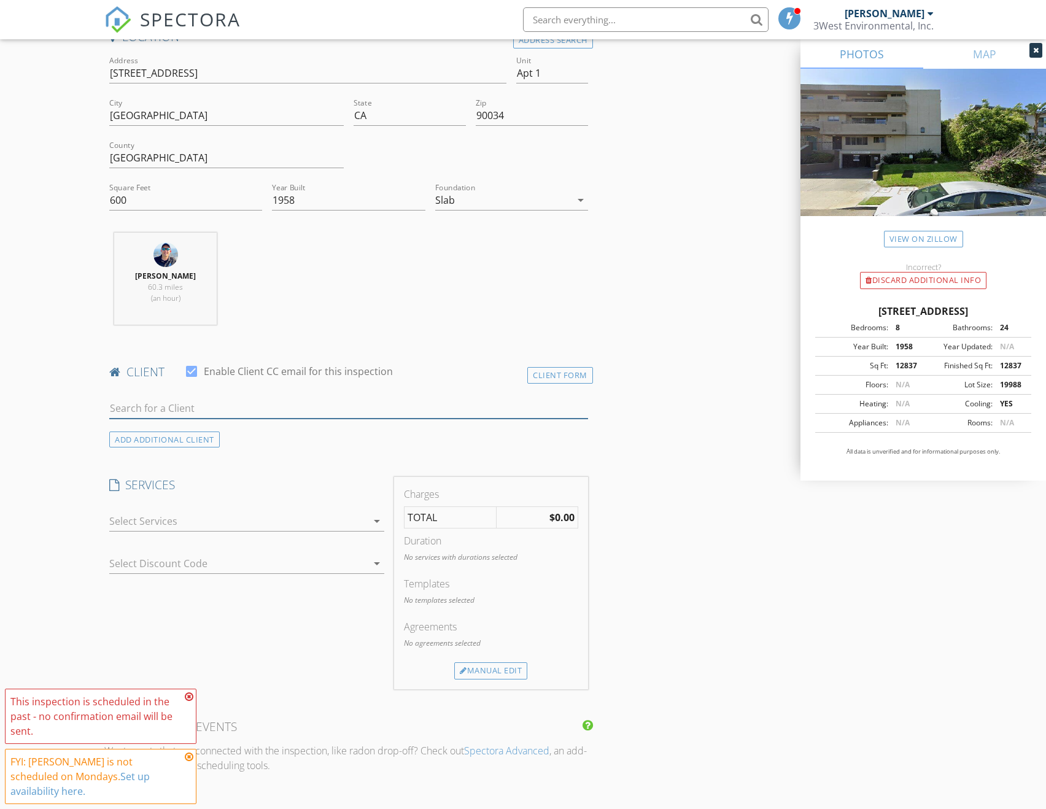
click at [277, 402] on input "text" at bounding box center [348, 408] width 478 height 20
type input "SHL Man"
click at [260, 421] on li "SHL Management Co loren@shlmanagement.com" at bounding box center [348, 436] width 477 height 34
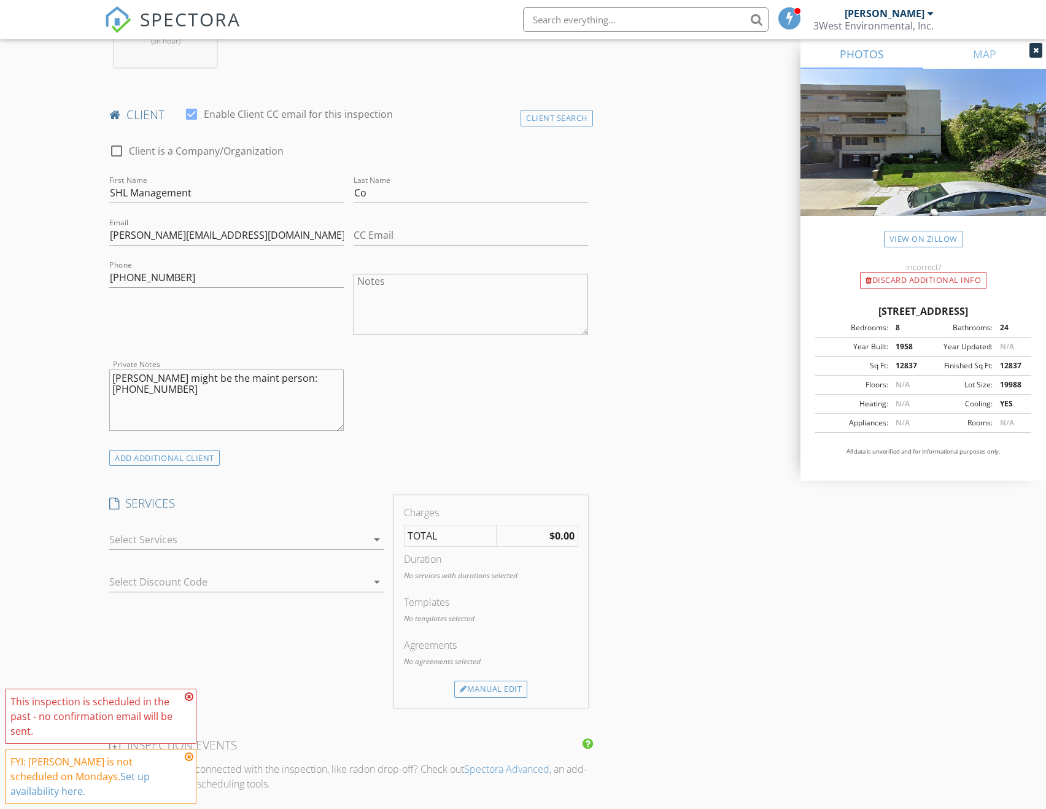
scroll to position [737, 0]
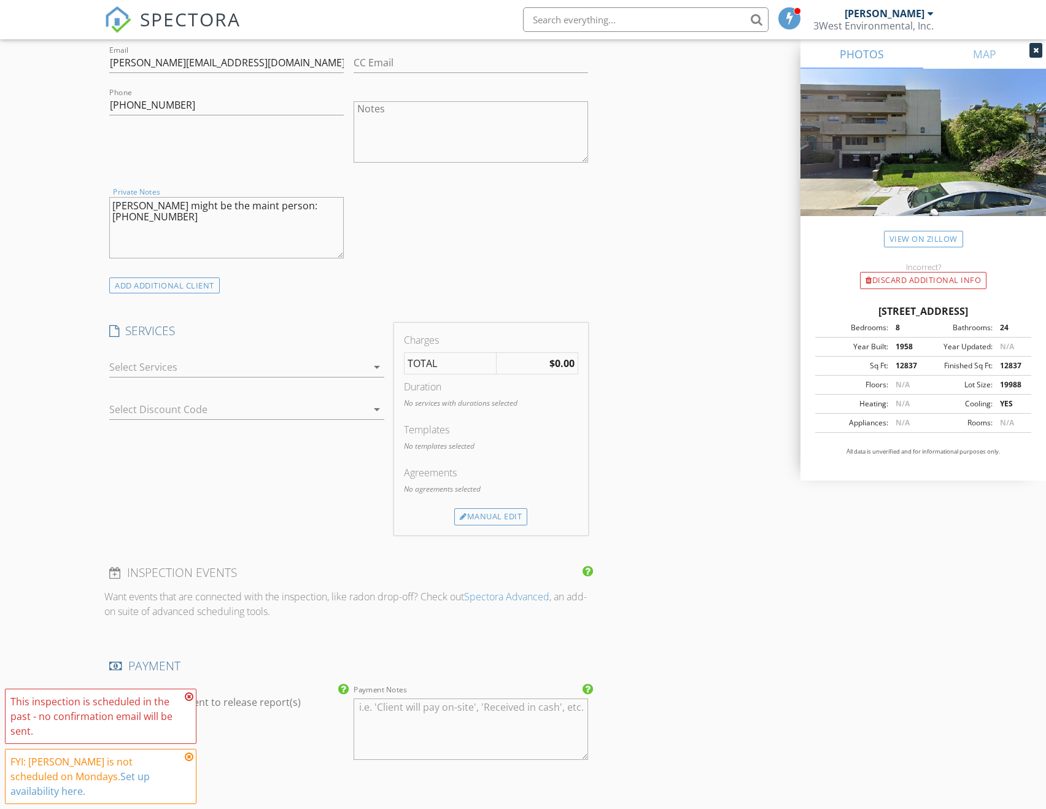
drag, startPoint x: 288, startPoint y: 222, endPoint x: 76, endPoint y: 188, distance: 215.1
click at [76, 188] on div "New Inspection Click here to use the New Order Form INSPECTOR(S) check_box Timo…" at bounding box center [523, 588] width 1046 height 2483
click at [161, 357] on div at bounding box center [238, 367] width 258 height 20
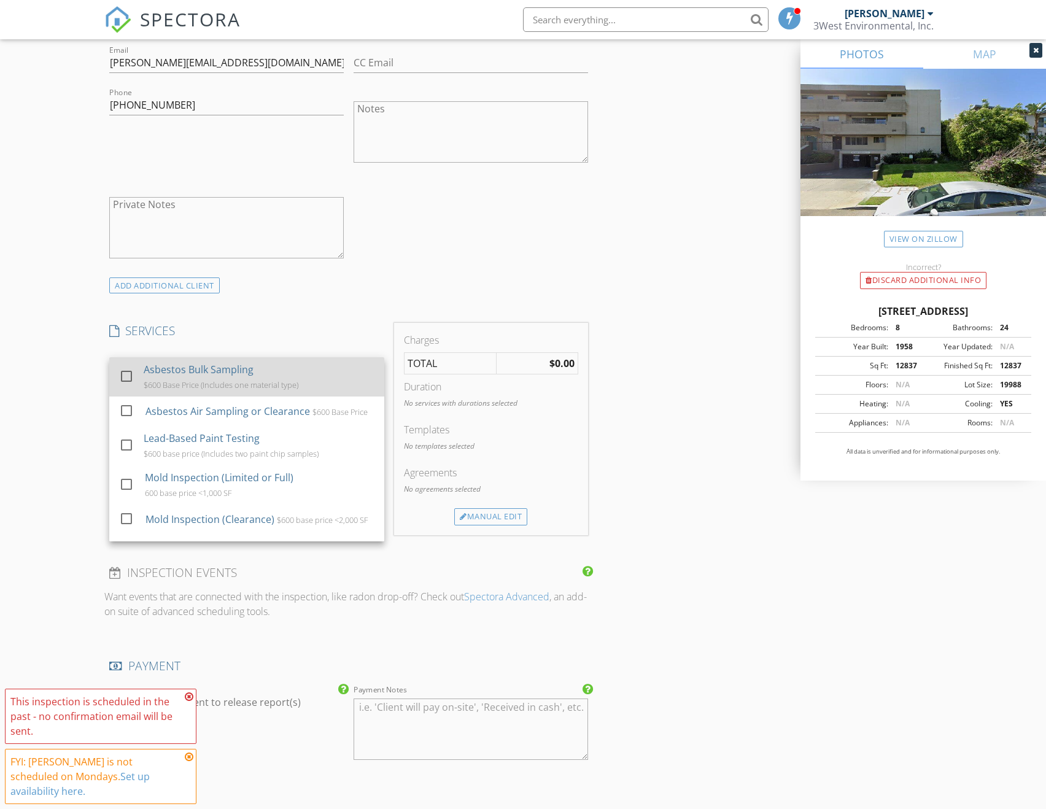
click at [133, 366] on div at bounding box center [126, 376] width 21 height 21
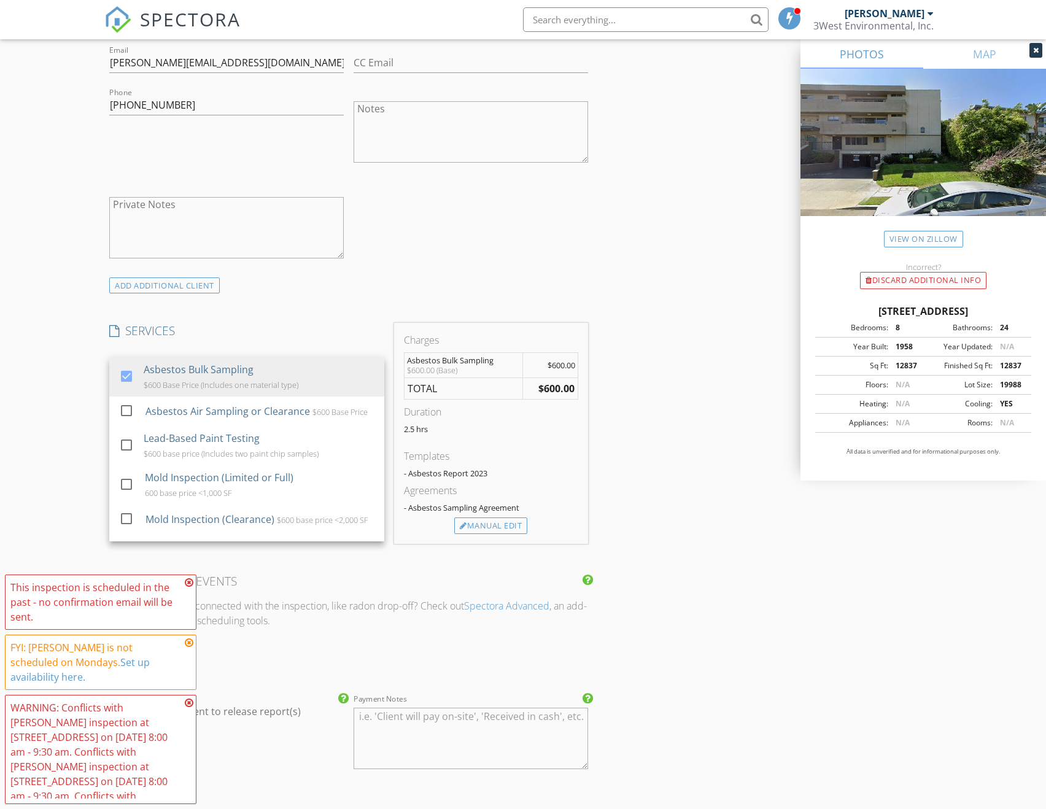
click at [72, 369] on div "New Inspection Click here to use the New Order Form INSPECTOR(S) check_box Timo…" at bounding box center [523, 593] width 1046 height 2492
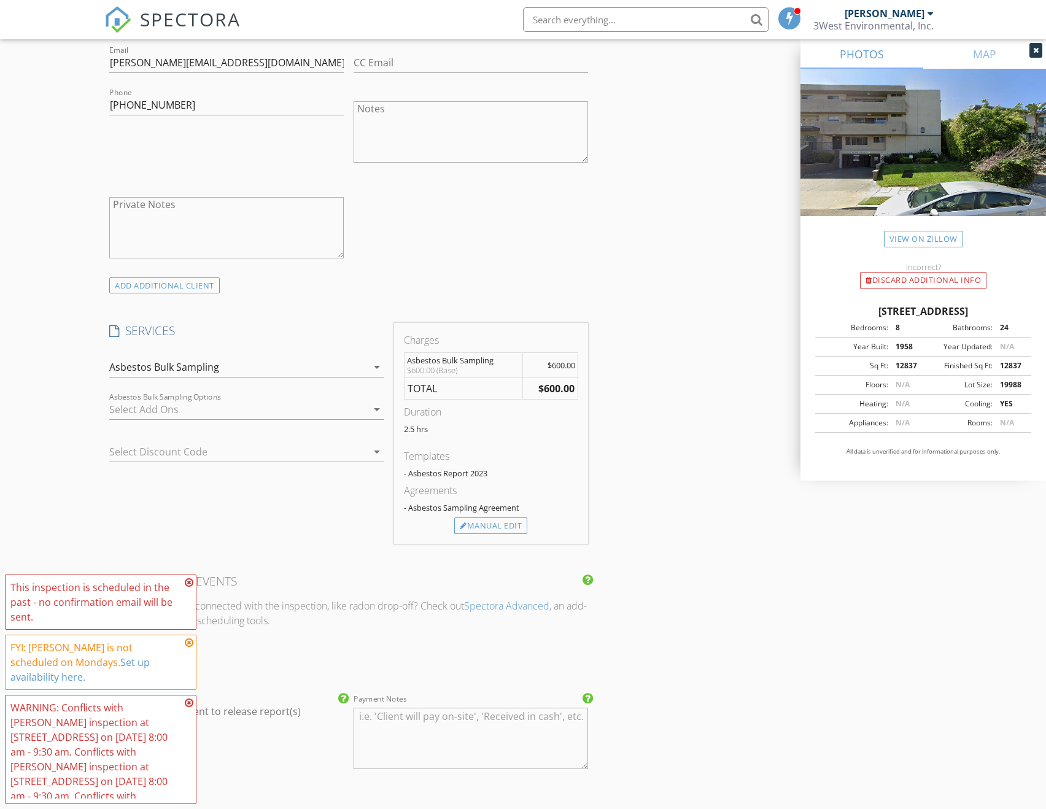
click at [160, 362] on div "Asbestos Bulk Sampling" at bounding box center [164, 367] width 110 height 11
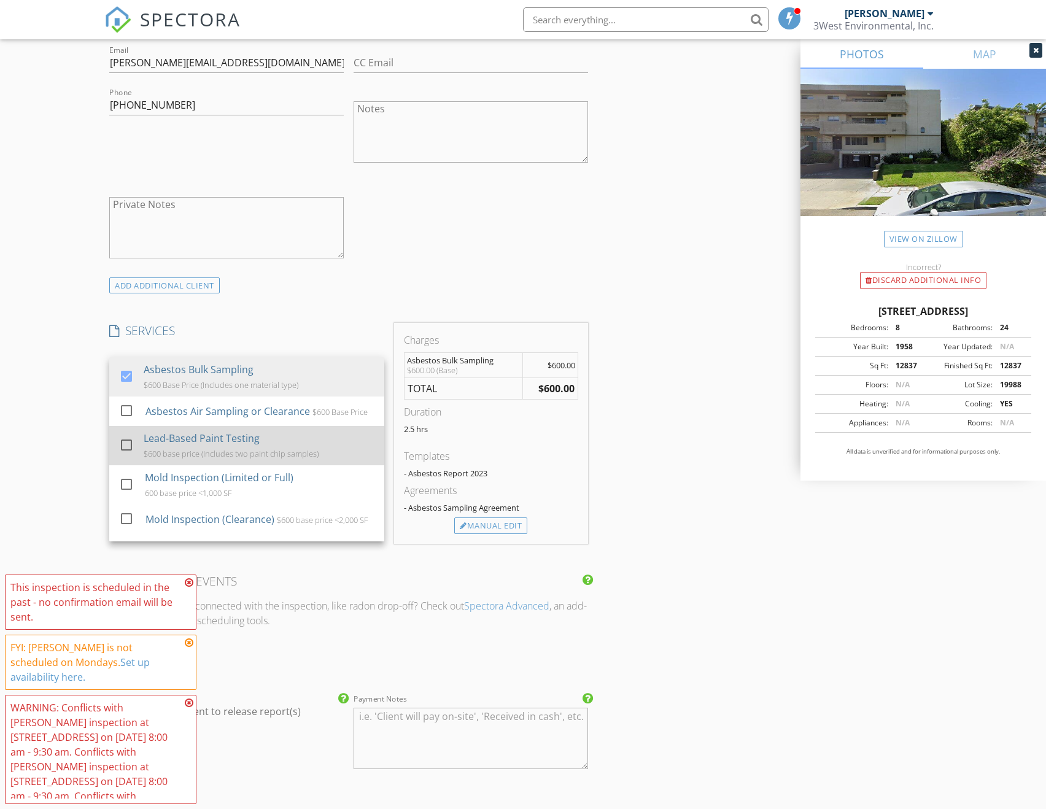
click at [125, 445] on div at bounding box center [126, 445] width 21 height 21
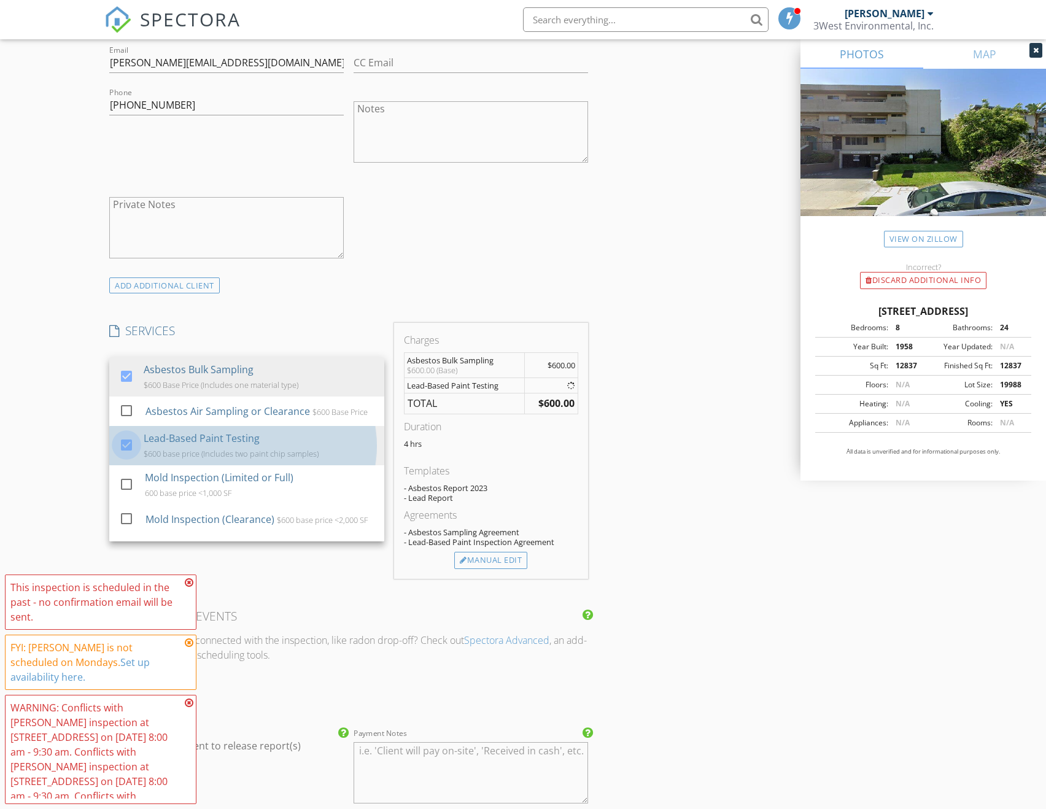
click at [50, 427] on div "New Inspection Click here to use the New Order Form INSPECTOR(S) check_box Timo…" at bounding box center [523, 610] width 1046 height 2527
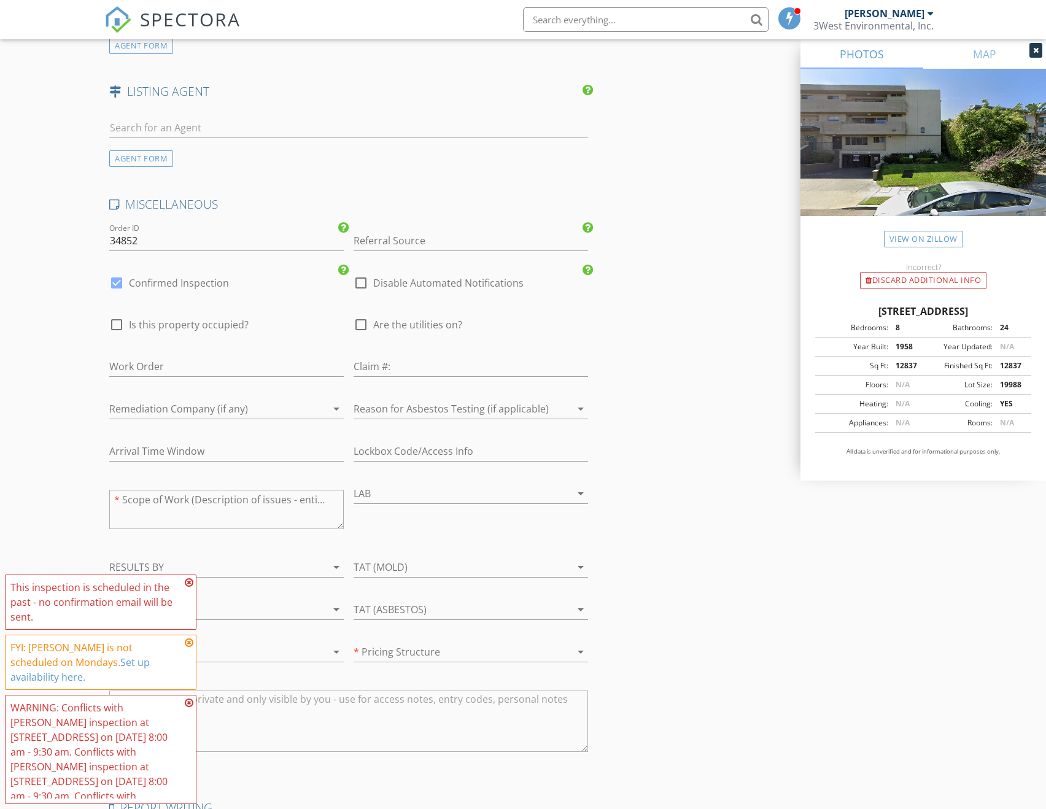
scroll to position [1658, 0]
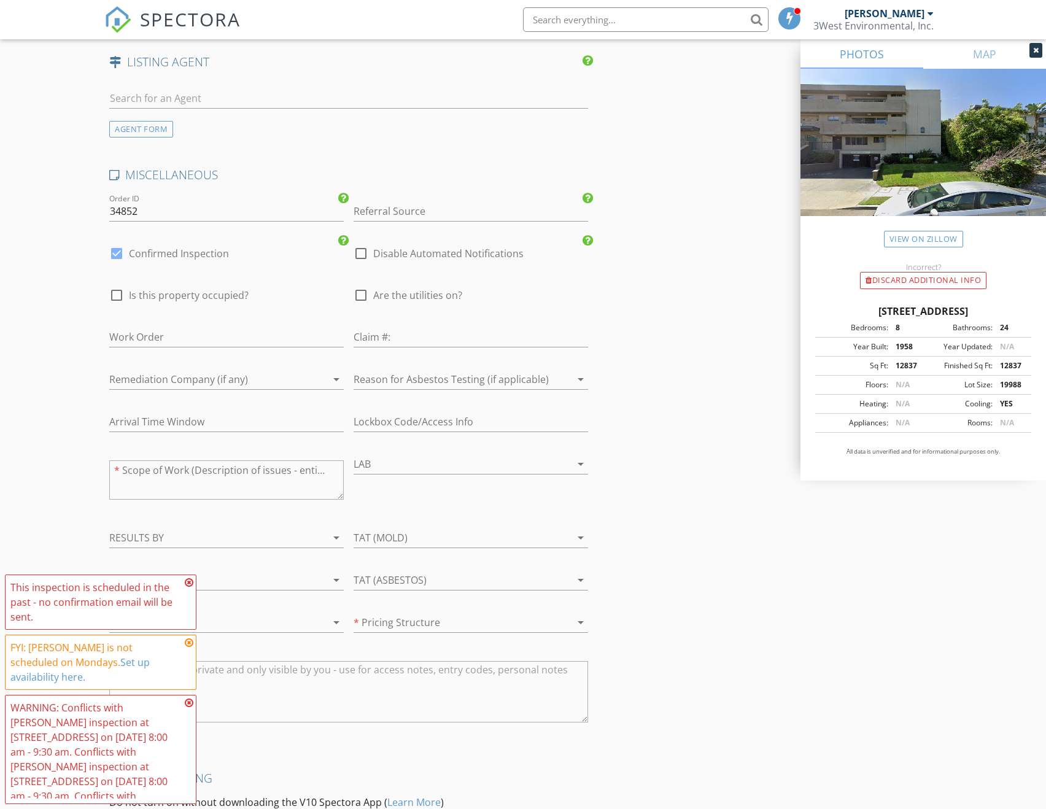
click at [189, 247] on label "Confirmed Inspection" at bounding box center [179, 253] width 100 height 12
checkbox input "false"
checkbox input "true"
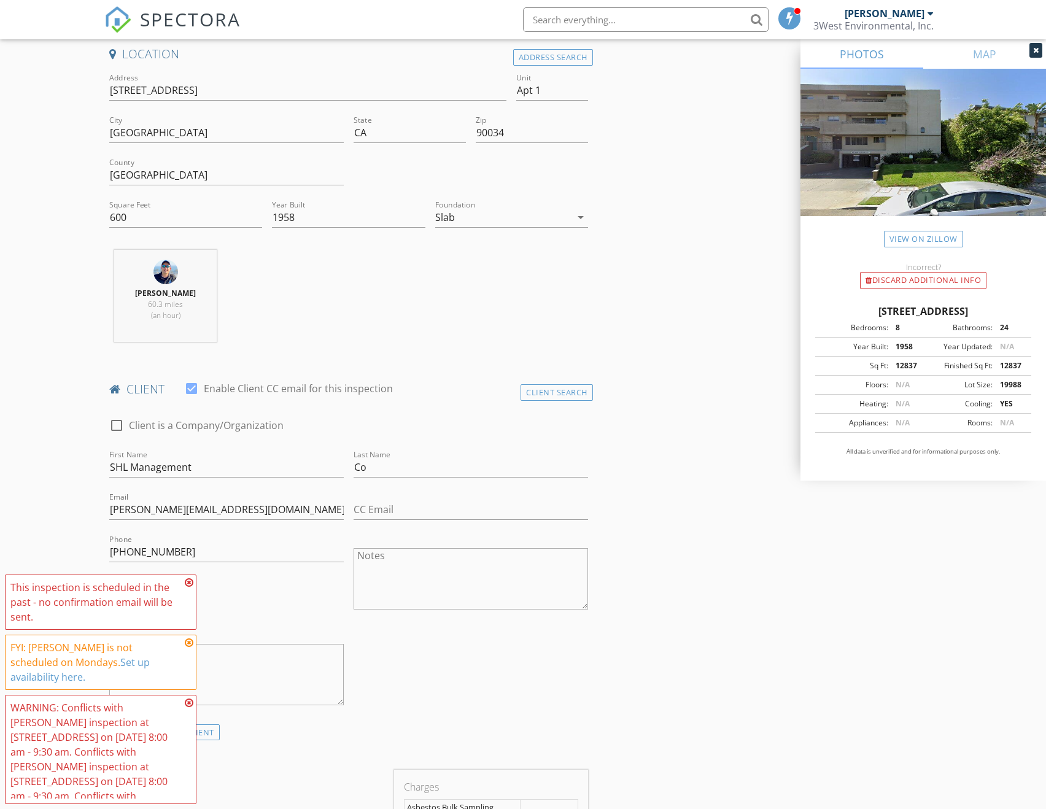
scroll to position [61, 0]
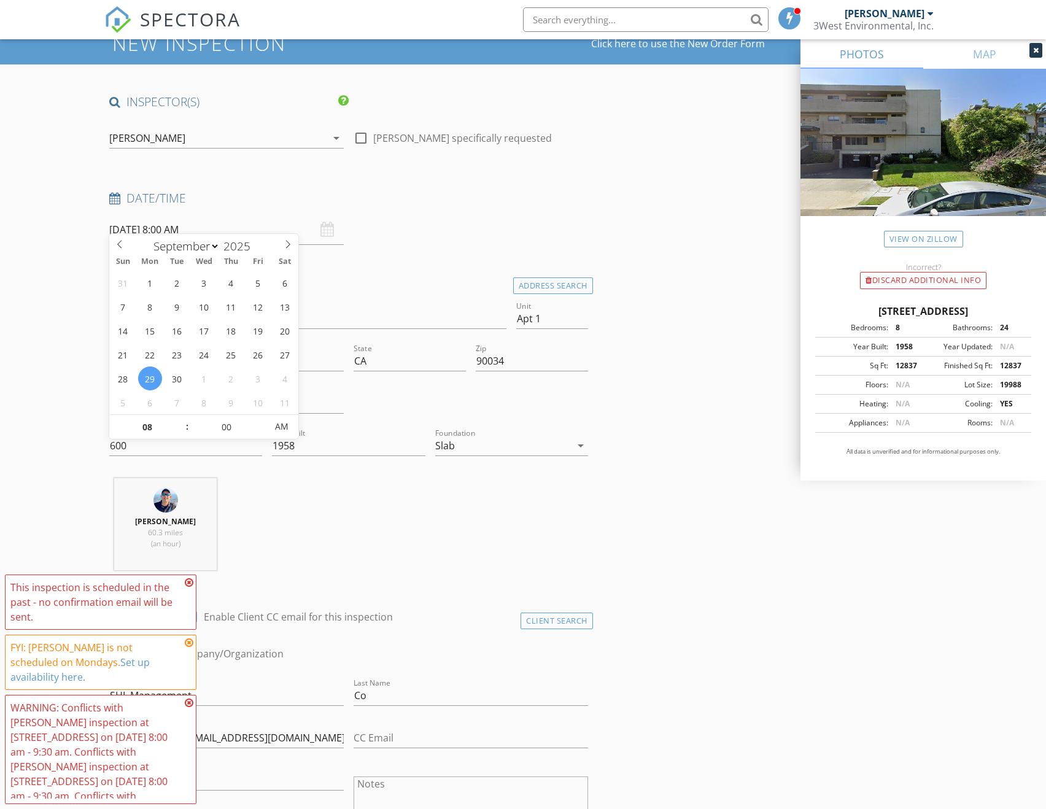
click at [173, 216] on input "09/29/2025 8:00 AM" at bounding box center [226, 230] width 235 height 30
type input "09"
type input "09/29/2025 9:00 AM"
click at [182, 420] on span at bounding box center [181, 421] width 9 height 12
type input "10"
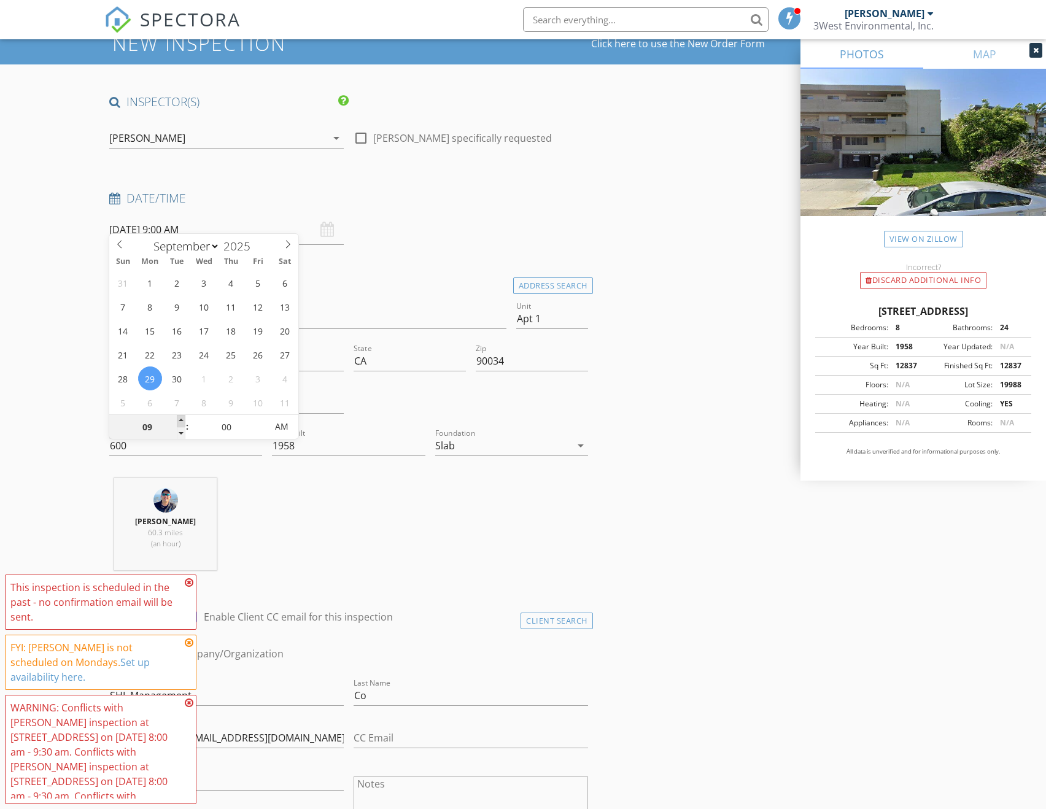
type input "09/29/2025 10:00 AM"
click at [182, 420] on span at bounding box center [181, 421] width 9 height 12
type input "11"
type input "09/29/2025 11:00 AM"
click at [182, 420] on span at bounding box center [181, 421] width 9 height 12
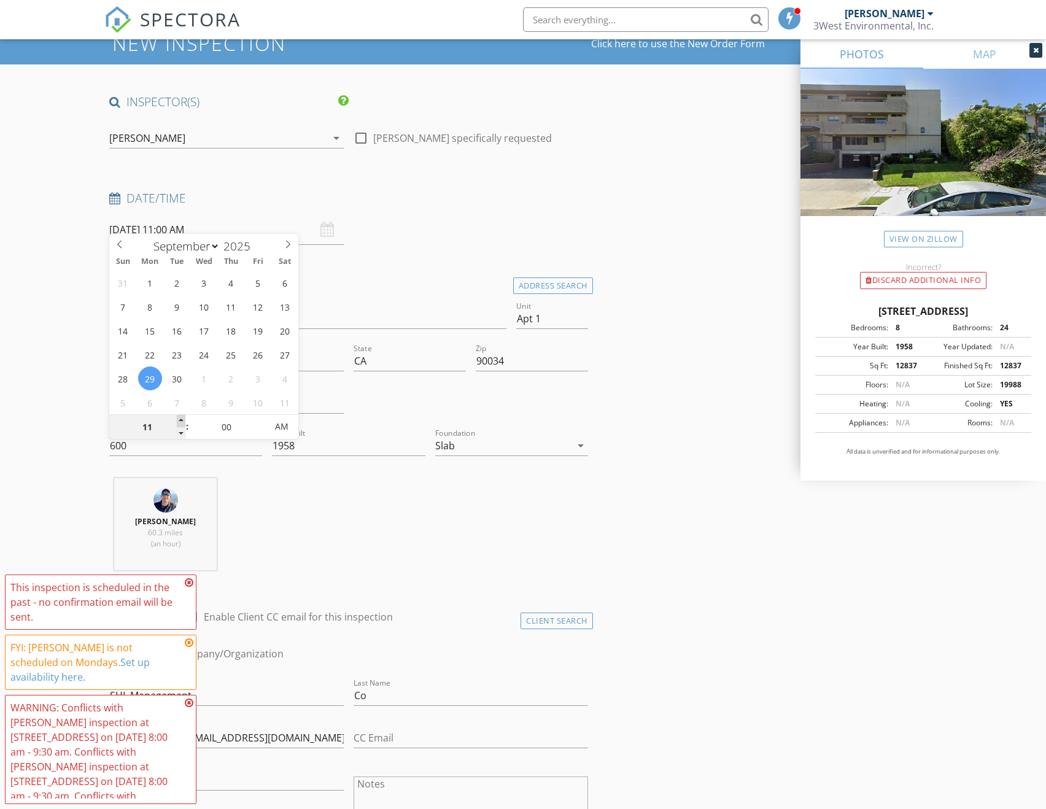
type input "12"
type input "09/29/2025 12:00 PM"
click at [182, 420] on span at bounding box center [181, 421] width 9 height 12
type input "01"
type input "09/29/2025 1:00 PM"
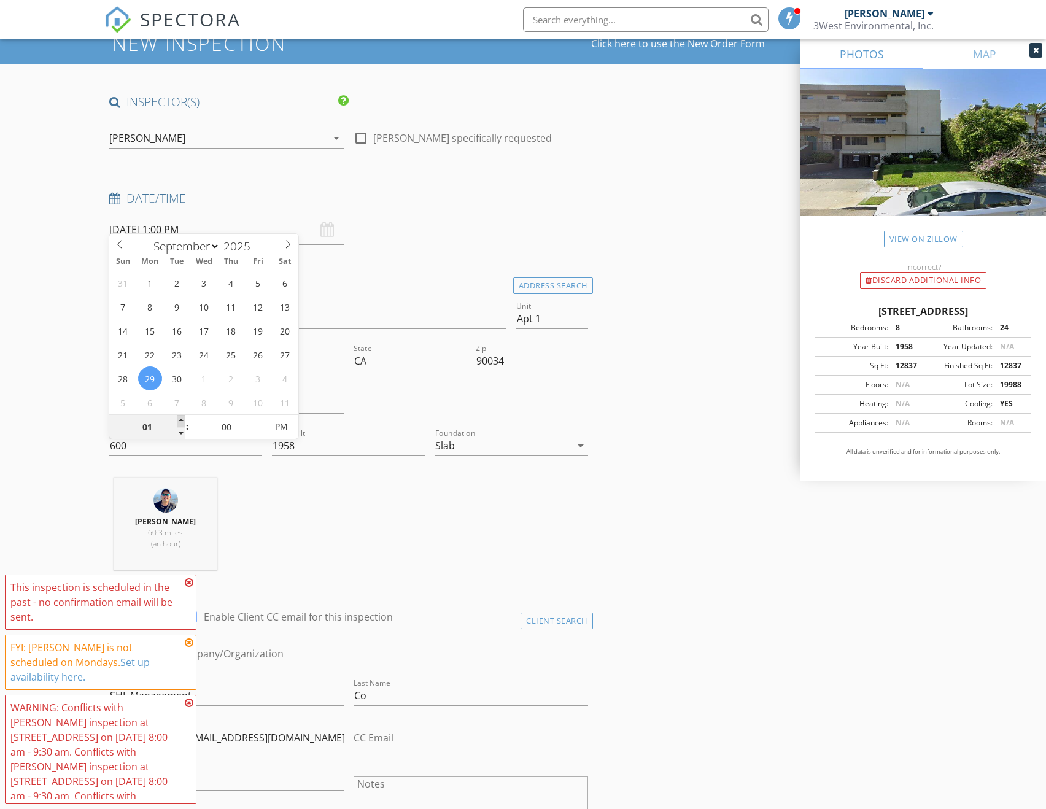
click at [182, 420] on span at bounding box center [181, 421] width 9 height 12
type input "02"
type input "09/29/2025 2:00 PM"
click at [182, 420] on span at bounding box center [181, 421] width 9 height 12
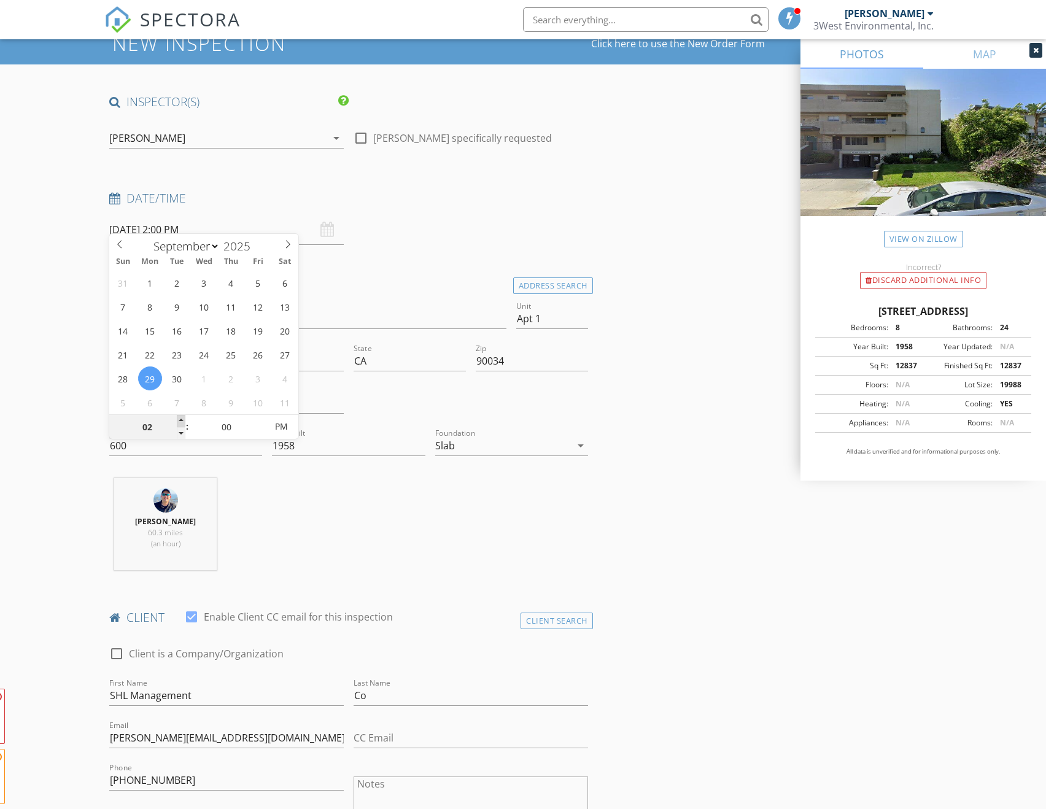
type input "03"
type input "[DATE] 3:00 PM"
click at [182, 420] on span at bounding box center [181, 421] width 9 height 12
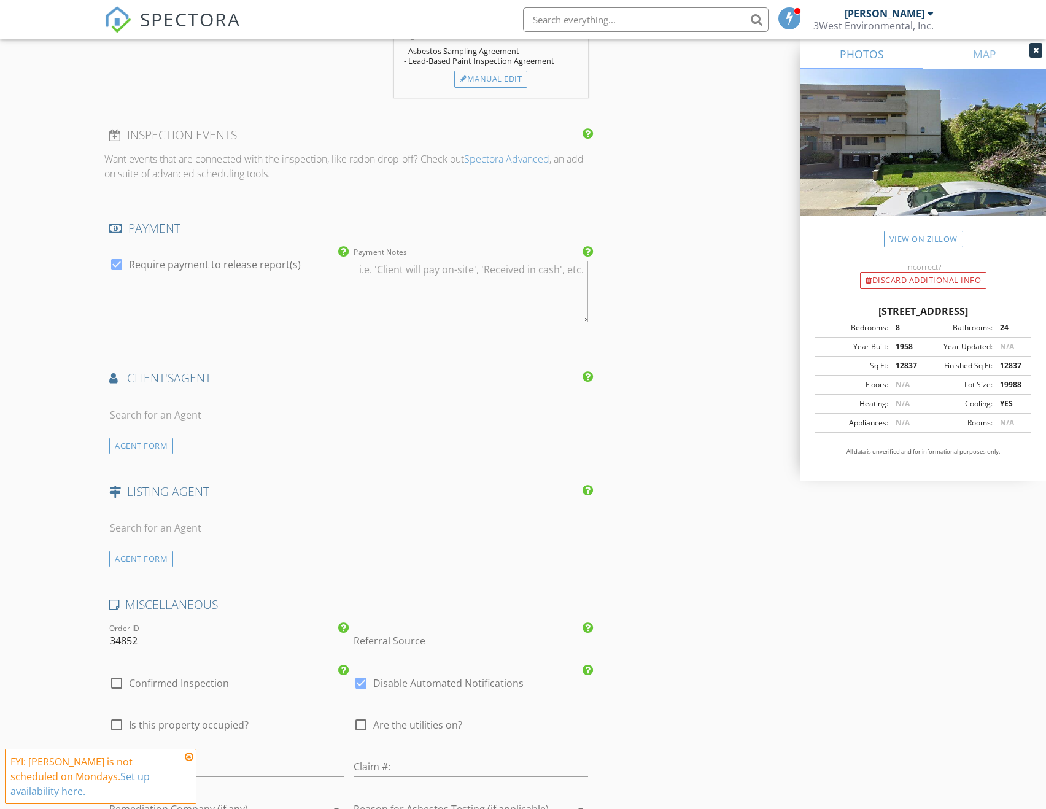
scroll to position [1658, 0]
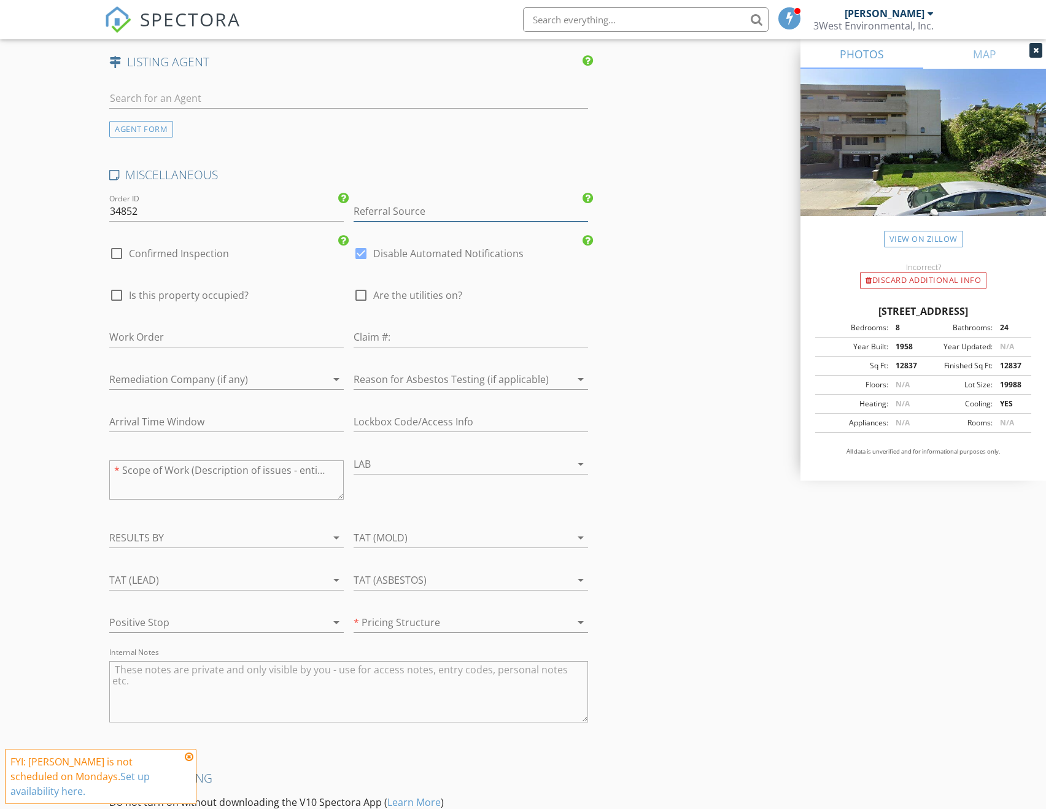
click at [415, 201] on input "Referral Source" at bounding box center [471, 211] width 235 height 20
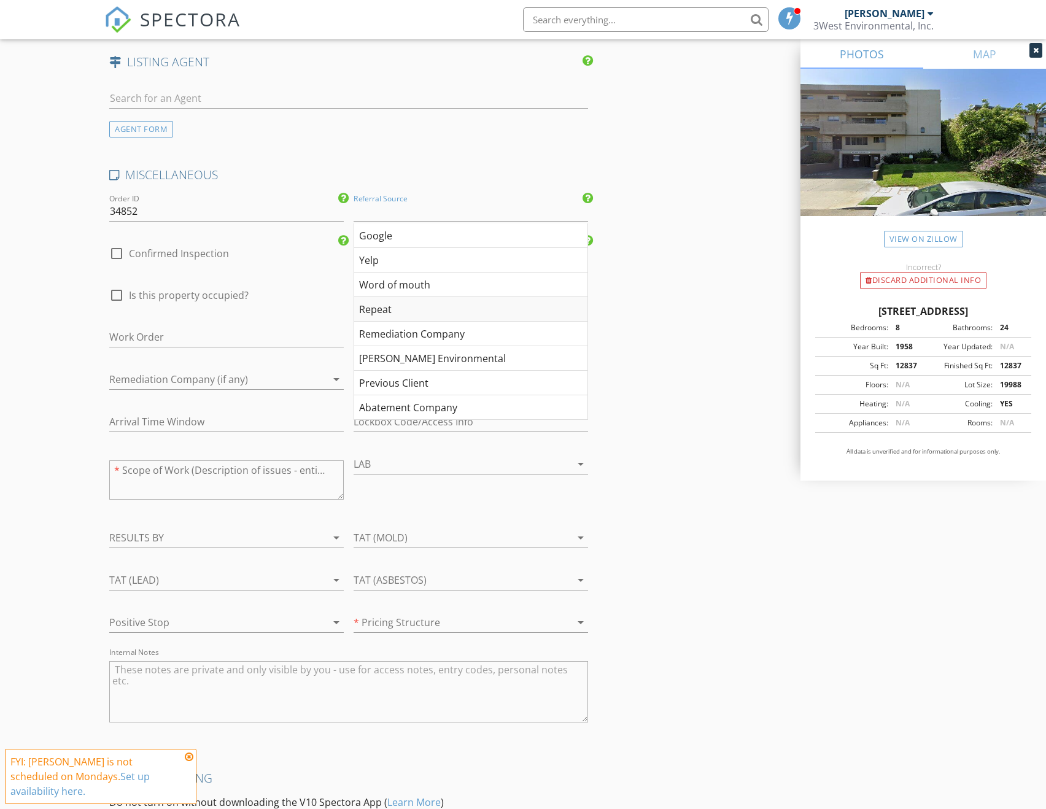
click at [388, 297] on div "Repeat" at bounding box center [470, 309] width 233 height 25
type input "Repeat"
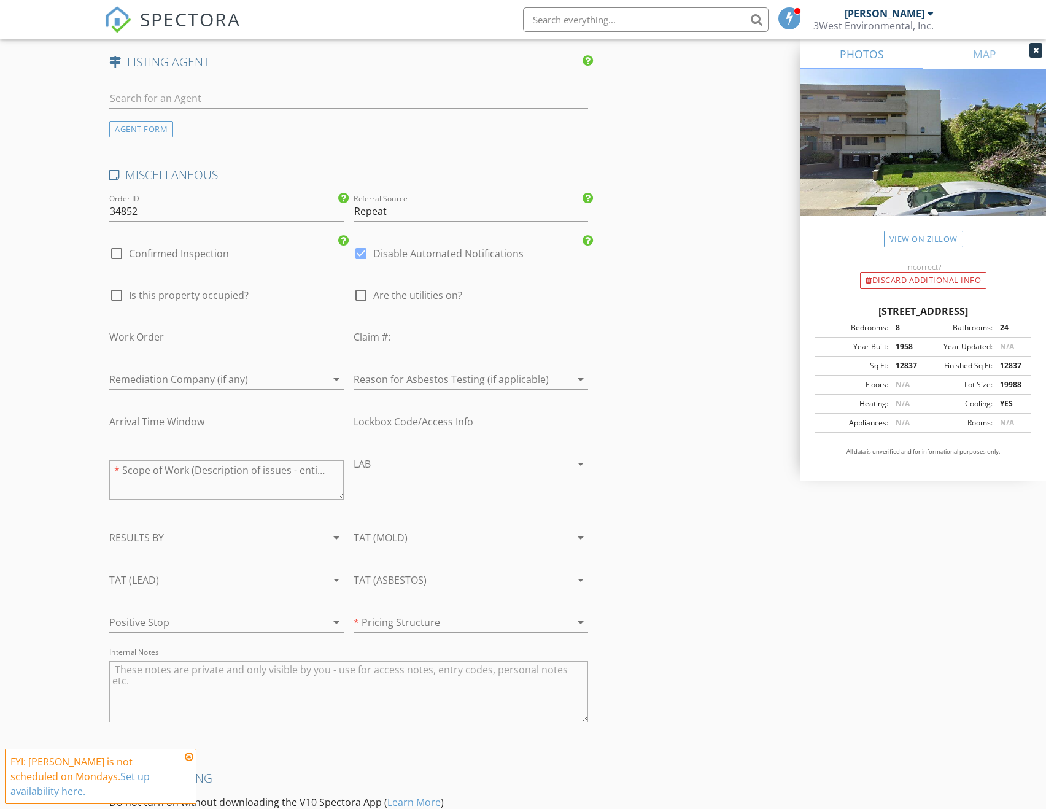
click at [441, 370] on div at bounding box center [454, 380] width 200 height 20
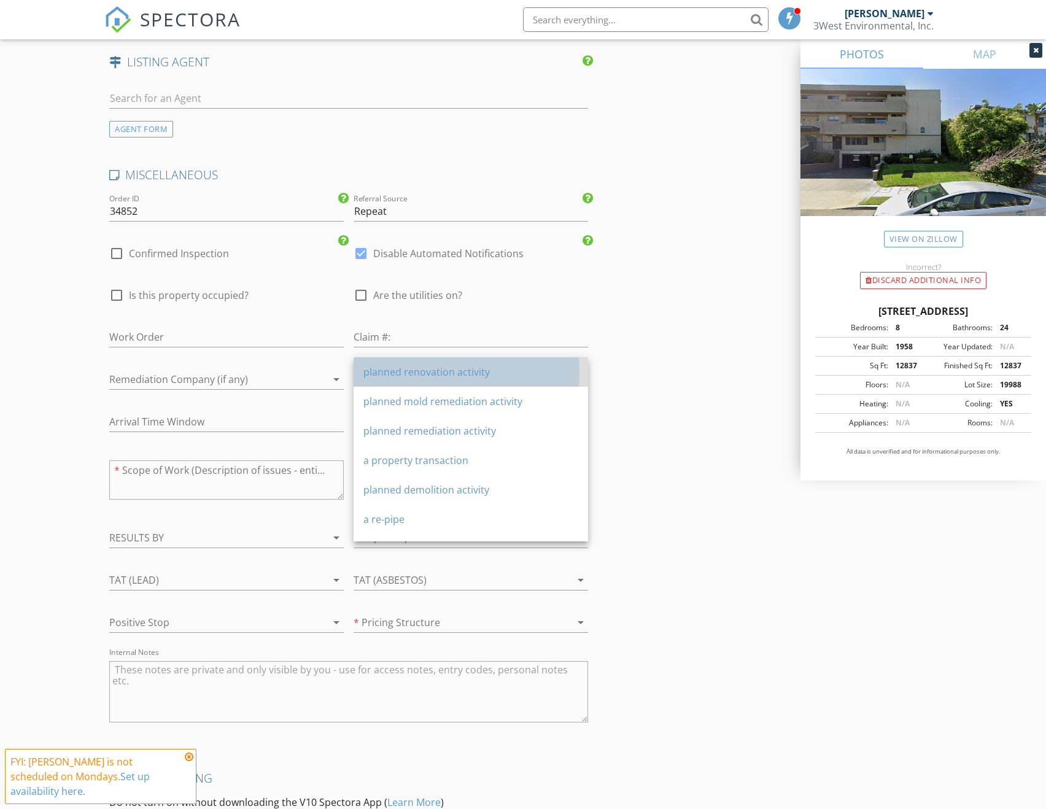
click at [433, 371] on div "planned renovation activity" at bounding box center [470, 372] width 215 height 15
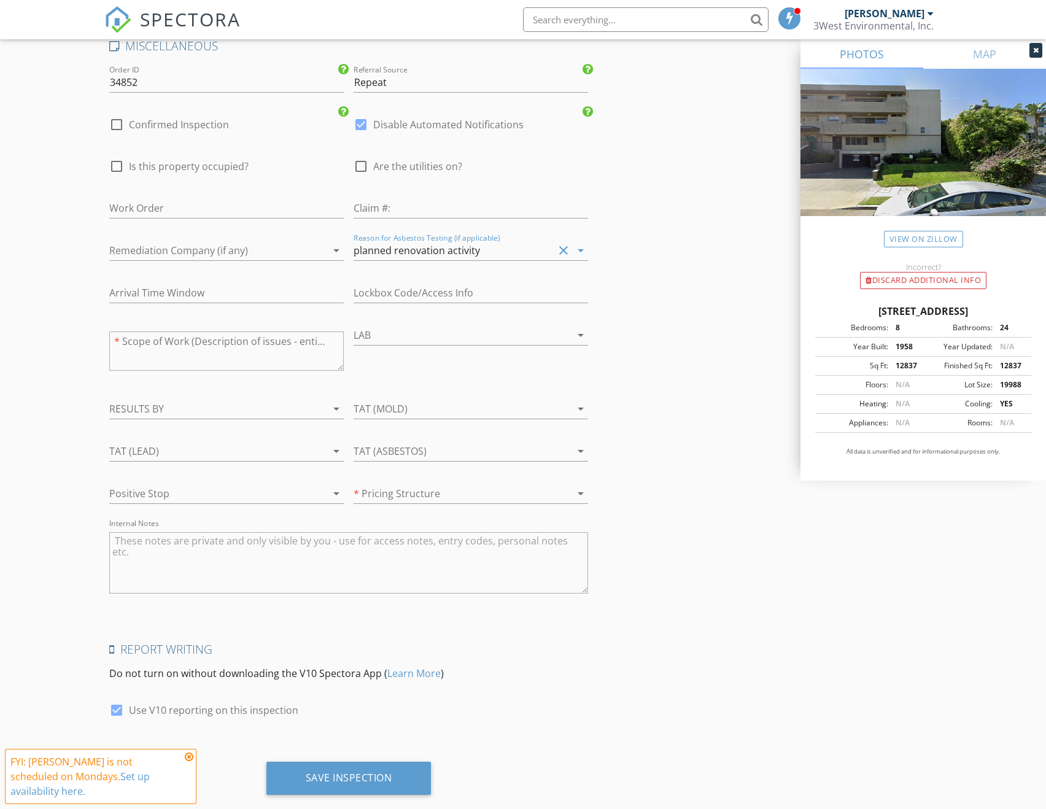
scroll to position [1799, 0]
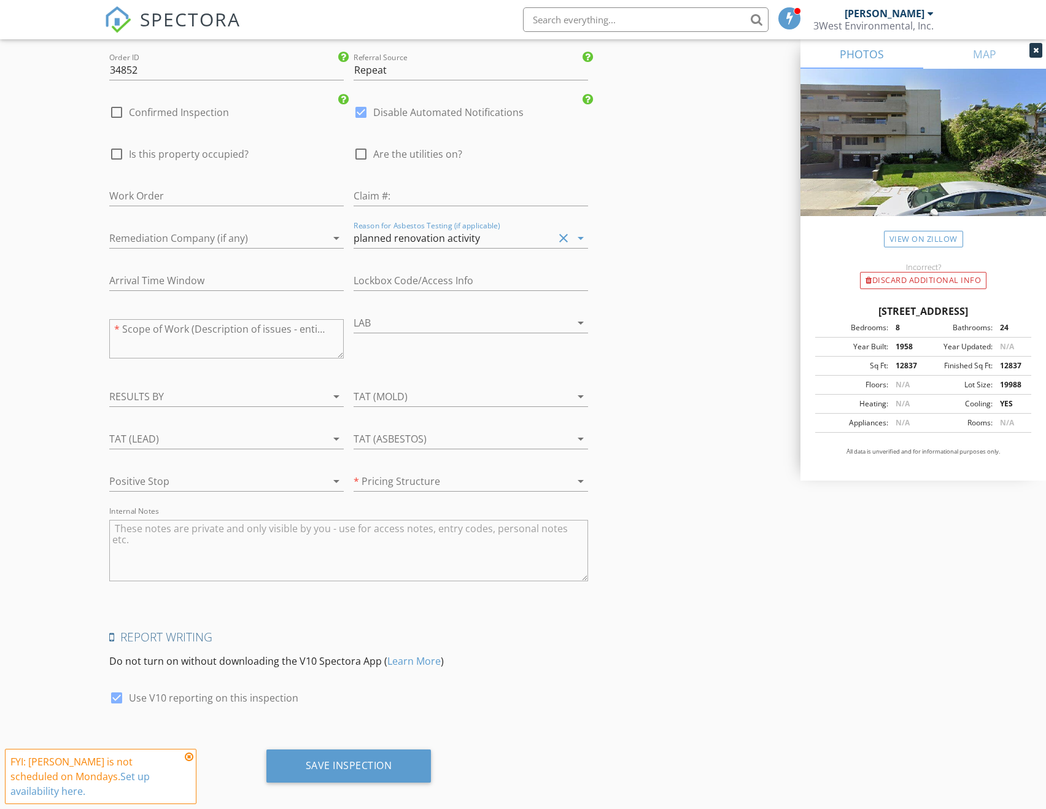
click at [358, 534] on textarea "Internal Notes" at bounding box center [348, 550] width 478 height 61
type textarea "Walls, ceiling, maybe flooring."
click at [372, 760] on div "Save Inspection" at bounding box center [349, 766] width 87 height 12
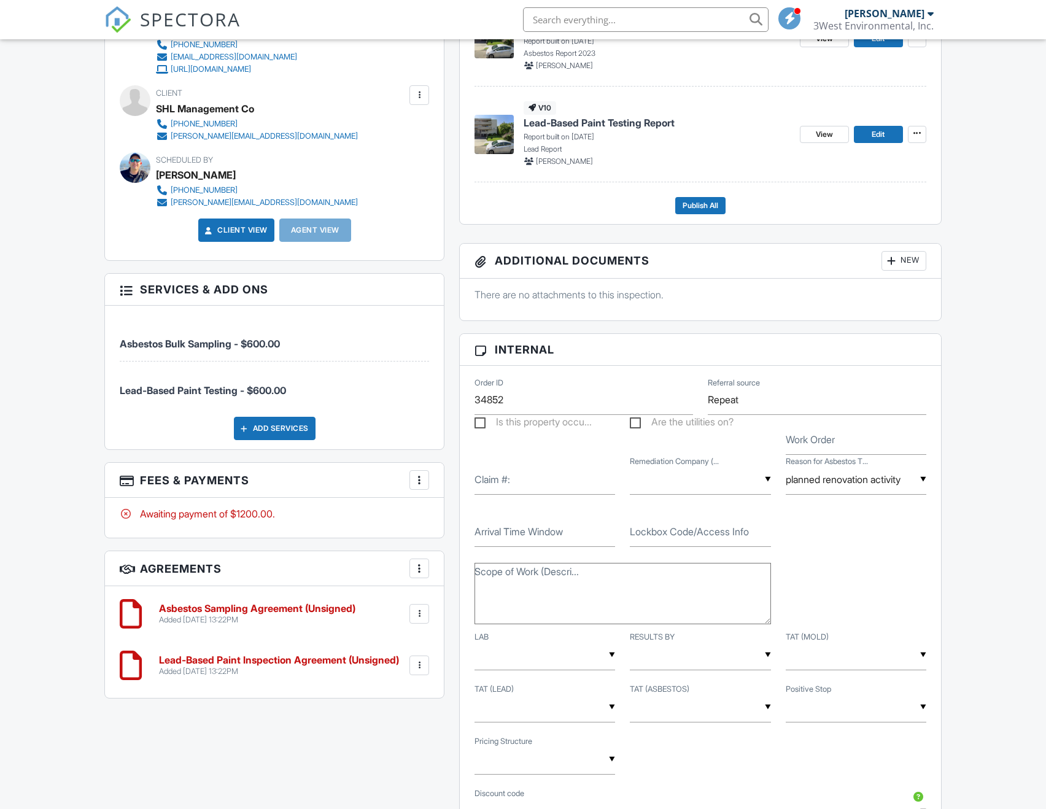
scroll to position [566, 0]
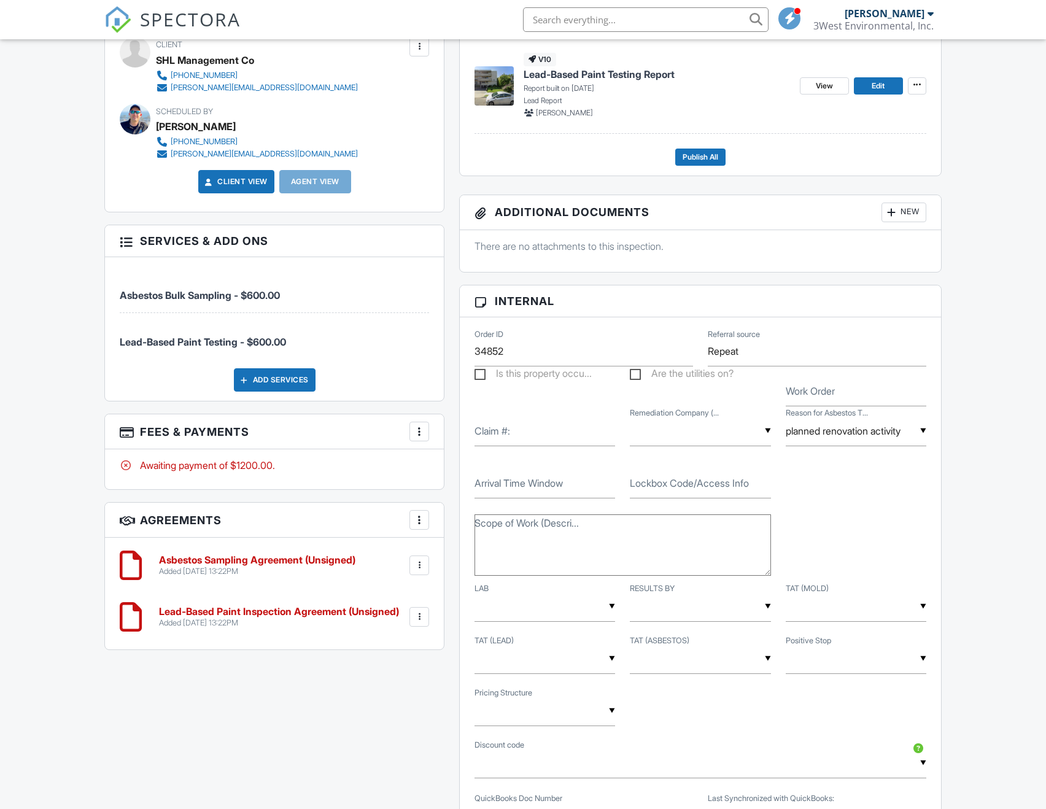
click at [720, 446] on div "▼ First To Respond Restoration Flux Restoration Kade Restoration EcoPure Enviro…" at bounding box center [700, 431] width 141 height 30
click at [692, 508] on span "First To Respond Restoration" at bounding box center [700, 494] width 116 height 44
type input "First To Respond Restoration"
click at [963, 513] on div "Dashboard Inspections Templates Contacts Metrics Automations Settings Profile D…" at bounding box center [523, 597] width 1046 height 2247
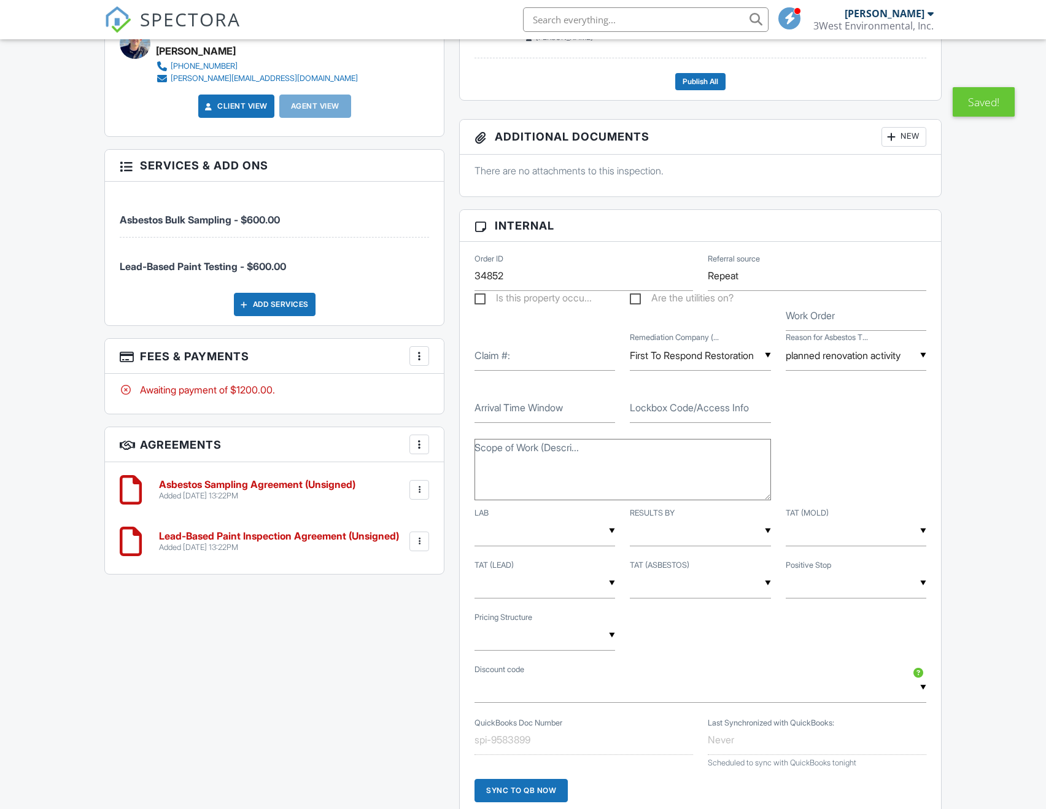
scroll to position [750, 0]
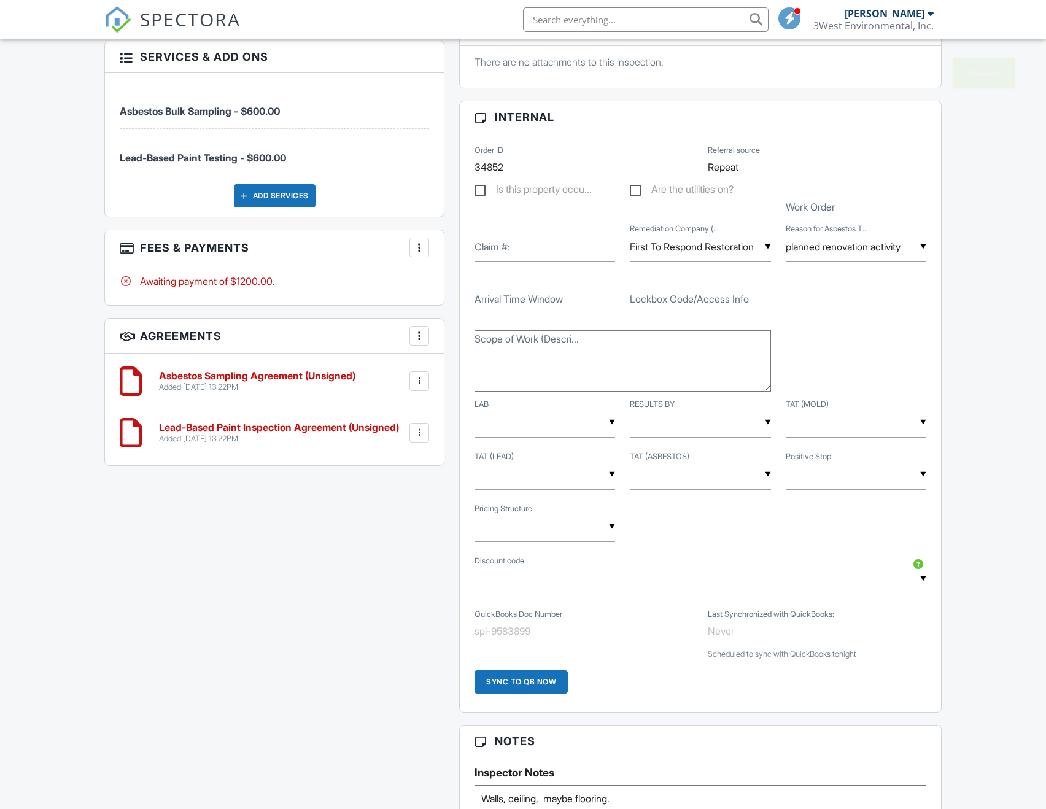
click at [727, 438] on div "▼ RESULTS BY EOD MON RESULTS BY EOD TUES RESULTS BY EOD WED RESULTS BY EOD THUR…" at bounding box center [700, 423] width 141 height 30
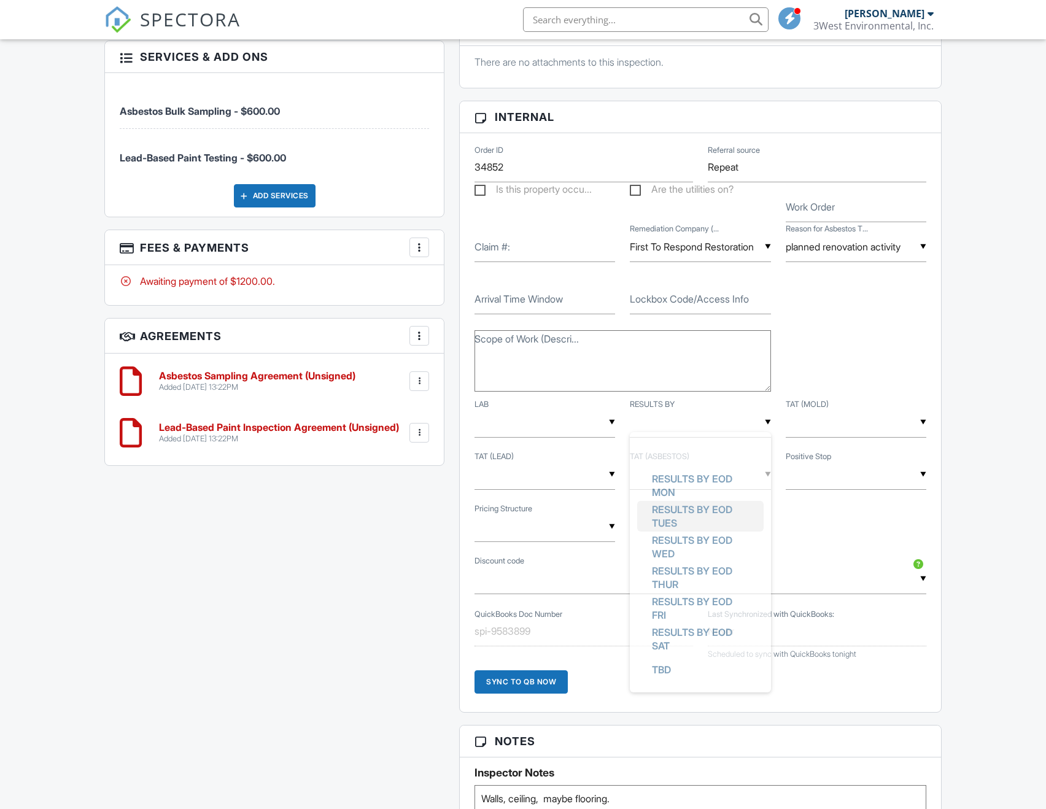
click at [709, 517] on span "RESULTS BY EOD TUES" at bounding box center [700, 516] width 116 height 44
type input "RESULTS BY EOD TUES"
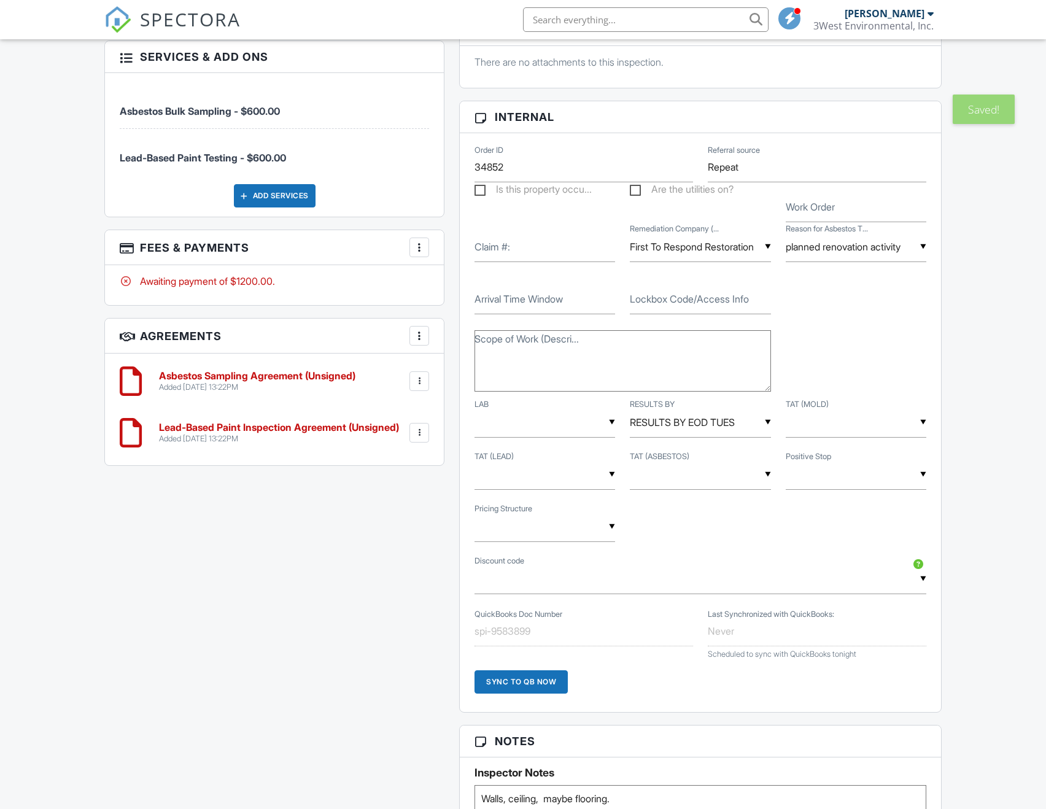
click at [955, 452] on div "Dashboard Inspections Templates Contacts Metrics Automations Settings Profile D…" at bounding box center [523, 413] width 1046 height 2247
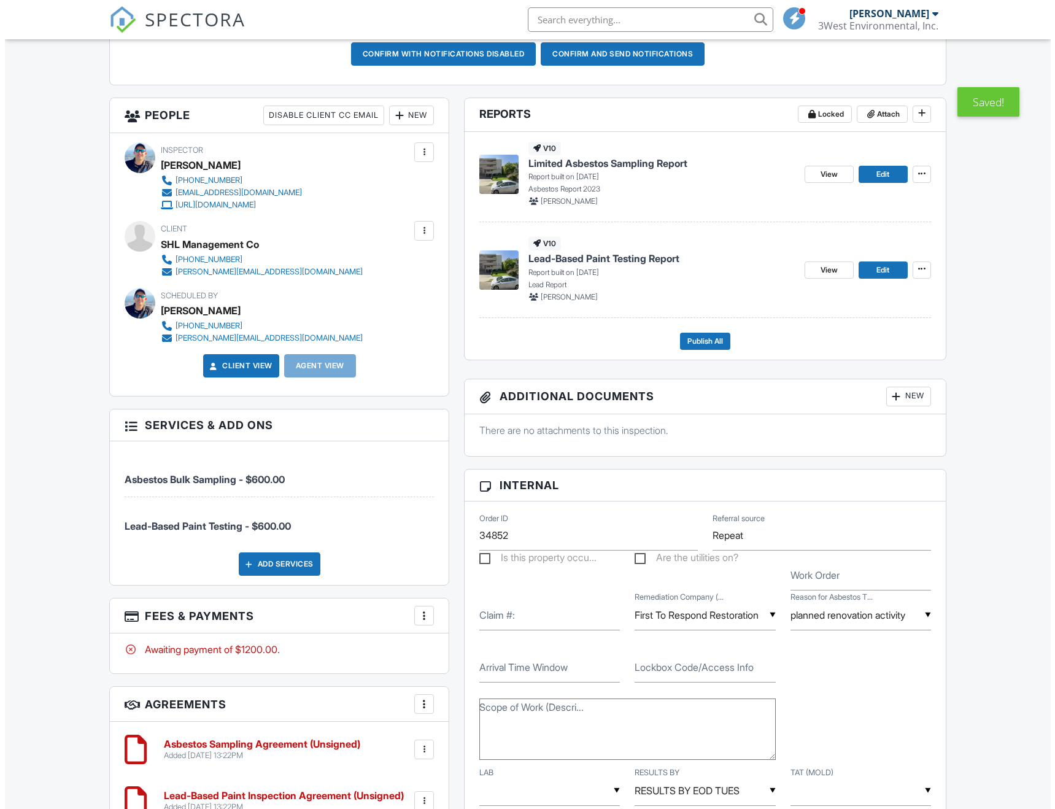
scroll to position [688, 0]
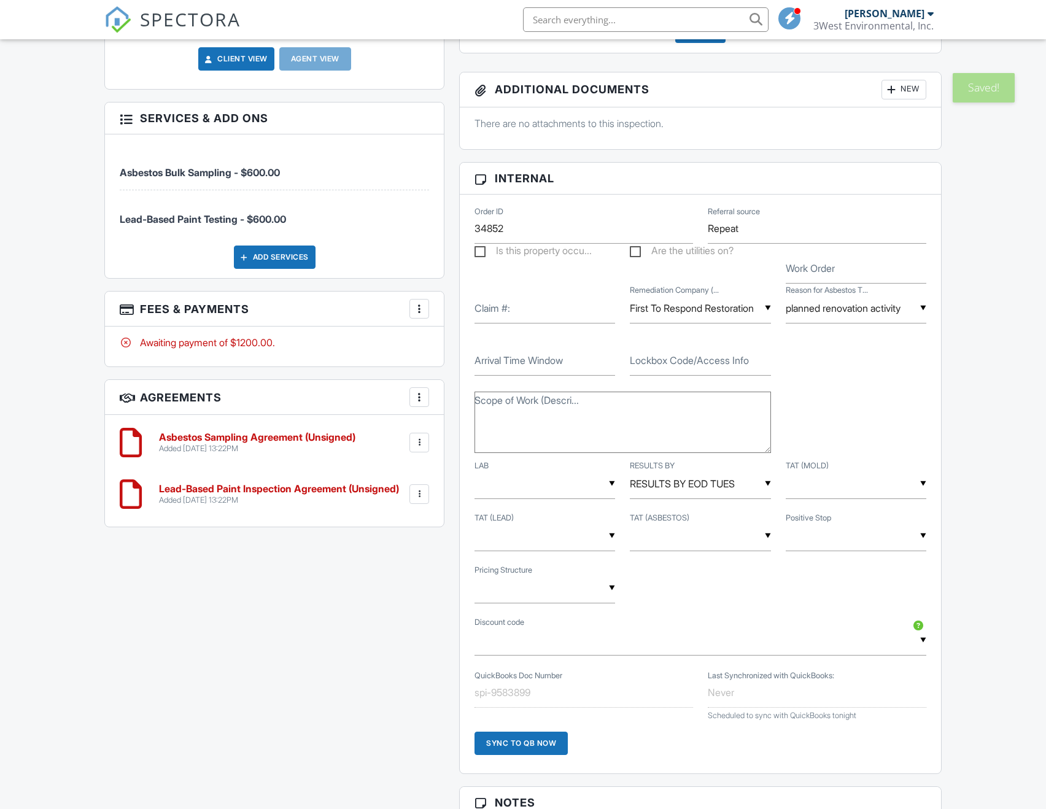
click at [422, 315] on div at bounding box center [419, 309] width 12 height 12
click at [432, 352] on div at bounding box center [428, 346] width 12 height 12
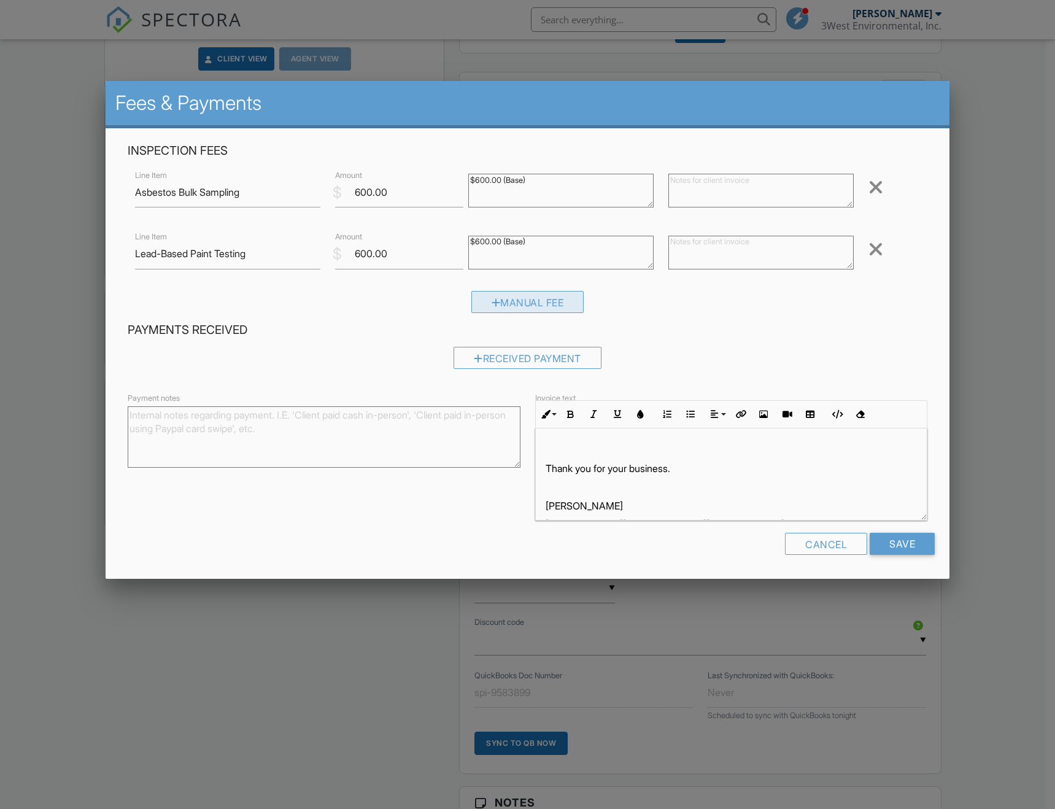
click at [552, 306] on div "Manual Fee" at bounding box center [528, 302] width 113 height 22
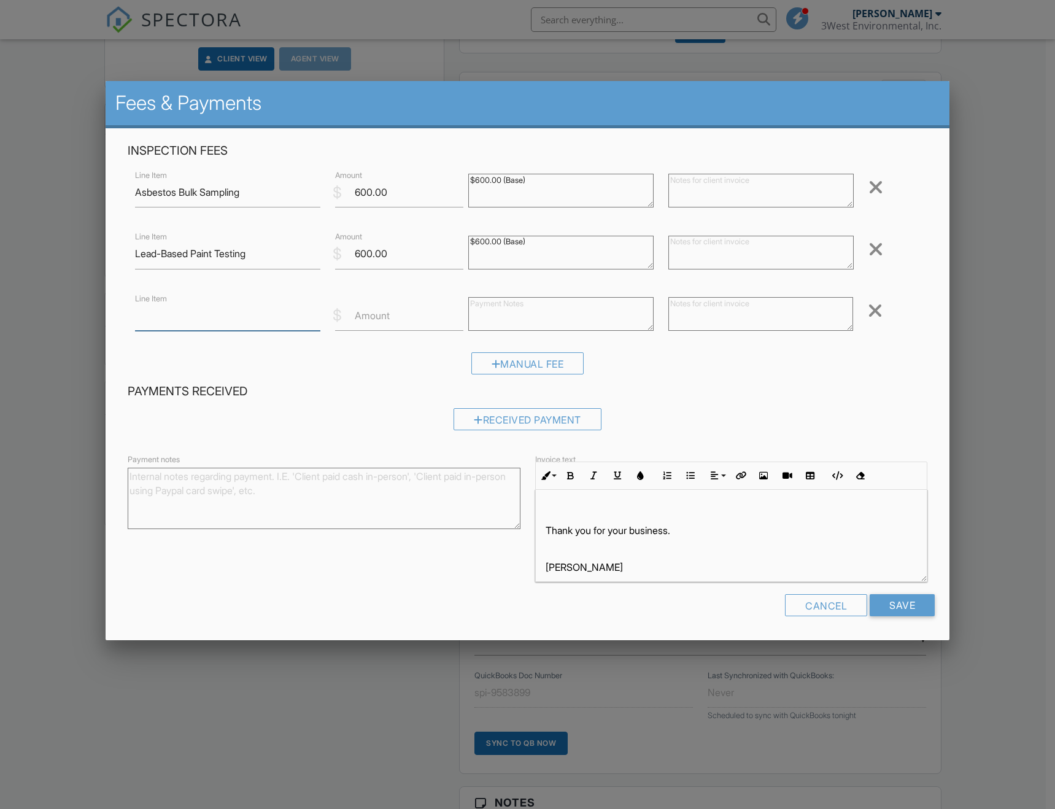
click at [219, 318] on input "Line Item" at bounding box center [227, 316] width 185 height 30
type input "Additional asbestos materials"
type input "200"
click at [888, 596] on input "Save" at bounding box center [902, 605] width 65 height 22
